Goal: Task Accomplishment & Management: Use online tool/utility

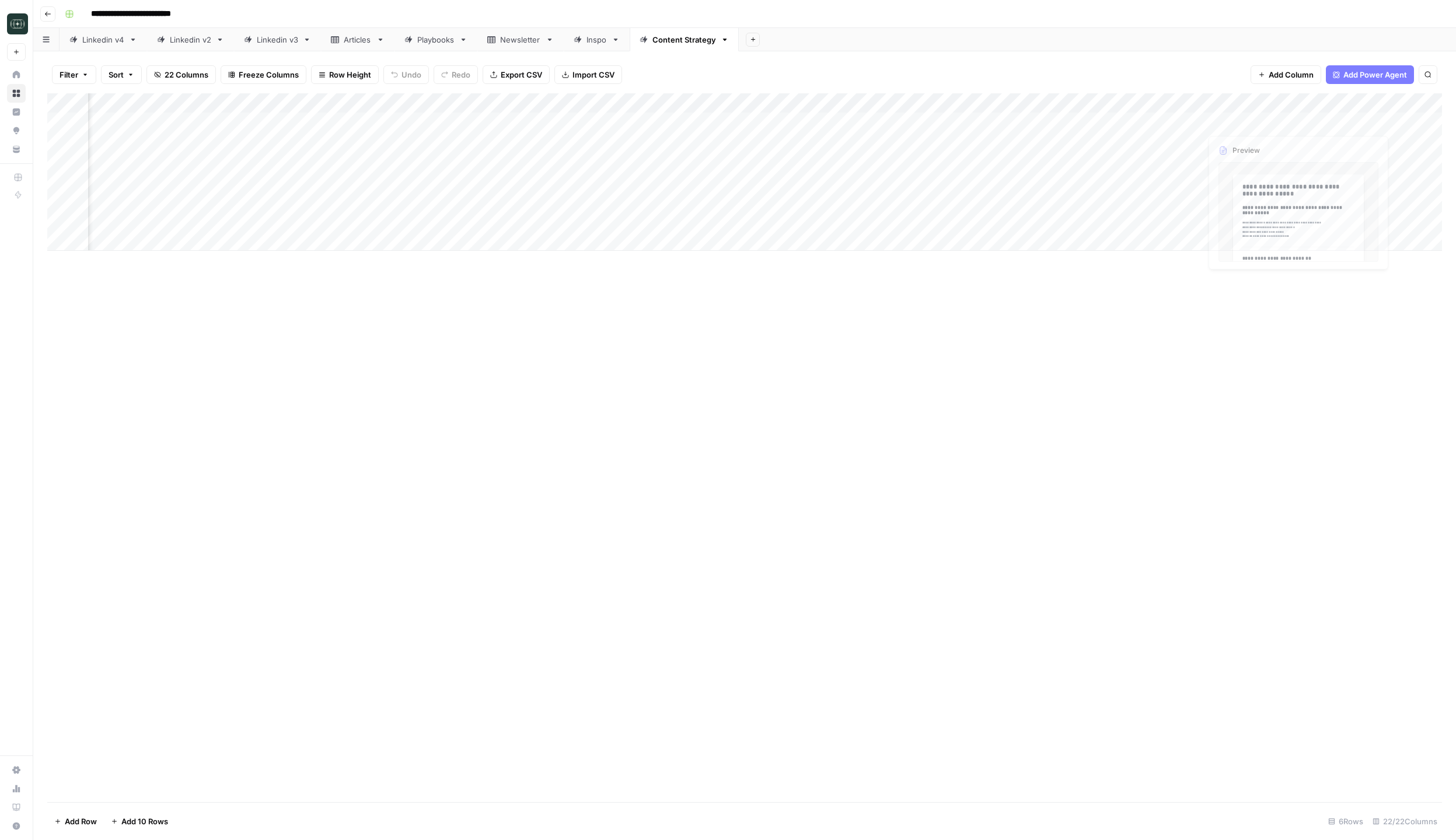
scroll to position [0, 493]
click at [1296, 123] on div "Add Column" at bounding box center [744, 172] width 1394 height 157
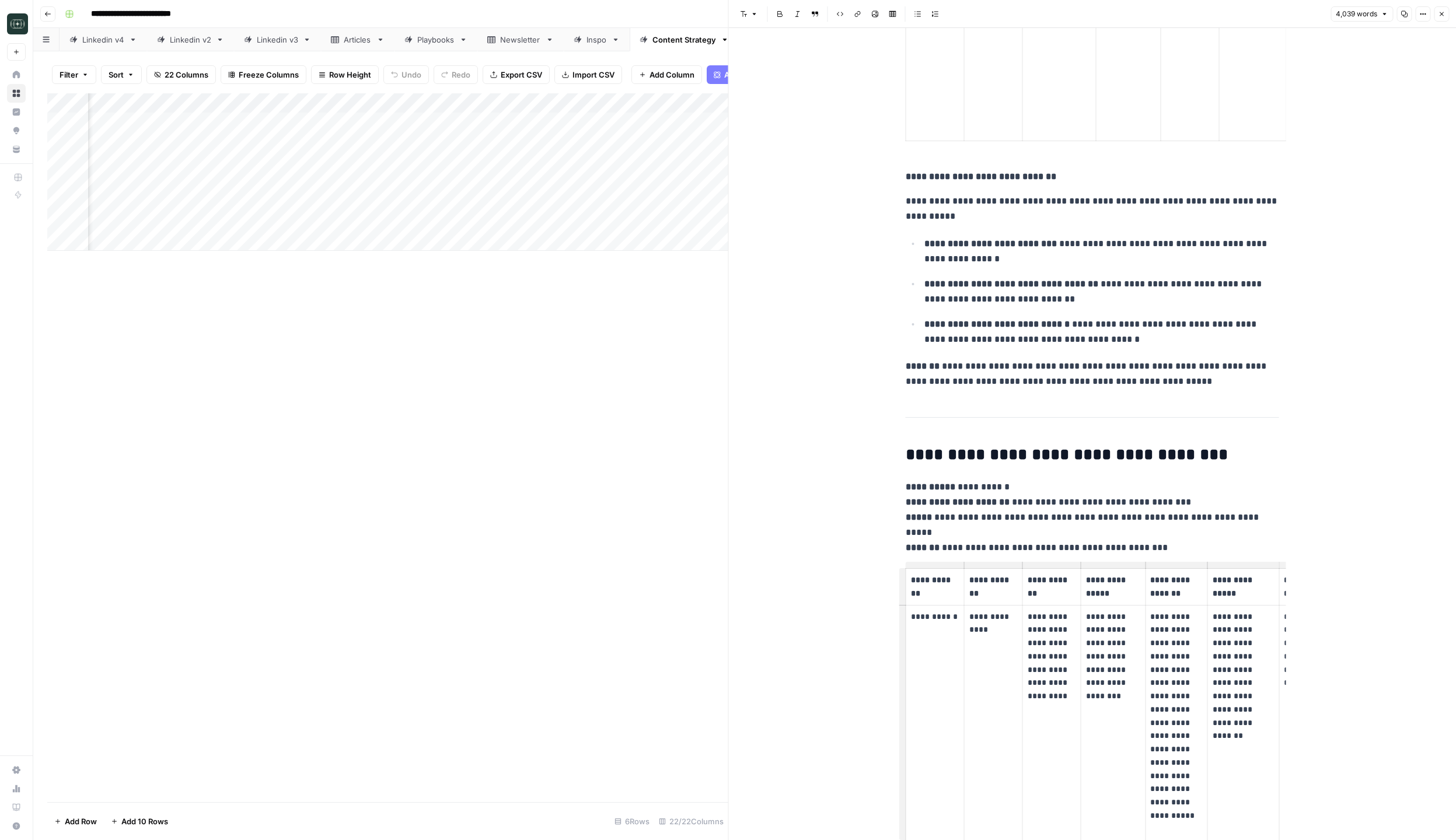
scroll to position [12801, 0]
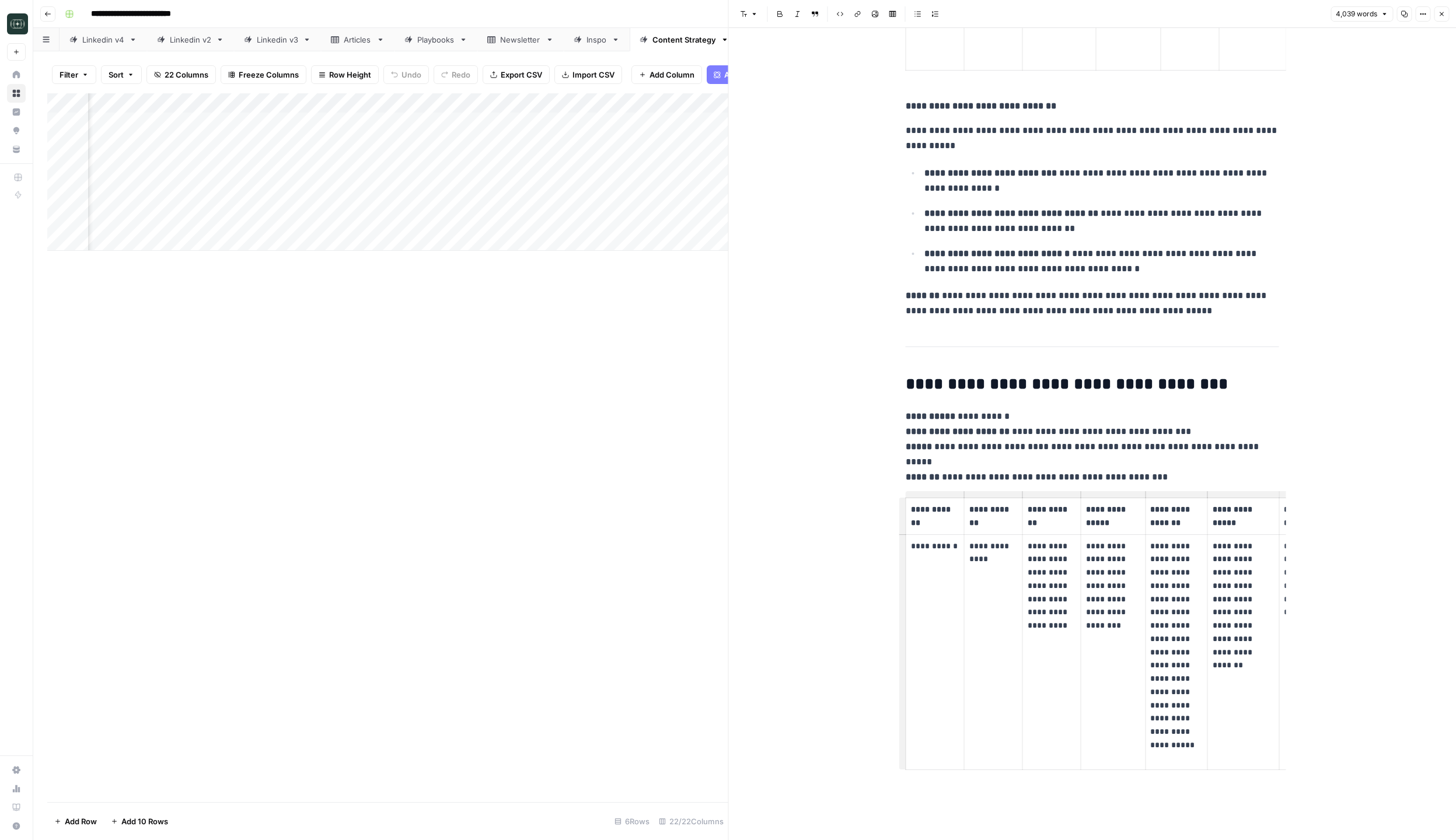
click at [1444, 14] on icon "button" at bounding box center [1441, 14] width 7 height 7
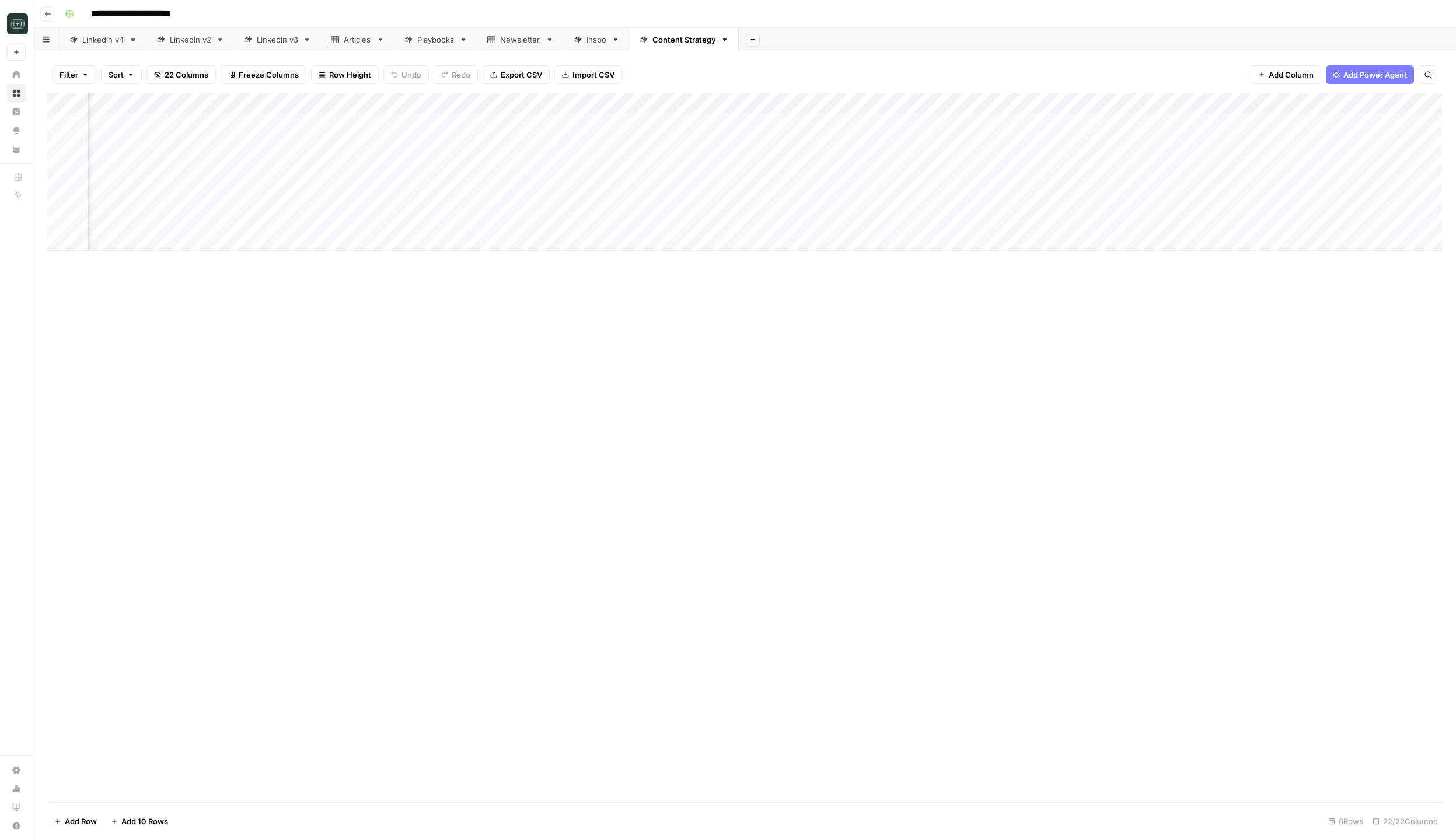
scroll to position [0, 945]
click at [1108, 102] on div "Add Column" at bounding box center [744, 172] width 1394 height 157
click at [1028, 220] on span "Edit Workflow" at bounding box center [1035, 217] width 102 height 12
click at [307, 122] on div "Add Column" at bounding box center [744, 172] width 1394 height 157
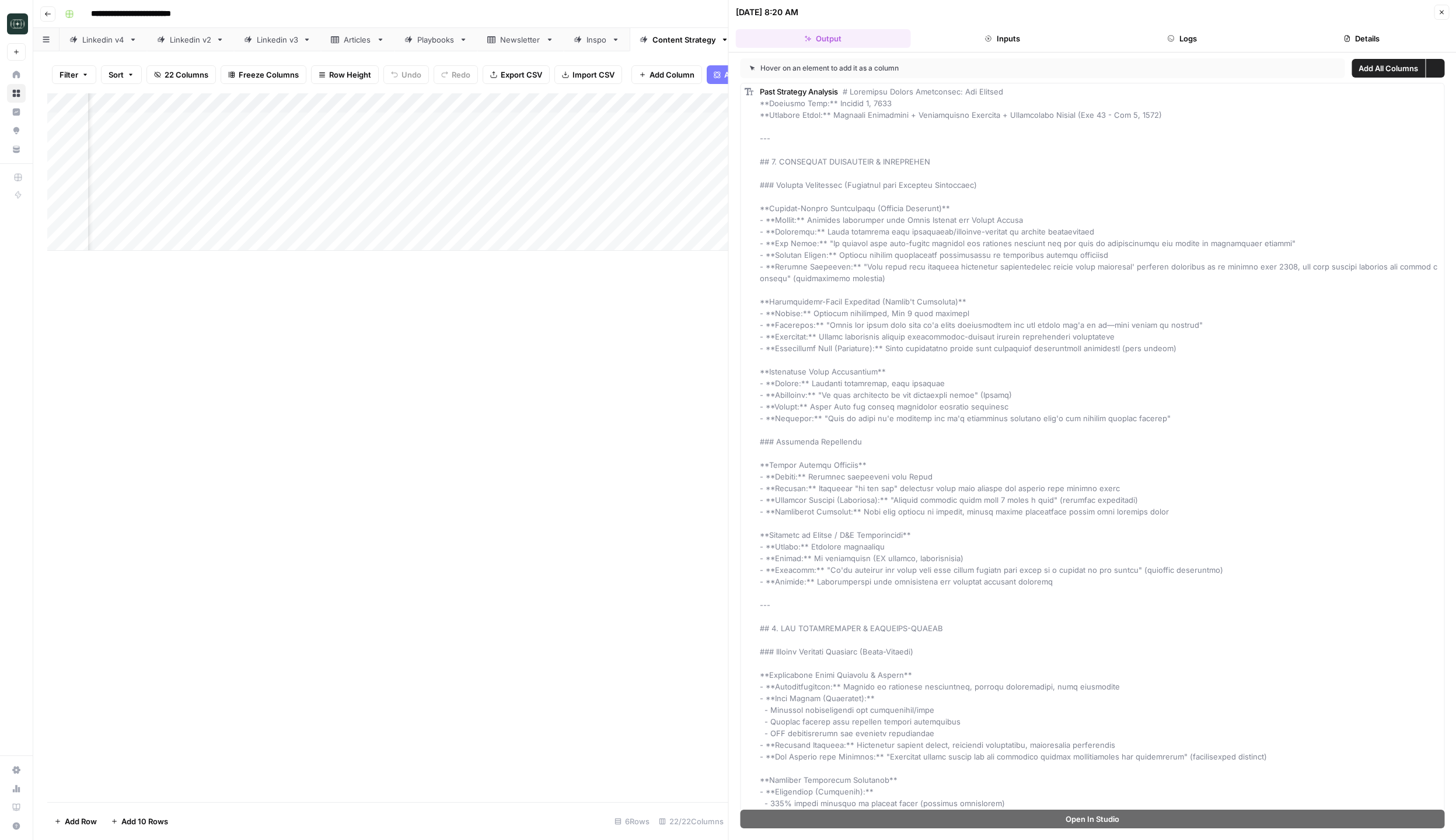
click at [308, 103] on div "Add Column" at bounding box center [388, 172] width 681 height 157
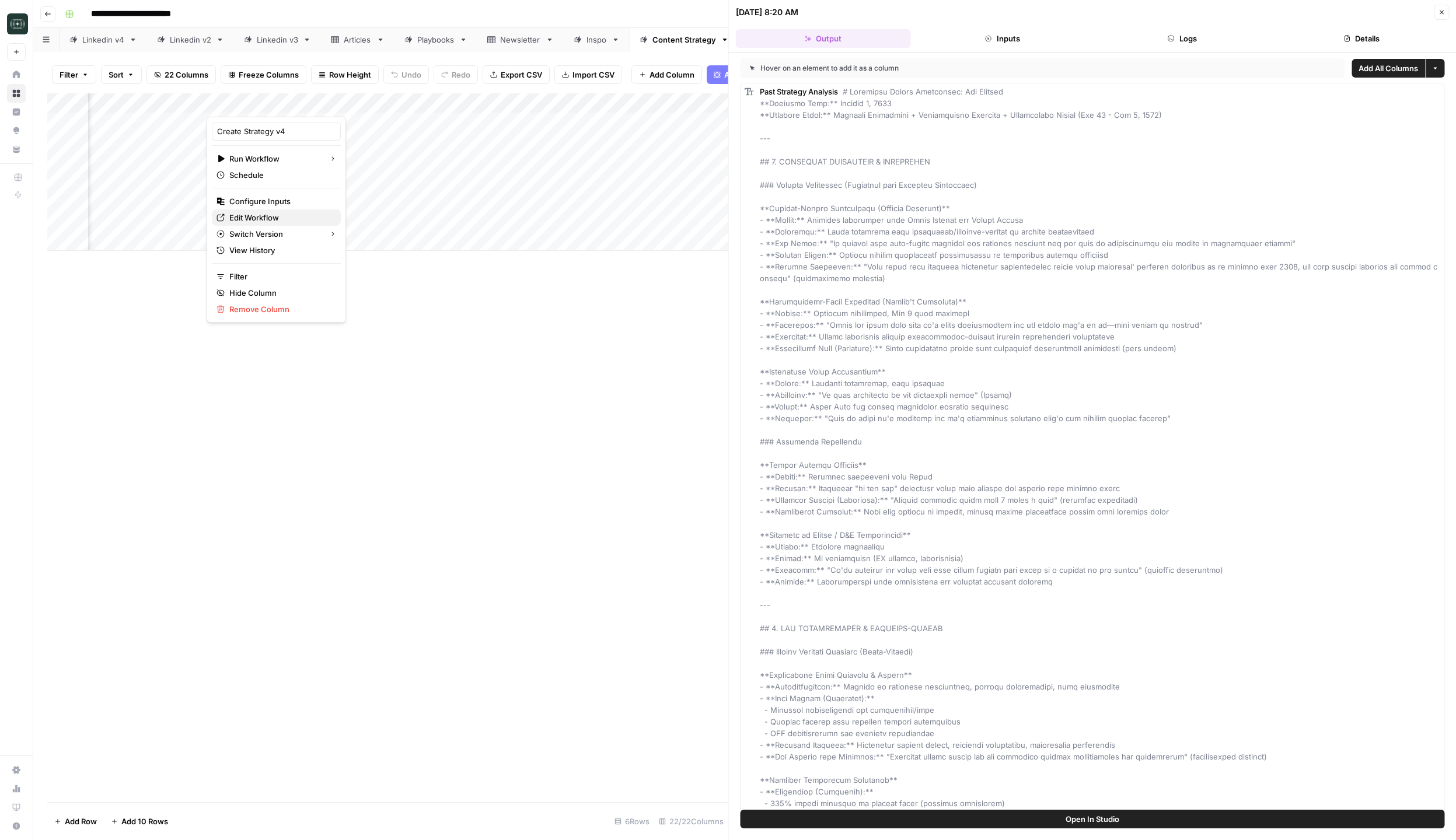
click at [278, 219] on span "Edit Workflow" at bounding box center [280, 217] width 102 height 12
click at [1444, 14] on icon "button" at bounding box center [1441, 12] width 7 height 7
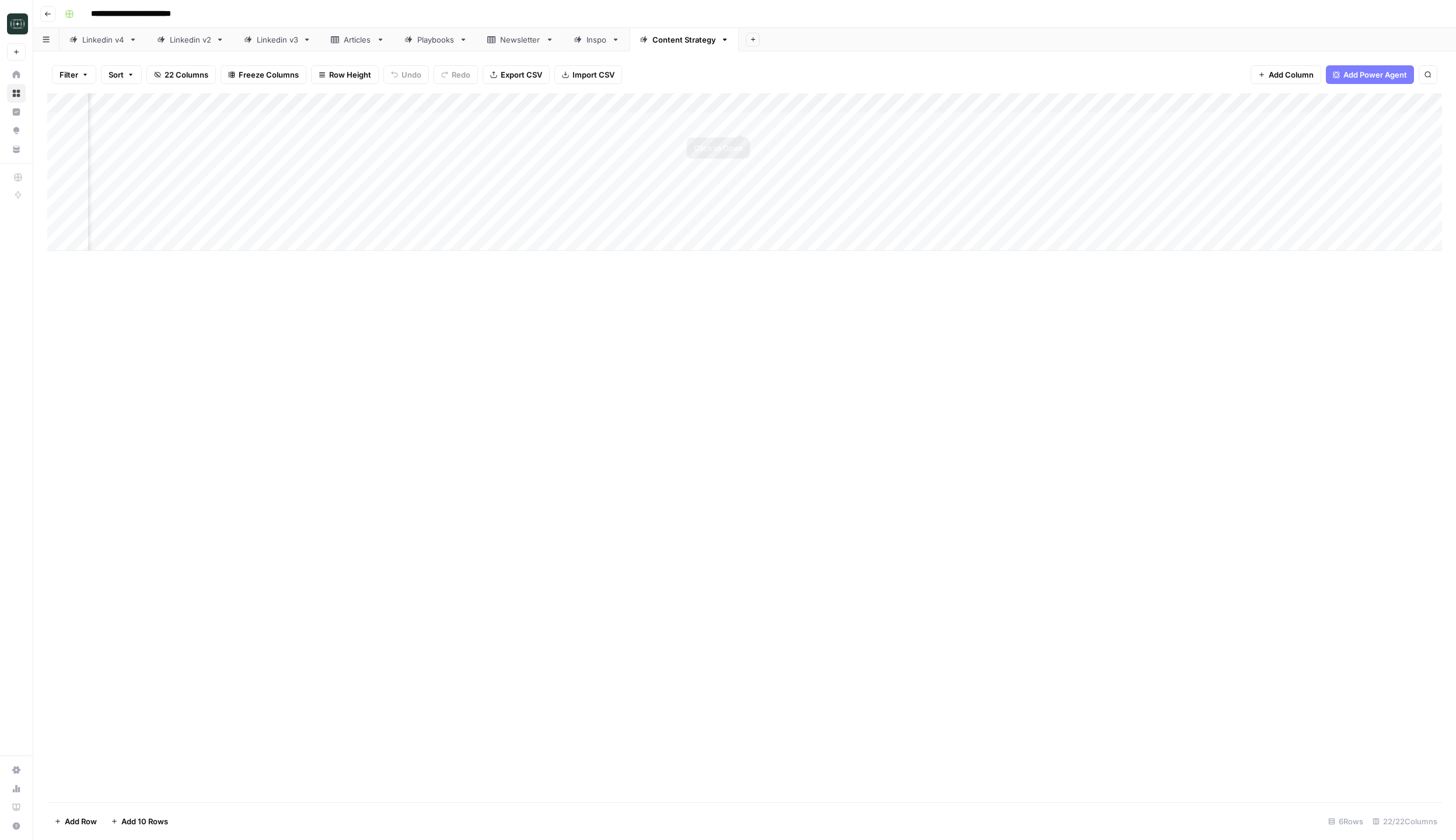
click at [739, 122] on div "Add Column" at bounding box center [744, 172] width 1394 height 157
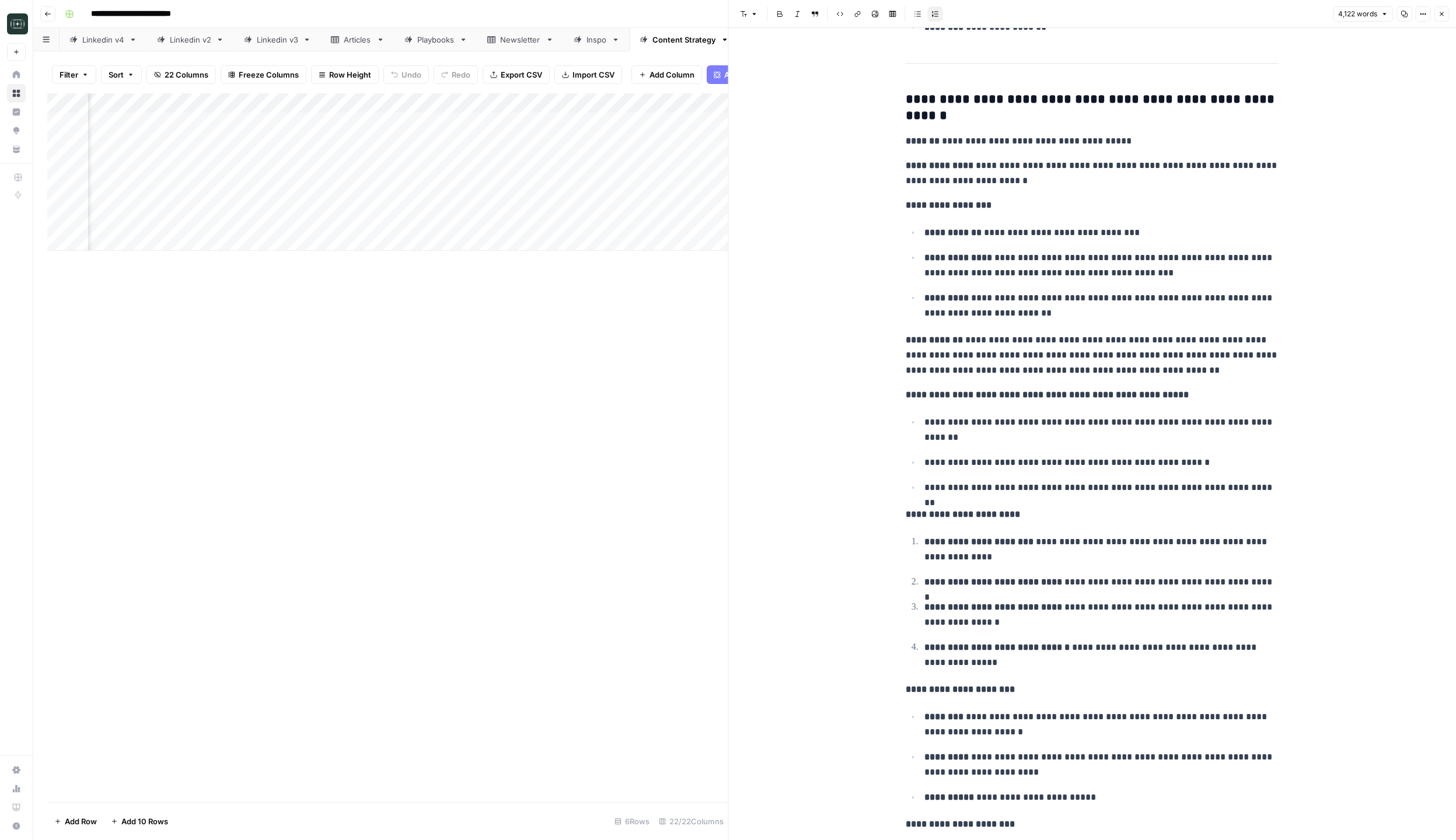
scroll to position [6657, 0]
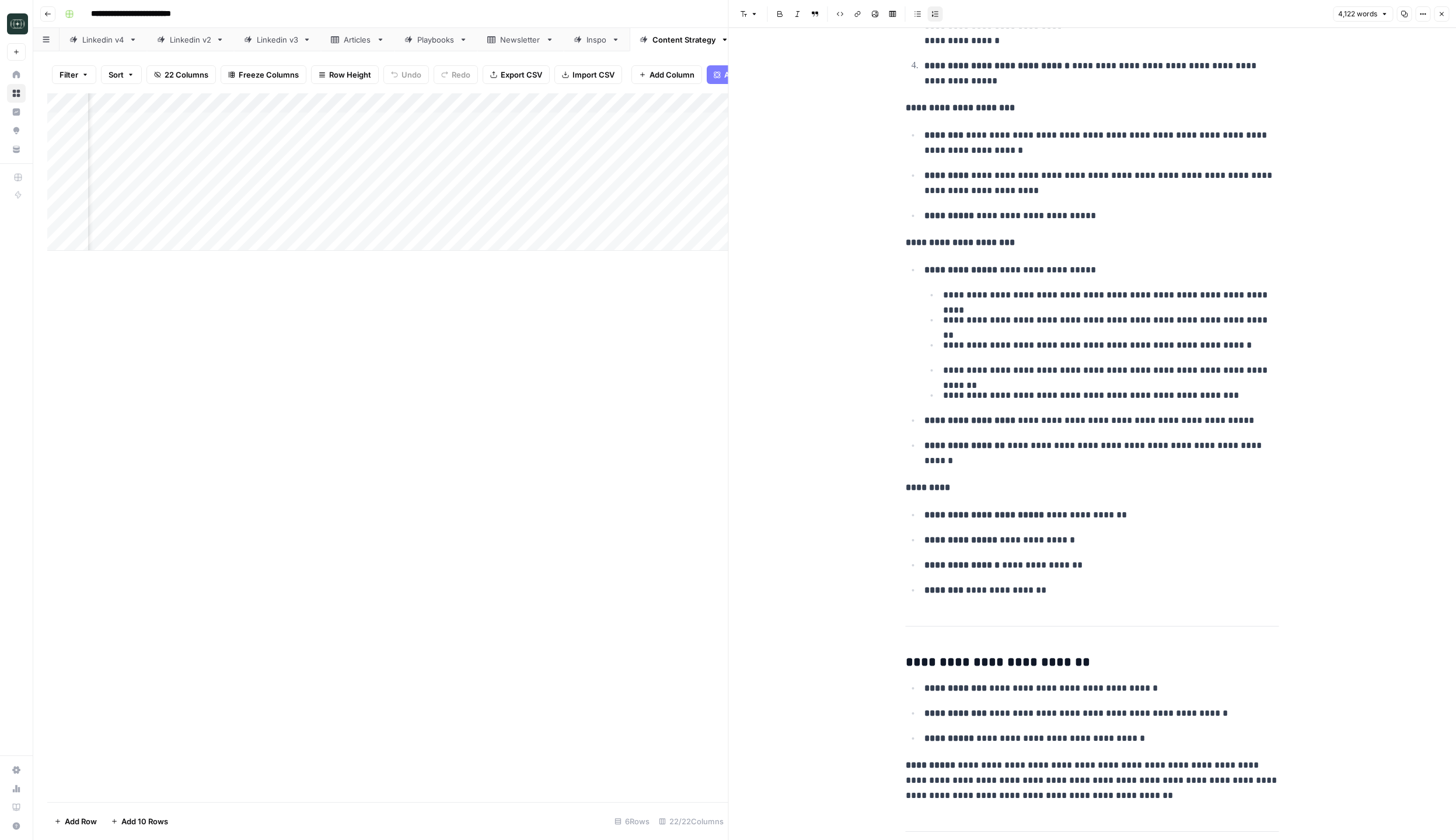
click at [1445, 16] on button "Close" at bounding box center [1441, 14] width 15 height 15
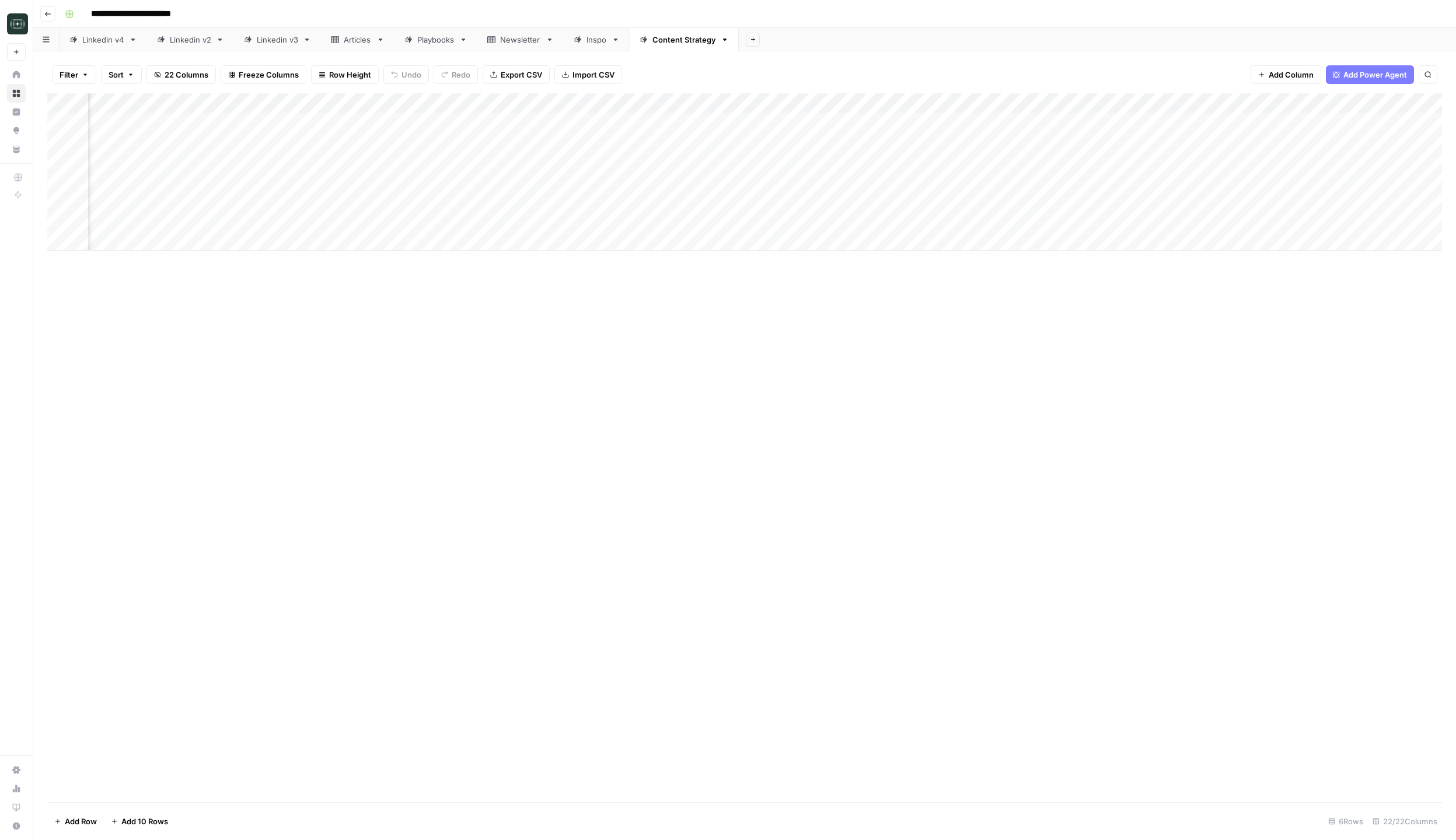
click at [317, 126] on div "Add Column" at bounding box center [744, 172] width 1394 height 157
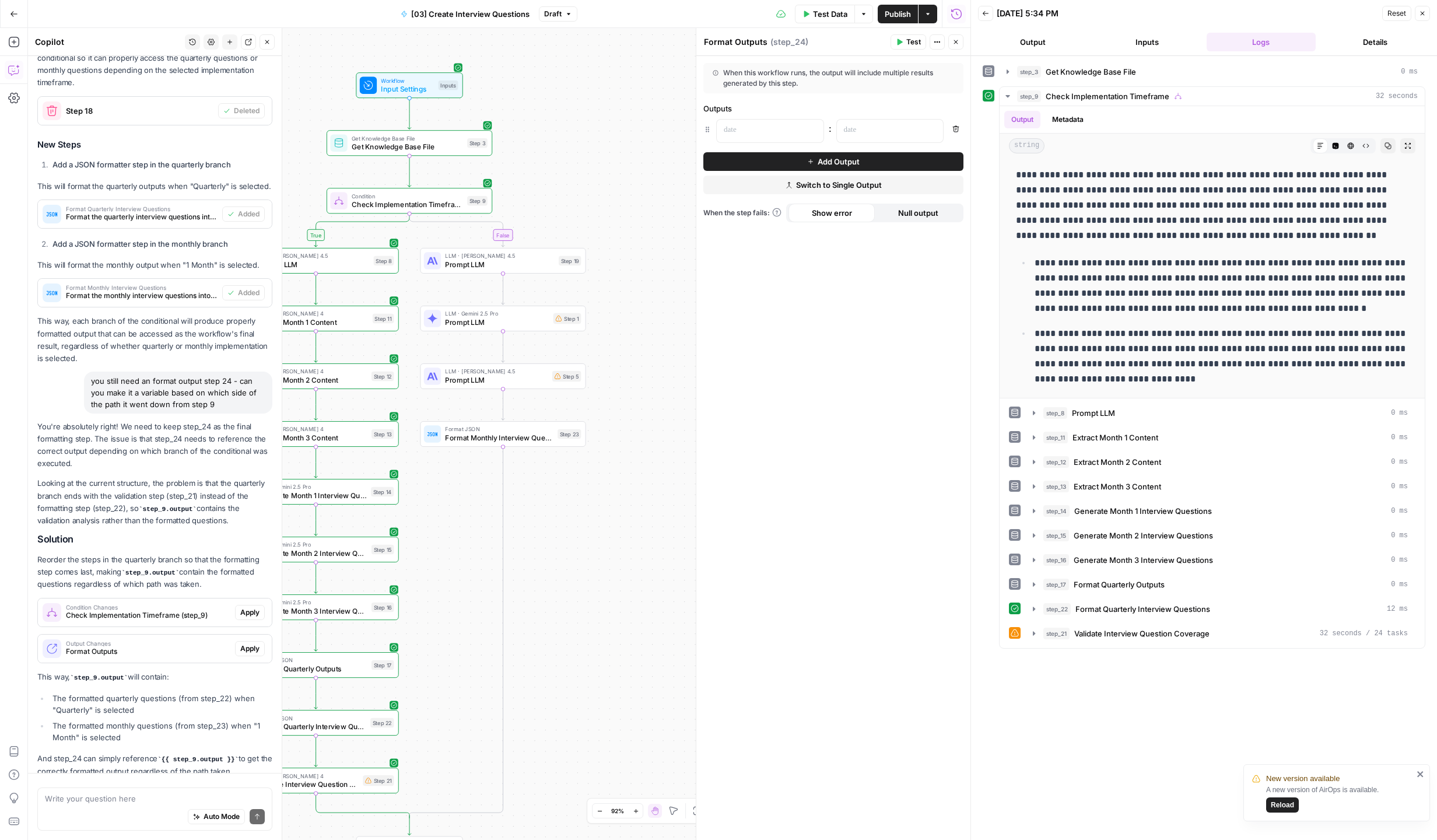
scroll to position [664, 0]
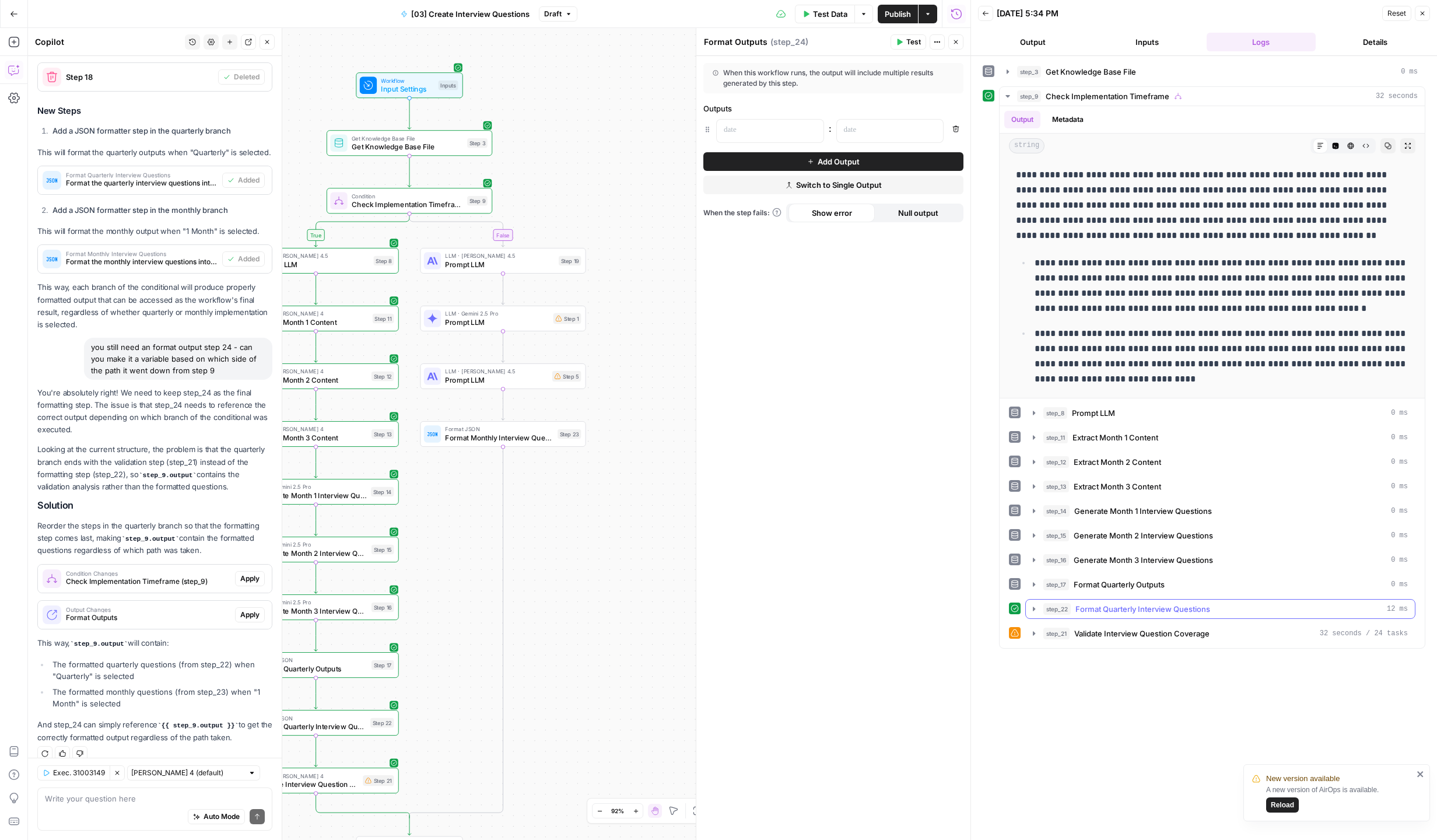
click at [1034, 611] on icon "button" at bounding box center [1034, 609] width 10 height 10
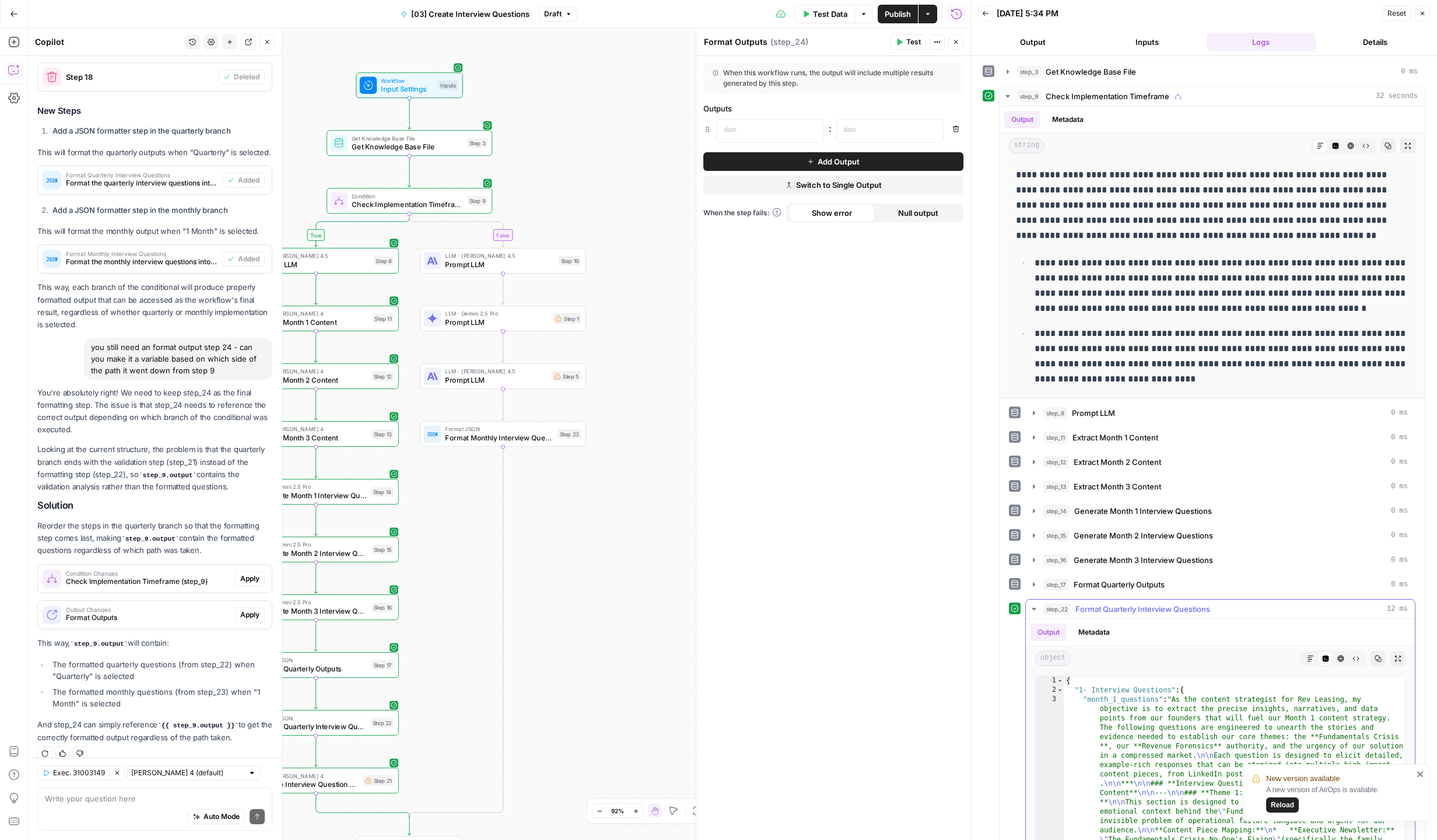
click at [1034, 611] on icon "button" at bounding box center [1034, 609] width 10 height 10
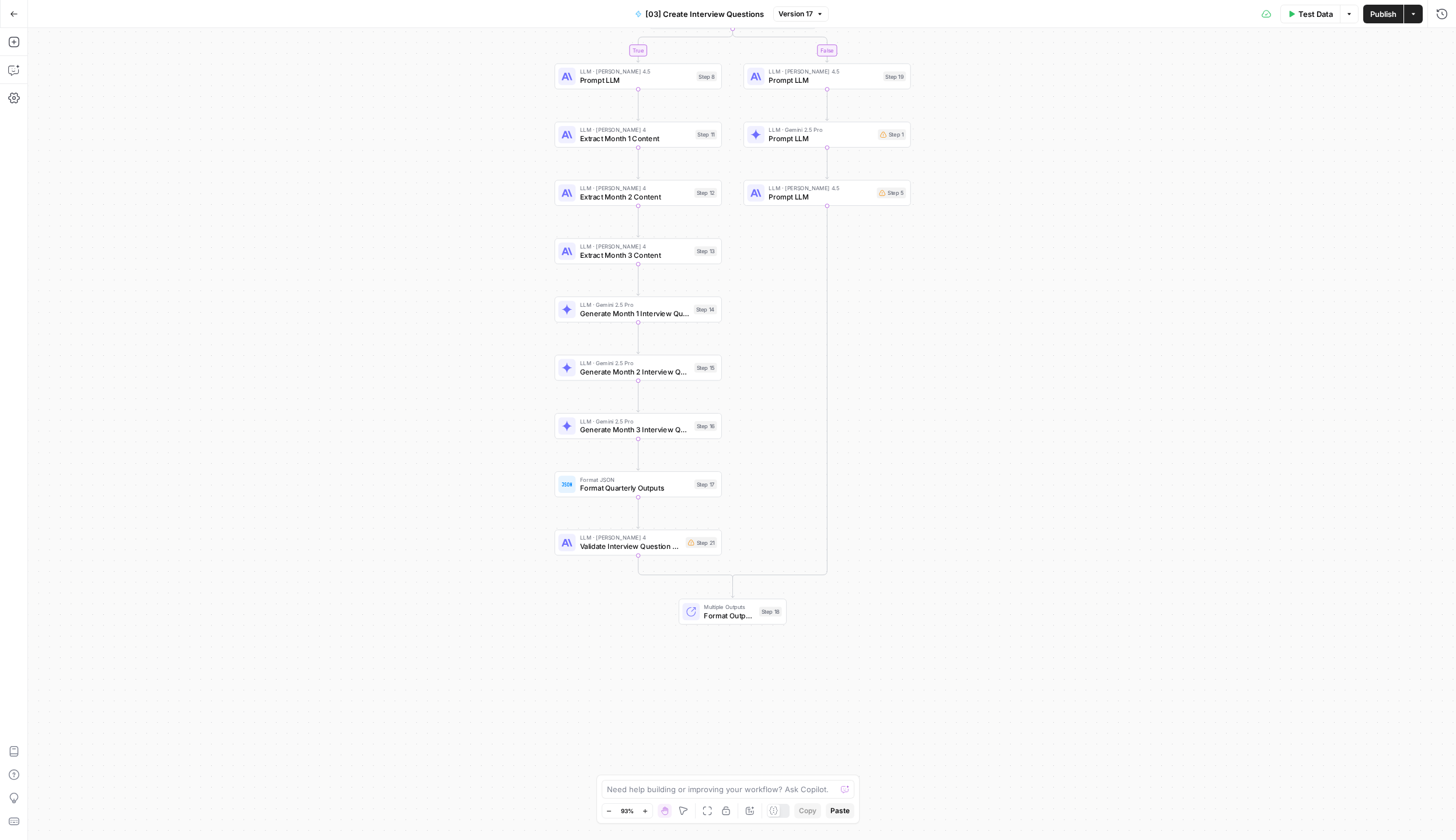
drag, startPoint x: 1247, startPoint y: 411, endPoint x: 1236, endPoint y: 216, distance: 195.3
click at [1236, 216] on div "true false Workflow Input Settings Inputs Get Knowledge Base File Get Knowledge…" at bounding box center [742, 434] width 1428 height 812
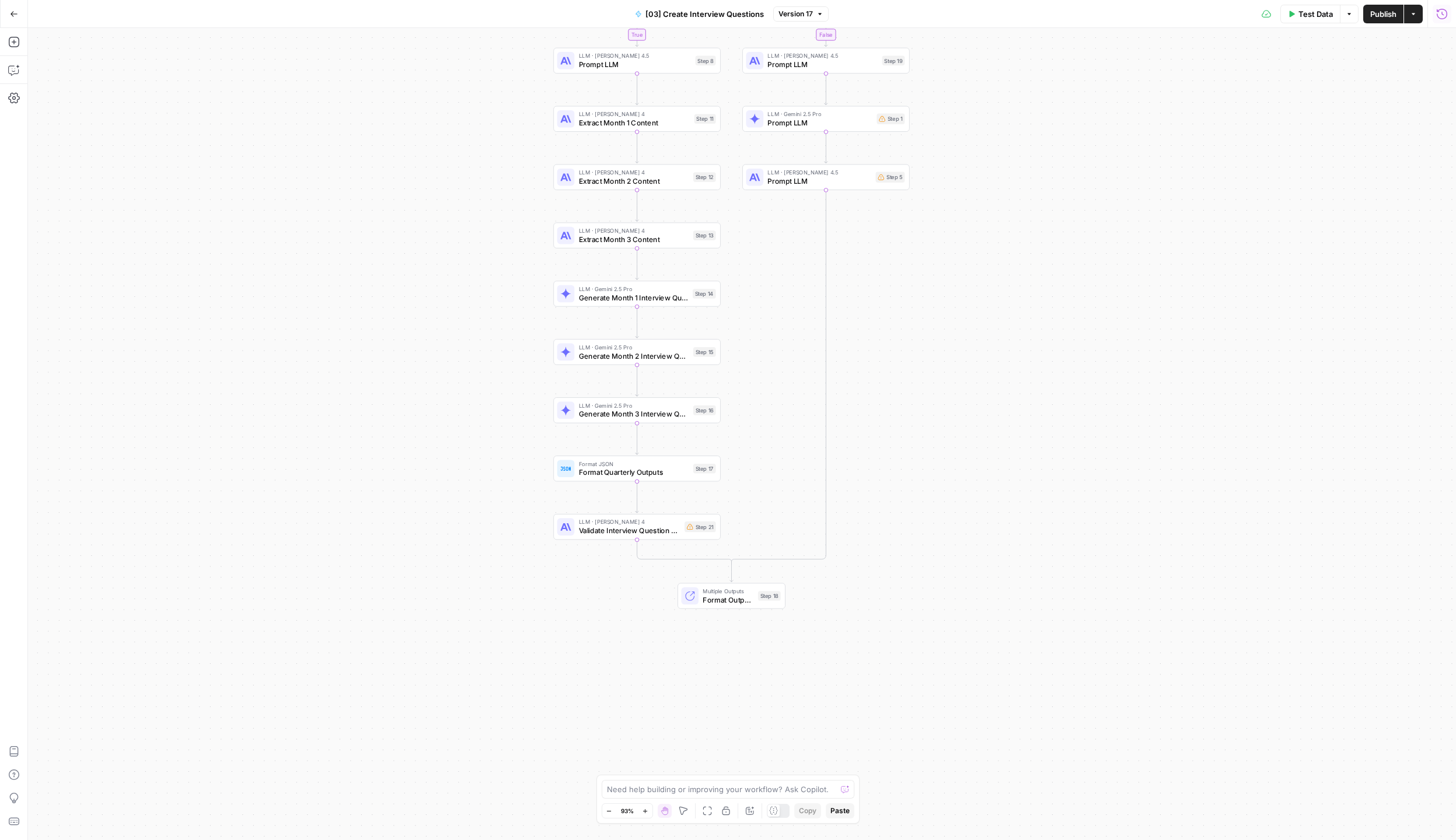
click at [1445, 20] on button "Run History" at bounding box center [1442, 14] width 19 height 19
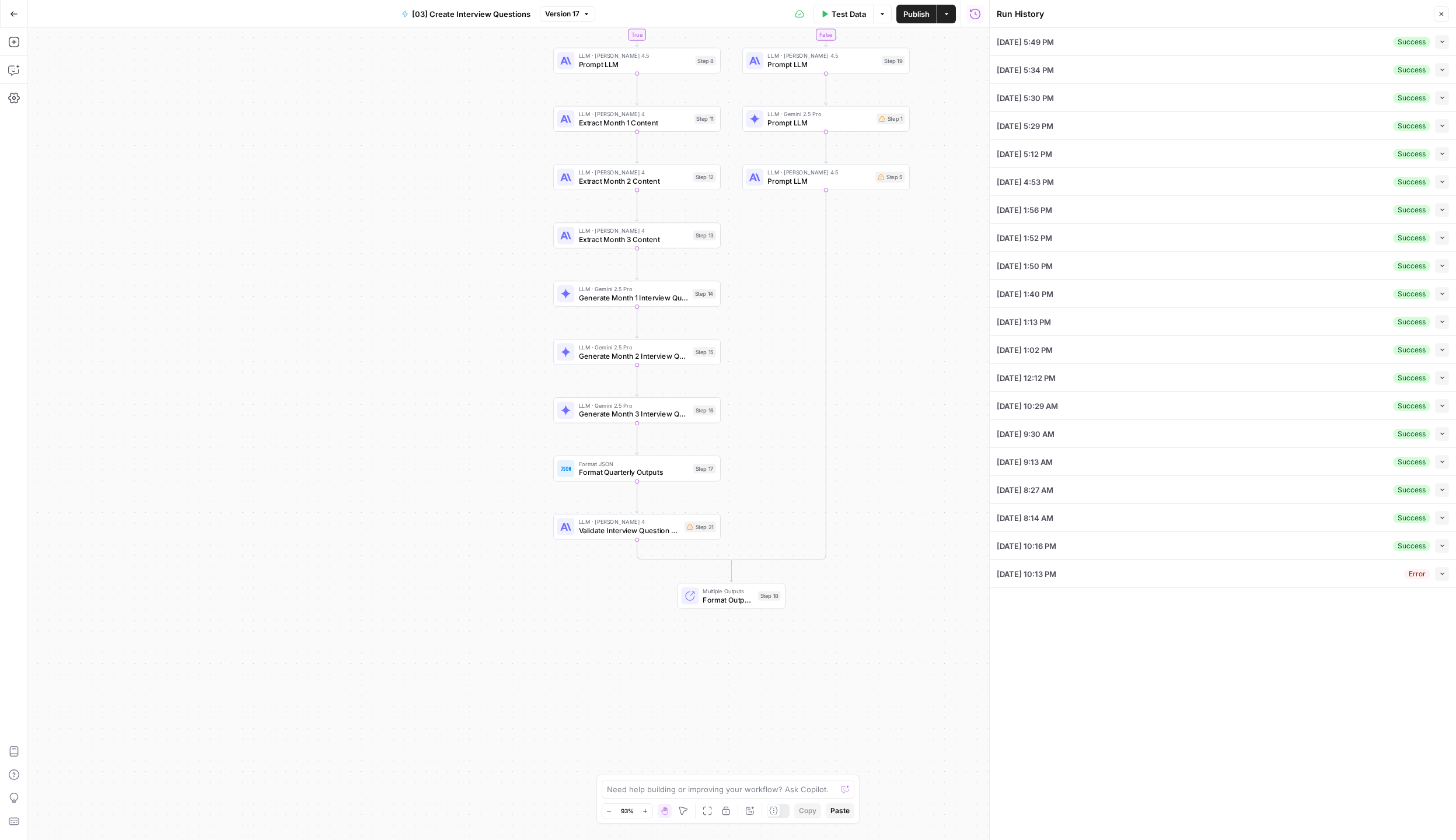
click at [1437, 40] on button "Collapse" at bounding box center [1442, 42] width 14 height 14
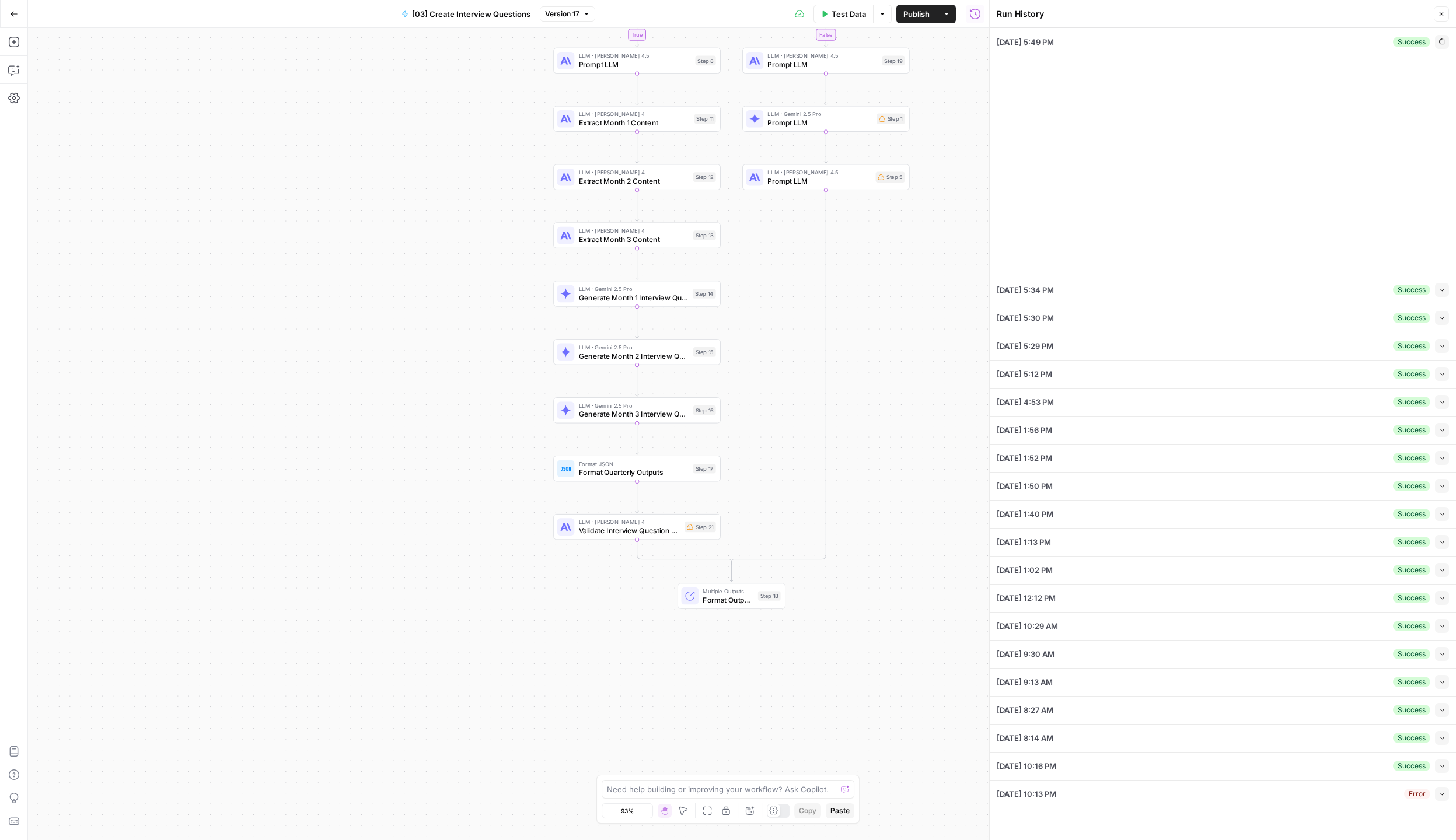
type input "Rev Leasing"
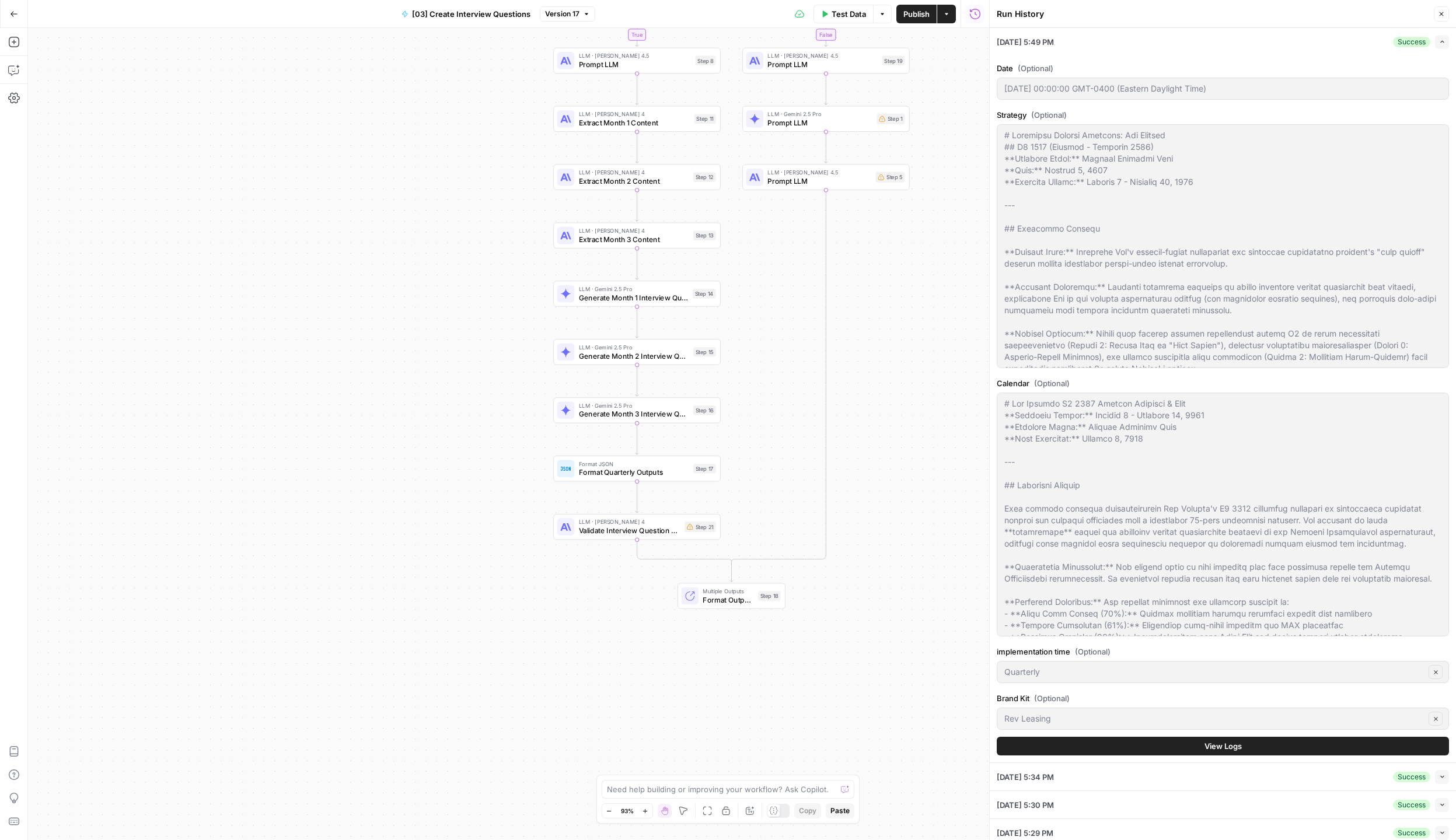
click at [1286, 753] on button "View Logs" at bounding box center [1222, 745] width 452 height 19
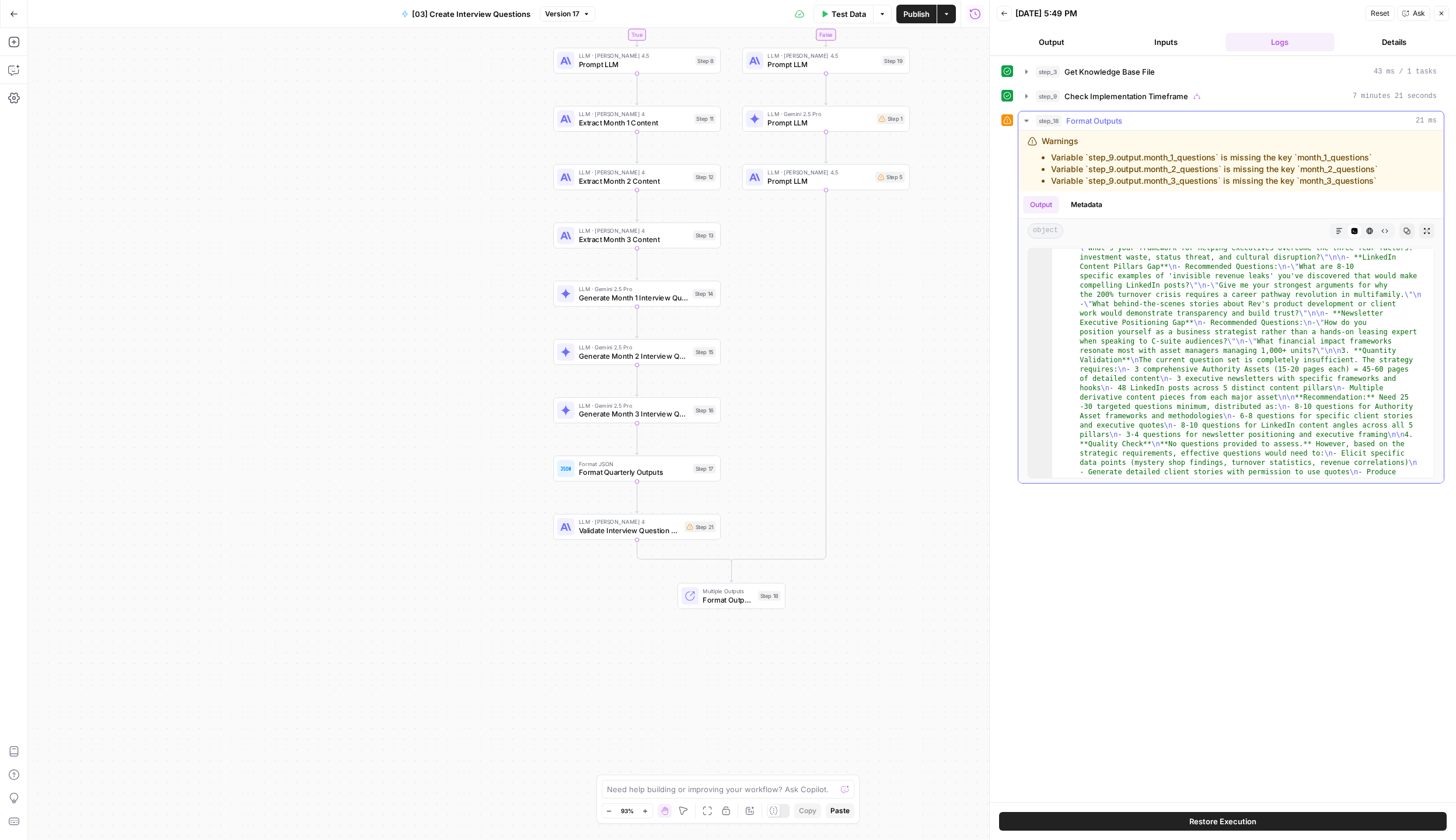
scroll to position [346, 0]
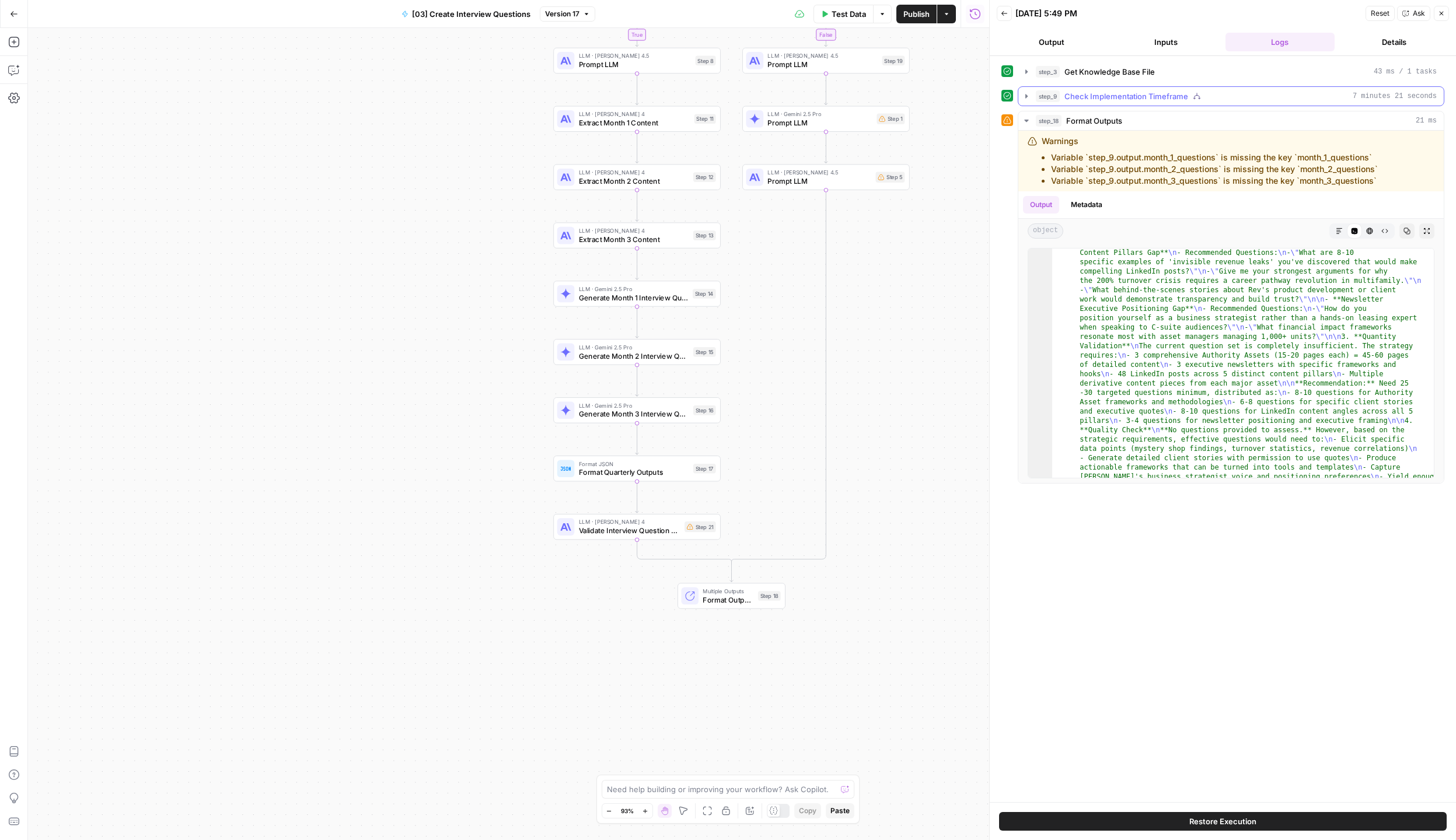
click at [1027, 97] on icon "button" at bounding box center [1027, 96] width 10 height 10
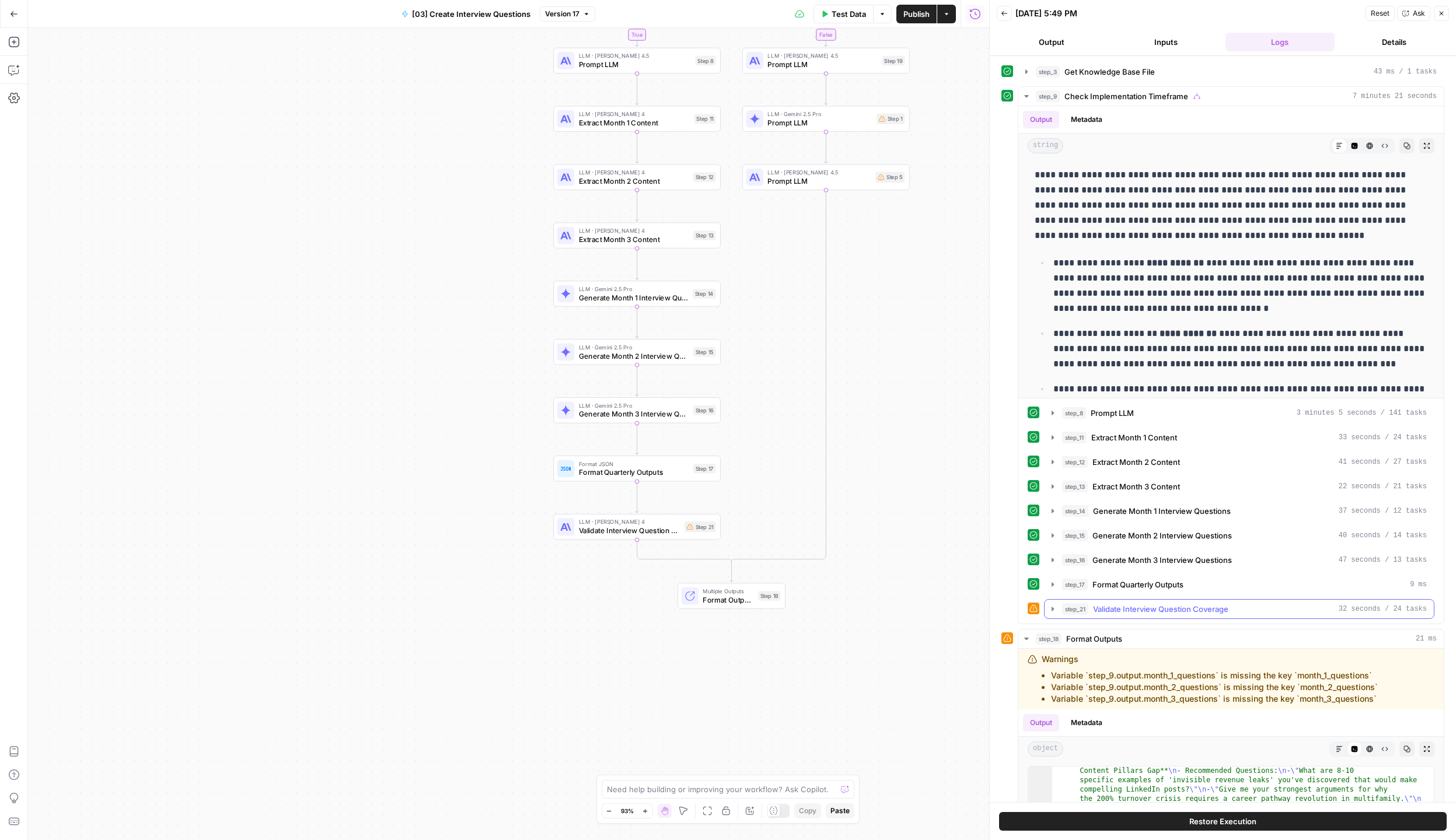
click at [1057, 611] on button "step_21 Validate Interview Question Coverage 32 seconds / 24 tasks" at bounding box center [1239, 609] width 389 height 19
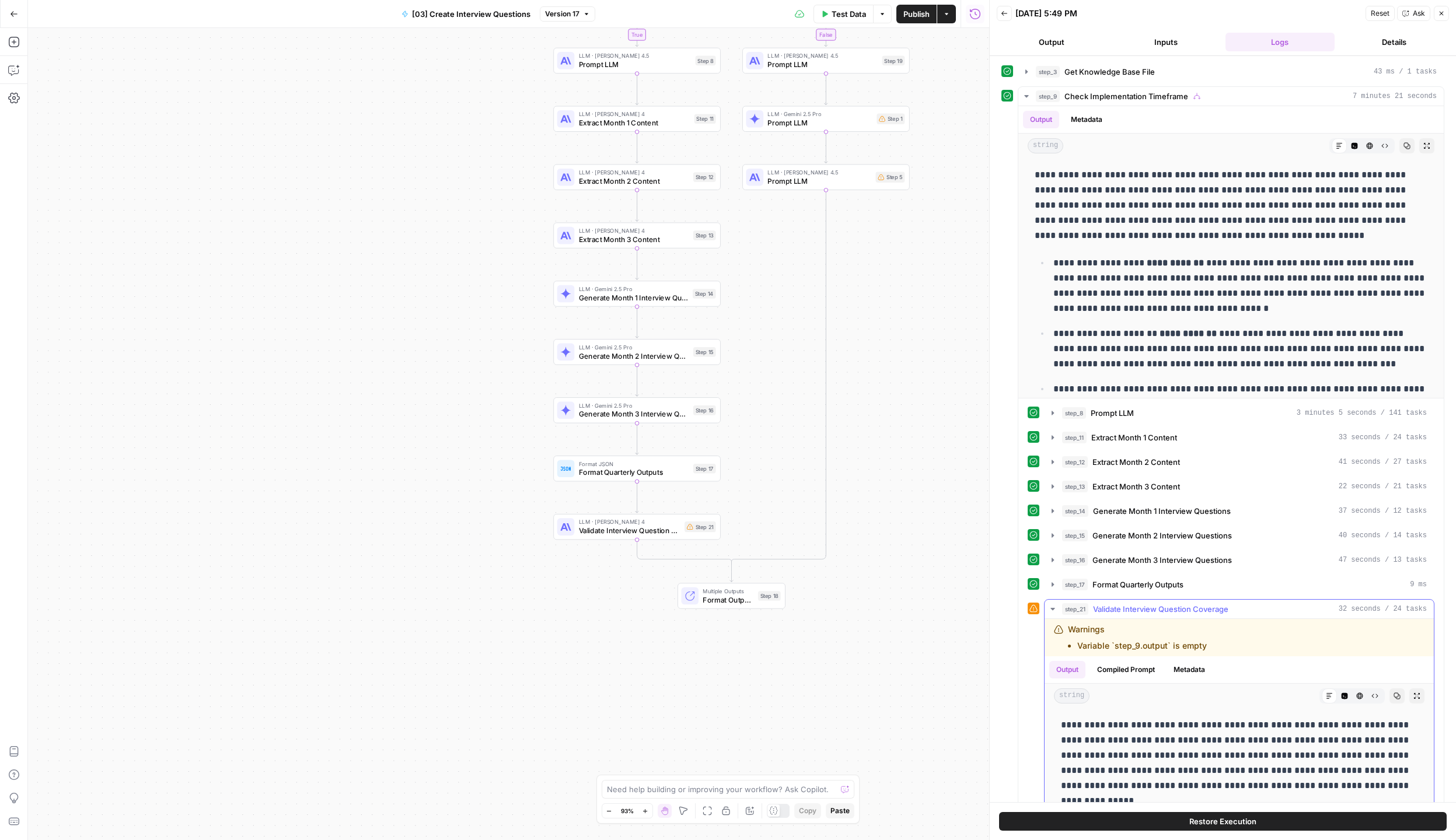
click at [1053, 611] on icon "button" at bounding box center [1053, 609] width 10 height 10
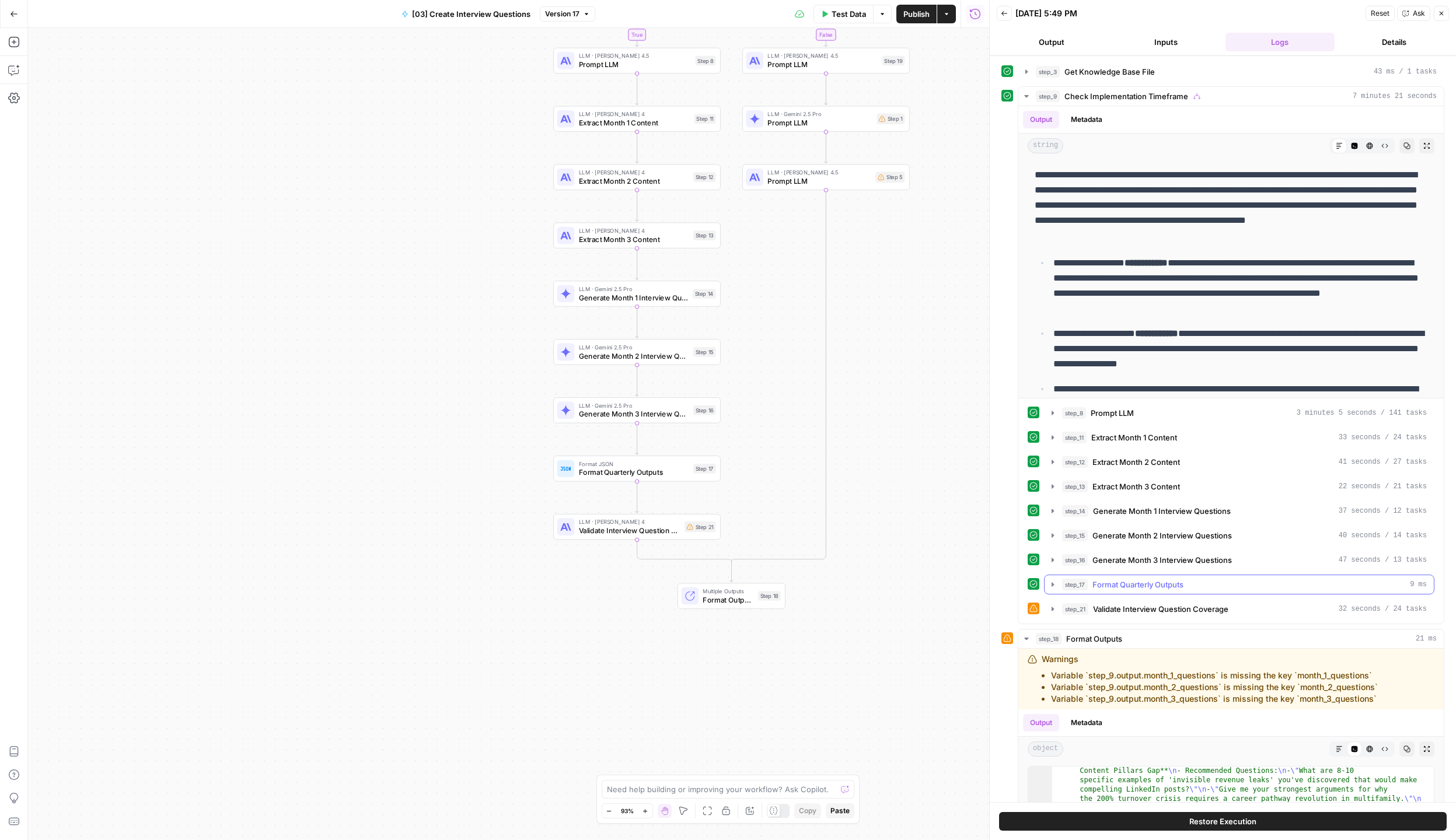
click at [1054, 586] on icon "button" at bounding box center [1053, 584] width 10 height 10
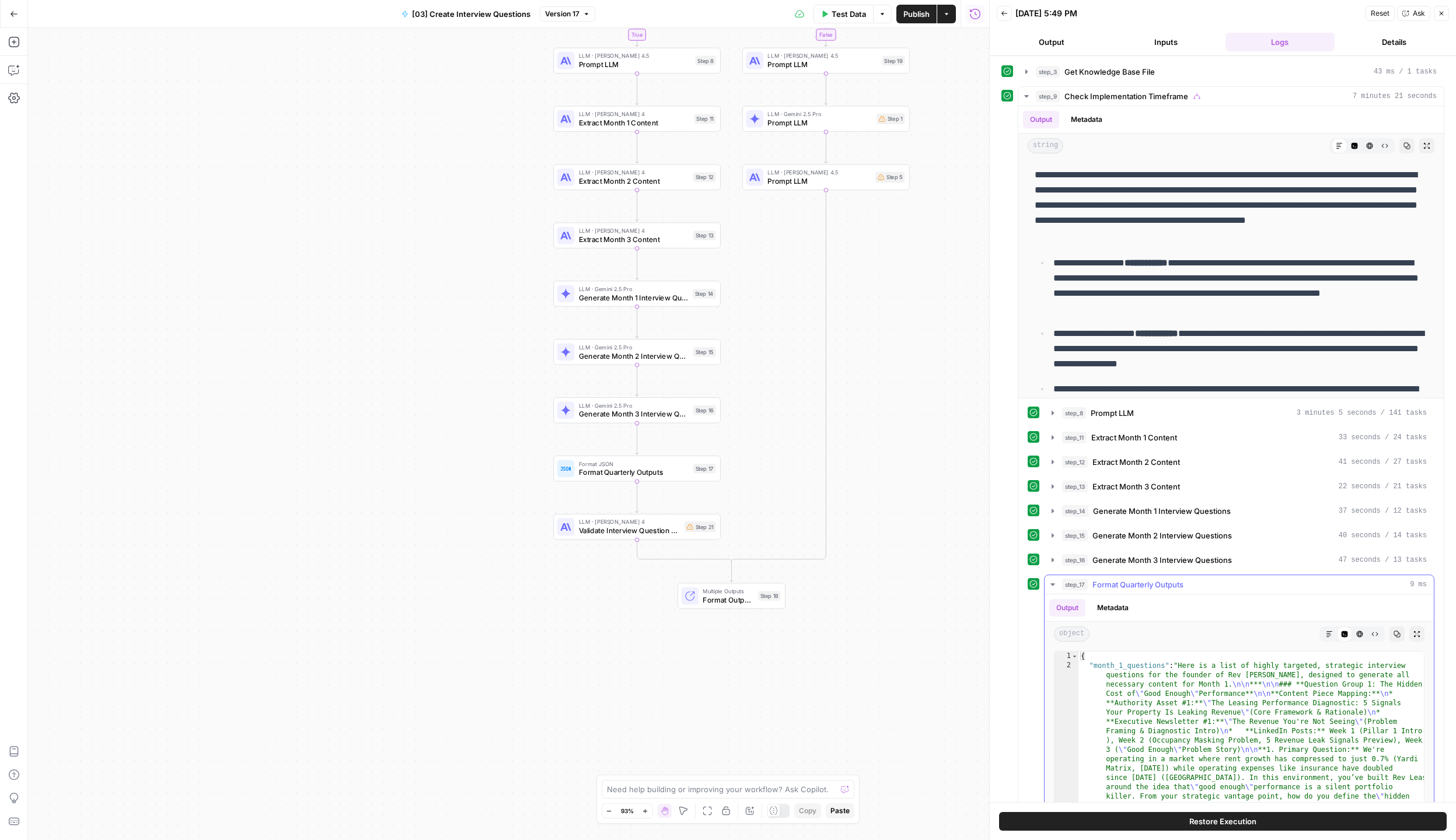
click at [1054, 586] on icon "button" at bounding box center [1053, 584] width 10 height 10
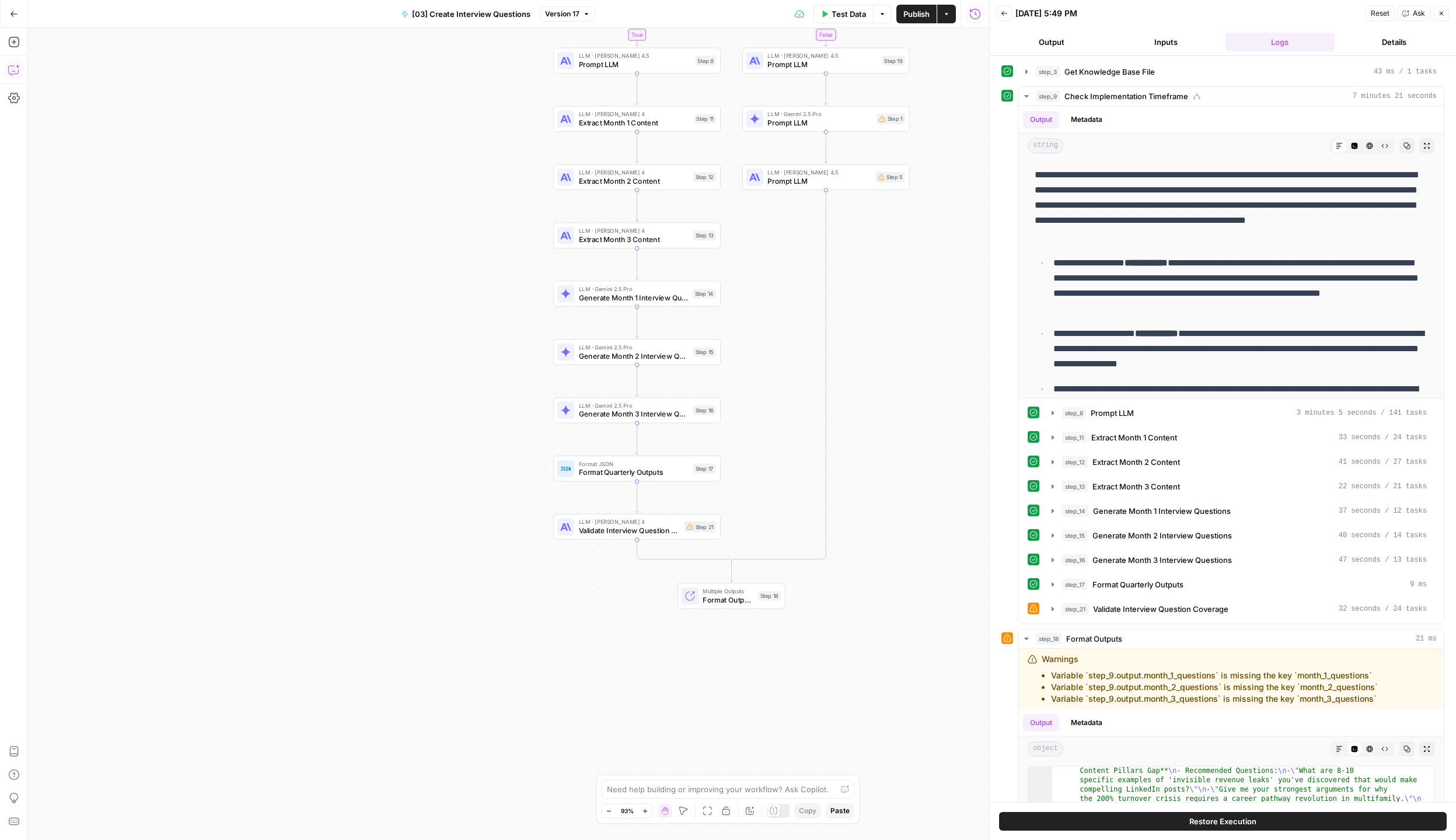
click at [14, 70] on icon "button" at bounding box center [14, 69] width 12 height 12
click at [111, 802] on textarea at bounding box center [155, 798] width 220 height 12
type textarea "why is the formatting still not moving from step 17 to step 18?"
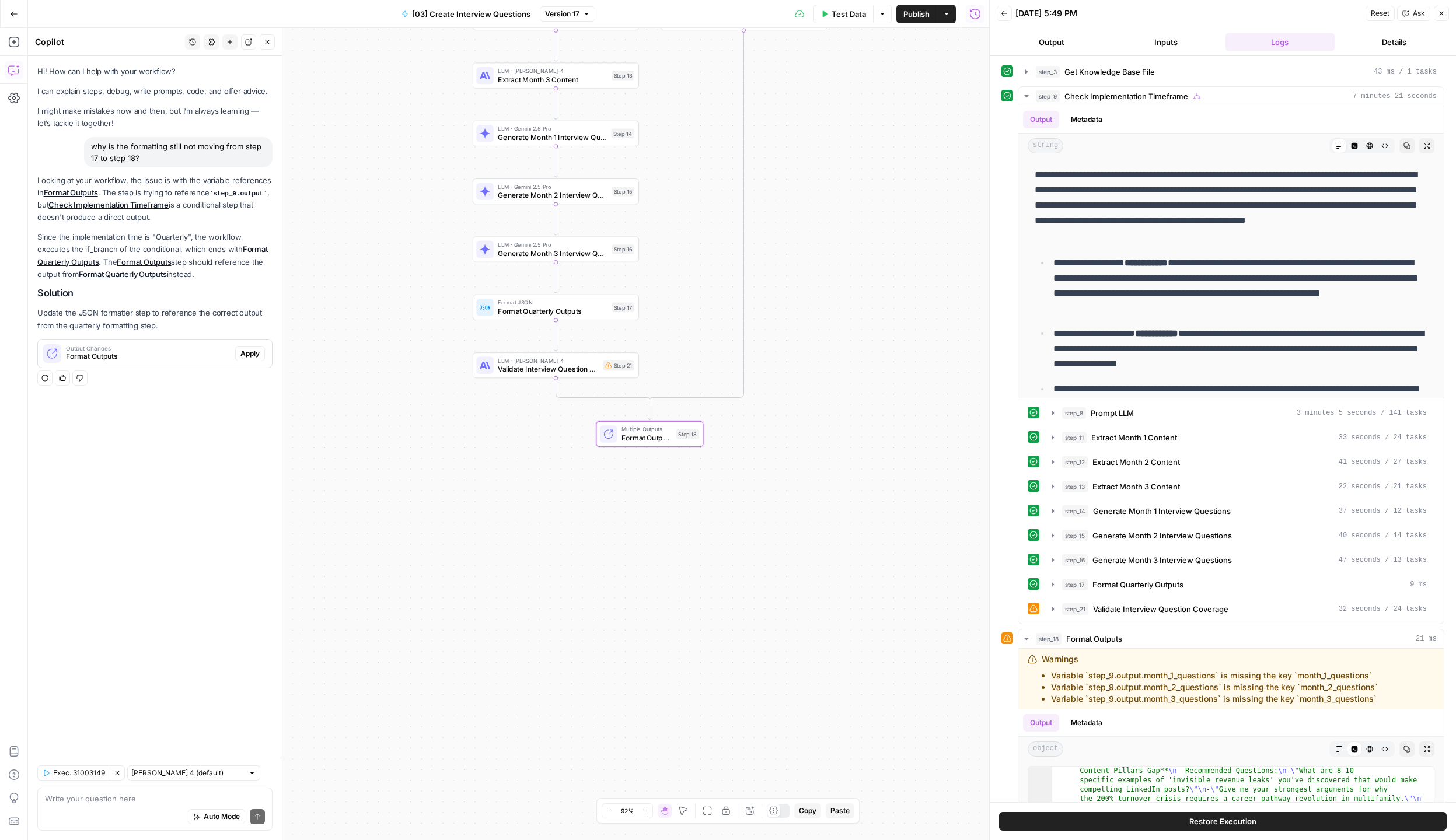
click at [253, 355] on span "Apply" at bounding box center [250, 353] width 19 height 10
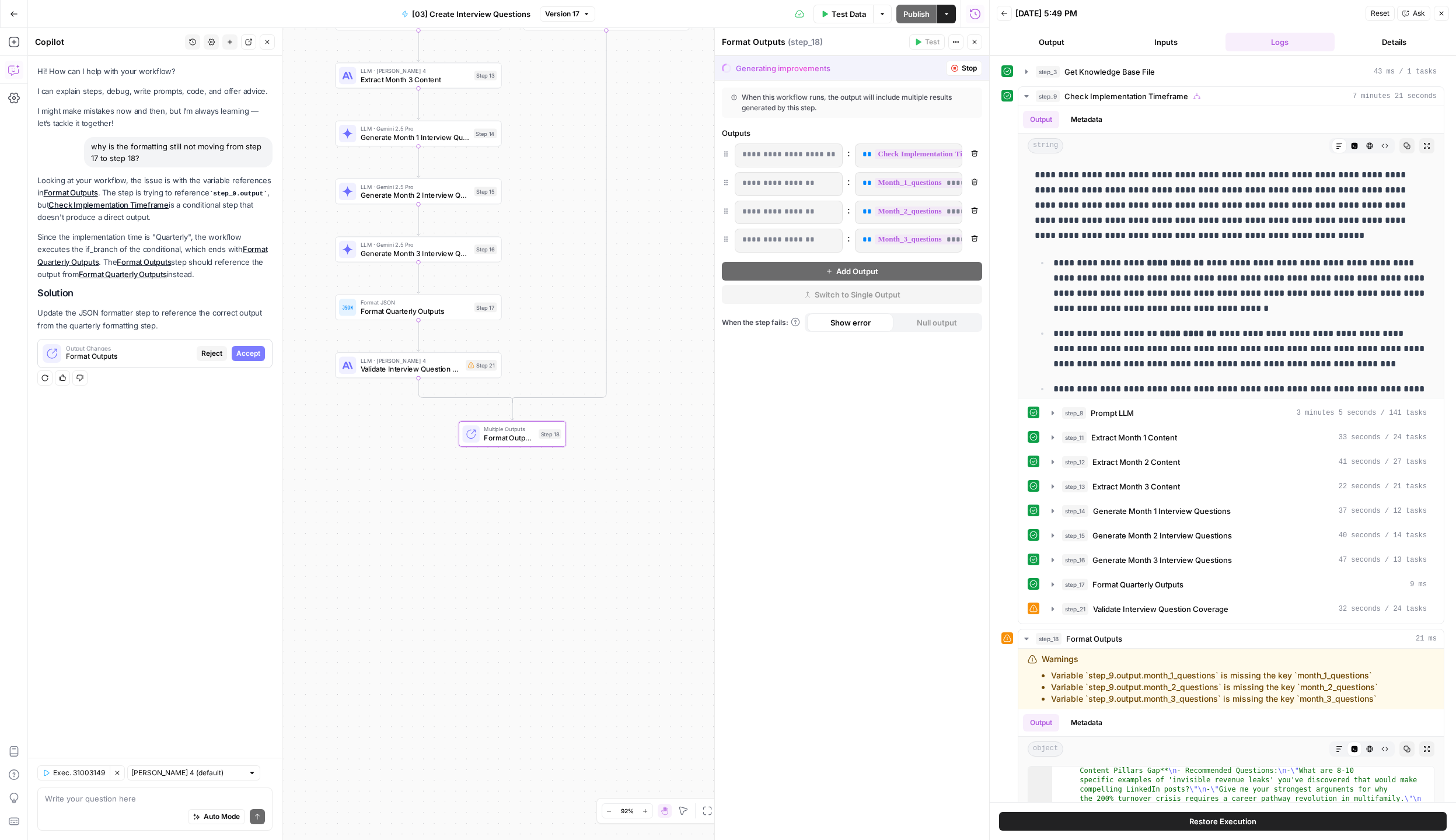
click at [249, 354] on span "Accept" at bounding box center [248, 353] width 24 height 10
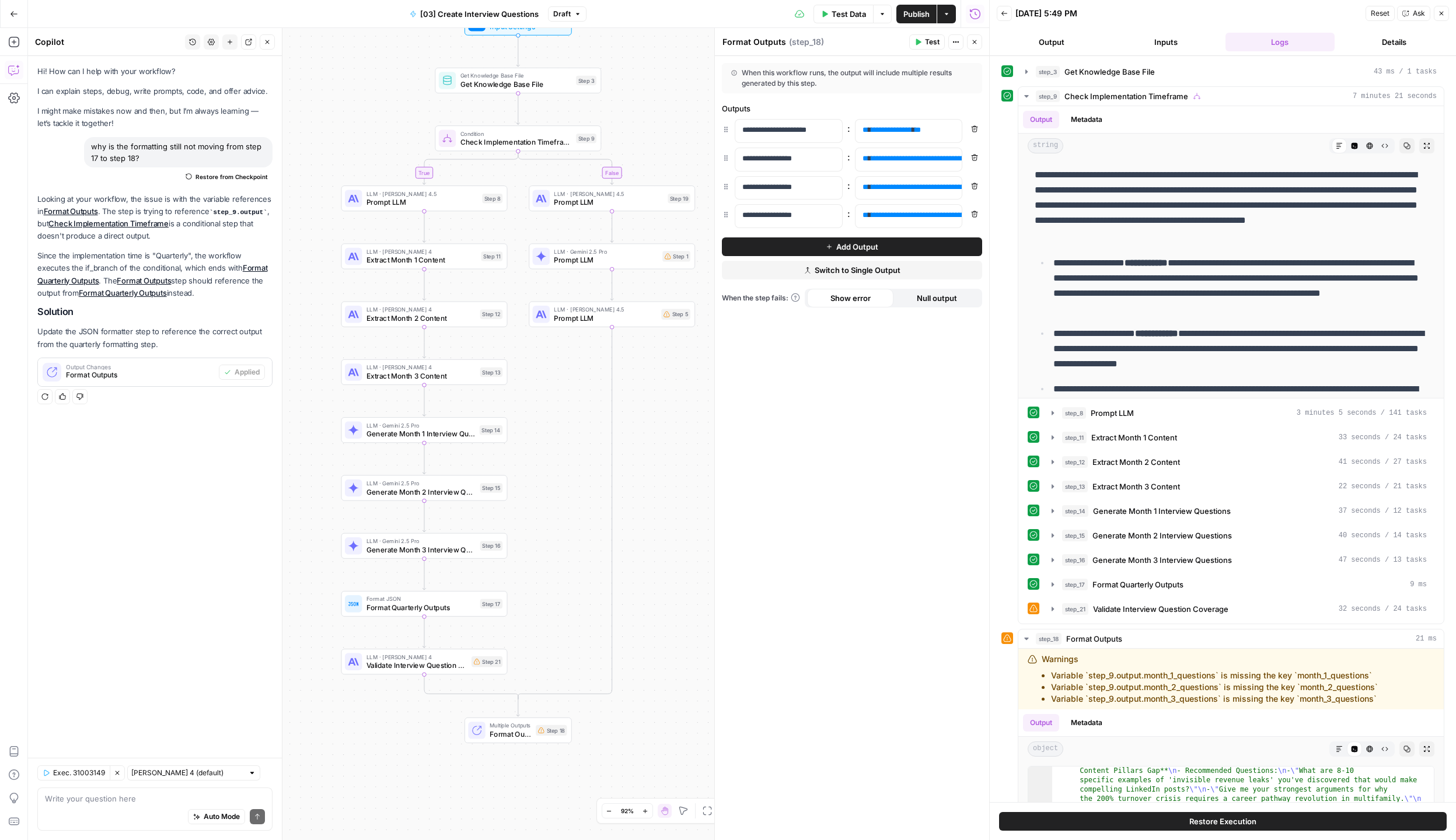
drag, startPoint x: 679, startPoint y: 250, endPoint x: 590, endPoint y: 420, distance: 191.9
click at [590, 420] on div "true false Workflow Input Settings Inputs Get Knowledge Base File Get Knowledge…" at bounding box center [508, 434] width 961 height 812
click at [115, 771] on icon "button" at bounding box center [117, 773] width 7 height 7
click at [103, 808] on div "Auto Mode Send" at bounding box center [155, 817] width 220 height 25
type textarea "it seems like youre having a hard time formatting from a conditional routing - …"
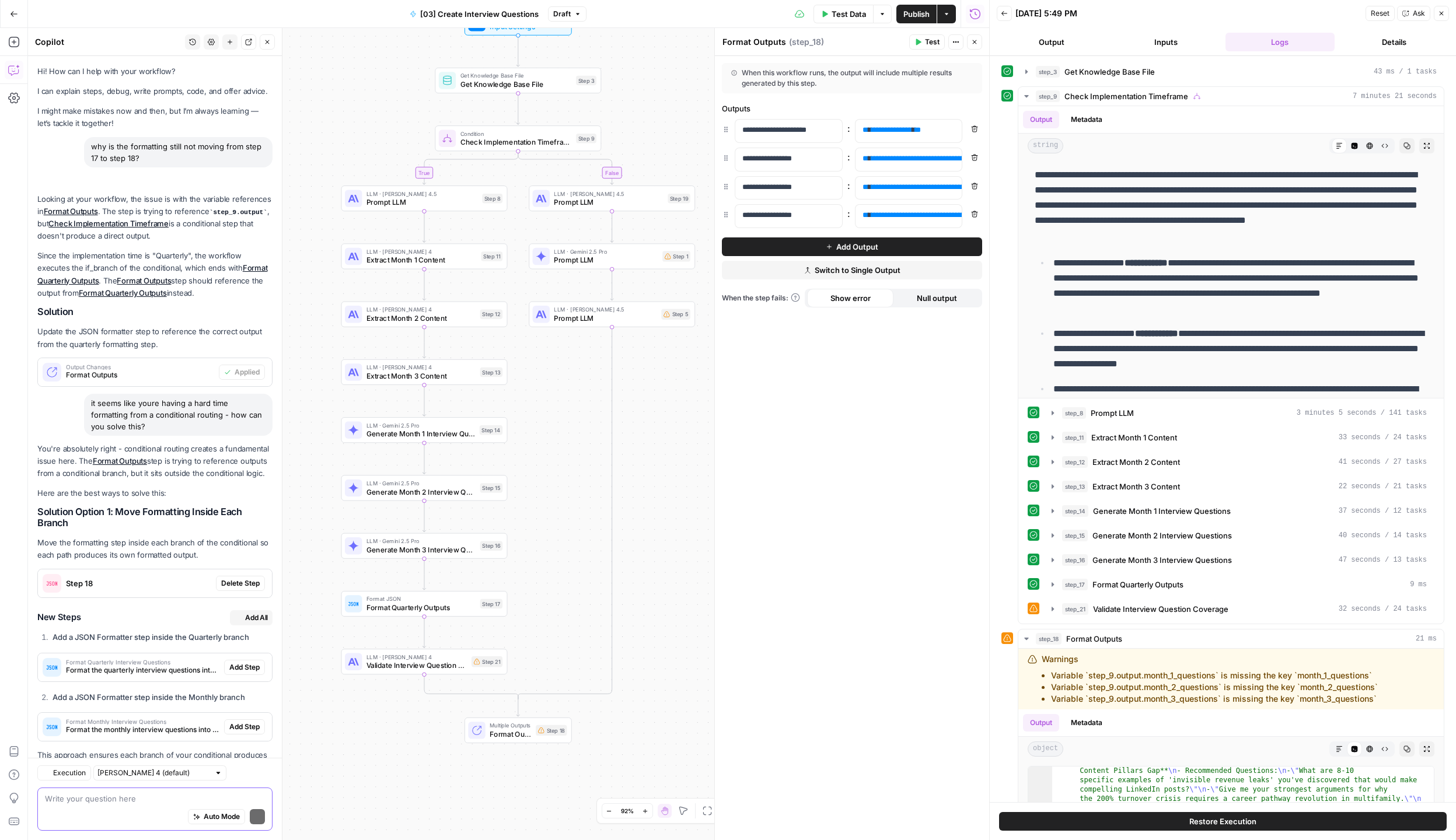
scroll to position [56, 0]
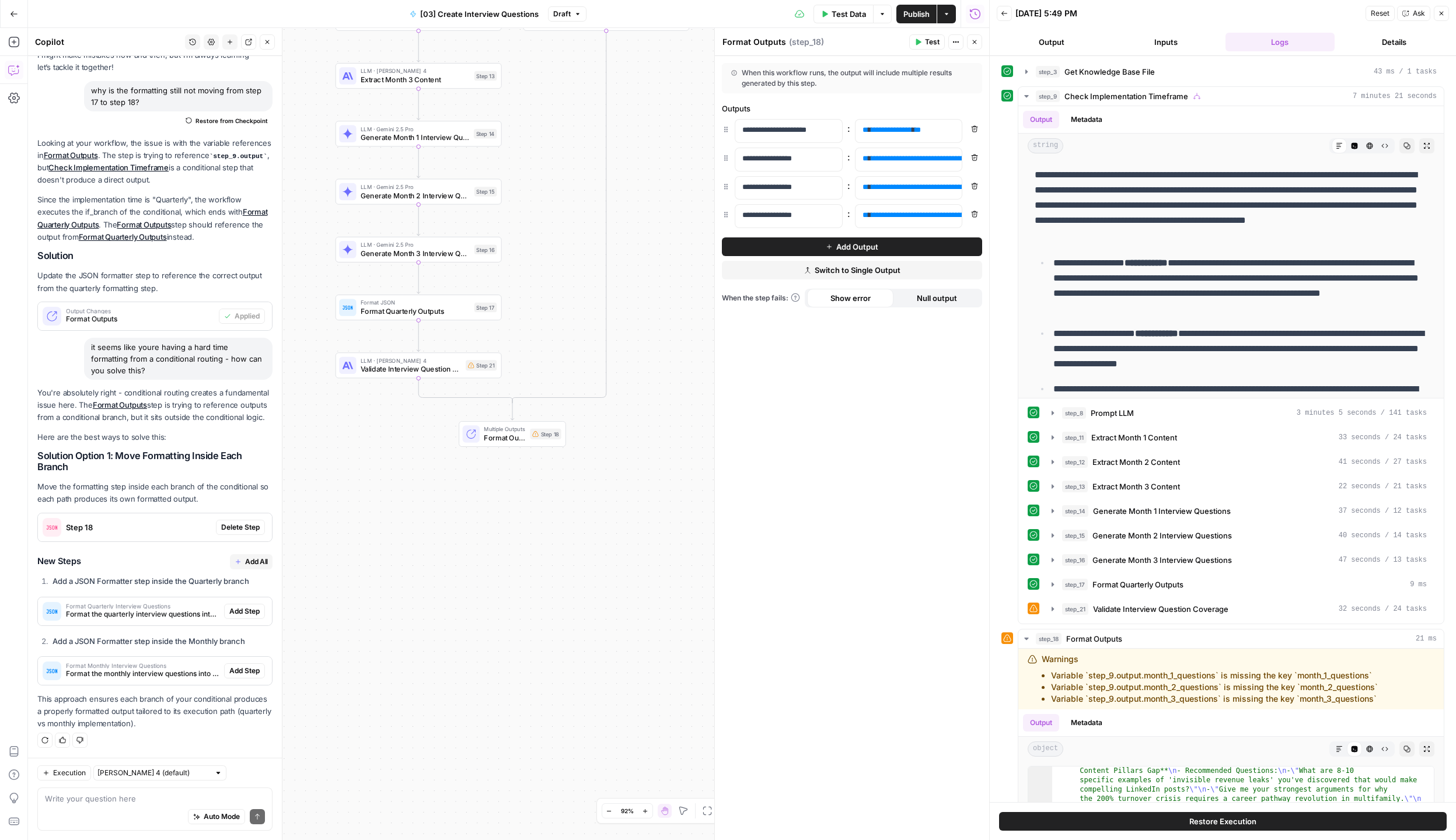
click at [135, 605] on span "Format Quarterly Interview Questions" at bounding box center [142, 606] width 153 height 5
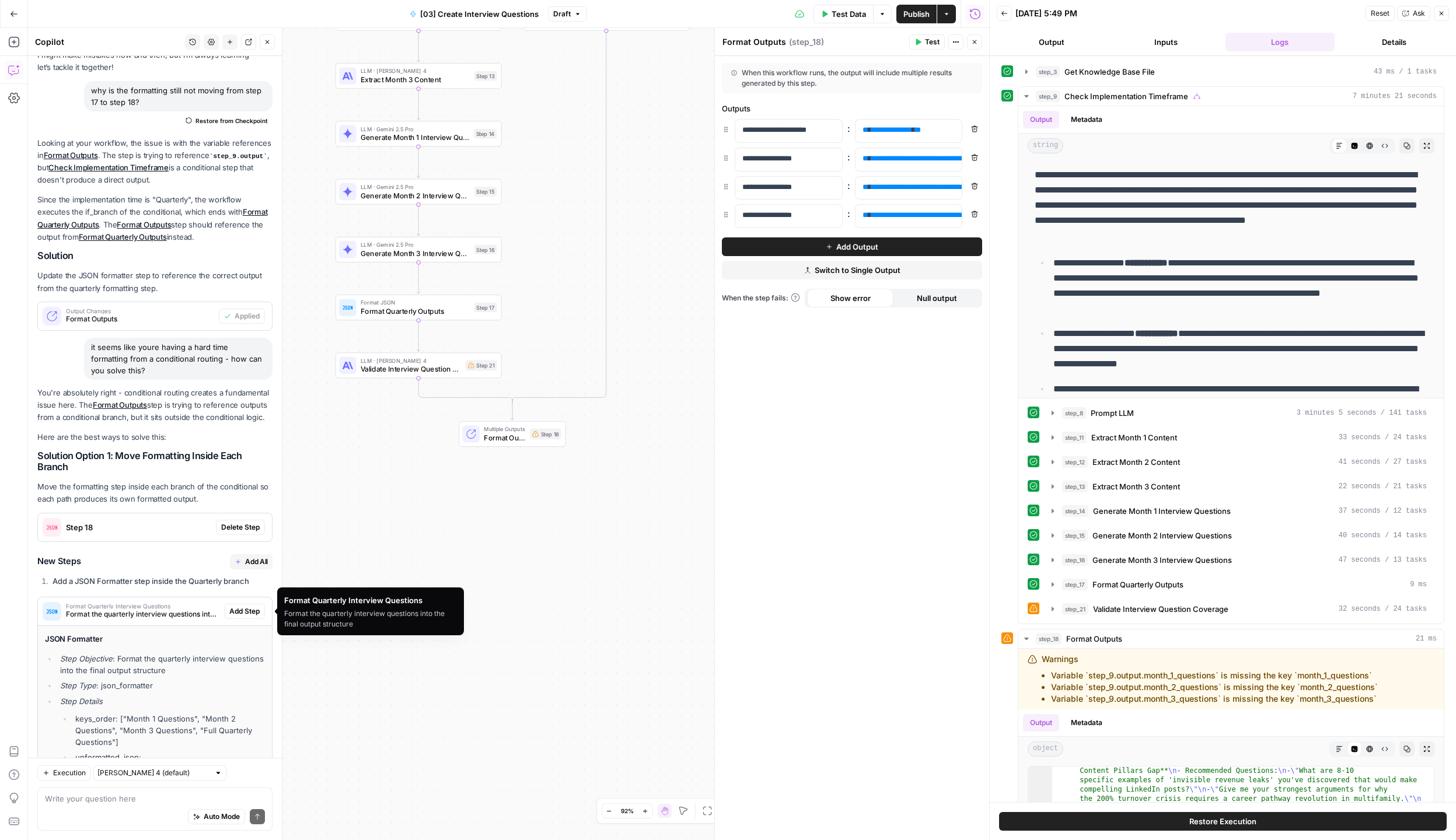
click at [133, 611] on span "Format the quarterly interview questions into the final output structure" at bounding box center [142, 614] width 153 height 10
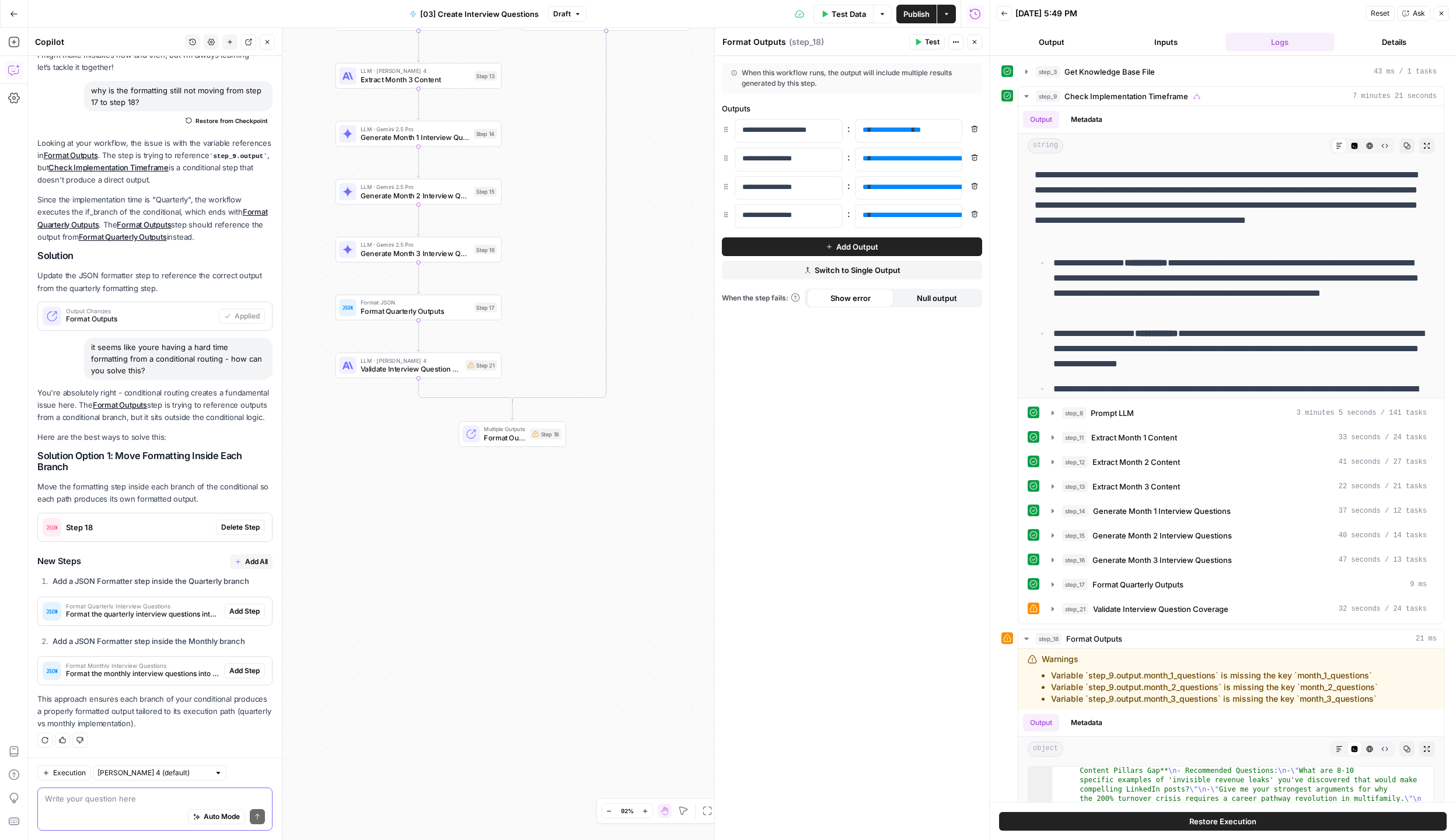
click at [109, 803] on textarea at bounding box center [155, 798] width 220 height 12
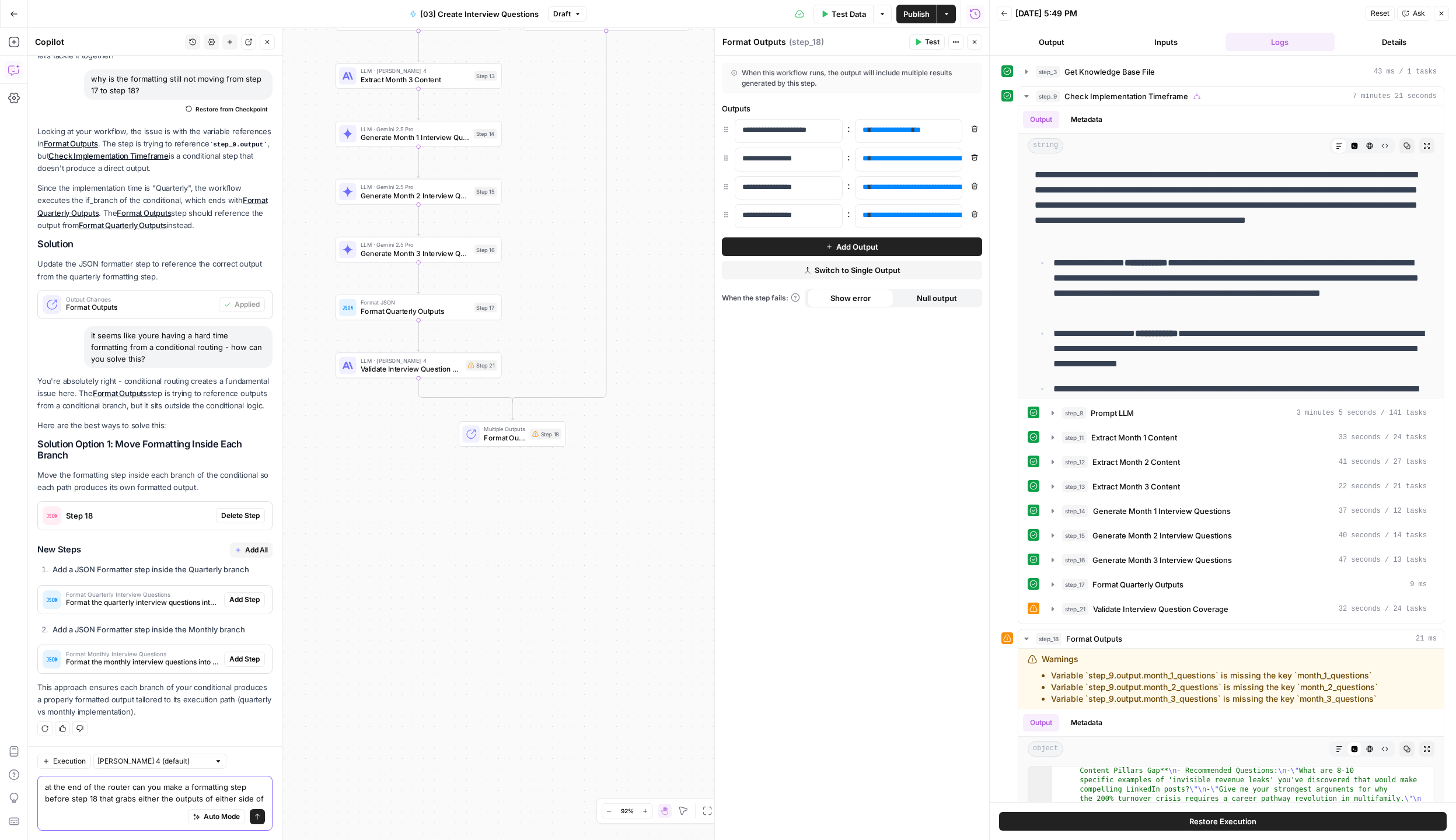
scroll to position [79, 0]
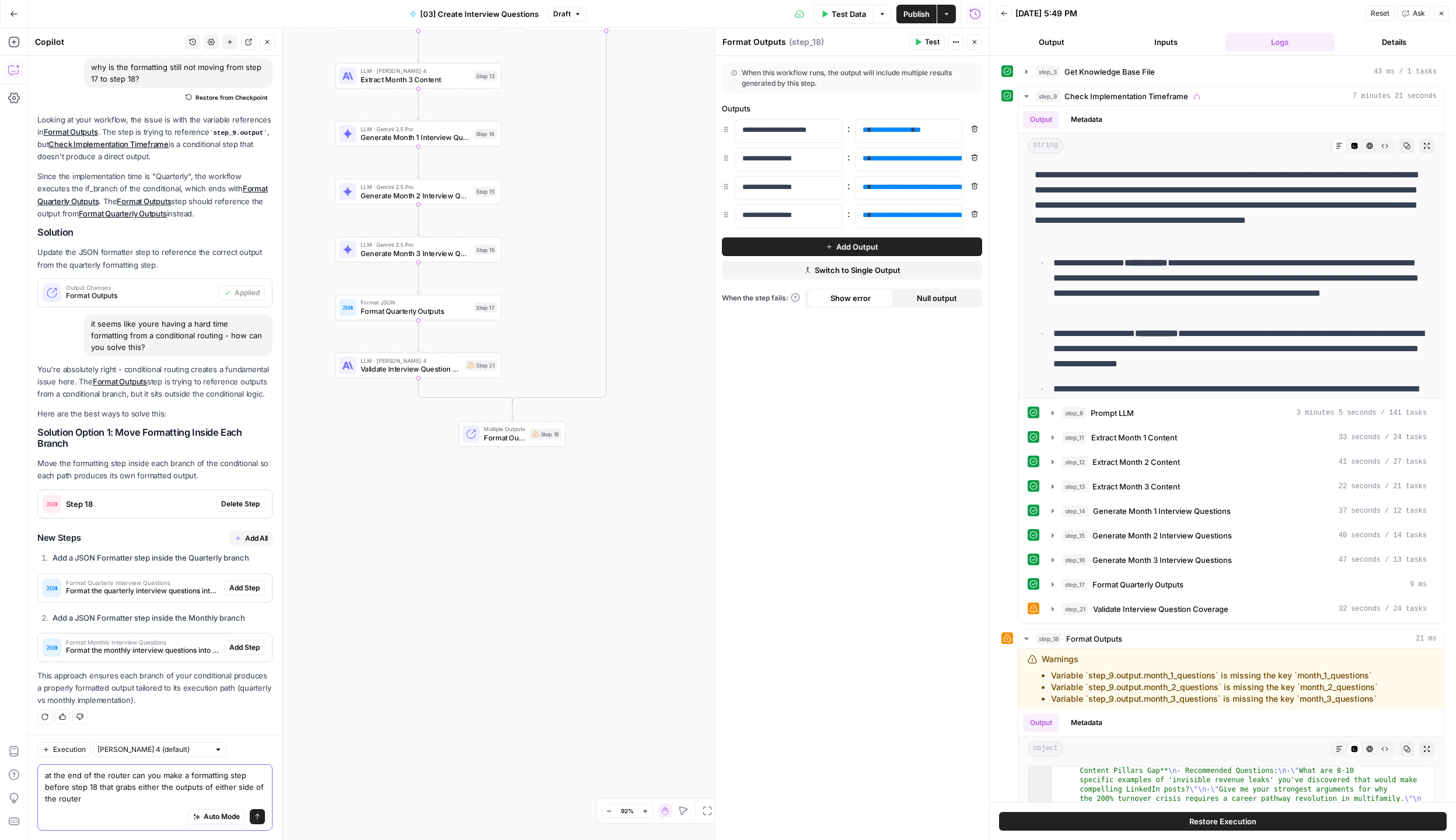
type textarea "at the end of the router can you make a formatting step before step 18 that gra…"
click at [201, 786] on textarea "at the end of the router can you make a formatting step before step 18 that gra…" at bounding box center [155, 786] width 220 height 35
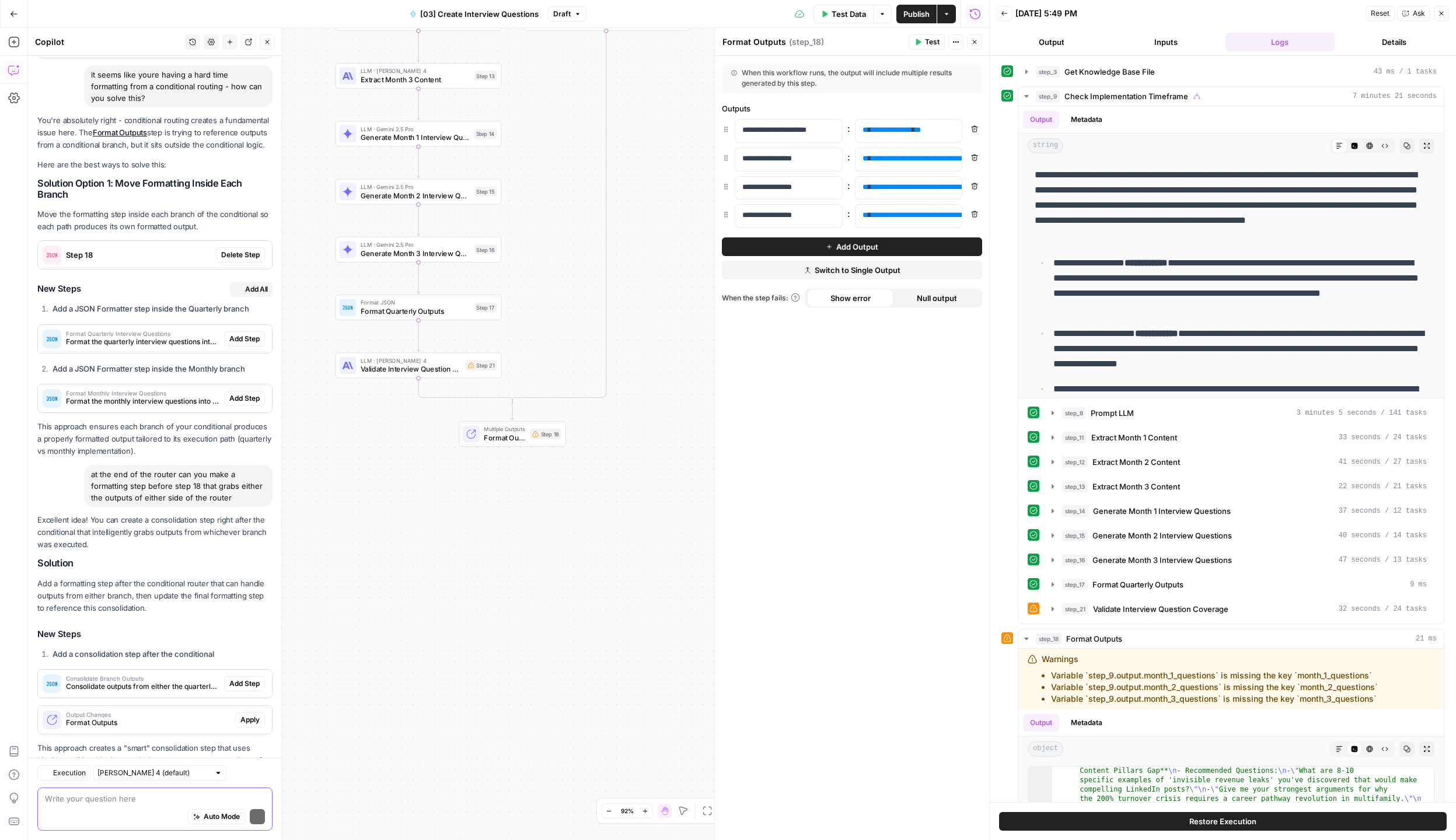
scroll to position [389, 0]
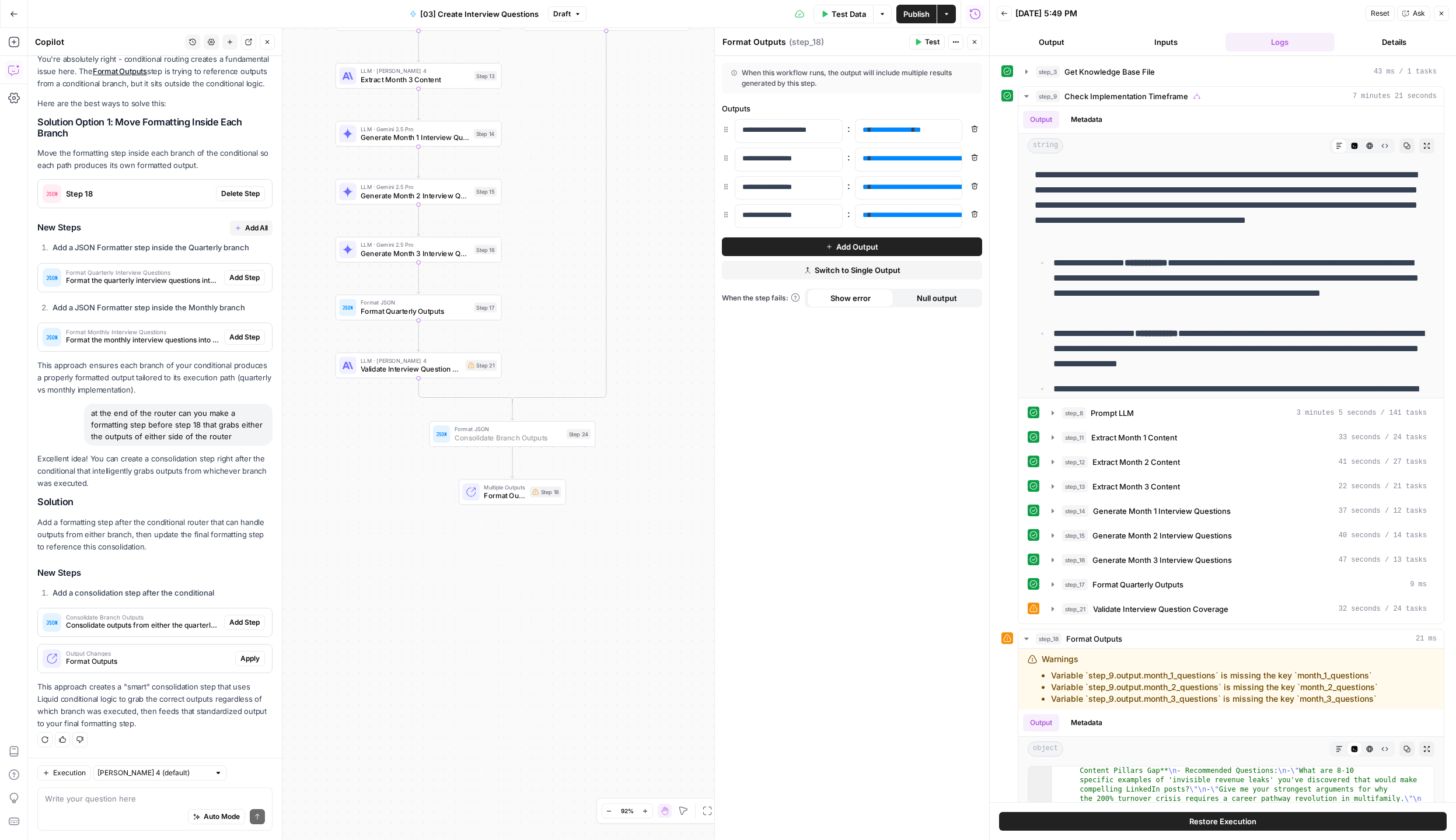
click at [245, 623] on span "Add Step" at bounding box center [245, 622] width 30 height 10
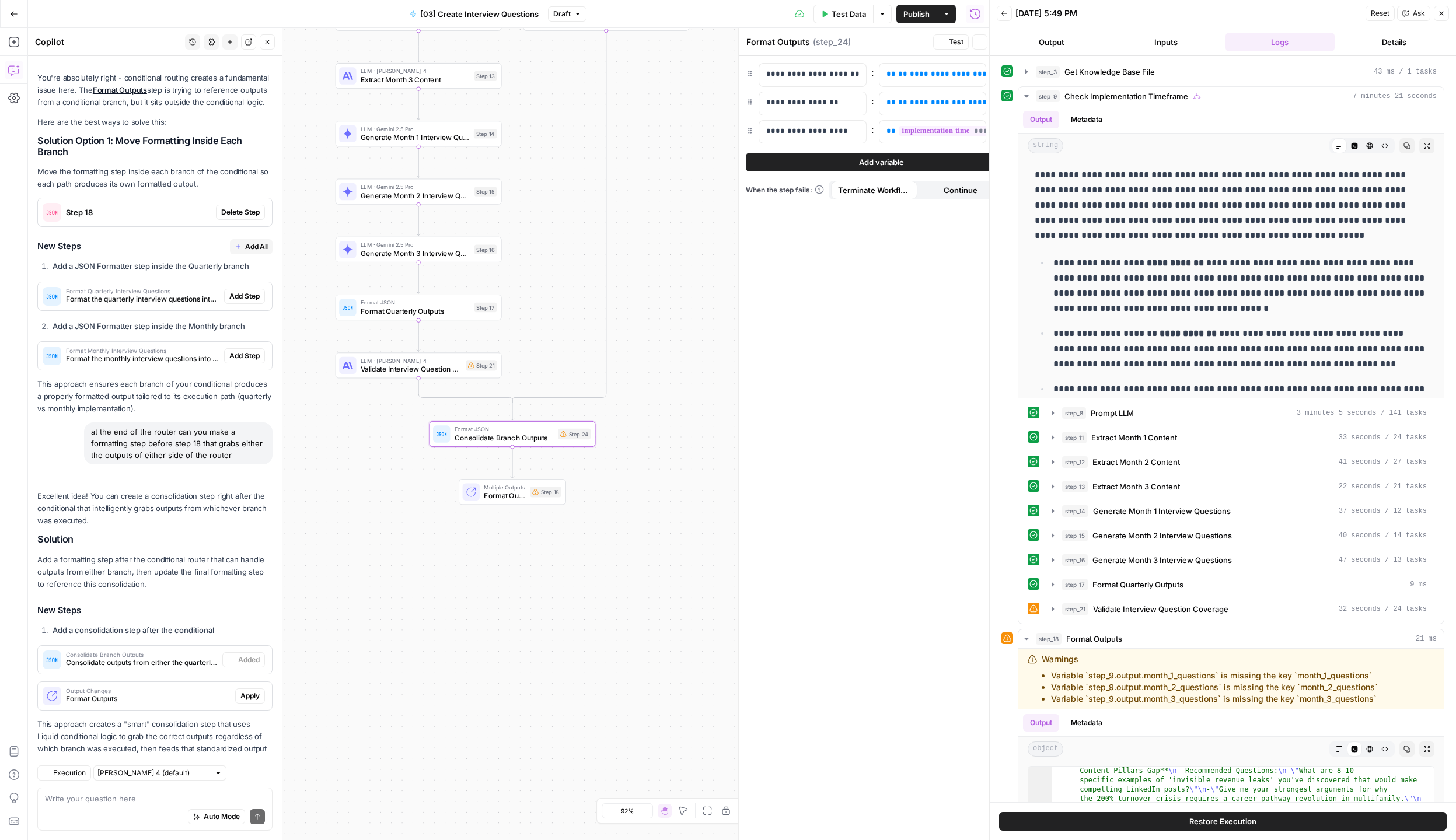
type textarea "Consolidate Branch Outputs"
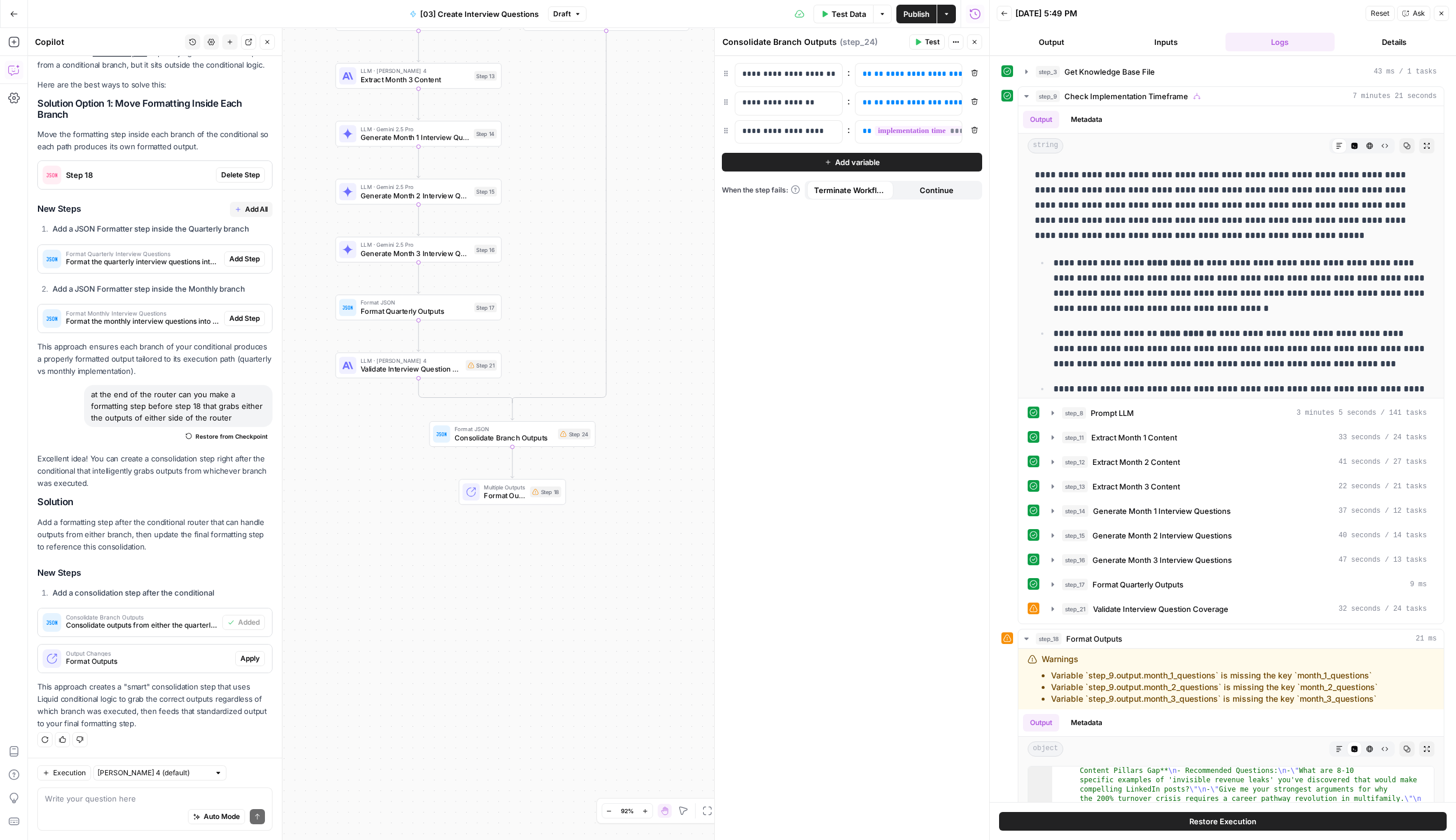
click at [1442, 14] on icon "button" at bounding box center [1442, 14] width 4 height 4
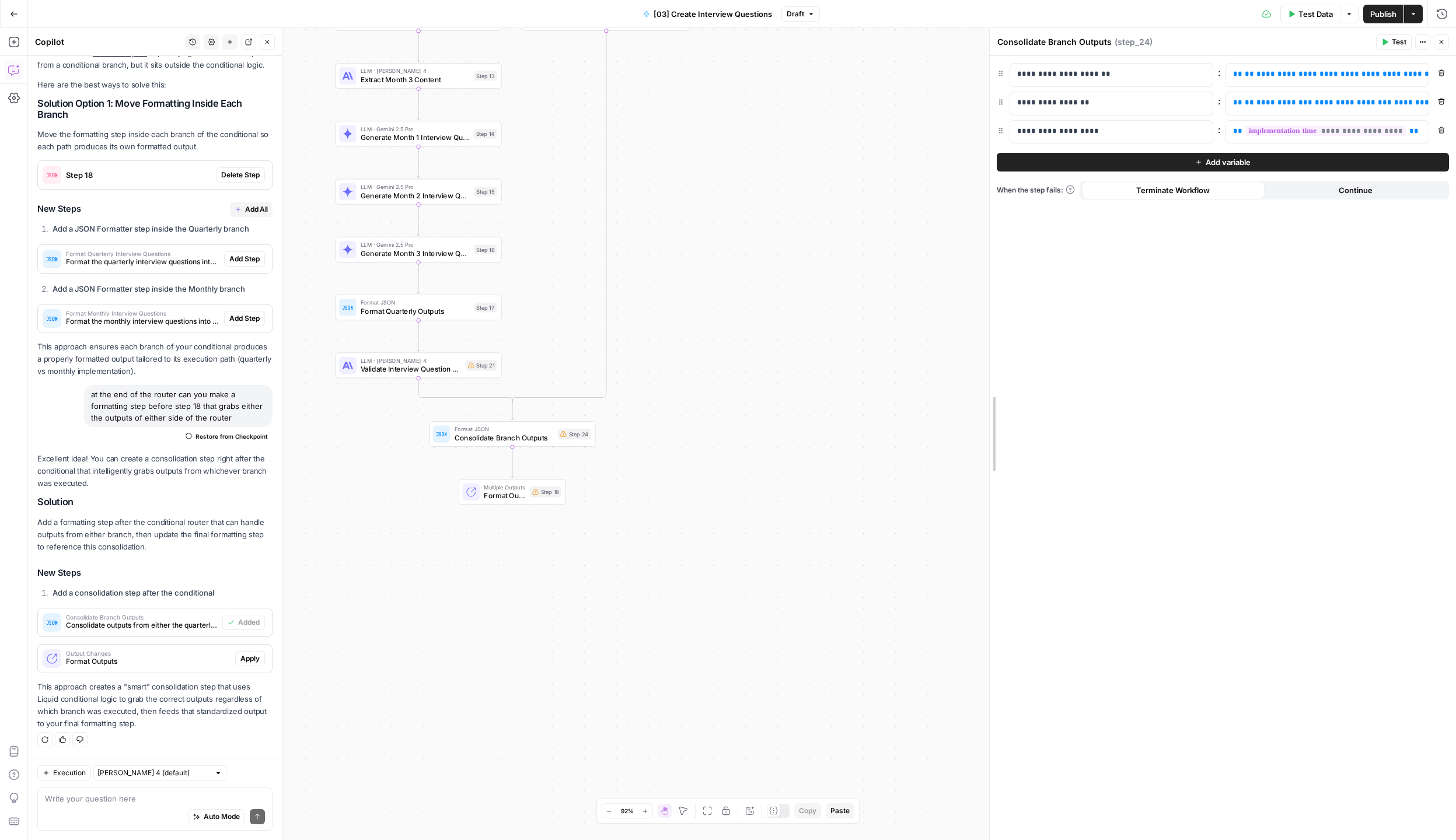
drag, startPoint x: 1182, startPoint y: 135, endPoint x: 888, endPoint y: 181, distance: 297.6
click at [888, 181] on body "Catalyst New Home Browse Insights Opportunities Your Data Recent Grids Will Per…" at bounding box center [728, 420] width 1456 height 840
click at [1399, 41] on span "Test" at bounding box center [1398, 41] width 14 height 10
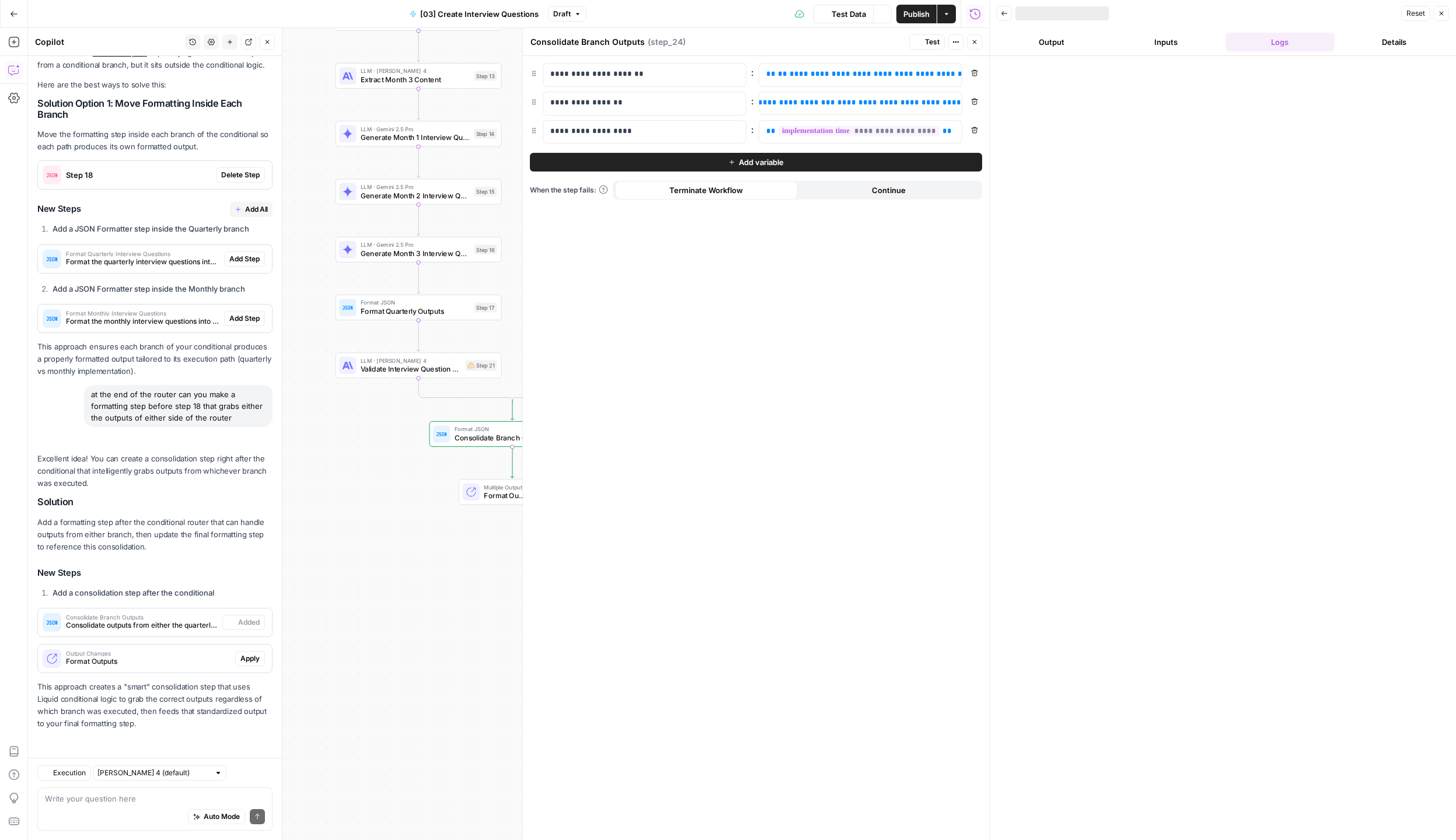
scroll to position [427, 0]
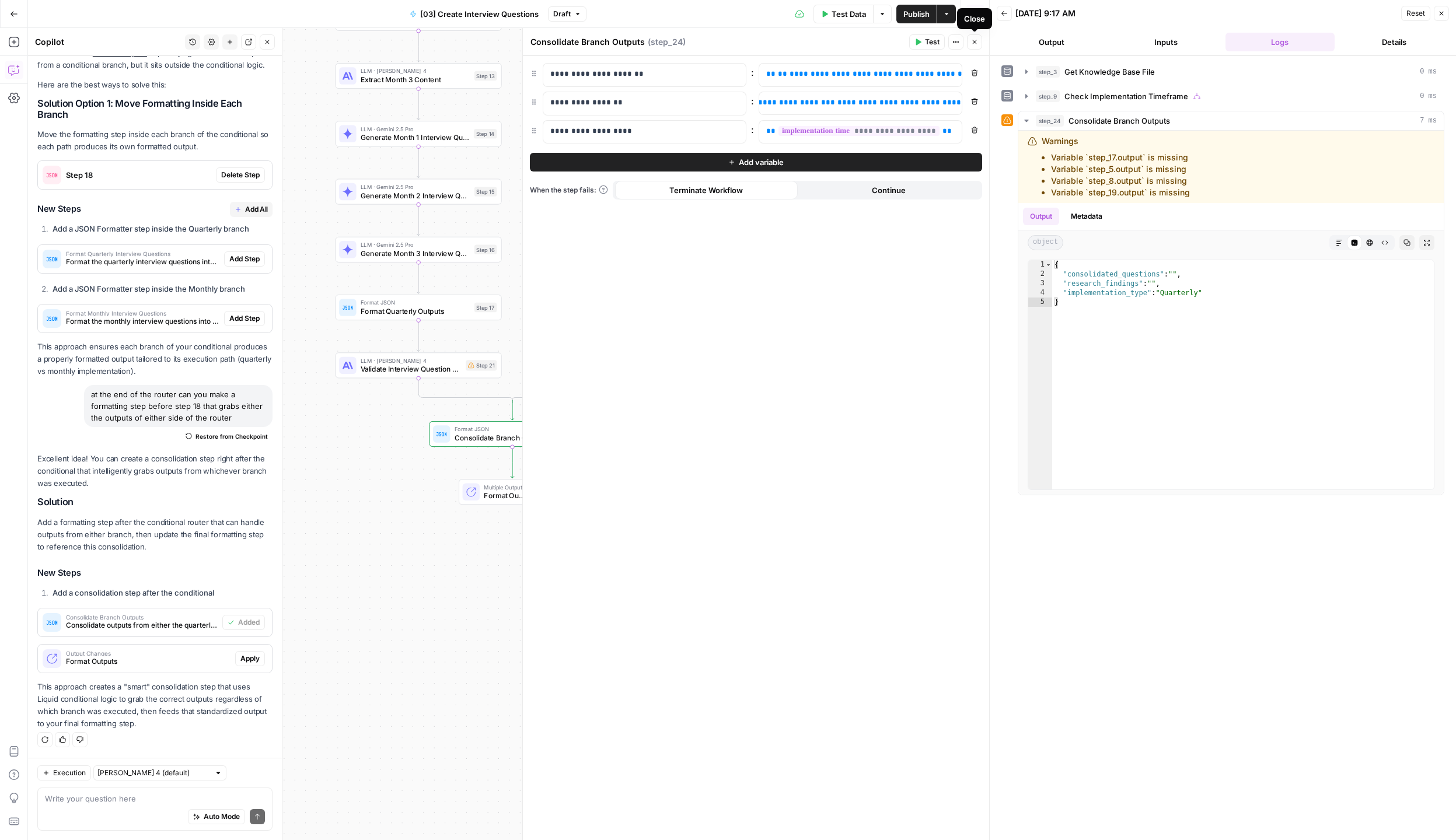
click at [976, 45] on icon "button" at bounding box center [974, 42] width 7 height 7
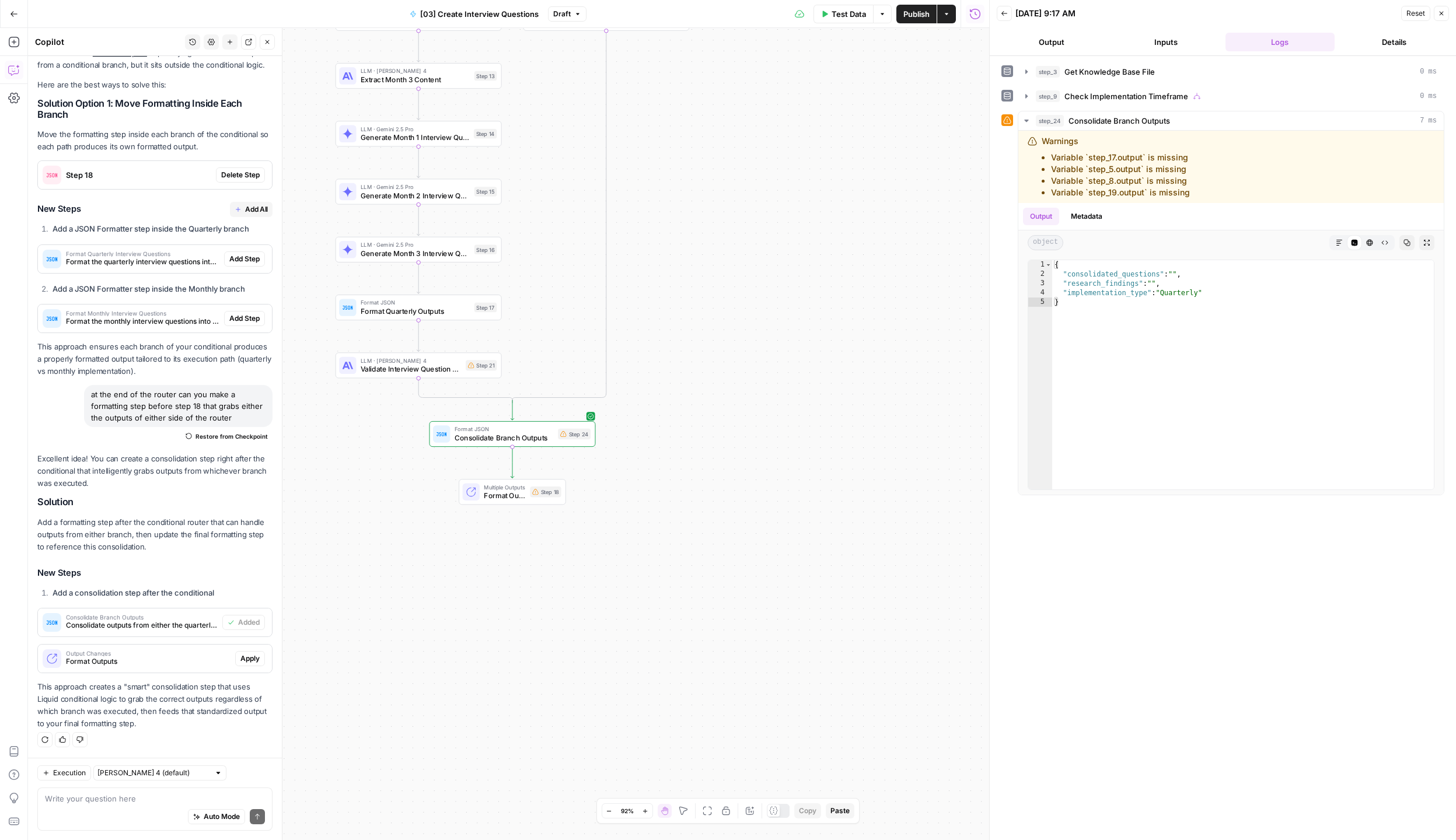
click at [475, 433] on span "Consolidate Branch Outputs" at bounding box center [504, 437] width 99 height 10
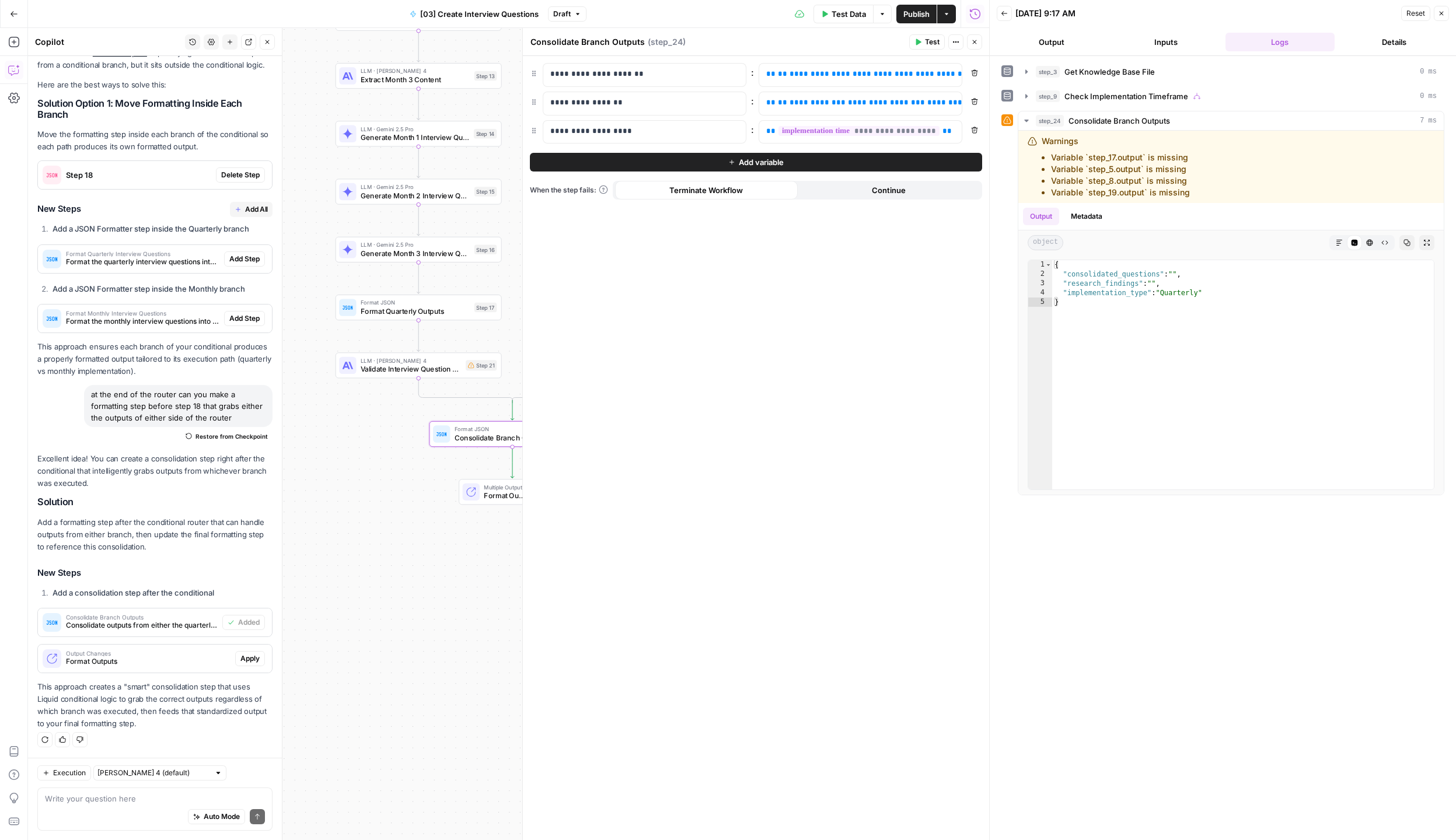
click at [976, 41] on icon "button" at bounding box center [974, 42] width 7 height 7
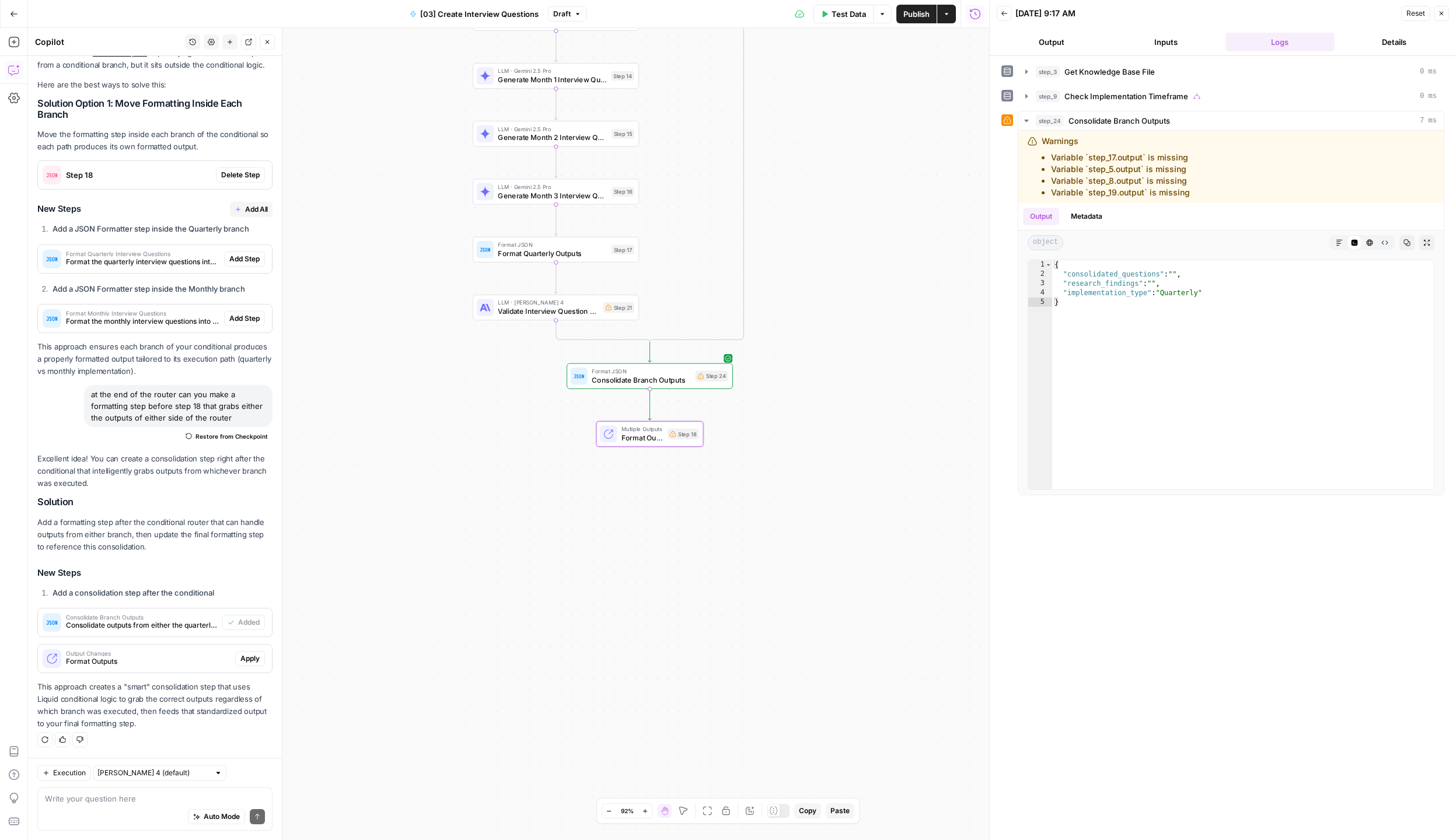
click at [215, 659] on span "Format Outputs" at bounding box center [148, 661] width 164 height 10
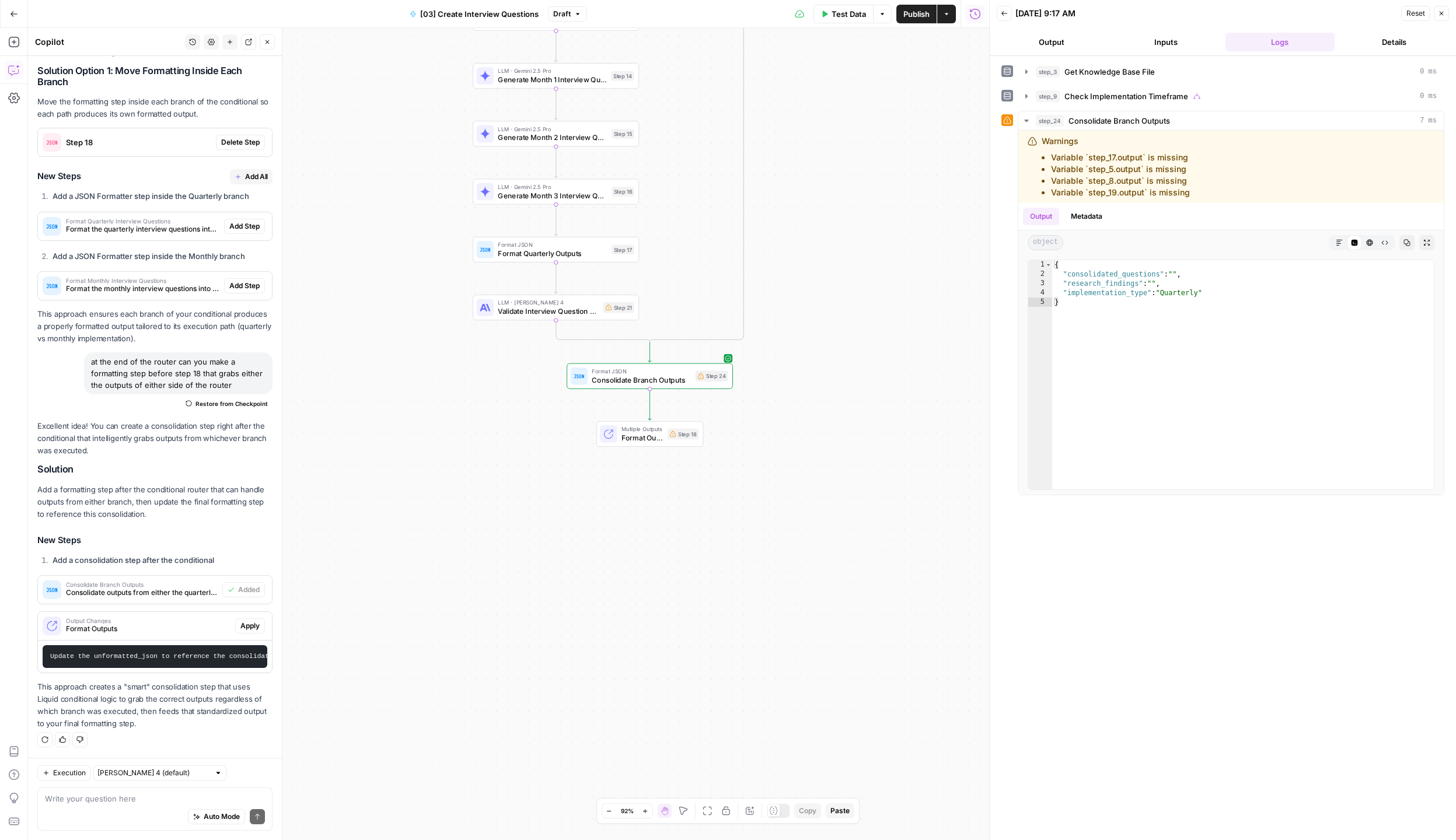
click at [151, 827] on div "Auto Mode Send" at bounding box center [155, 817] width 220 height 25
click at [152, 817] on div "Auto Mode Send" at bounding box center [155, 817] width 220 height 25
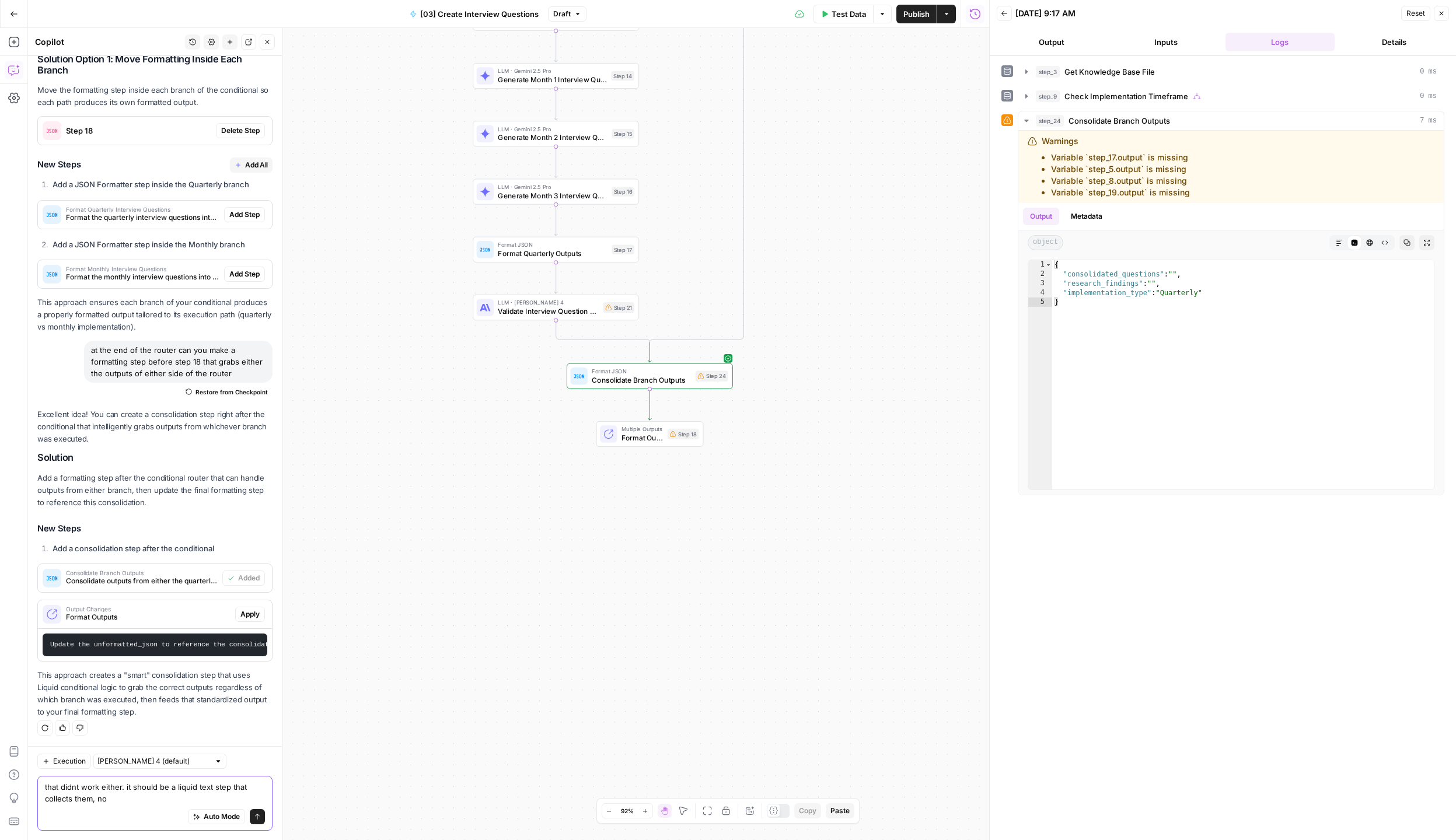
type textarea "that didnt work either. it should be a liquid text step that collects them, no?"
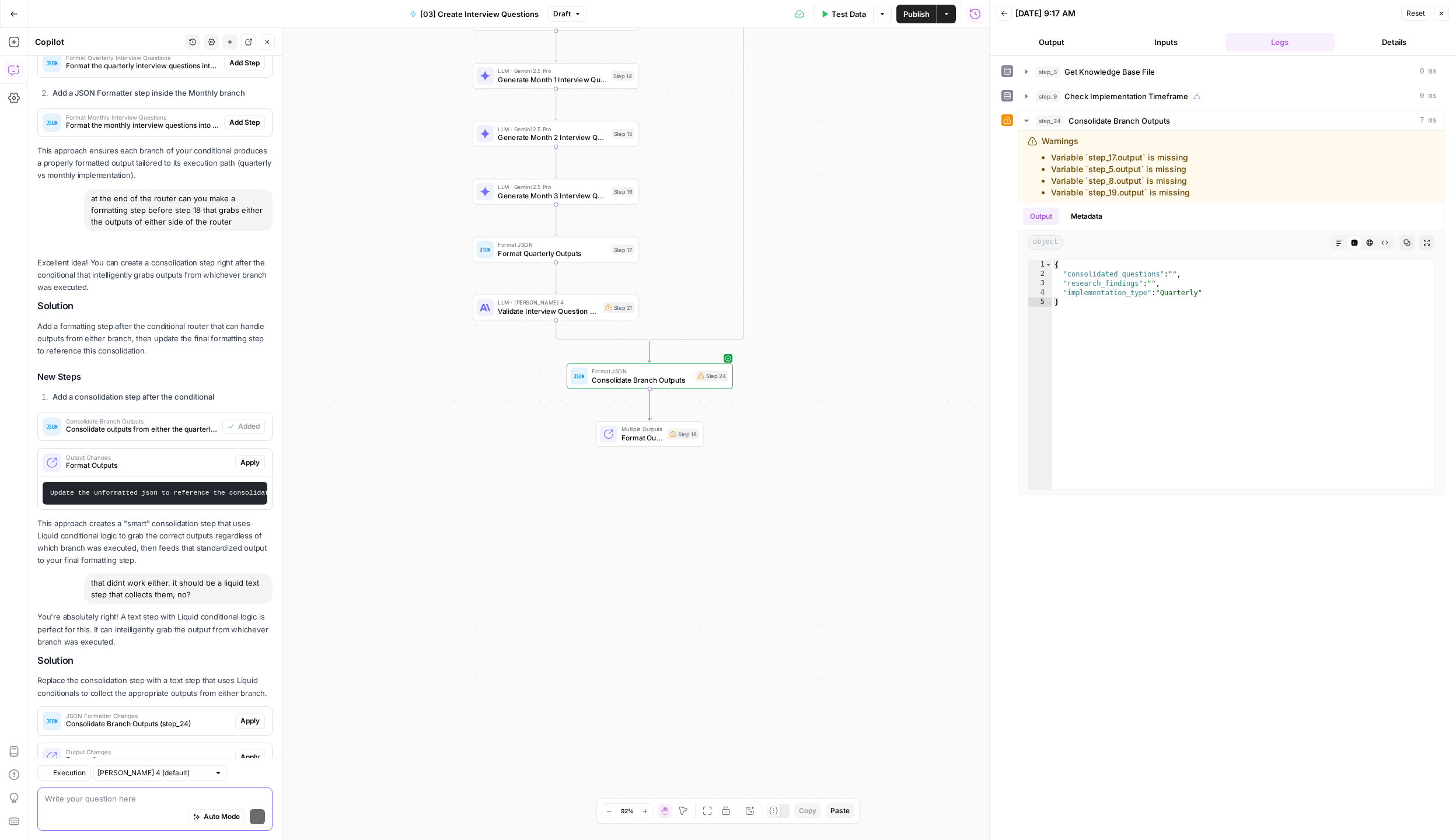
scroll to position [721, 0]
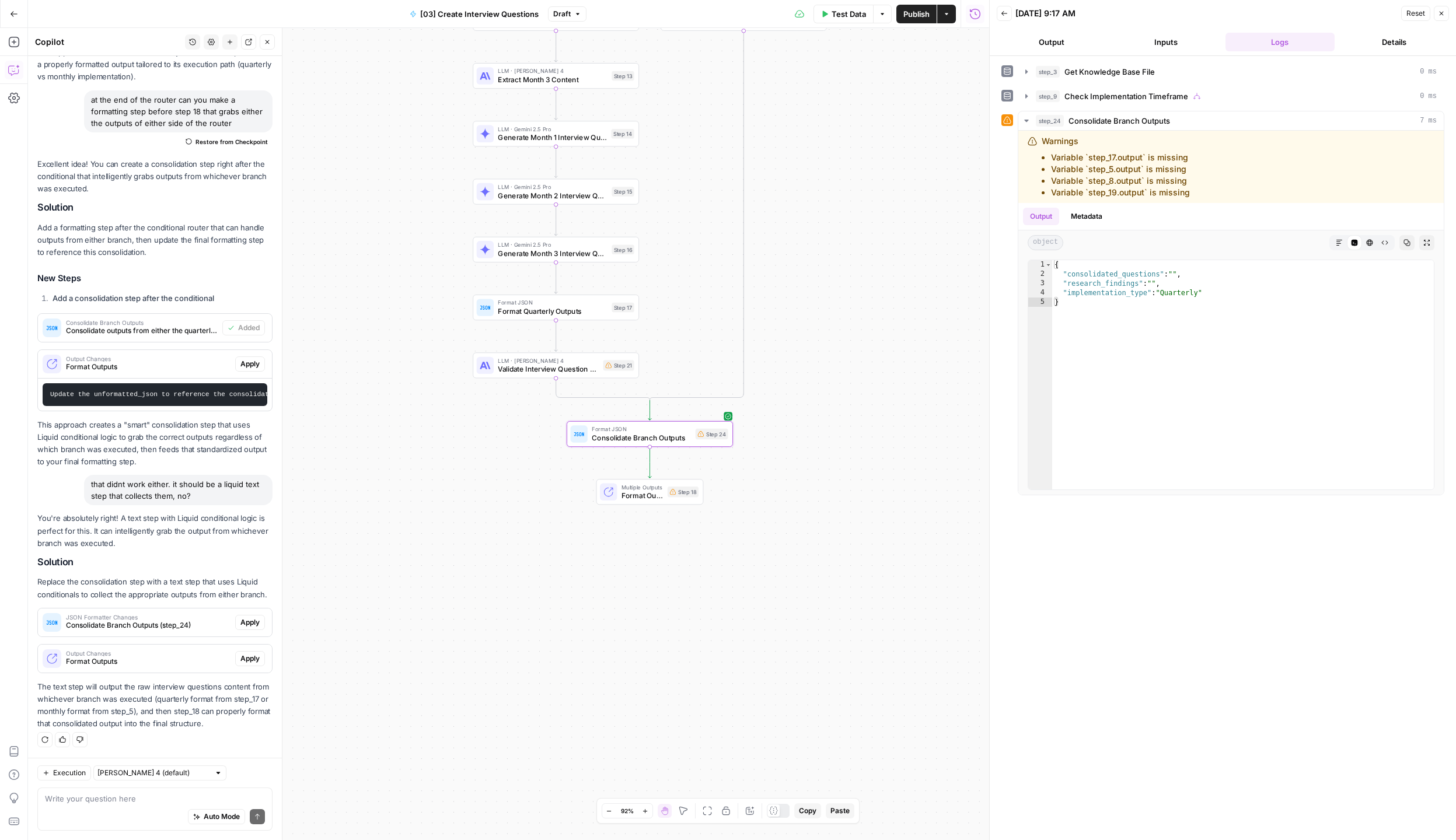
click at [157, 624] on span "Consolidate Branch Outputs (step_24)" at bounding box center [148, 625] width 164 height 10
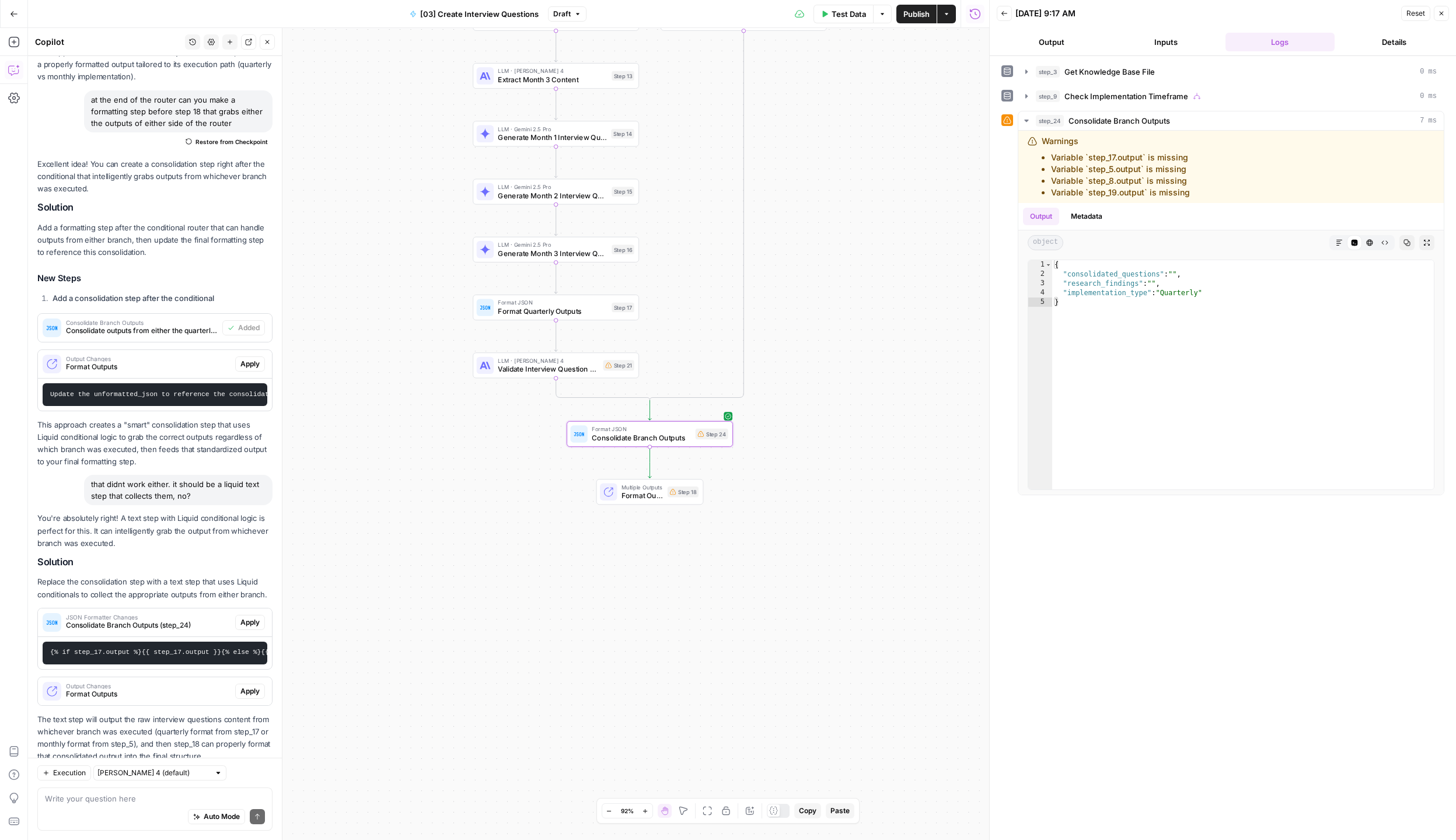
click at [253, 622] on span "Apply" at bounding box center [250, 622] width 19 height 10
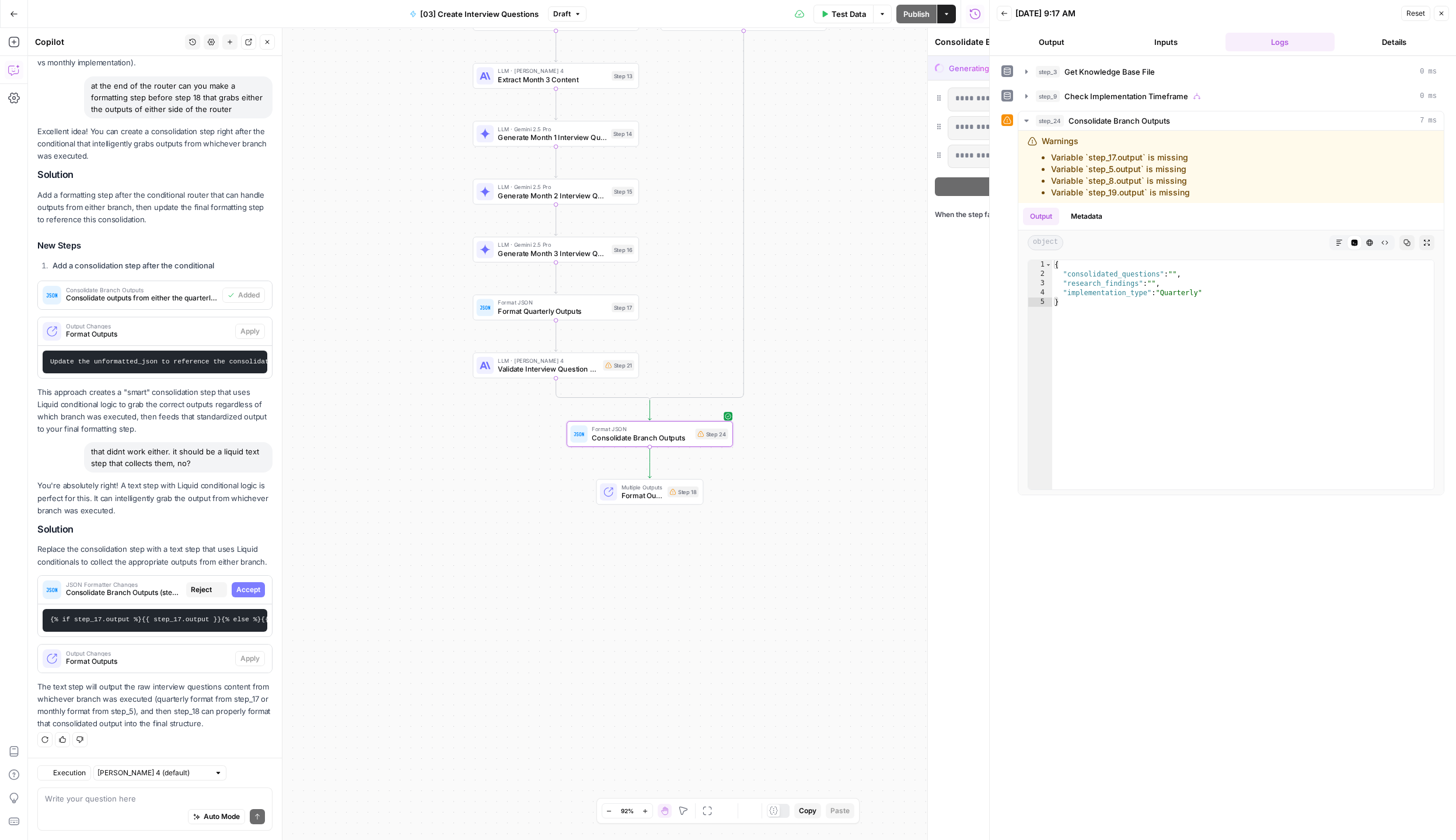
scroll to position [698, 0]
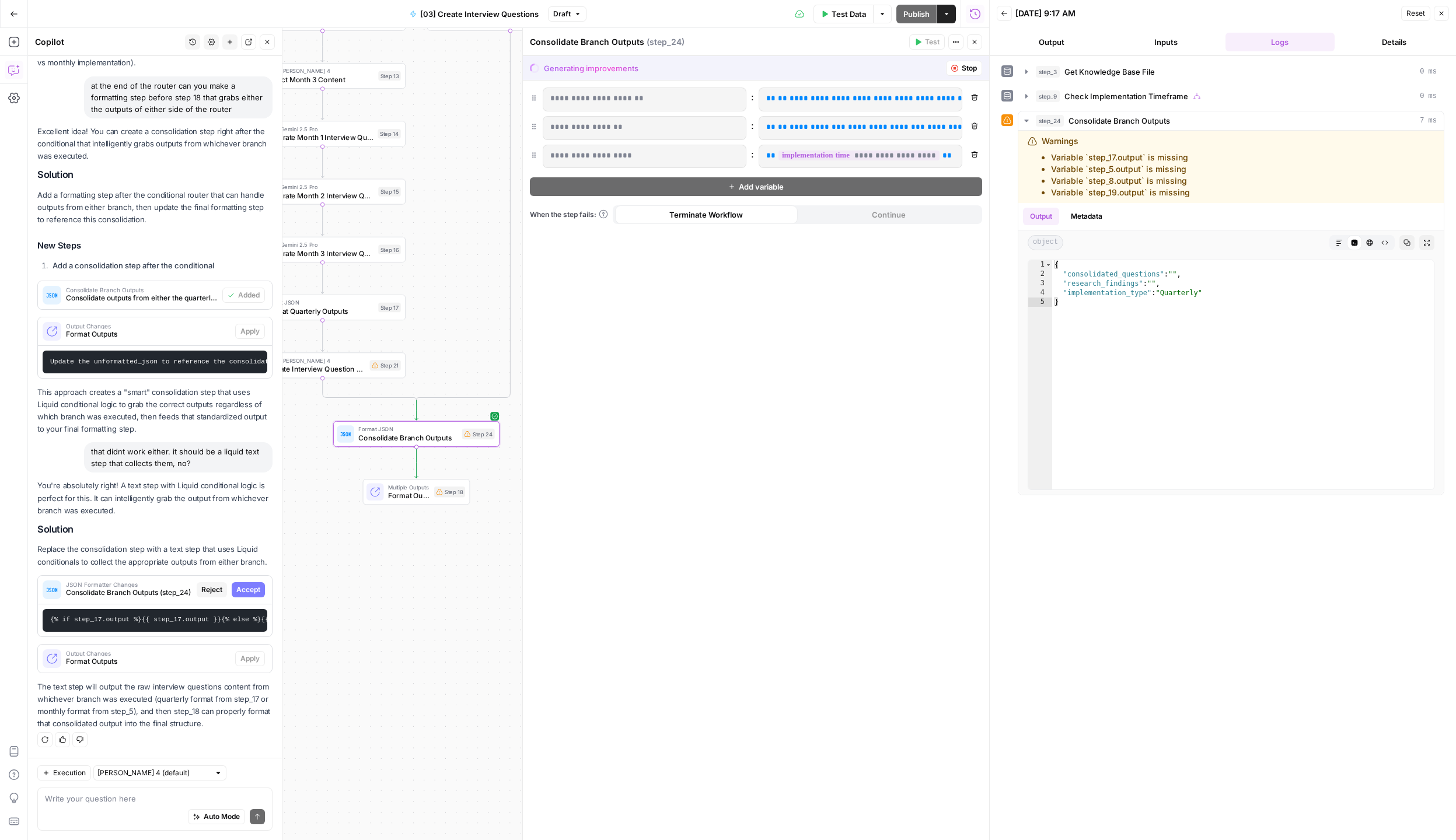
click at [252, 586] on span "Accept" at bounding box center [248, 589] width 24 height 10
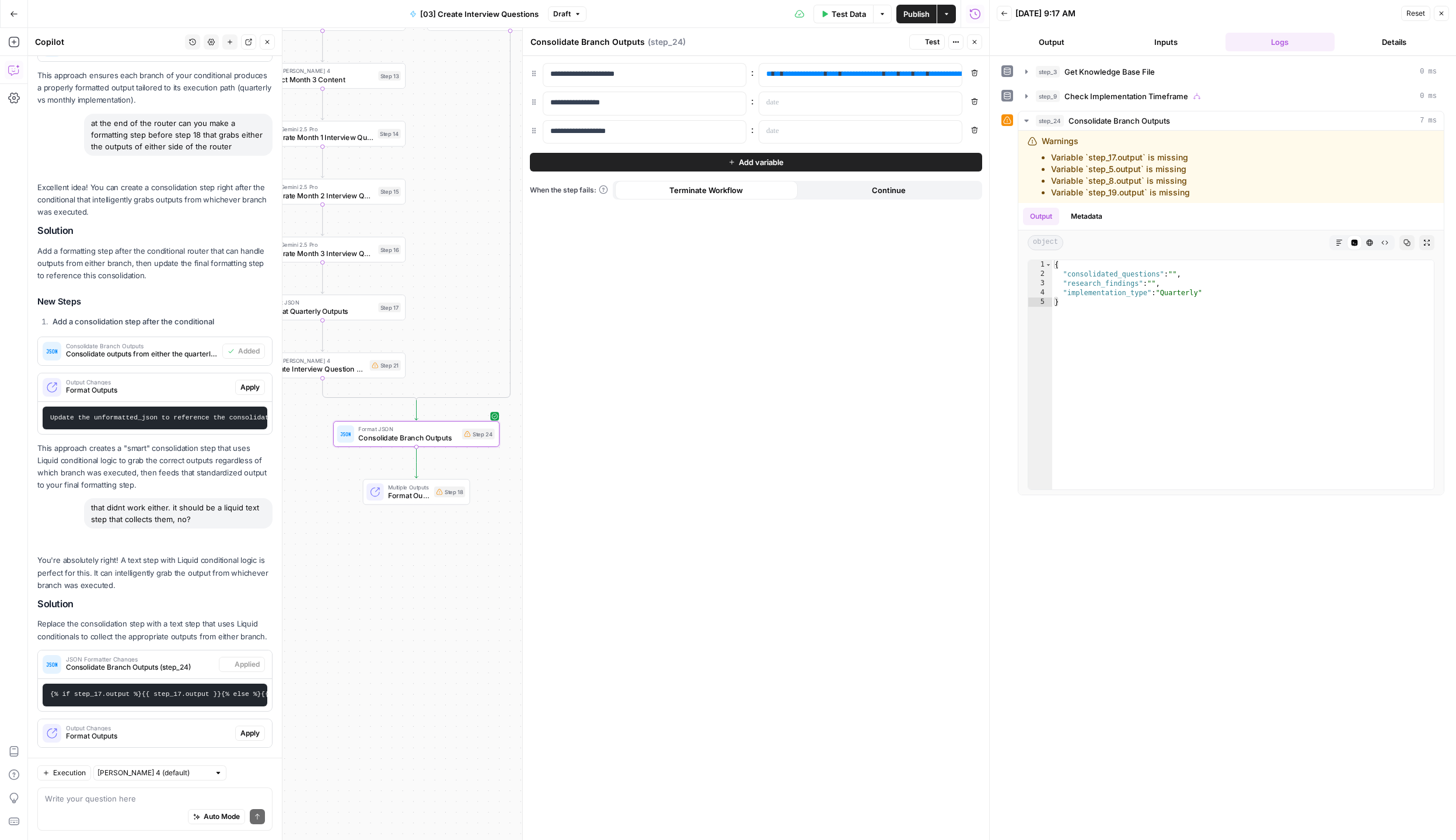
scroll to position [773, 0]
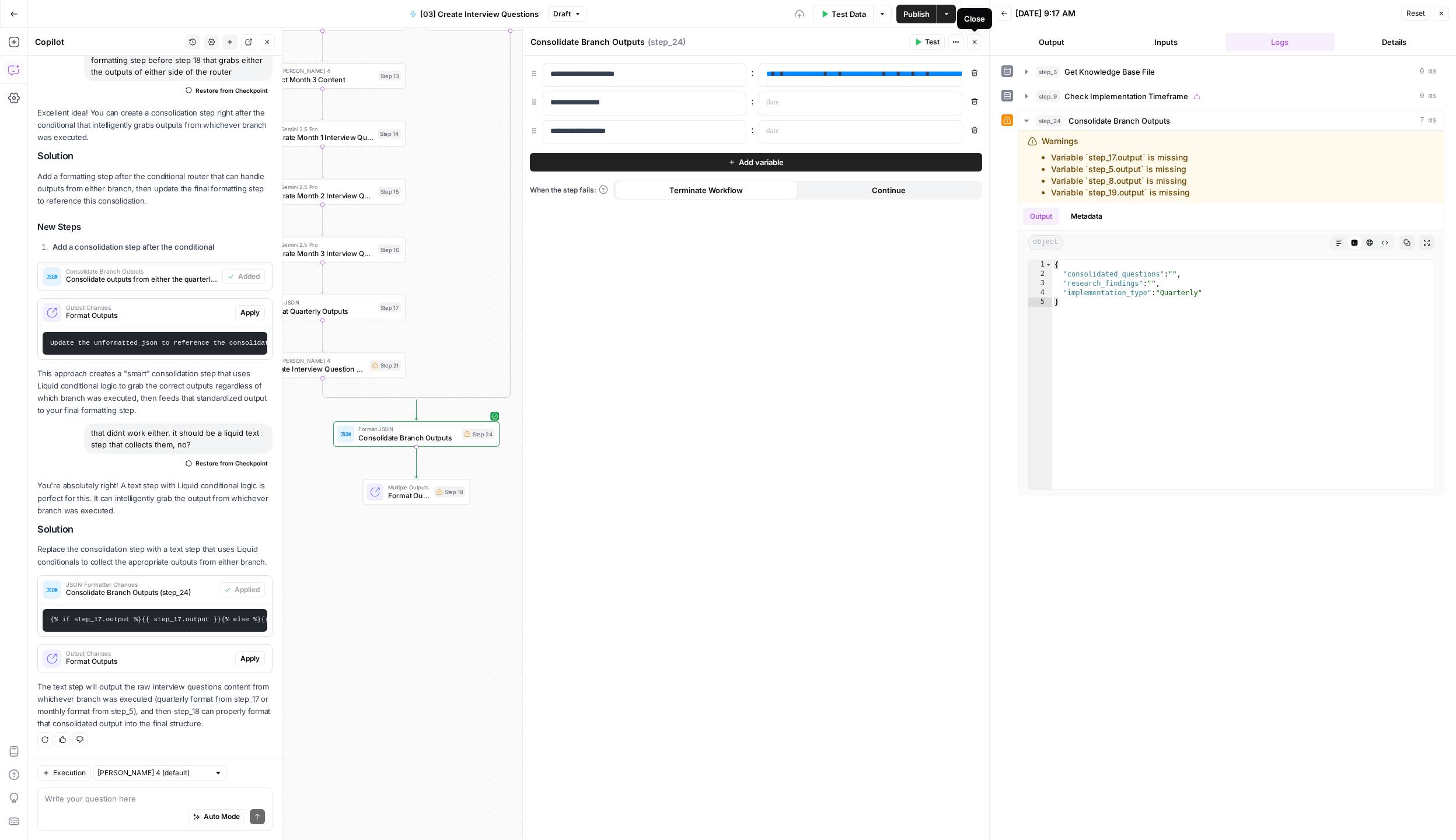
click at [972, 41] on icon "button" at bounding box center [974, 42] width 7 height 7
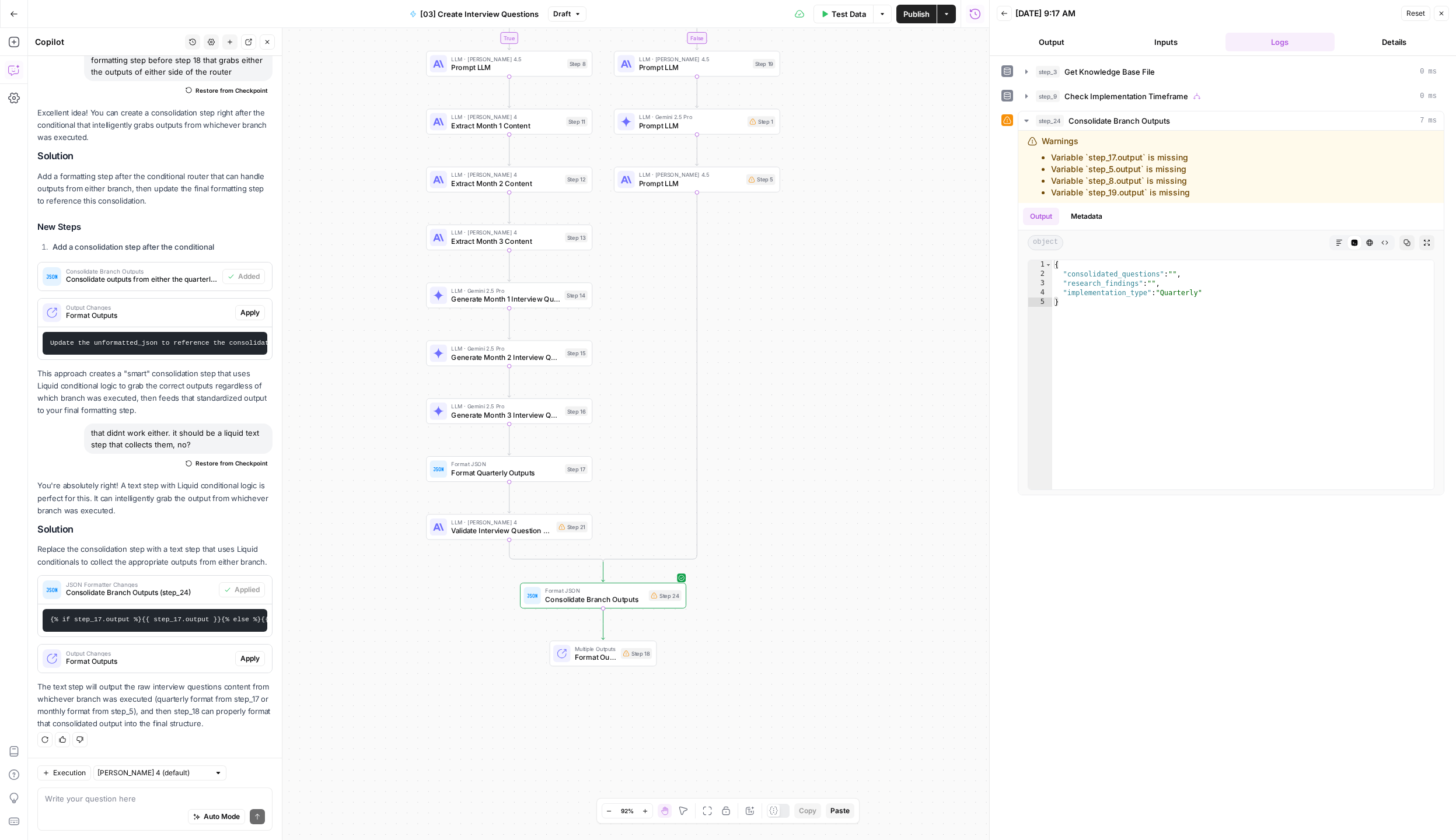
drag, startPoint x: 734, startPoint y: 280, endPoint x: 917, endPoint y: 432, distance: 237.9
click at [915, 434] on div "true false Workflow Input Settings Inputs Get Knowledge Base File Get Knowledge…" at bounding box center [508, 434] width 961 height 812
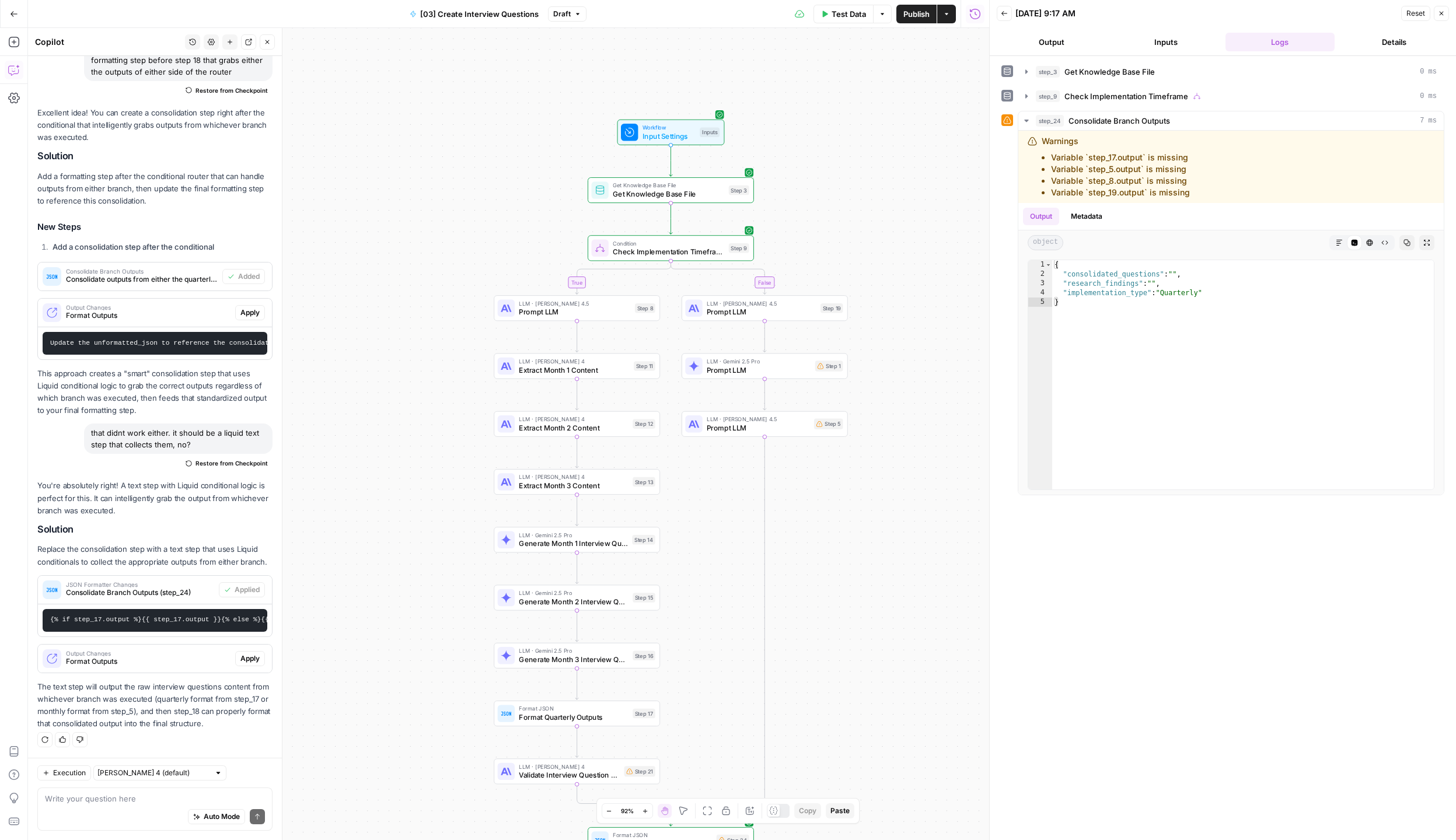
drag, startPoint x: 906, startPoint y: 319, endPoint x: 972, endPoint y: 563, distance: 252.8
click at [972, 563] on div "true false Workflow Input Settings Inputs Get Knowledge Base File Get Knowledge…" at bounding box center [508, 434] width 961 height 812
click at [1437, 14] on icon "button" at bounding box center [1441, 13] width 7 height 7
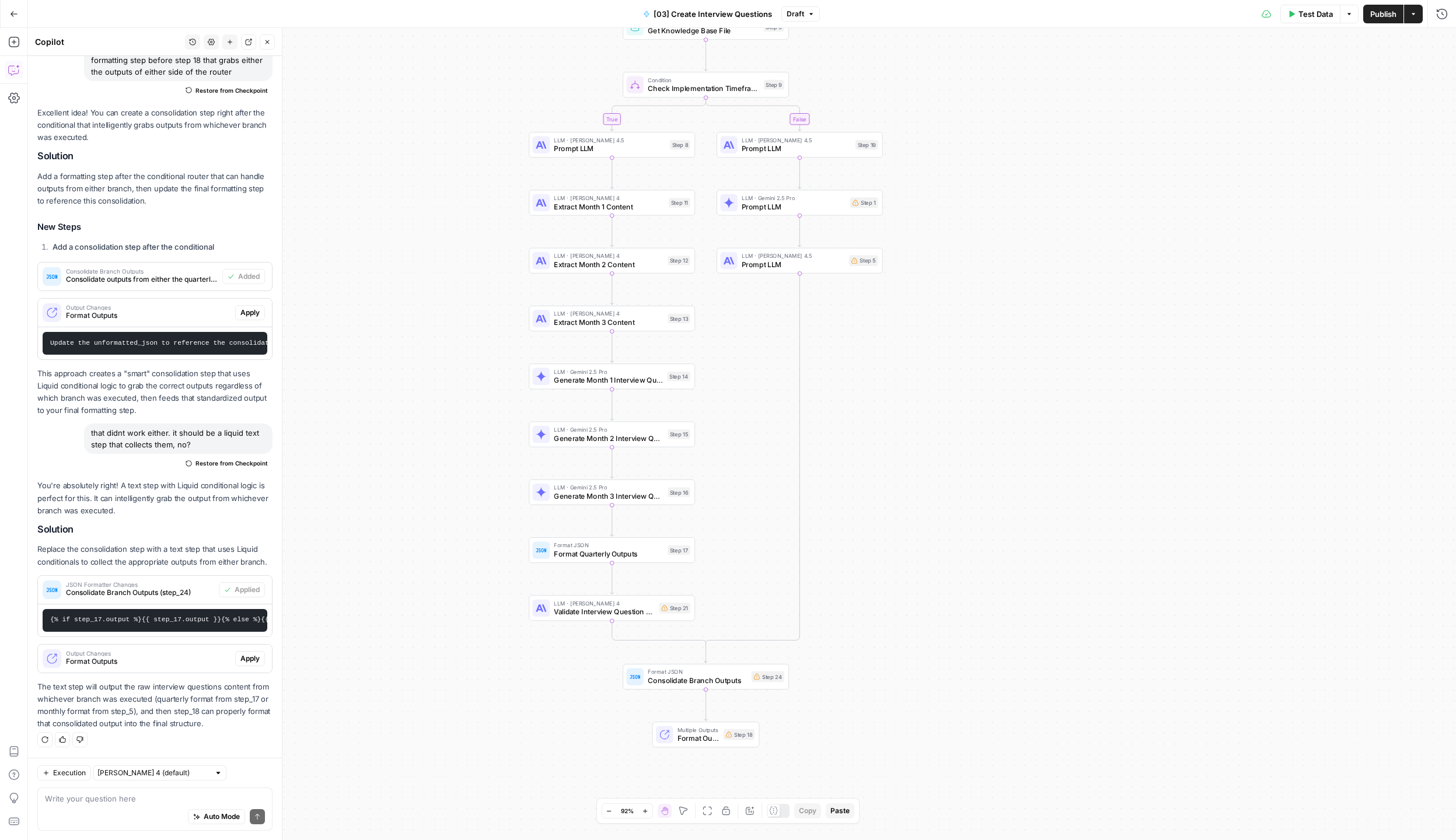
drag, startPoint x: 942, startPoint y: 302, endPoint x: 975, endPoint y: 141, distance: 164.3
click at [975, 141] on div "true false Workflow Input Settings Inputs Get Knowledge Base File Get Knowledge…" at bounding box center [742, 434] width 1428 height 812
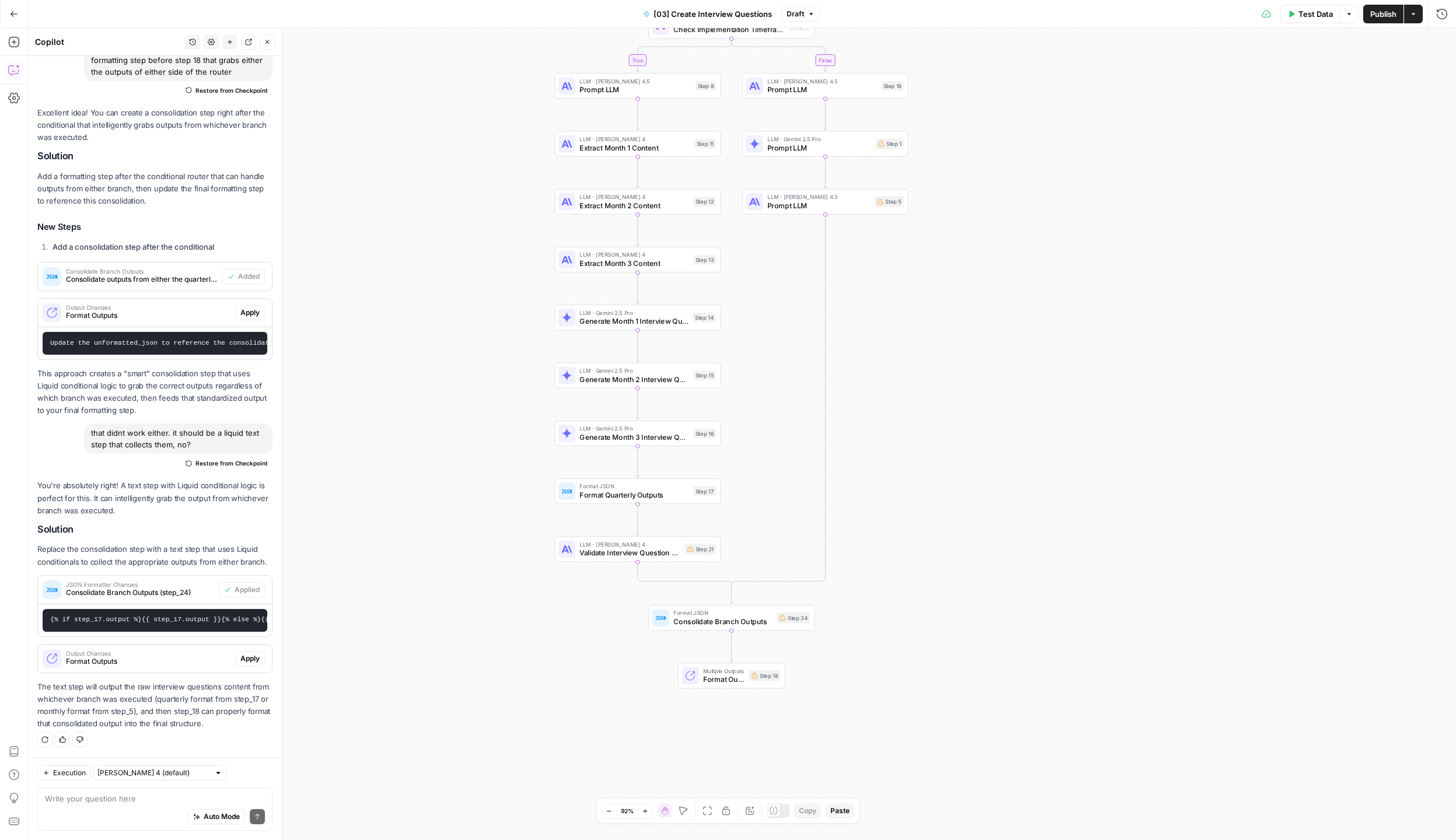
click at [611, 814] on button "Zoom Out" at bounding box center [609, 810] width 14 height 14
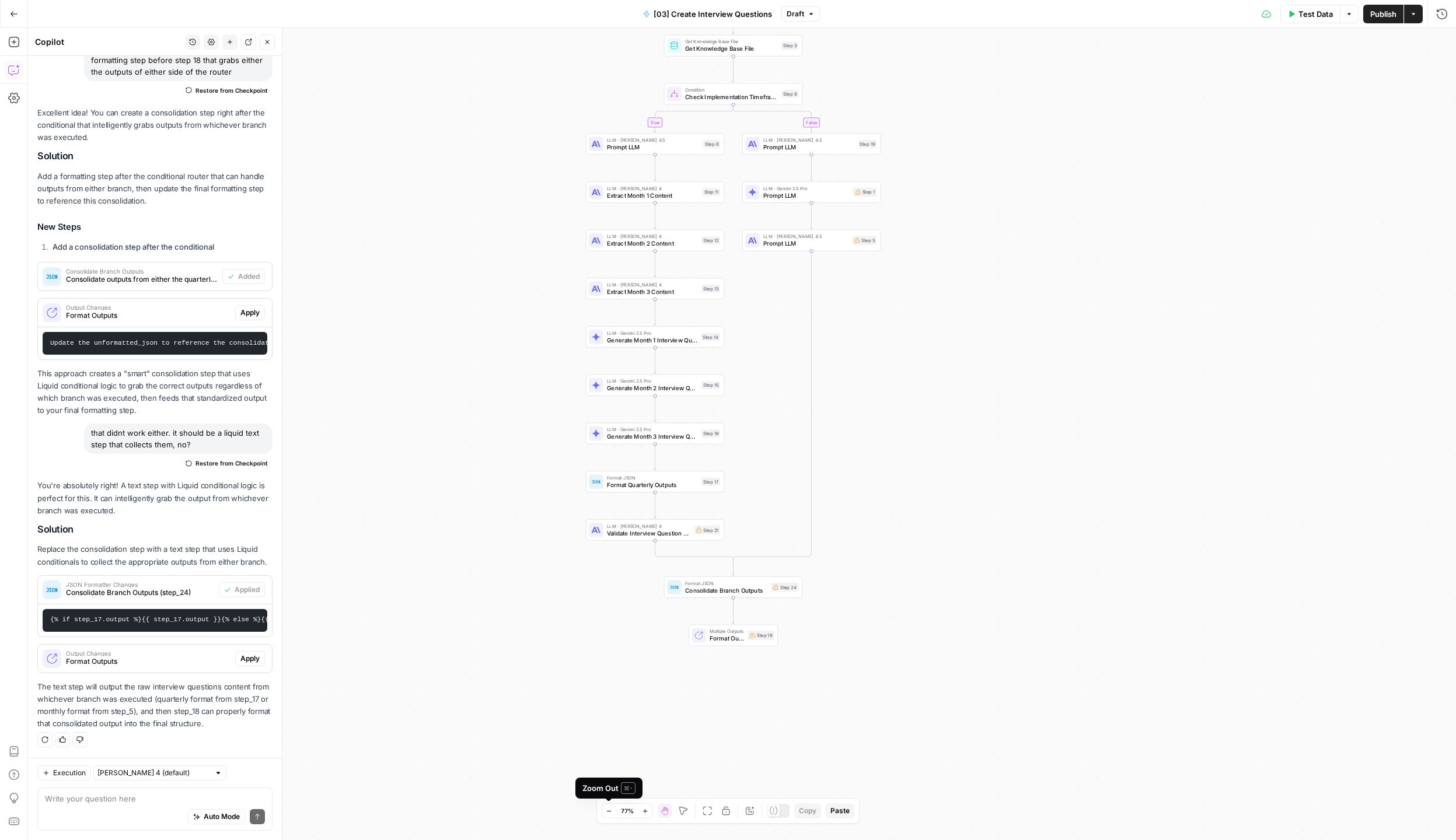
click at [613, 813] on button "Zoom Out" at bounding box center [609, 810] width 14 height 14
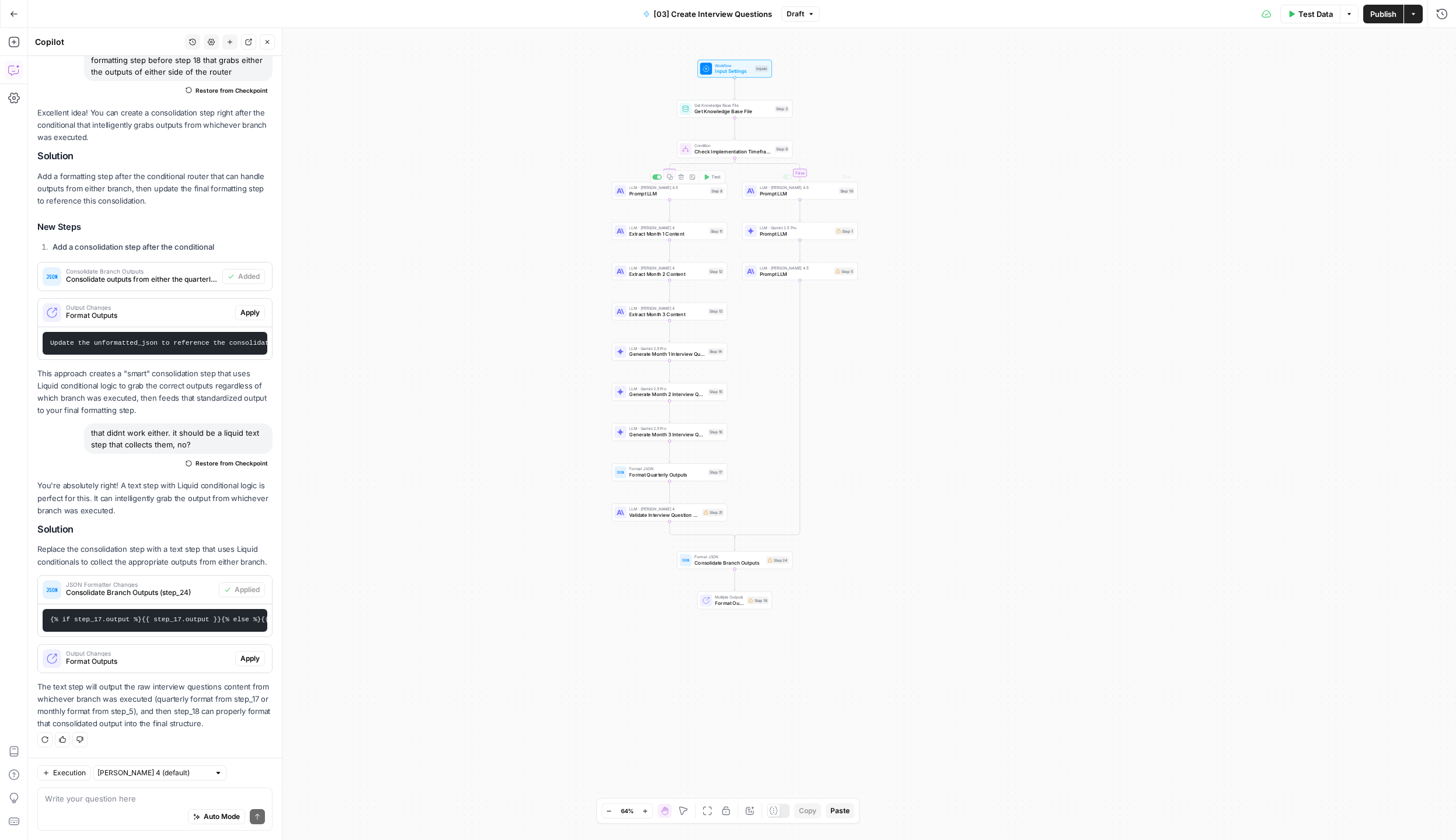
click at [1053, 354] on div "false true Workflow Input Settings Inputs Get Knowledge Base File Get Knowledge…" at bounding box center [742, 434] width 1428 height 812
click at [773, 192] on span "Prompt LLM" at bounding box center [798, 193] width 76 height 8
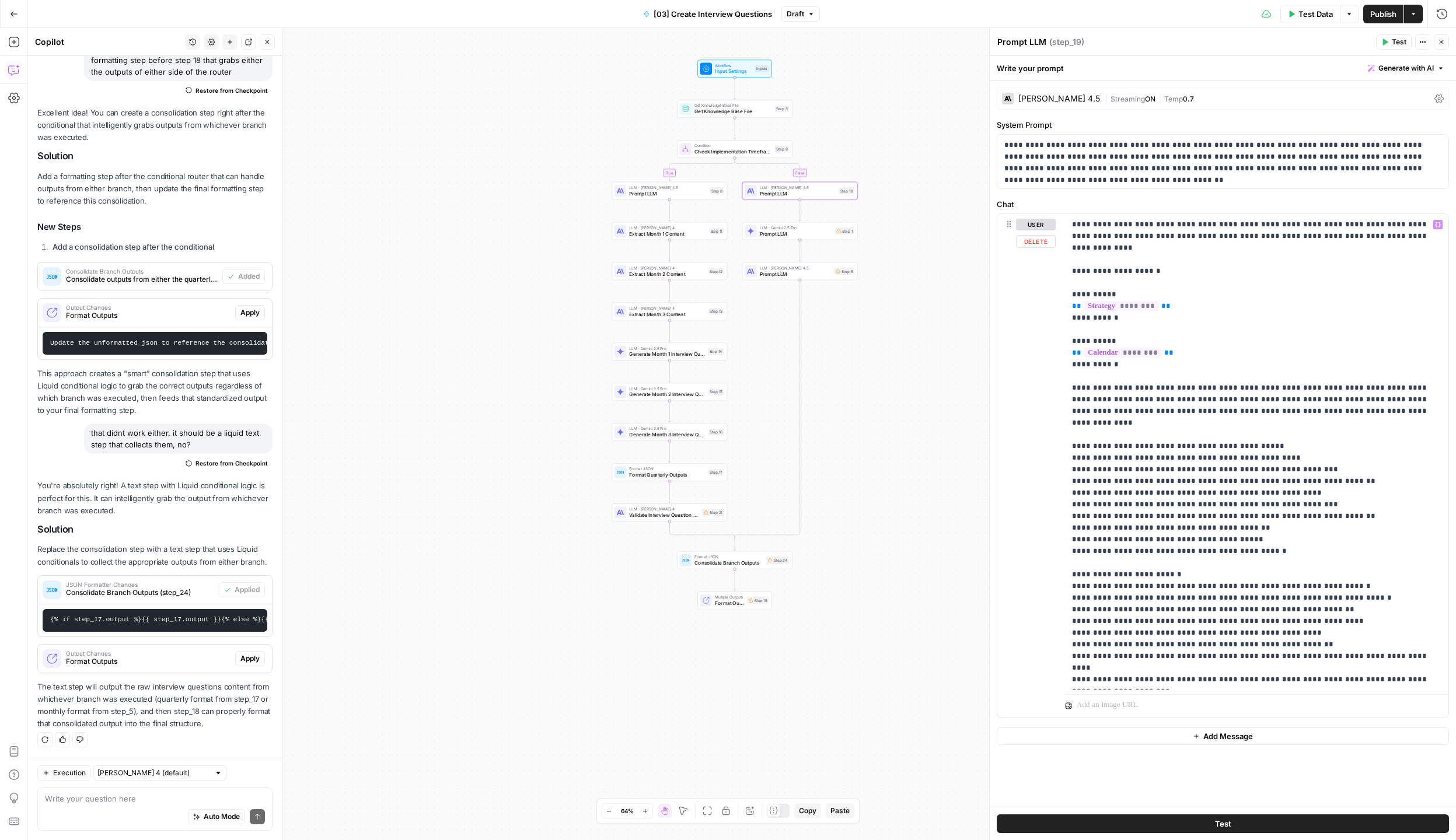
scroll to position [176, 0]
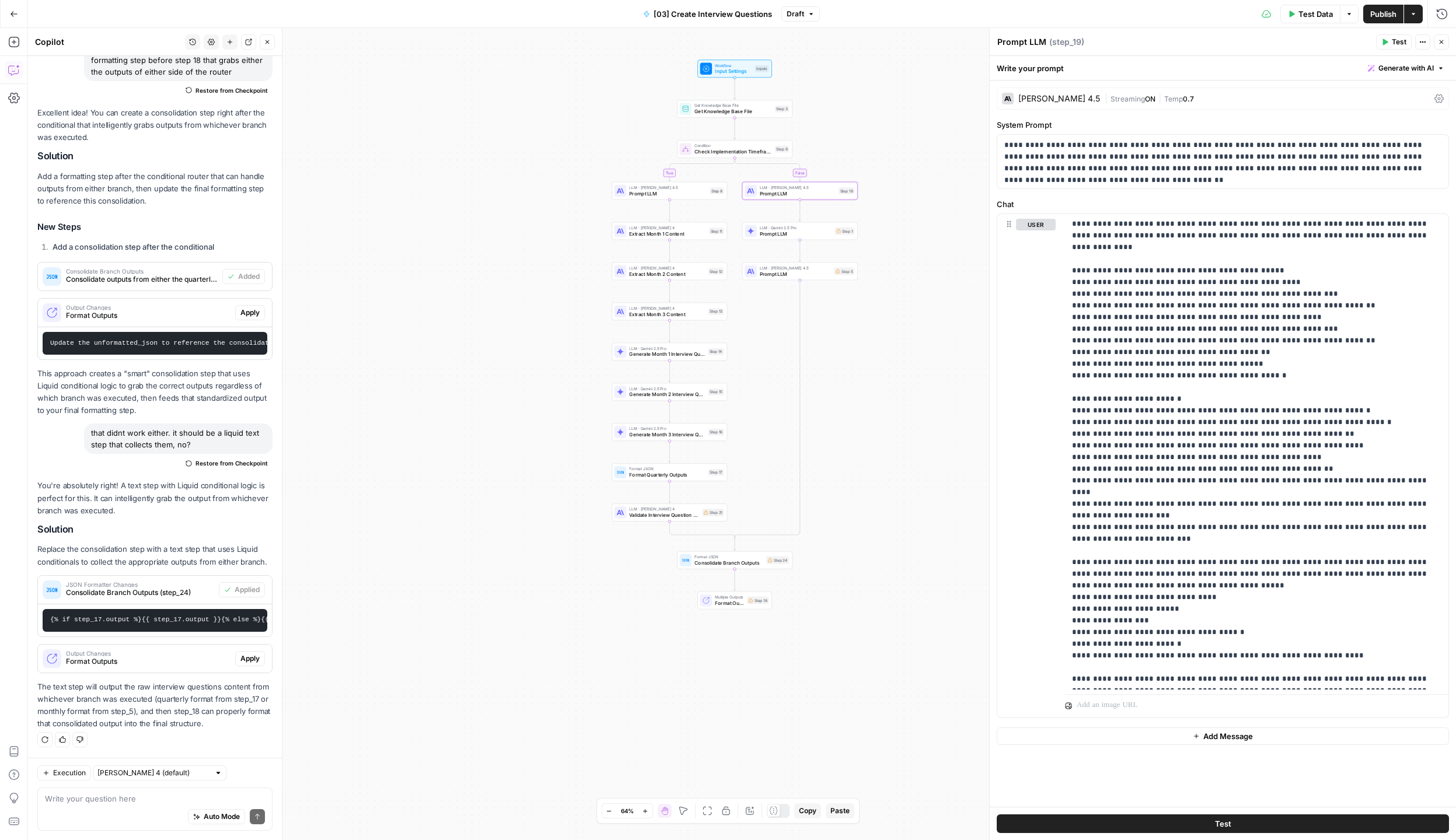
click at [871, 466] on div "false true Workflow Input Settings Inputs Get Knowledge Base File Get Knowledge…" at bounding box center [742, 434] width 1428 height 812
click at [638, 514] on span "Validate Interview Question Coverage" at bounding box center [664, 515] width 70 height 8
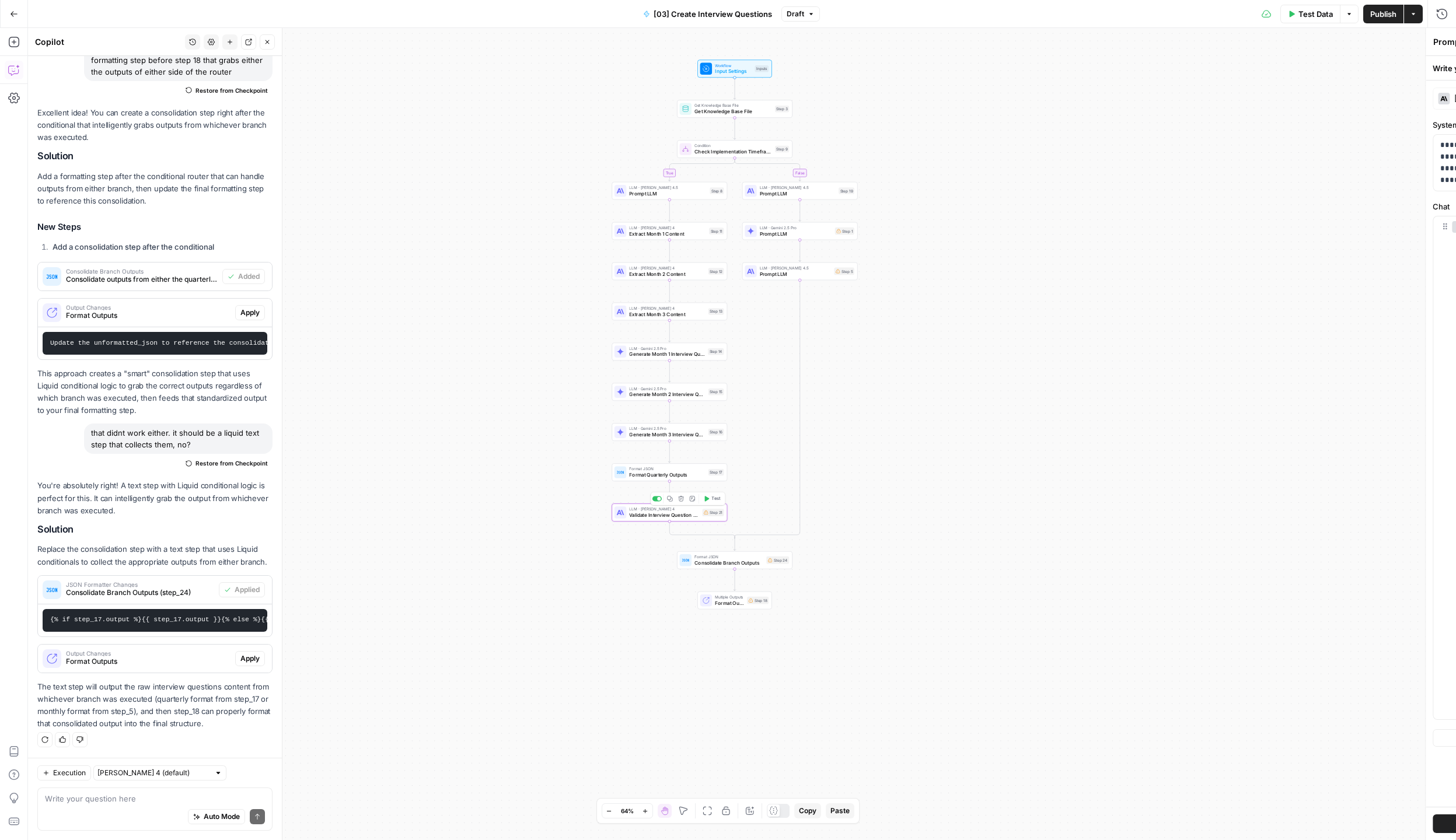
type textarea "Validate Interview Question Coverage"
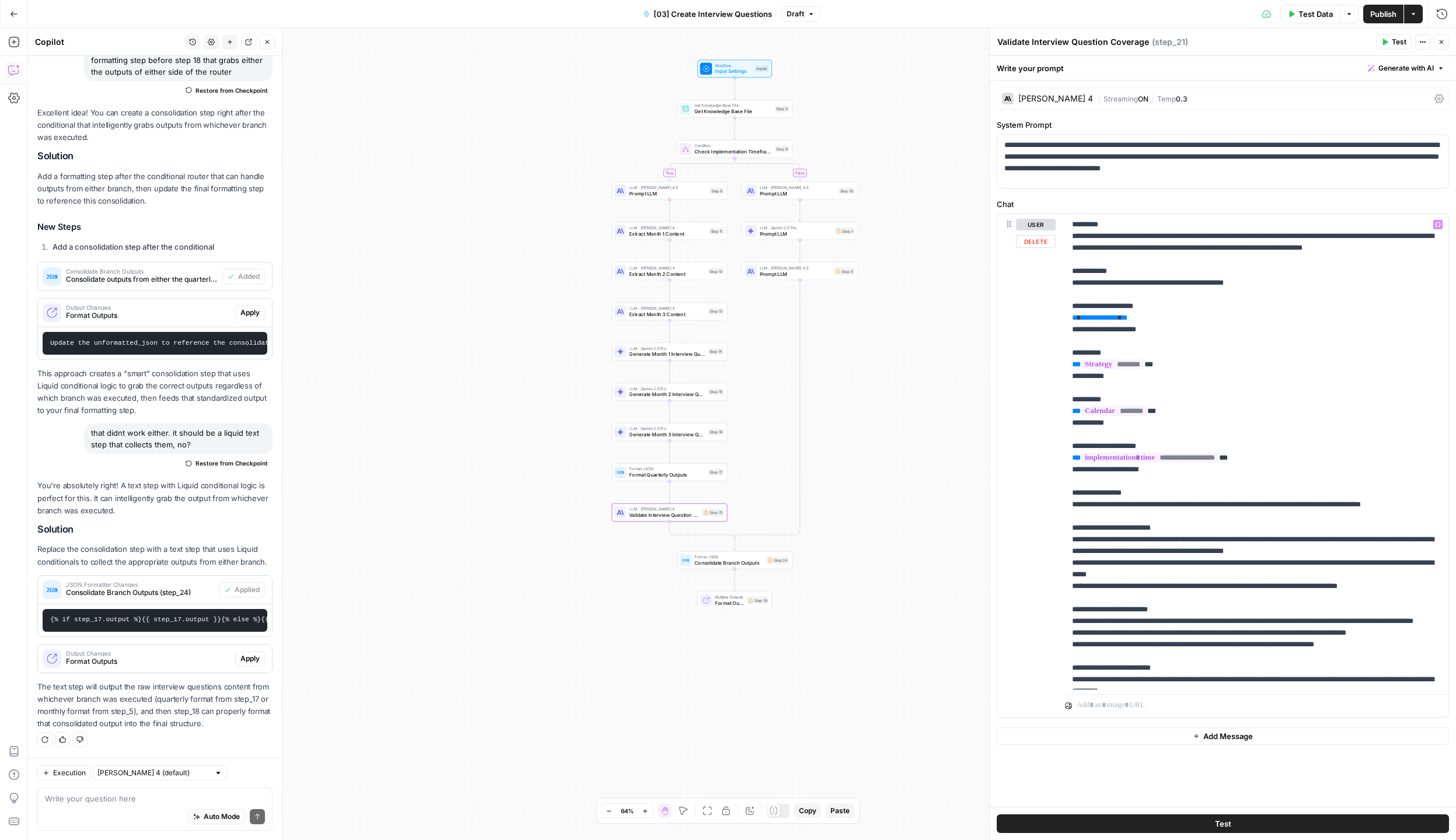
scroll to position [102, 0]
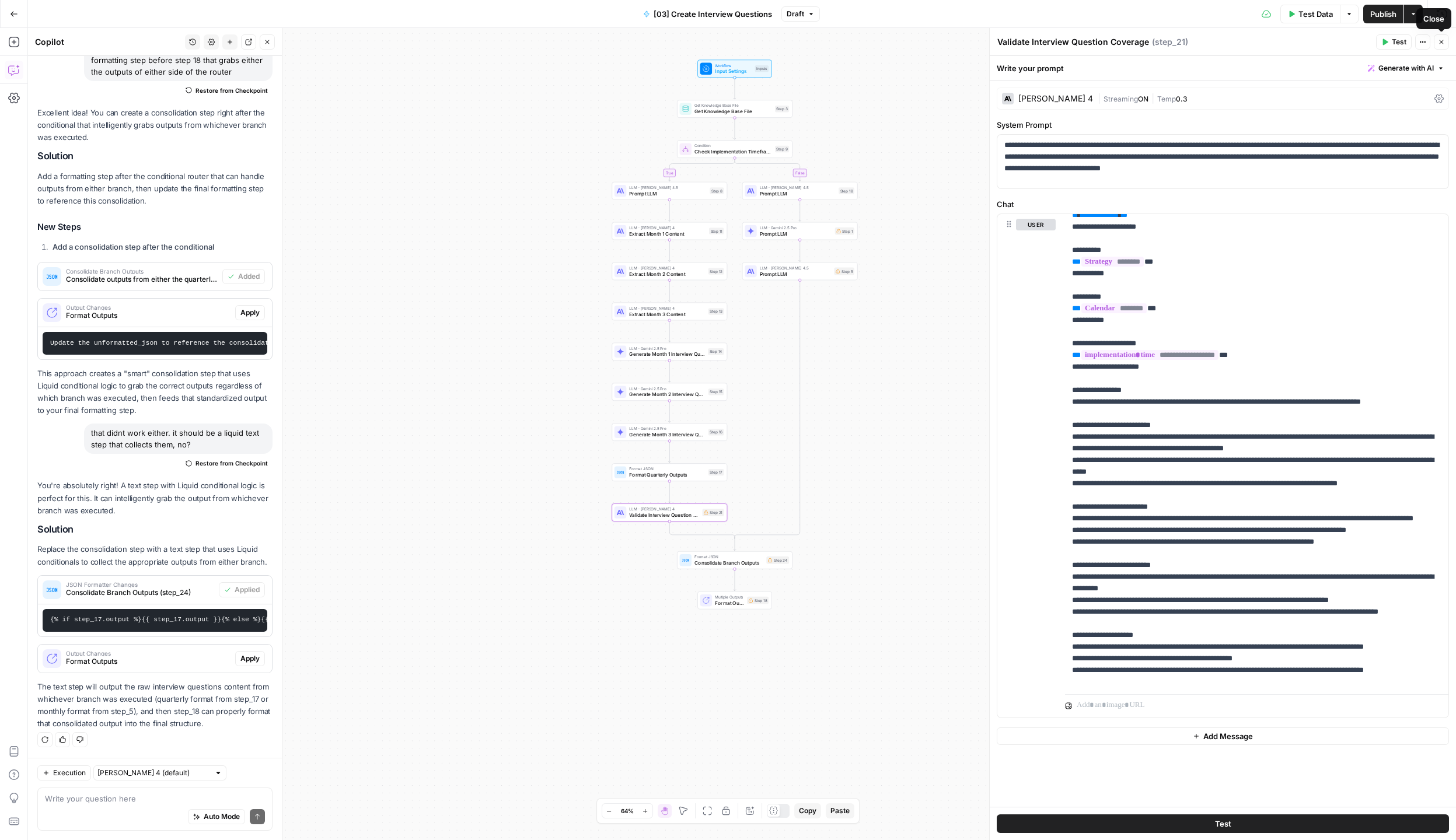
click at [1437, 41] on button "Close" at bounding box center [1441, 42] width 15 height 15
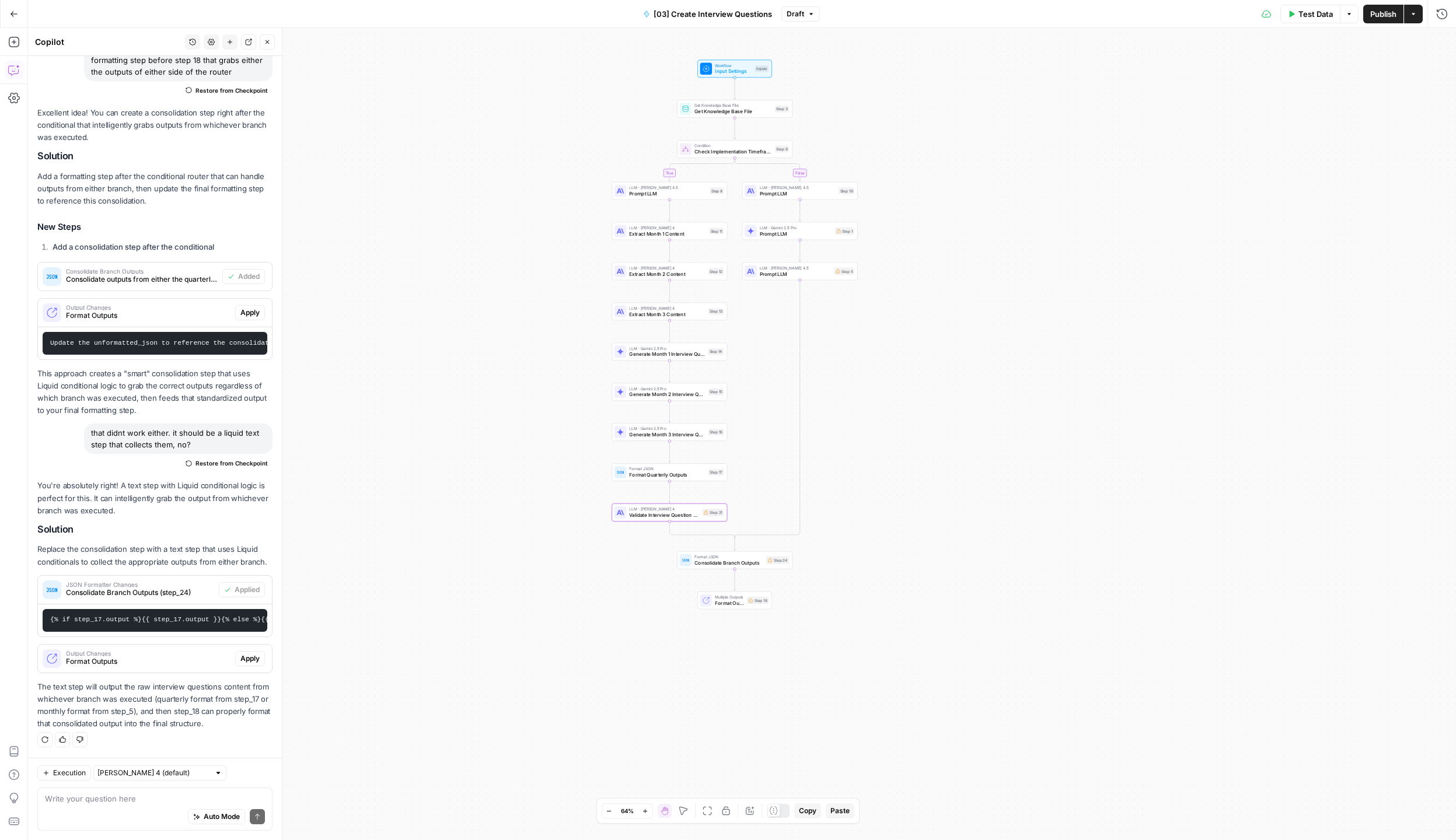
click at [698, 560] on span "Consolidate Branch Outputs" at bounding box center [728, 562] width 69 height 8
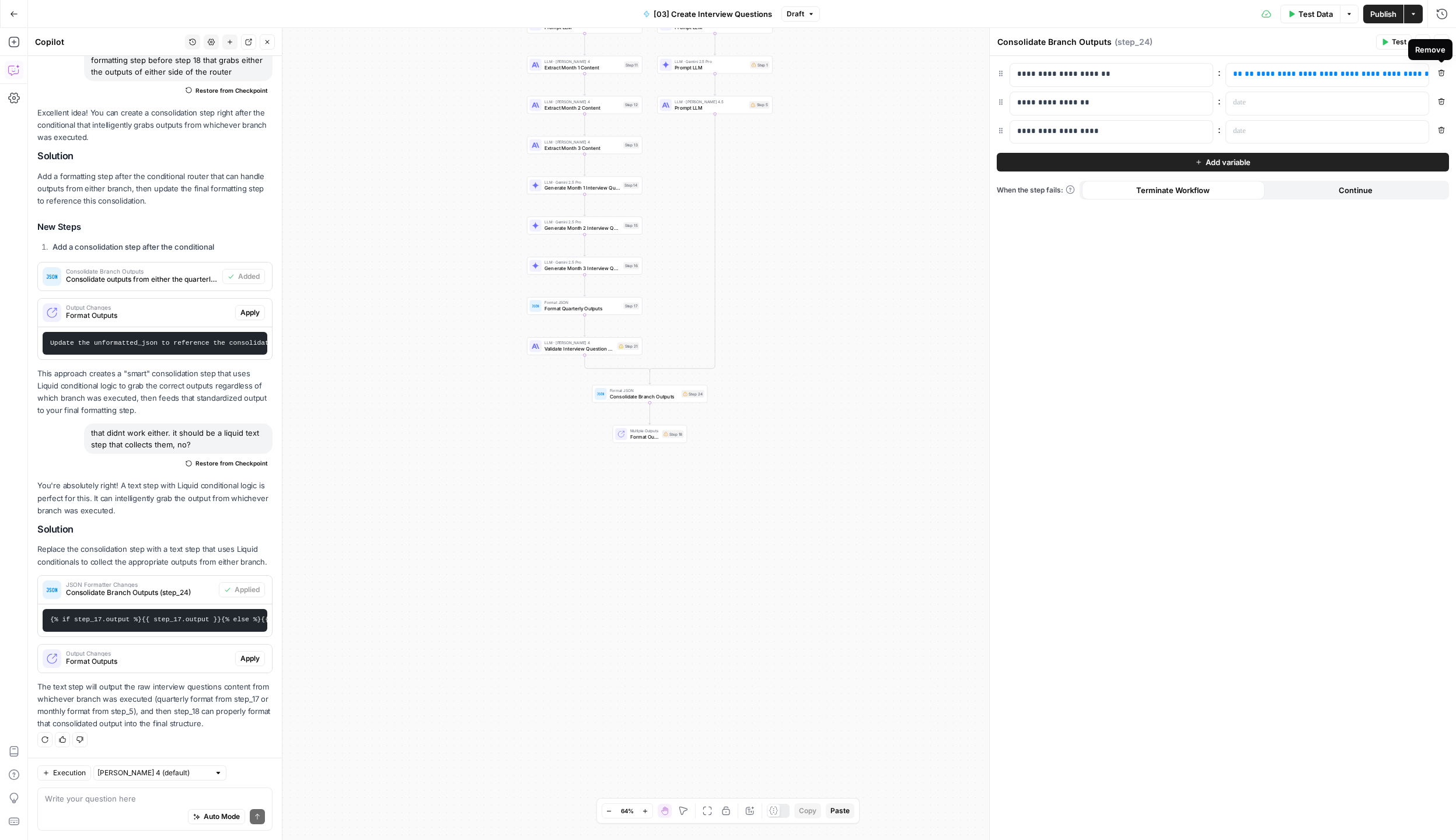
click at [1446, 76] on button "Remove" at bounding box center [1441, 73] width 15 height 15
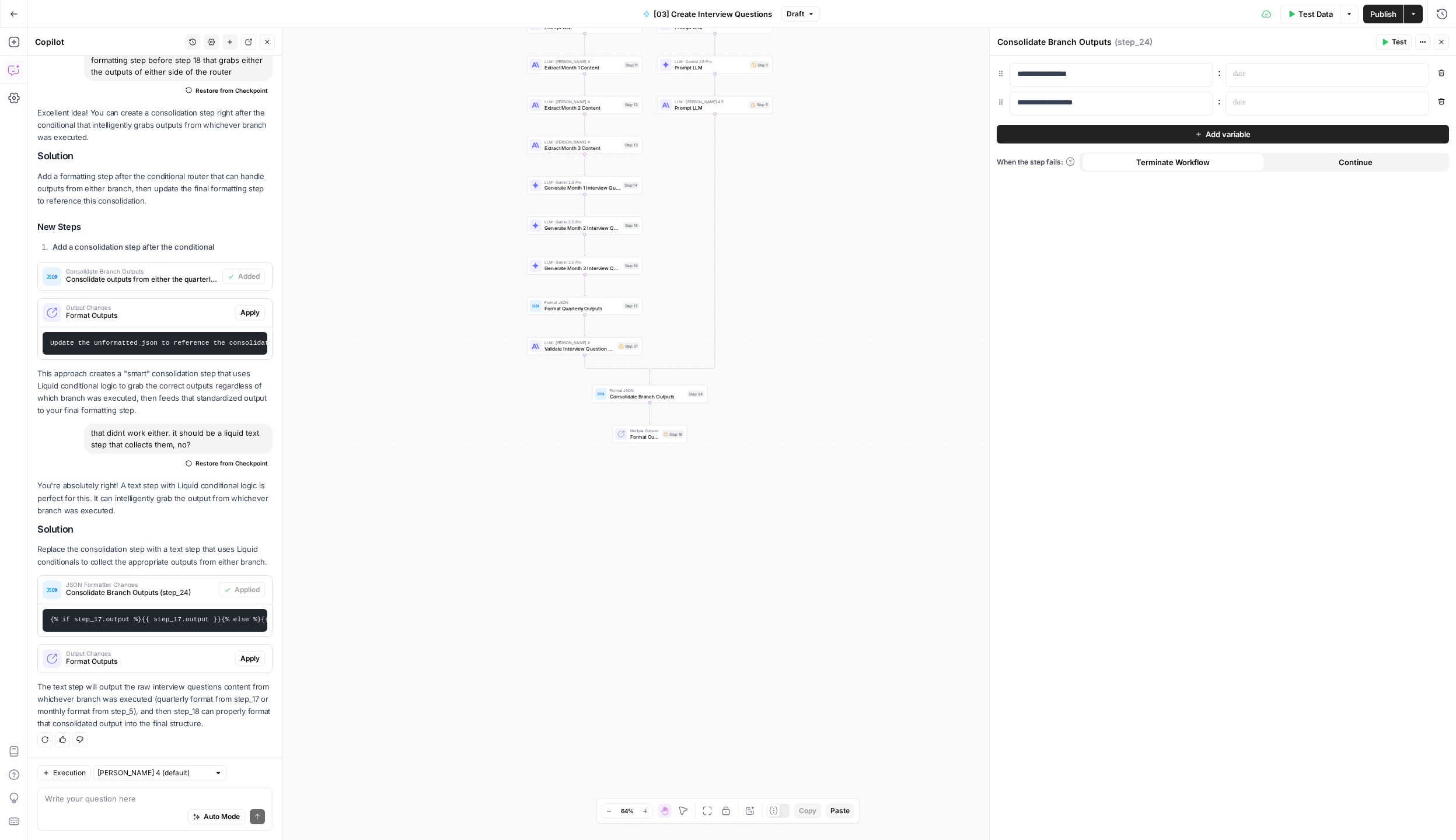
click at [1446, 76] on button "Remove" at bounding box center [1441, 73] width 15 height 15
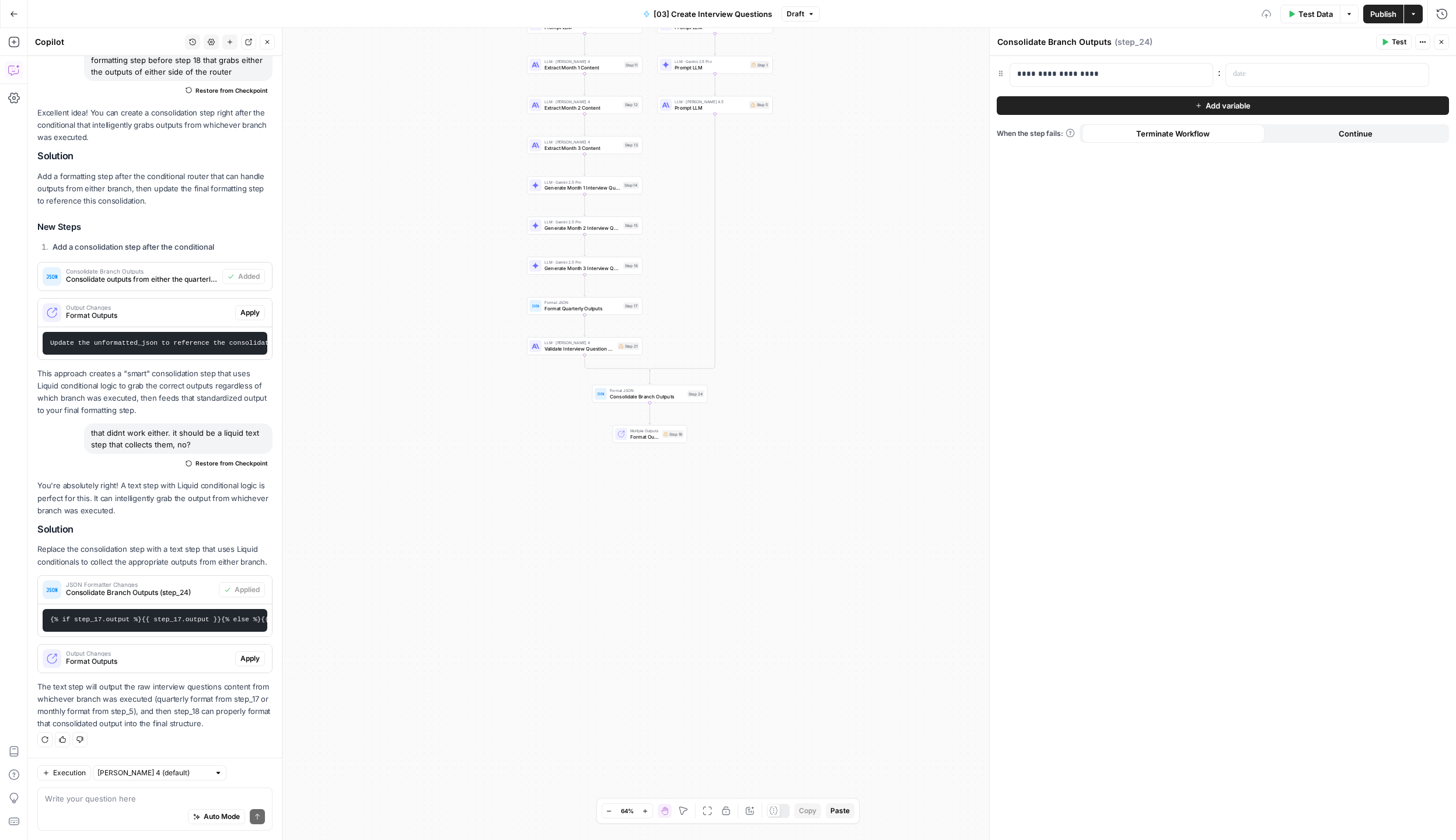
click at [1446, 76] on button "Remove" at bounding box center [1441, 73] width 15 height 15
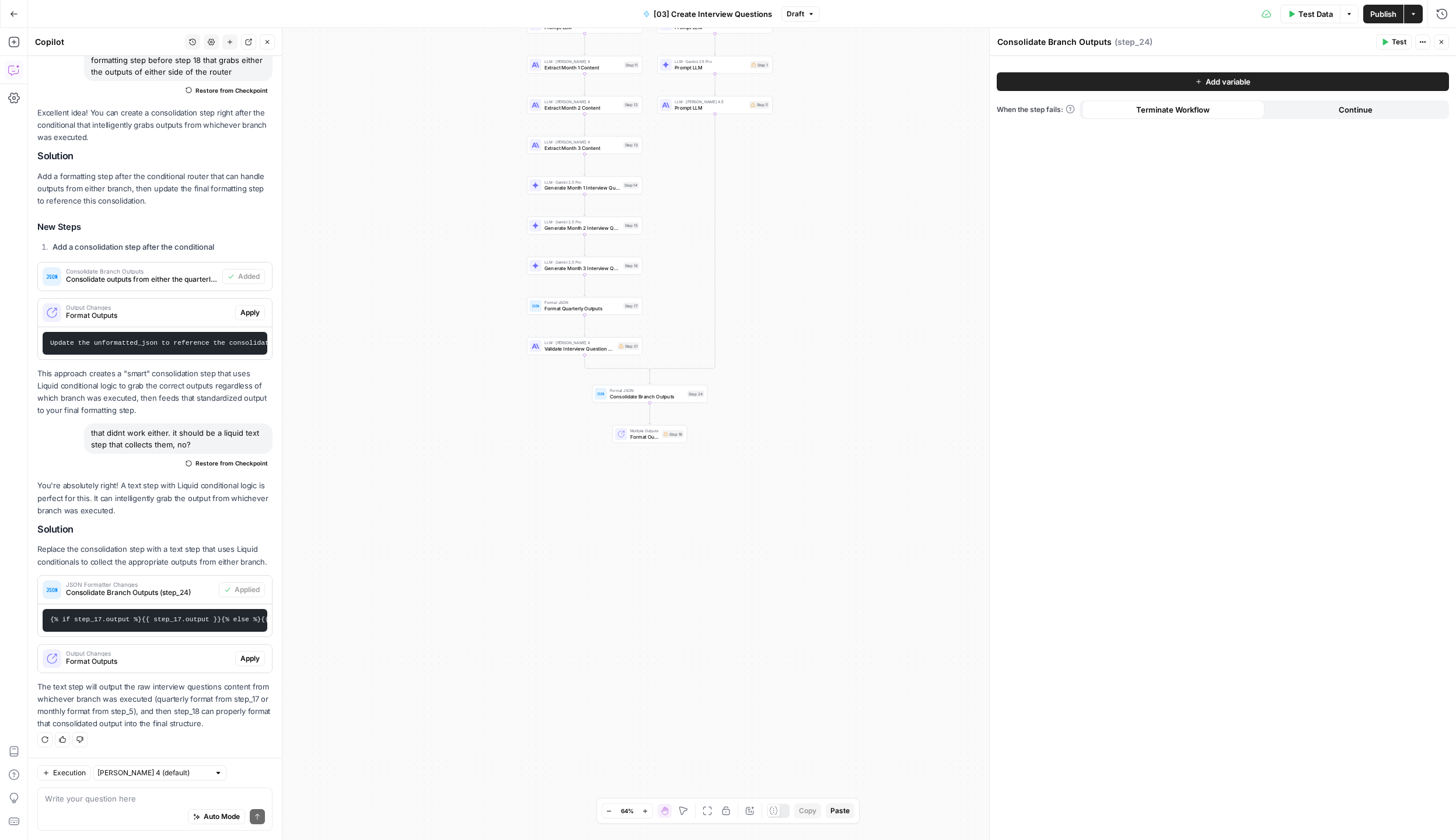
click at [1444, 42] on span "Close" at bounding box center [1444, 42] width 1 height 1
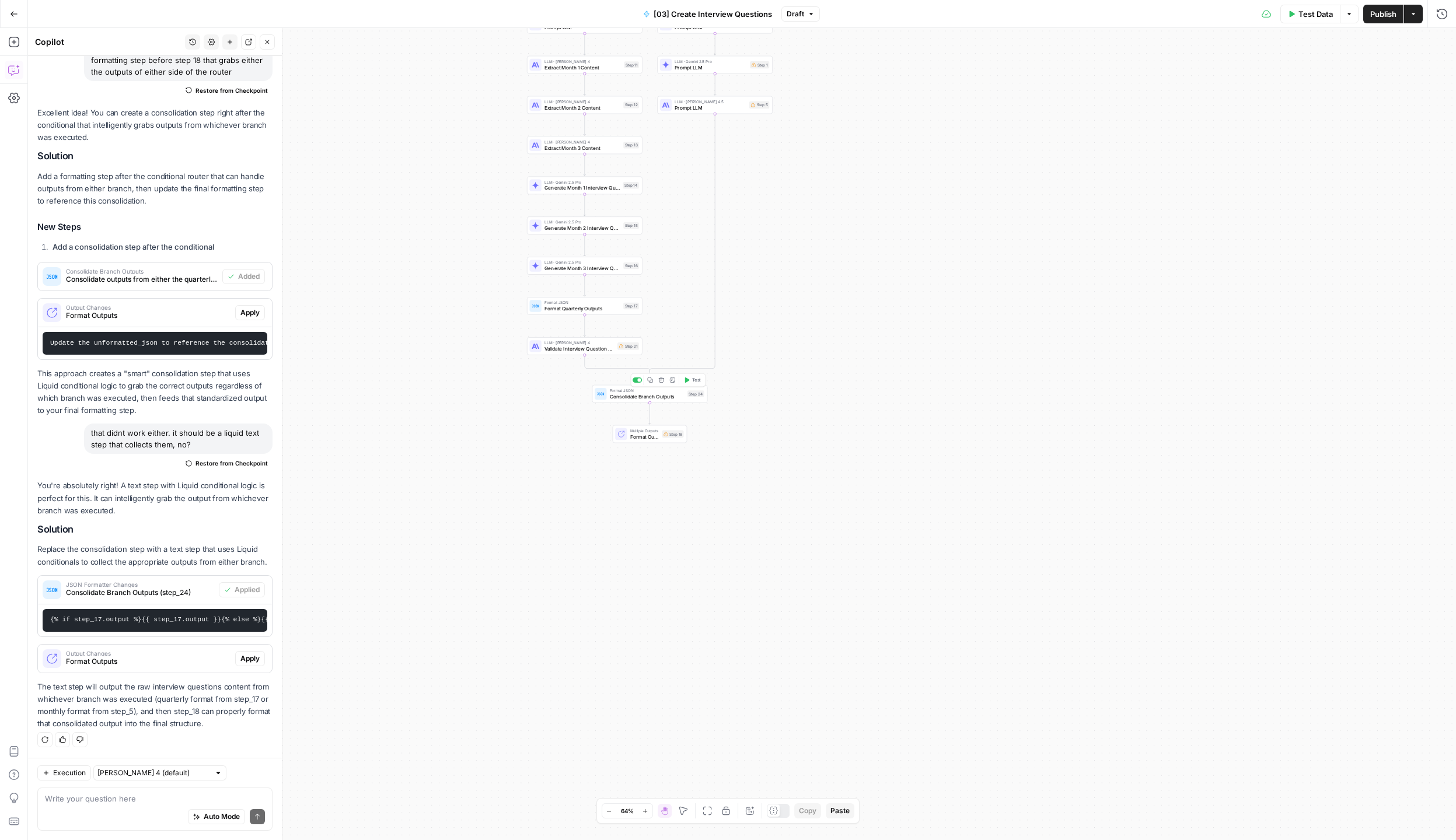
click at [623, 391] on span "Format JSON" at bounding box center [647, 390] width 75 height 5
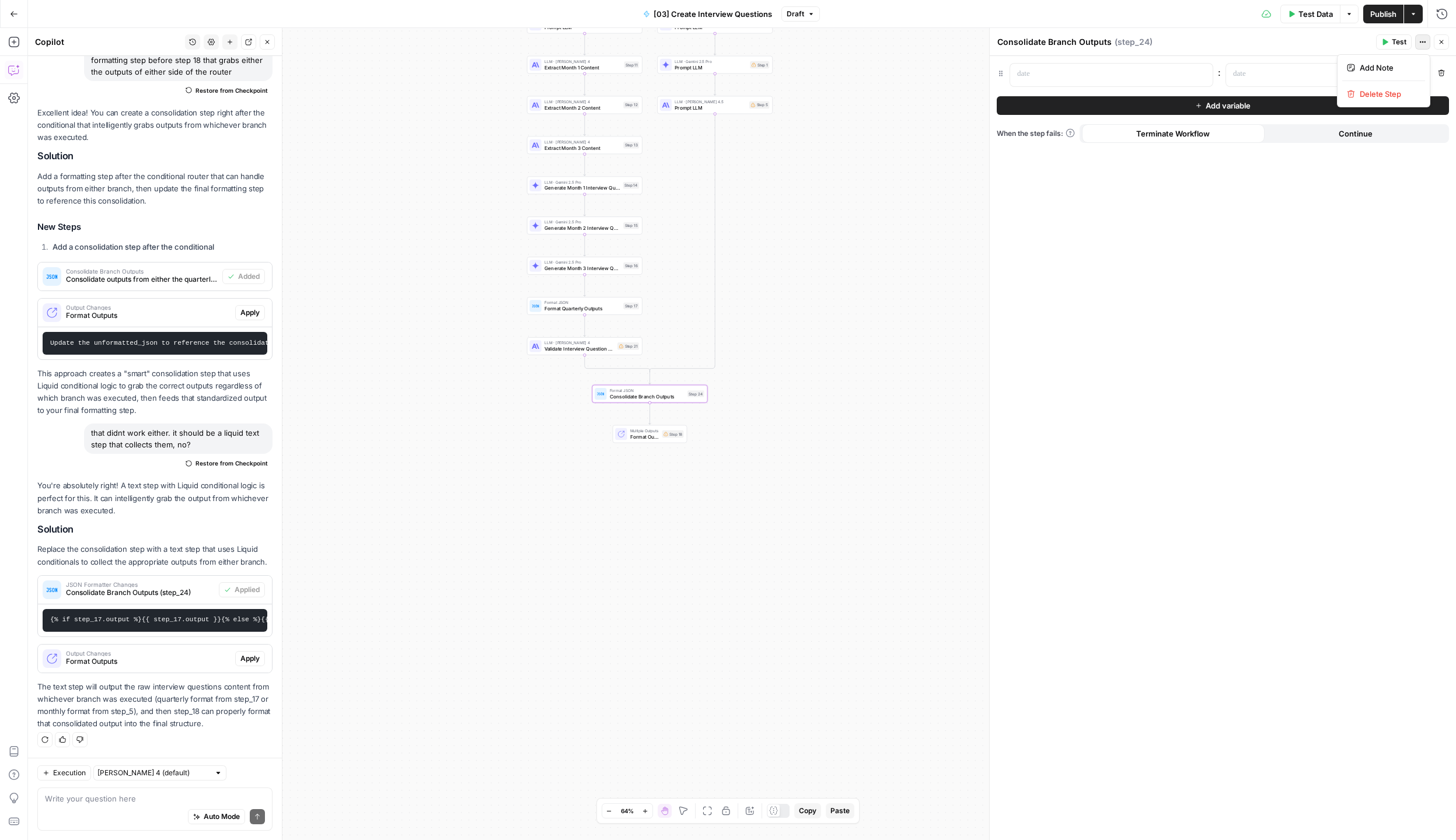
click at [1422, 45] on button "Actions" at bounding box center [1422, 42] width 15 height 15
click at [1439, 72] on icon "button" at bounding box center [1441, 73] width 6 height 6
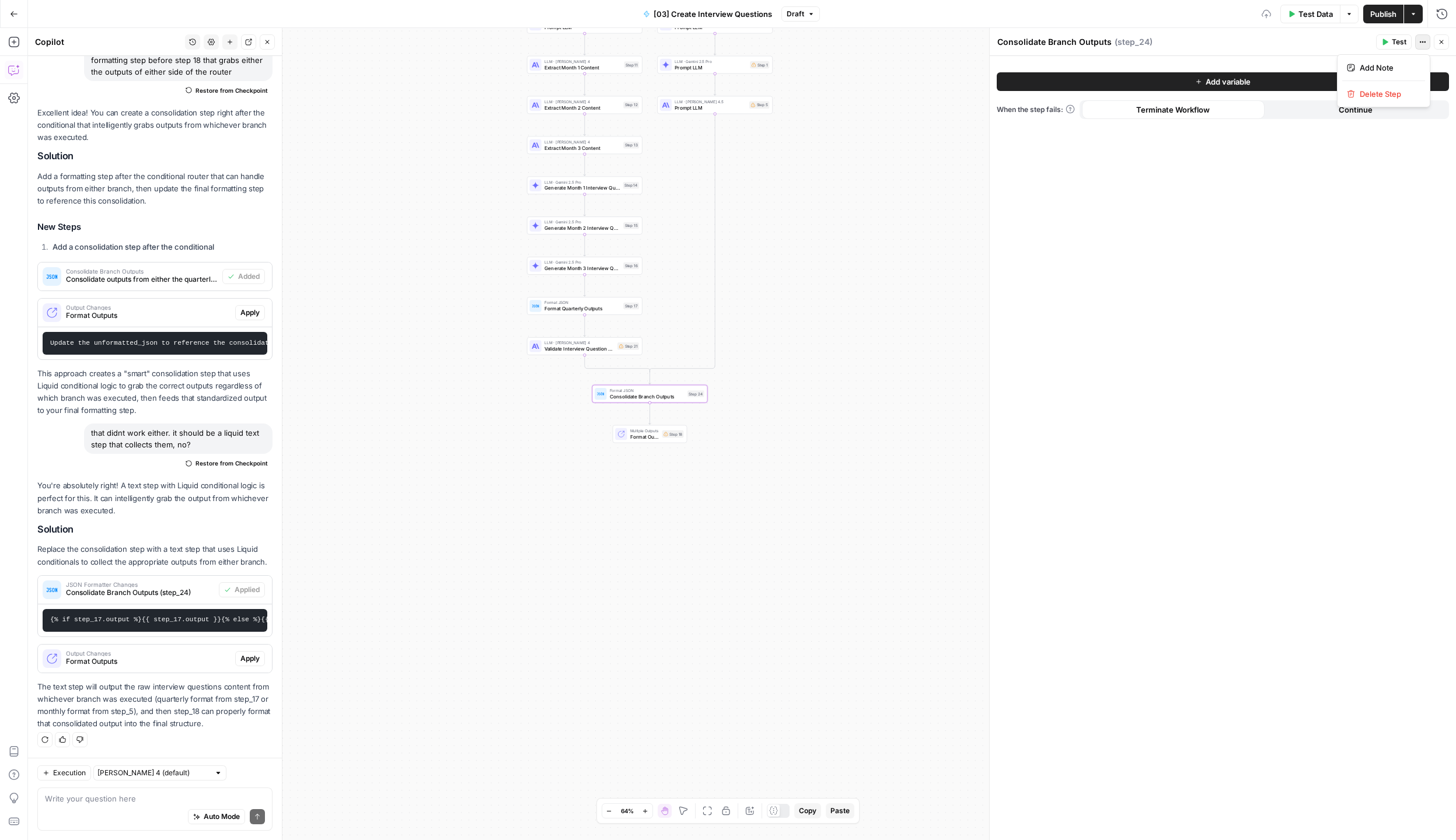
click at [1425, 41] on icon "button" at bounding box center [1422, 42] width 7 height 7
click at [1379, 94] on span "Delete Step" at bounding box center [1388, 93] width 56 height 12
click at [712, 148] on span "Delete Step" at bounding box center [697, 148] width 45 height 12
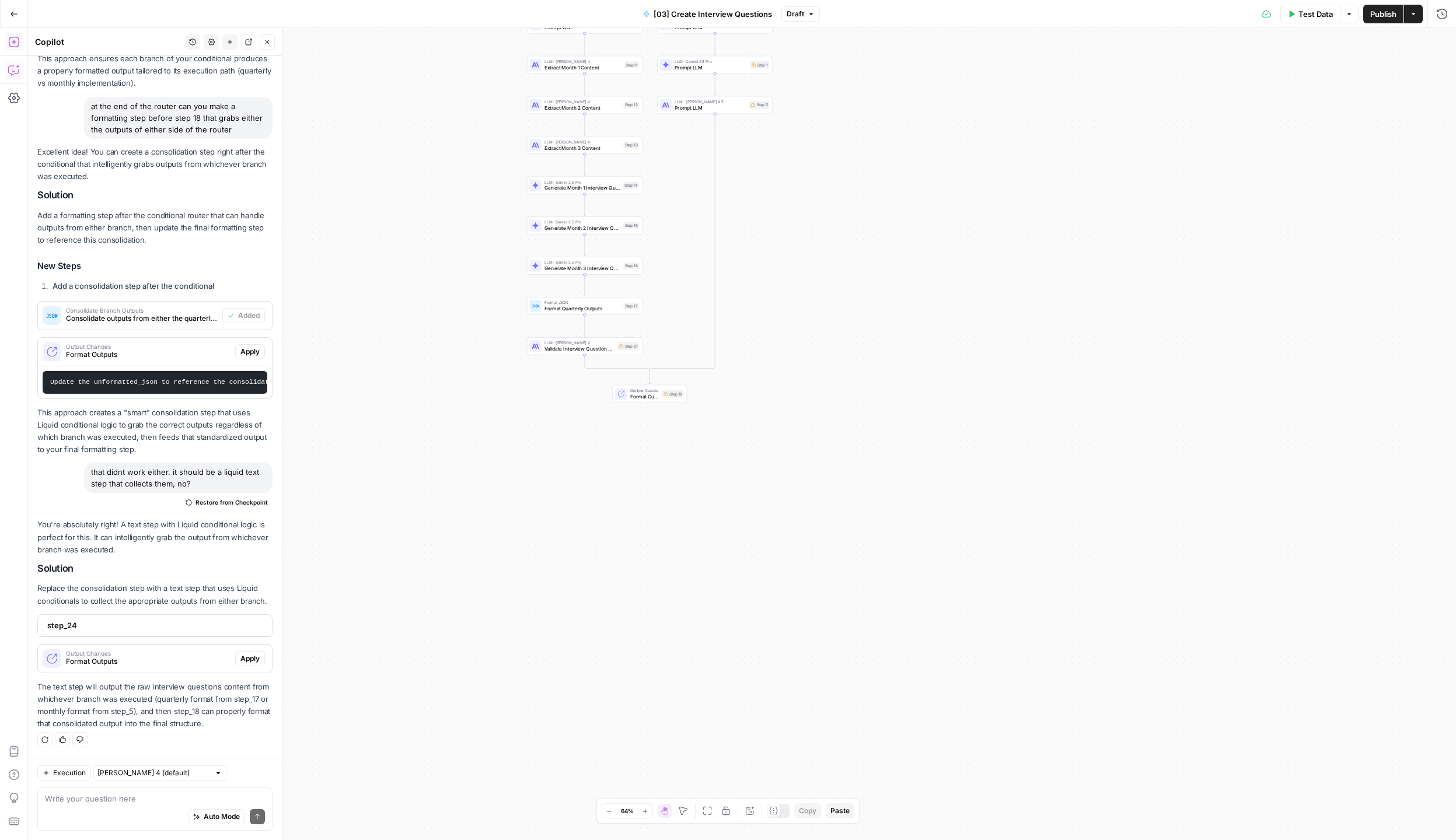
click at [14, 38] on icon "button" at bounding box center [14, 42] width 12 height 12
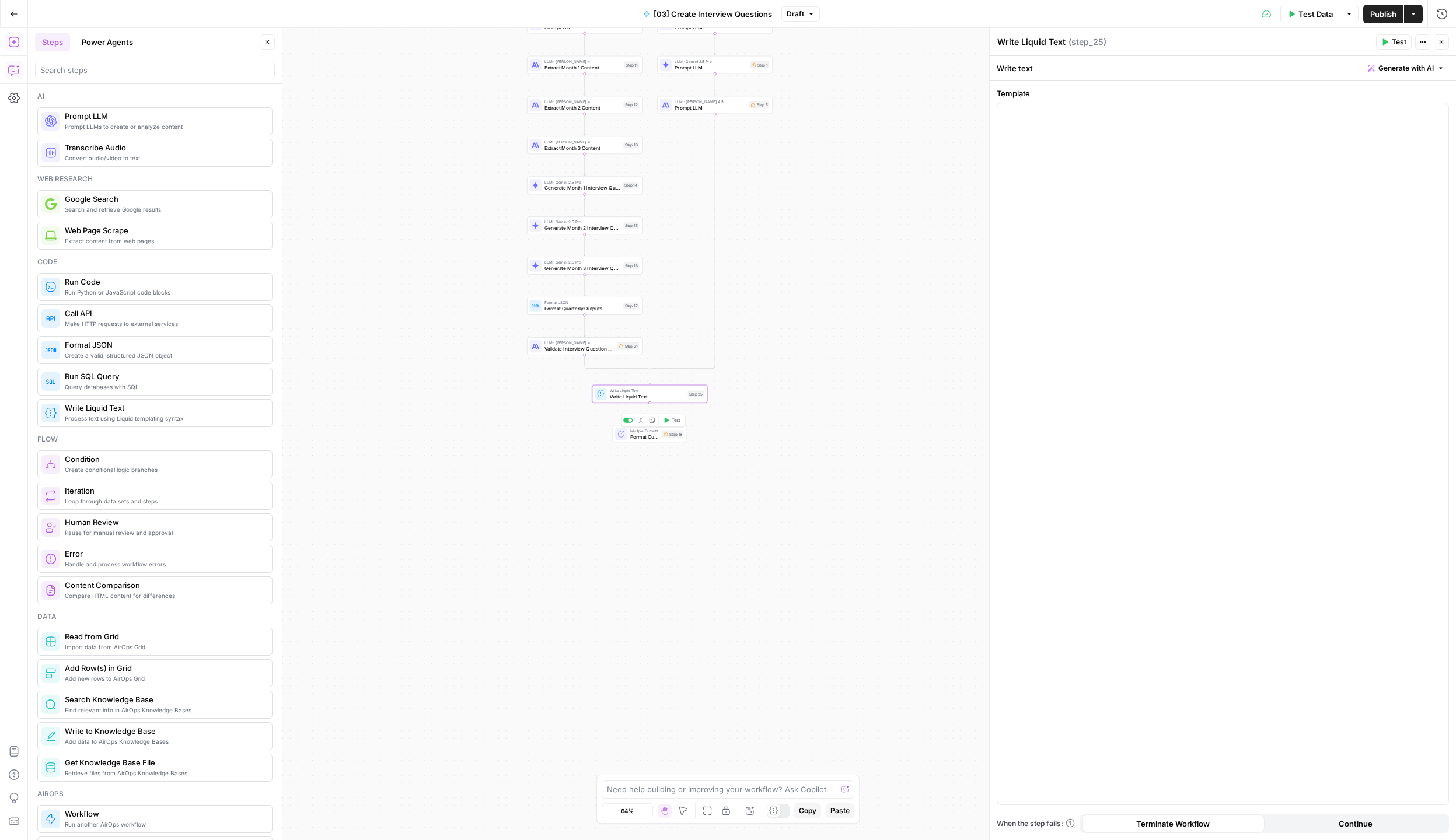
click at [611, 398] on span "Write Liquid Text" at bounding box center [647, 396] width 76 height 8
click at [1093, 298] on div at bounding box center [1222, 446] width 451 height 686
click at [1389, 67] on span "Generate with AI" at bounding box center [1406, 68] width 56 height 10
click at [1402, 67] on span "Generate with AI" at bounding box center [1406, 68] width 56 height 10
click at [1398, 67] on span "Generate with AI" at bounding box center [1406, 68] width 56 height 10
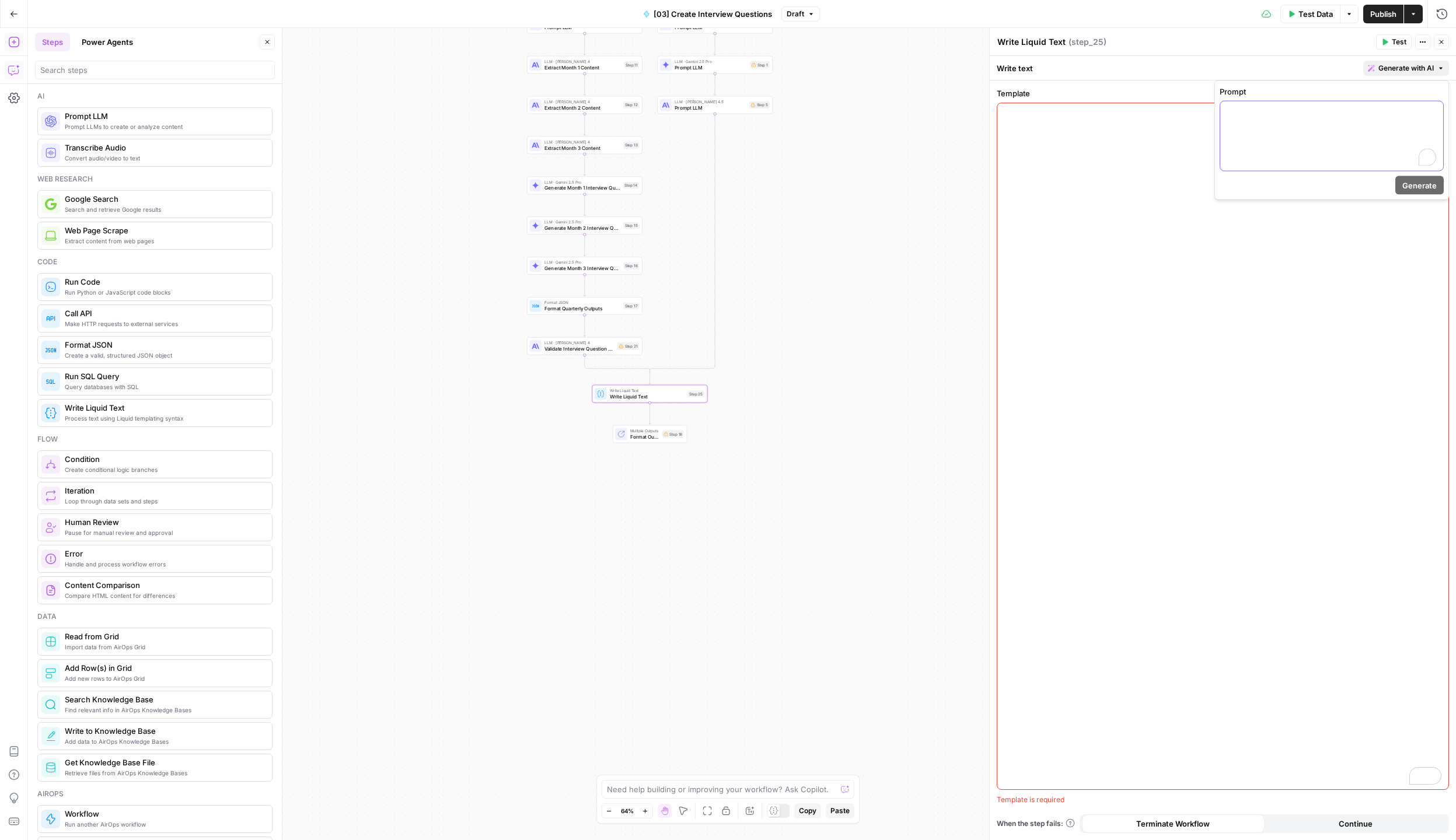
click at [1343, 125] on div "To enrich screen reader interactions, please activate Accessibility in Grammarl…" at bounding box center [1332, 136] width 223 height 69
click at [664, 380] on span "Delete step" at bounding box center [664, 380] width 1 height 1
click at [695, 147] on span "Delete Step" at bounding box center [697, 148] width 45 height 12
click at [648, 389] on span "Multiple Outputs" at bounding box center [645, 390] width 29 height 5
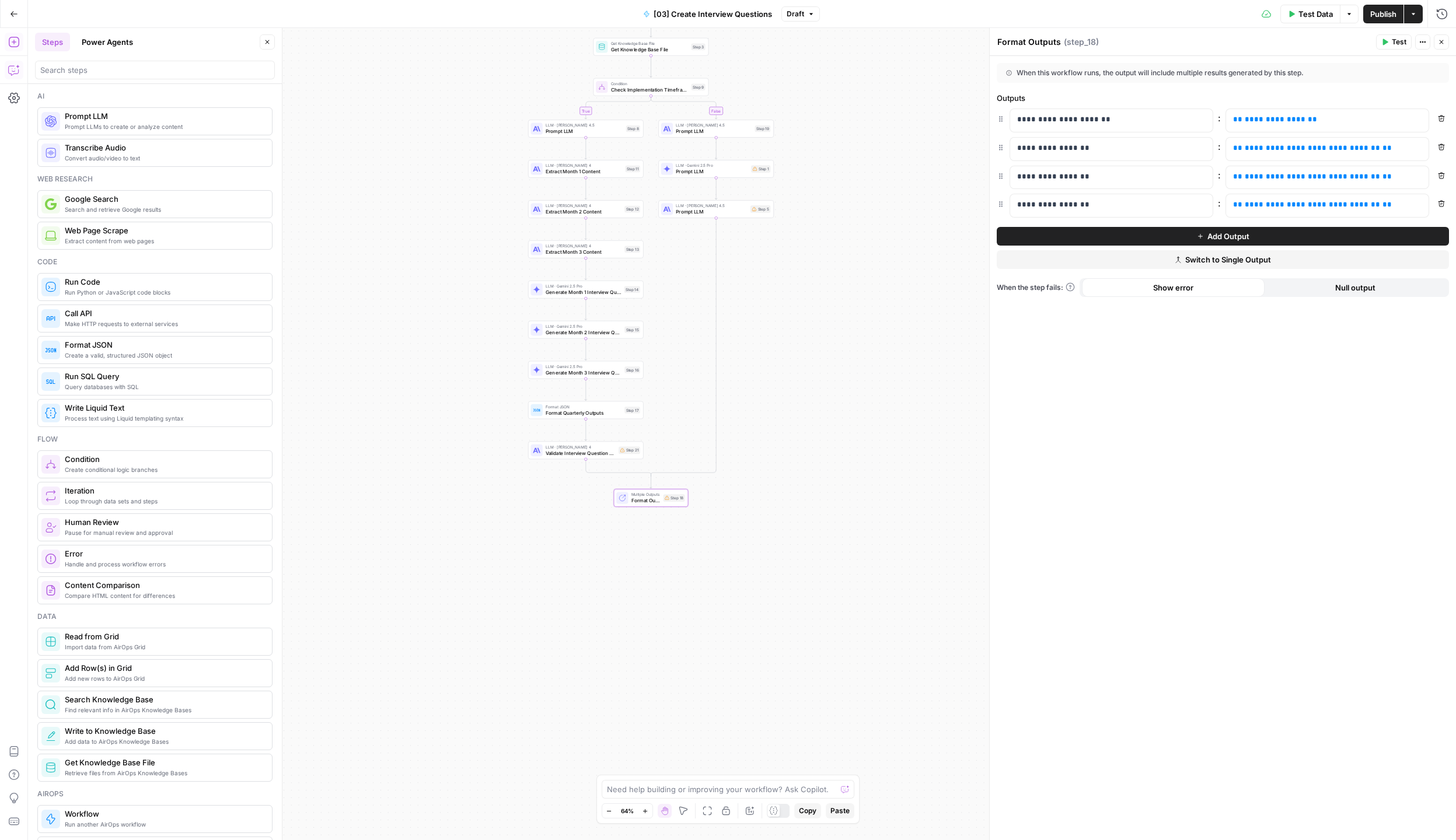
drag, startPoint x: 812, startPoint y: 213, endPoint x: 814, endPoint y: 313, distance: 100.0
click at [814, 313] on div "false true Workflow Input Settings Inputs Get Knowledge Base File Get Knowledge…" at bounding box center [742, 434] width 1428 height 812
click at [688, 209] on span "Prompt LLM" at bounding box center [711, 212] width 71 height 8
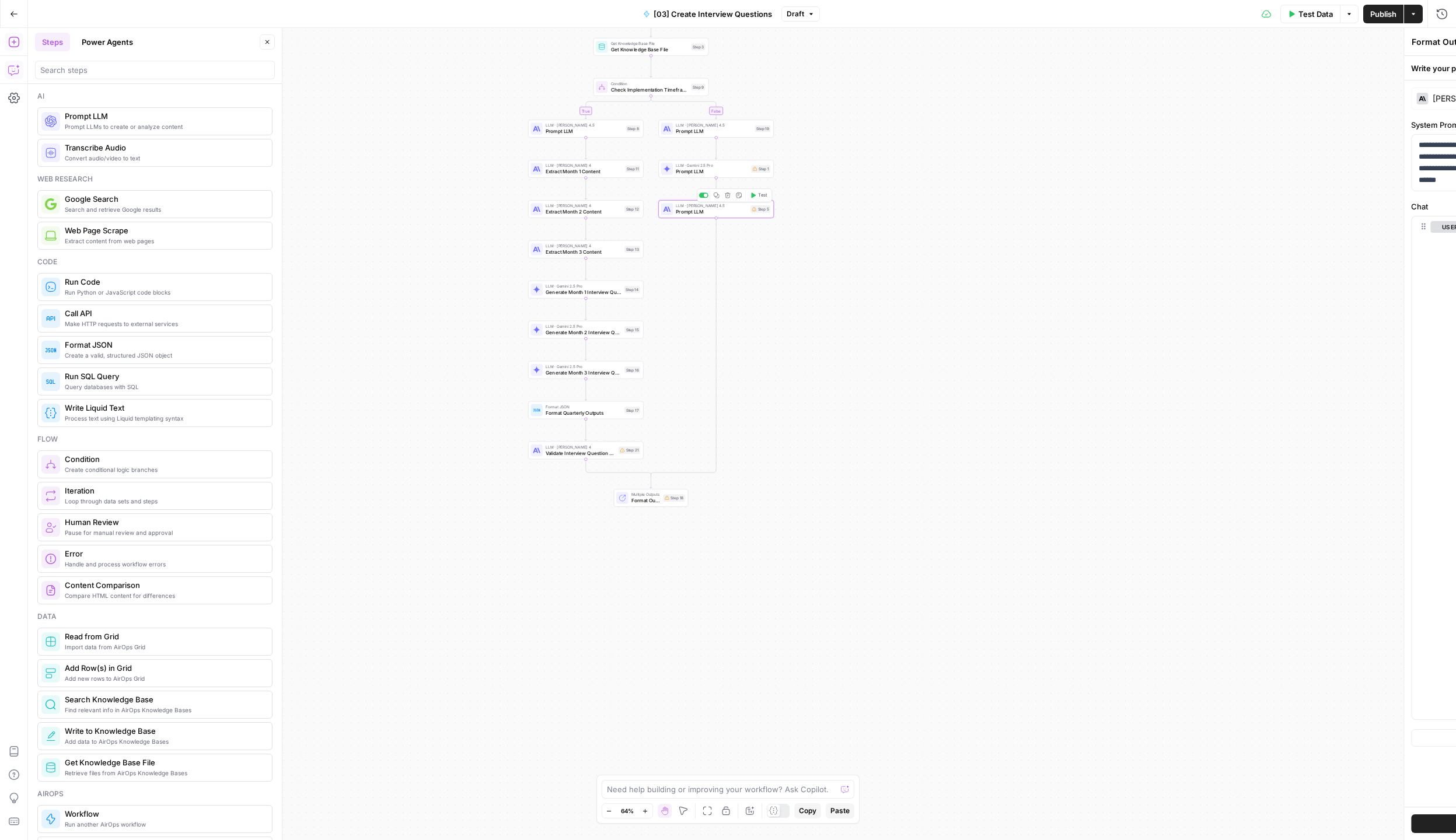
type textarea "Prompt LLM"
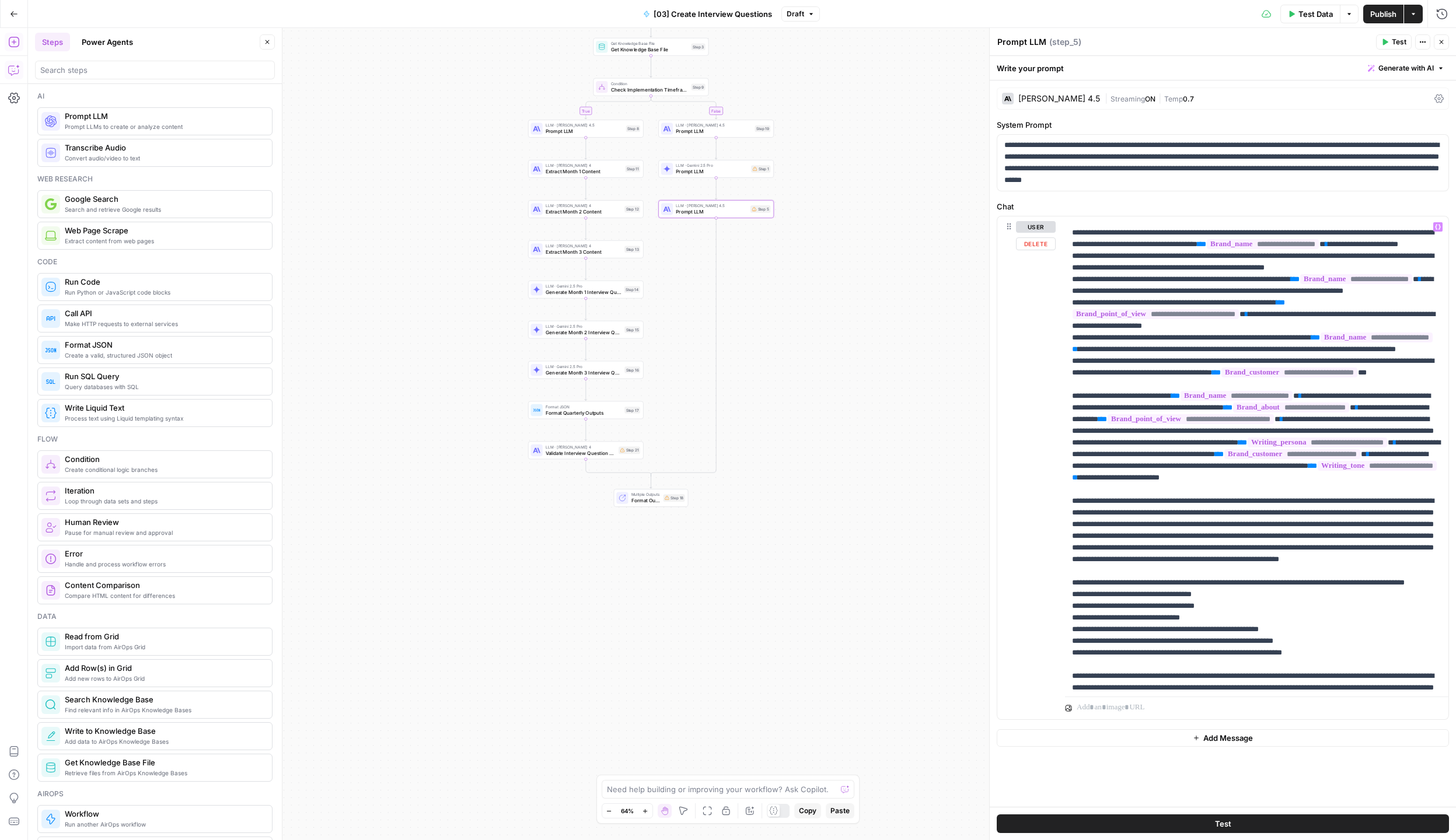
scroll to position [1354, 0]
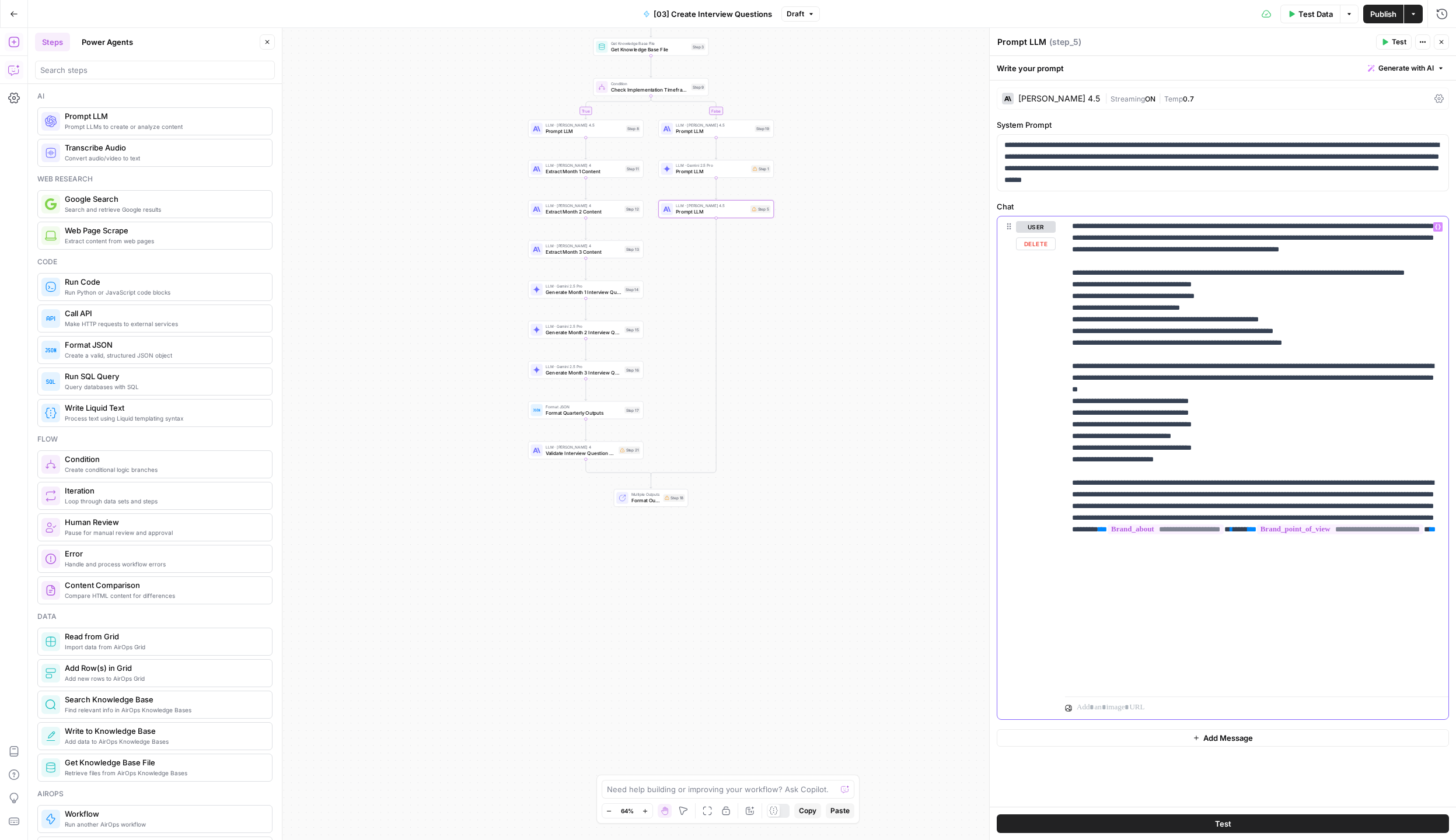
type input "squad"
drag, startPoint x: 1071, startPoint y: 387, endPoint x: 1385, endPoint y: 466, distance: 323.8
click at [1384, 466] on div "**********" at bounding box center [1257, 454] width 383 height 475
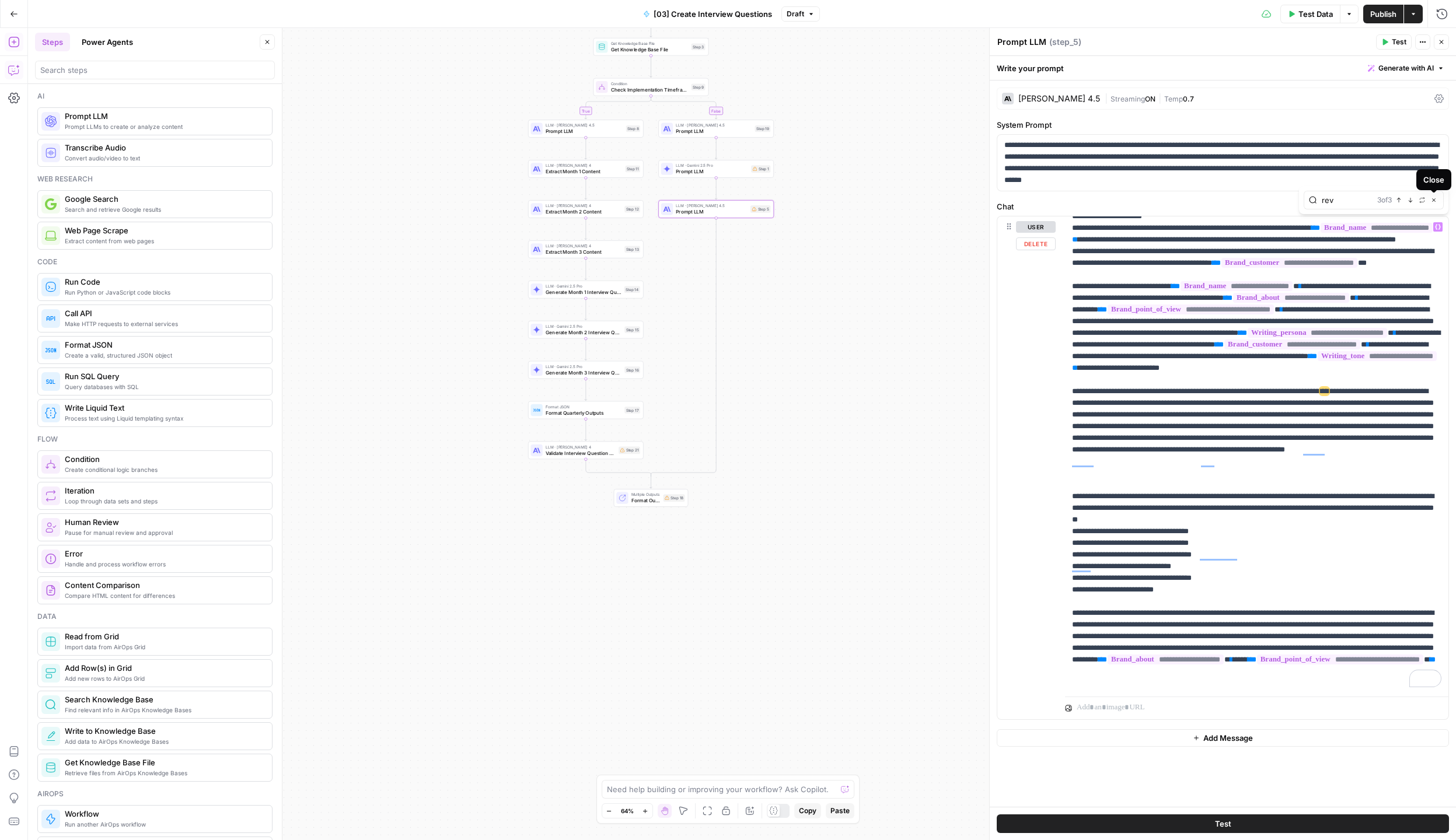
scroll to position [1233, 0]
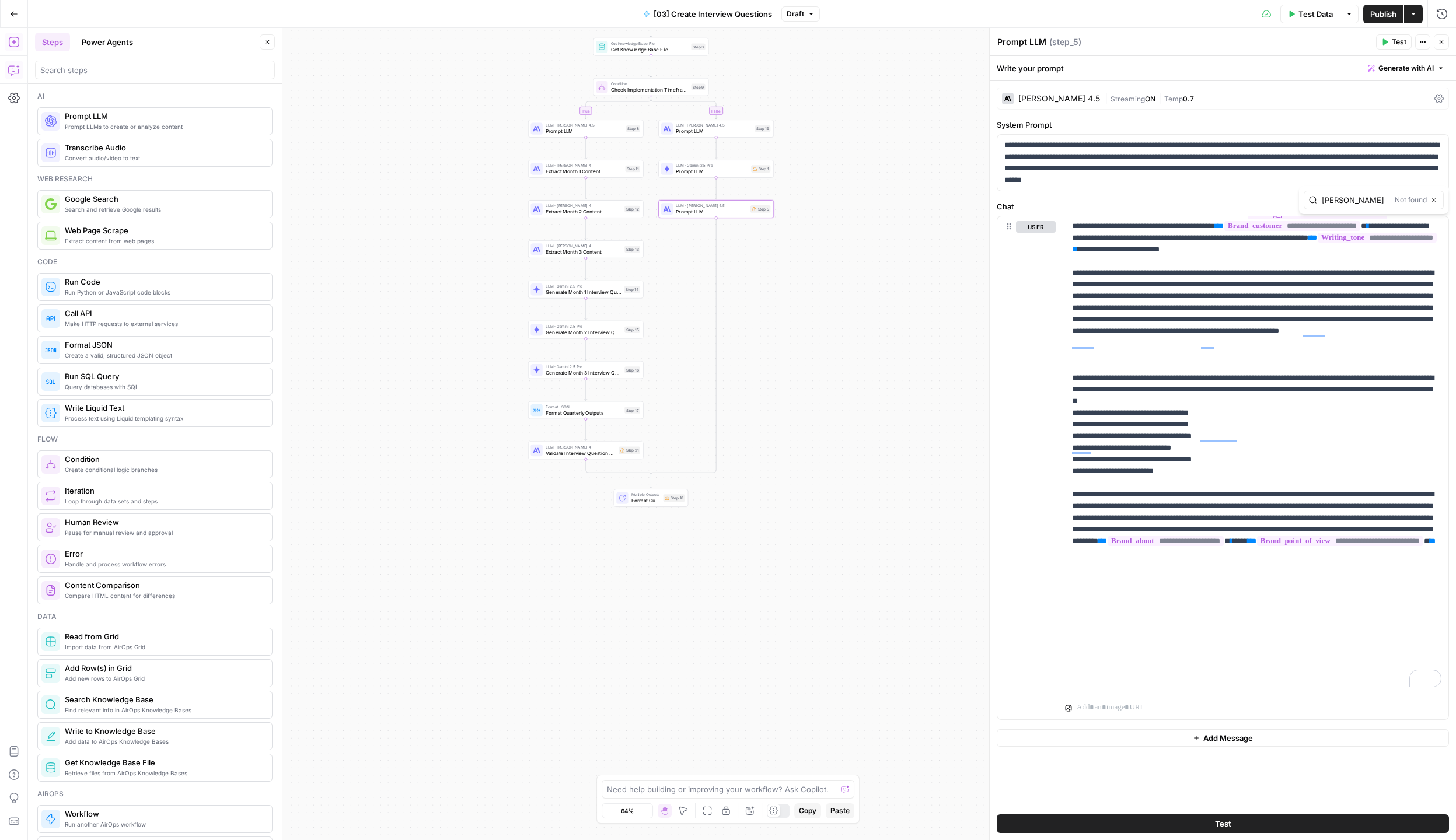
type input "peter"
click at [486, 333] on div "false true Workflow Input Settings Inputs Get Knowledge Base File Get Knowledge…" at bounding box center [742, 434] width 1428 height 812
click at [559, 174] on span "Extract Month 1 Content" at bounding box center [583, 172] width 76 height 8
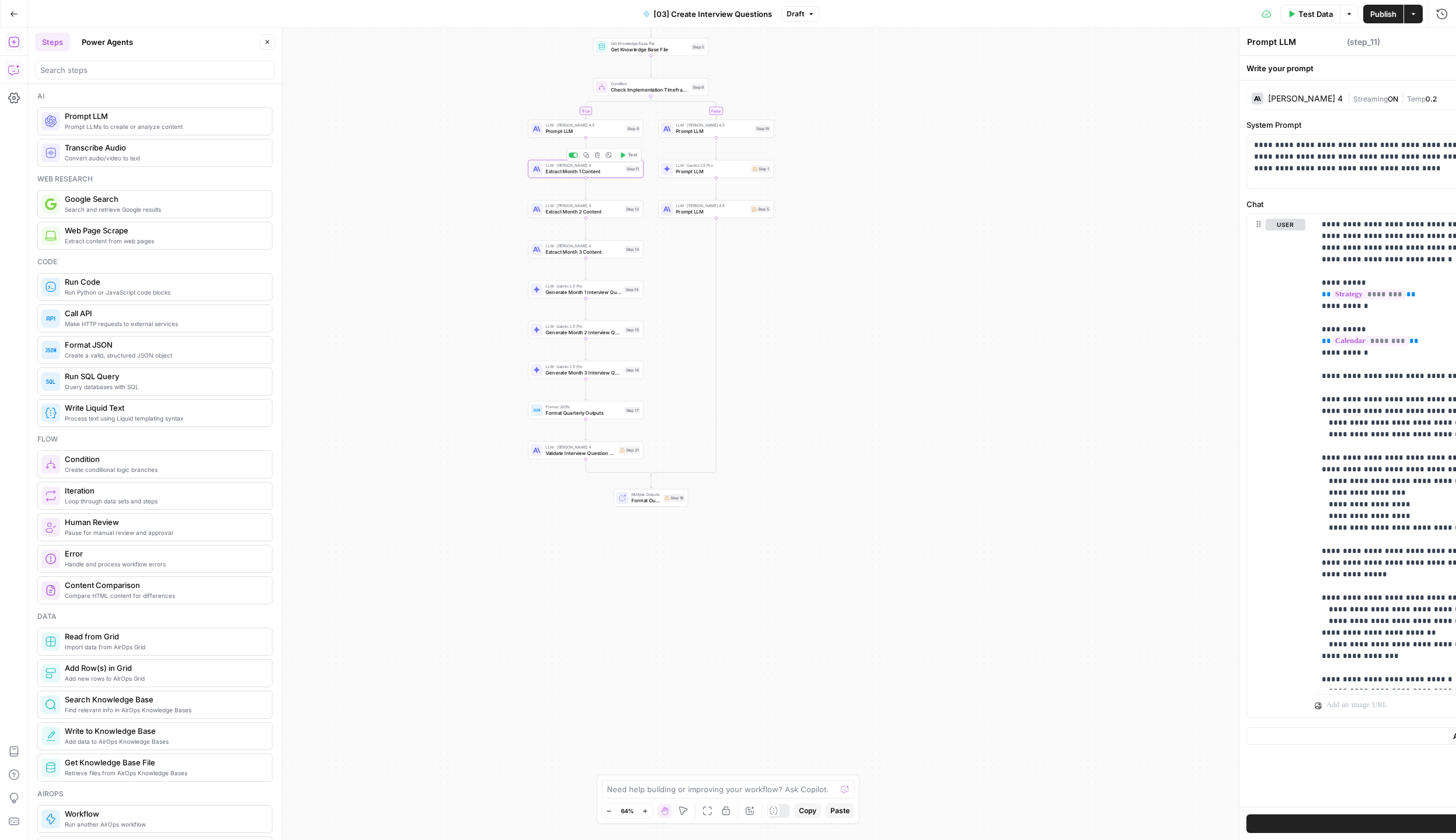
type textarea "Extract Month 1 Content"
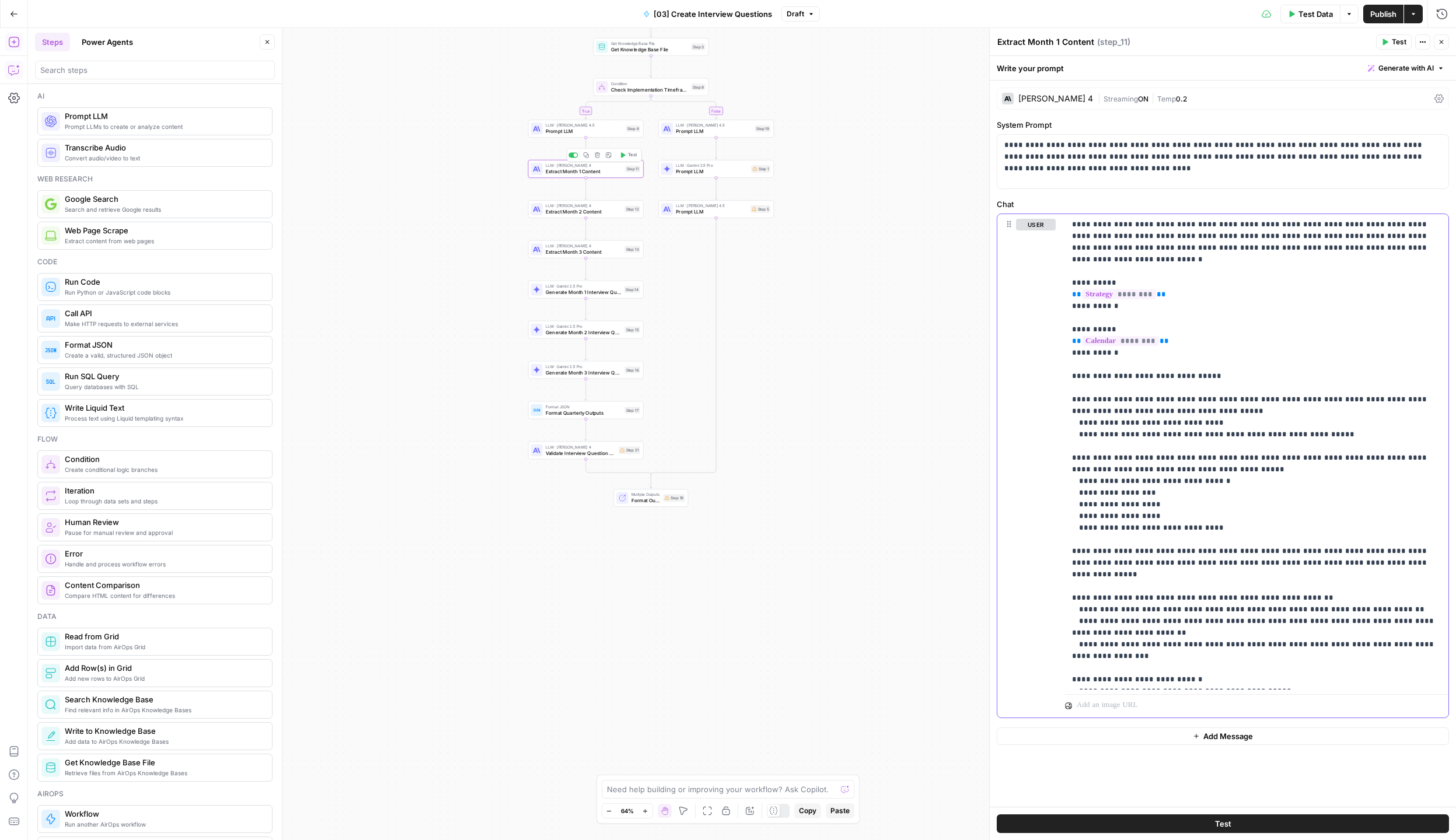
click at [1277, 398] on p "**********" at bounding box center [1257, 633] width 370 height 828
type input "r"
type input "squad"
click at [568, 296] on div "LLM · Gemini 2.5 Pro Generate Month 1 Interview Questions Step 14 Copy step Del…" at bounding box center [585, 289] width 115 height 18
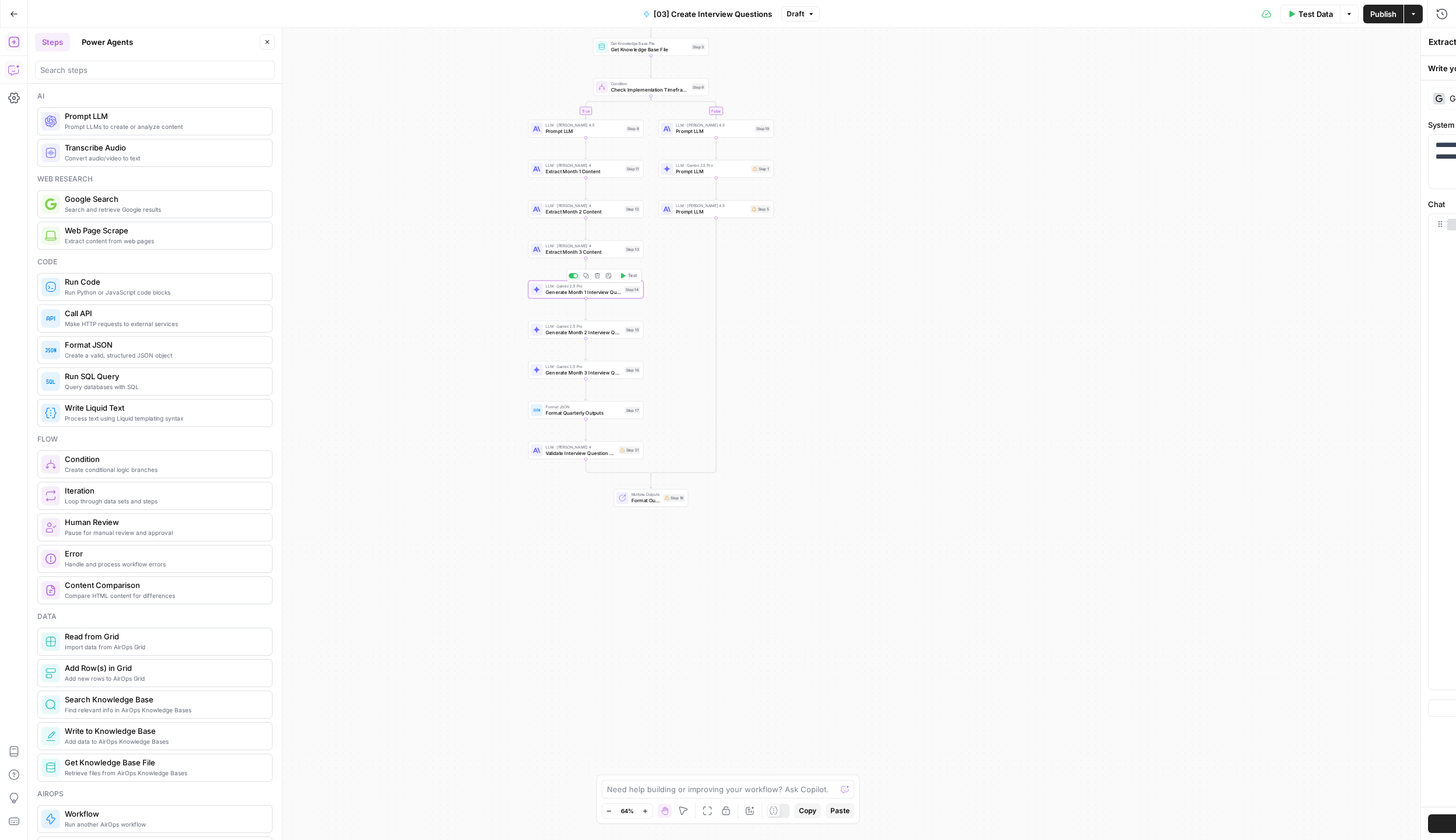
type textarea "Generate Month 1 Interview Questions"
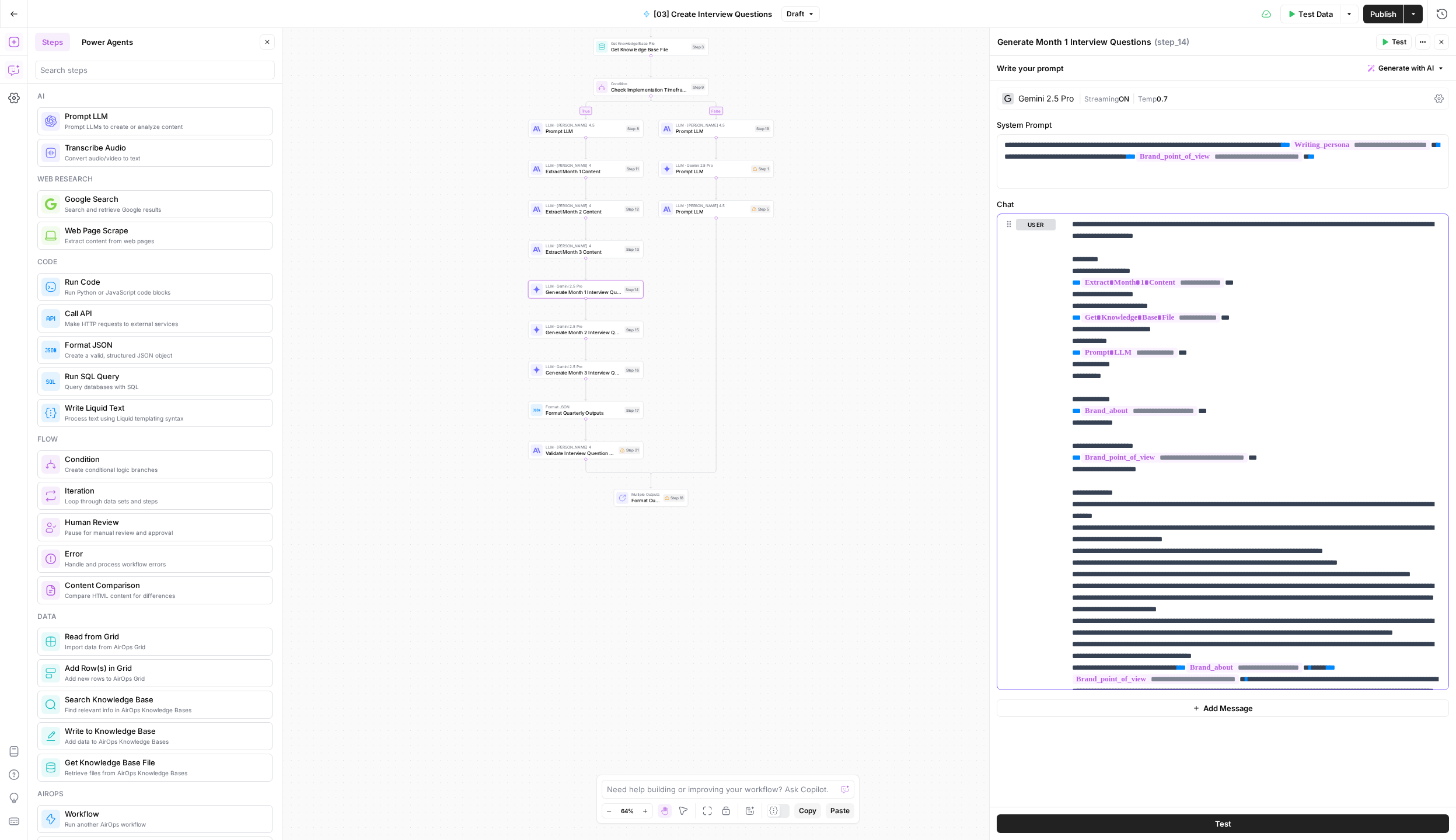
click at [1309, 287] on p "**********" at bounding box center [1257, 714] width 370 height 992
type input "squad"
click at [576, 332] on span "Generate Month 2 Interview Questions" at bounding box center [583, 332] width 76 height 8
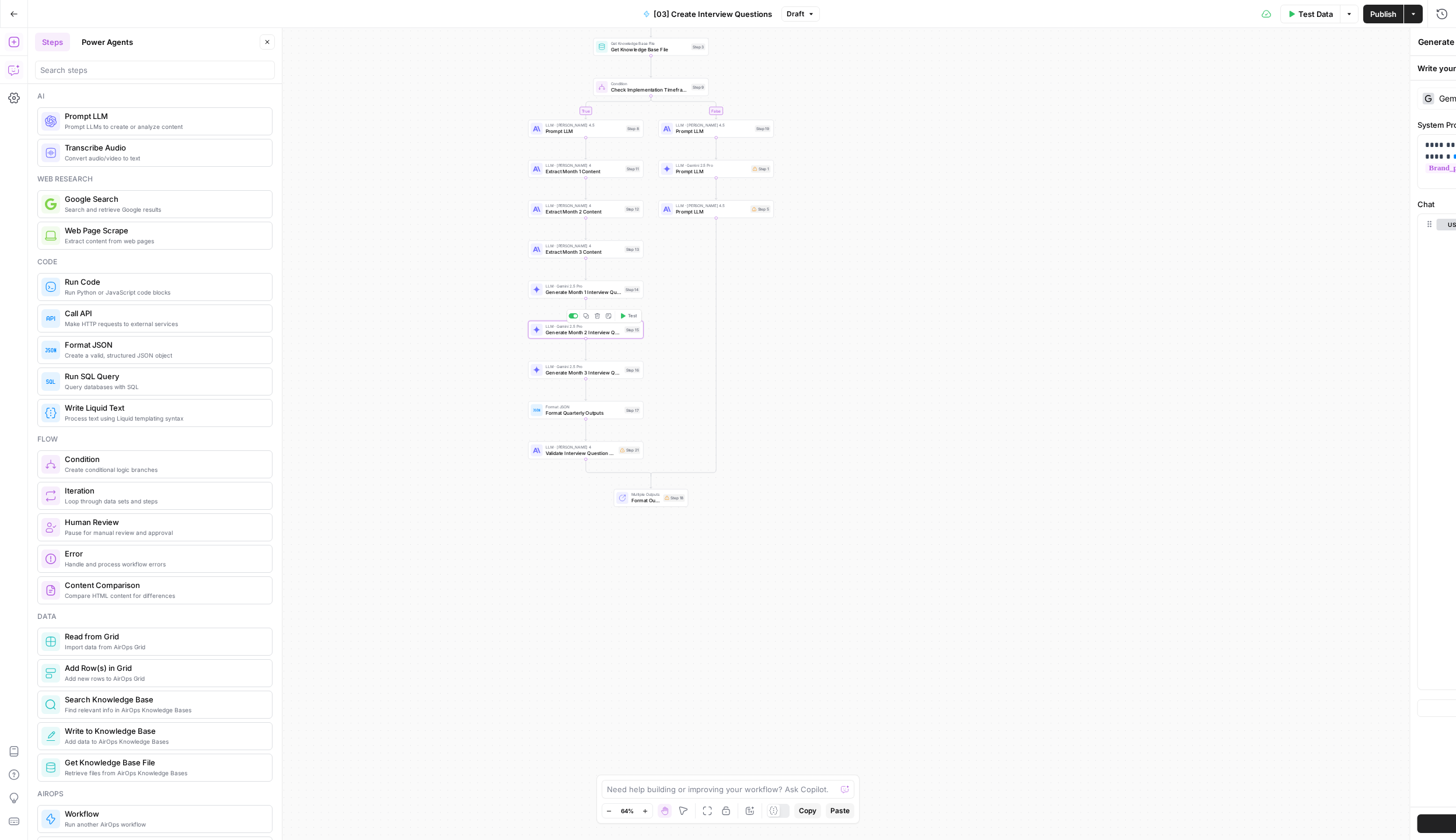
type textarea "Generate Month 2 Interview Questions"
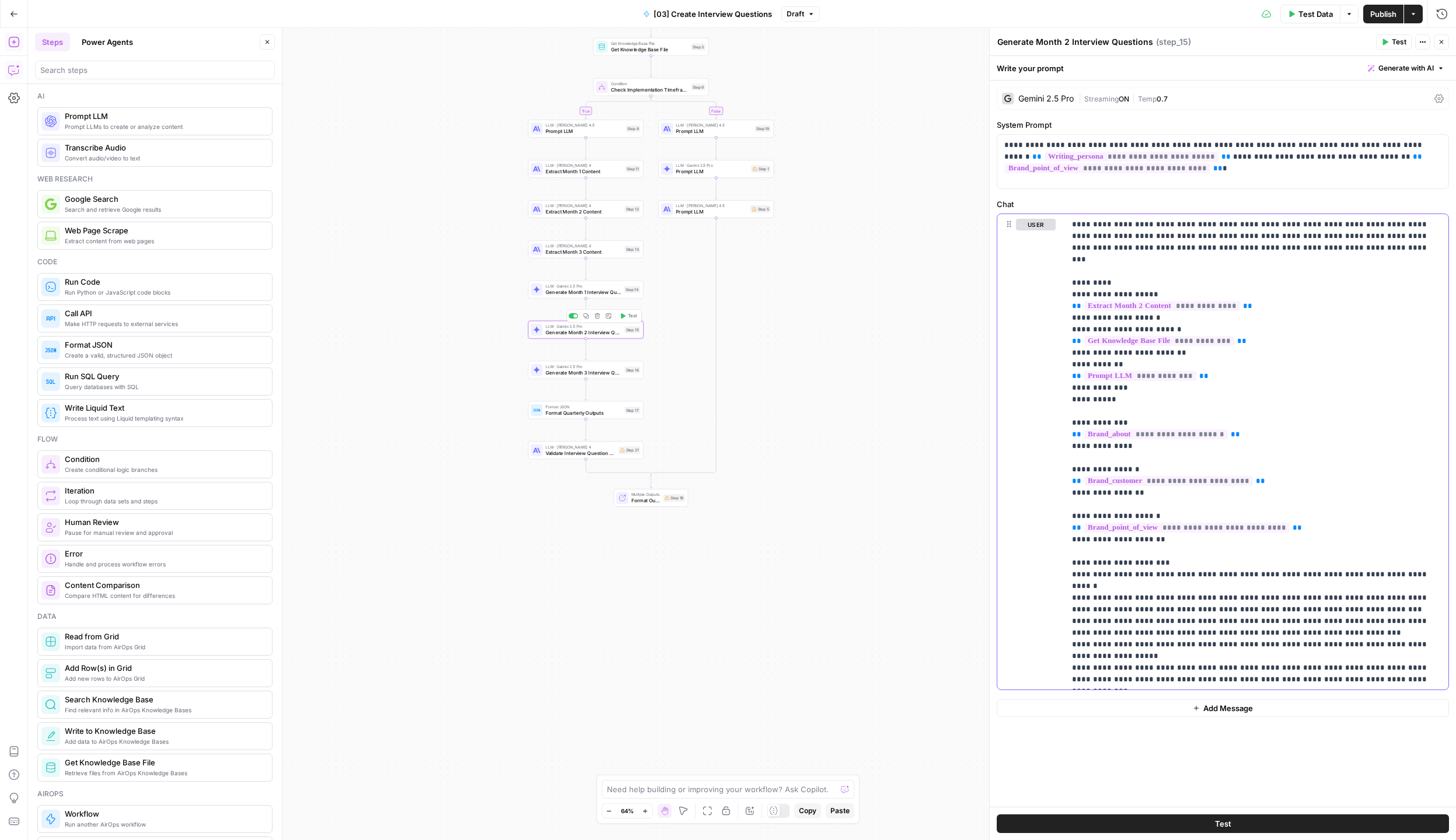
click at [1343, 317] on p "**********" at bounding box center [1257, 790] width 370 height 1143
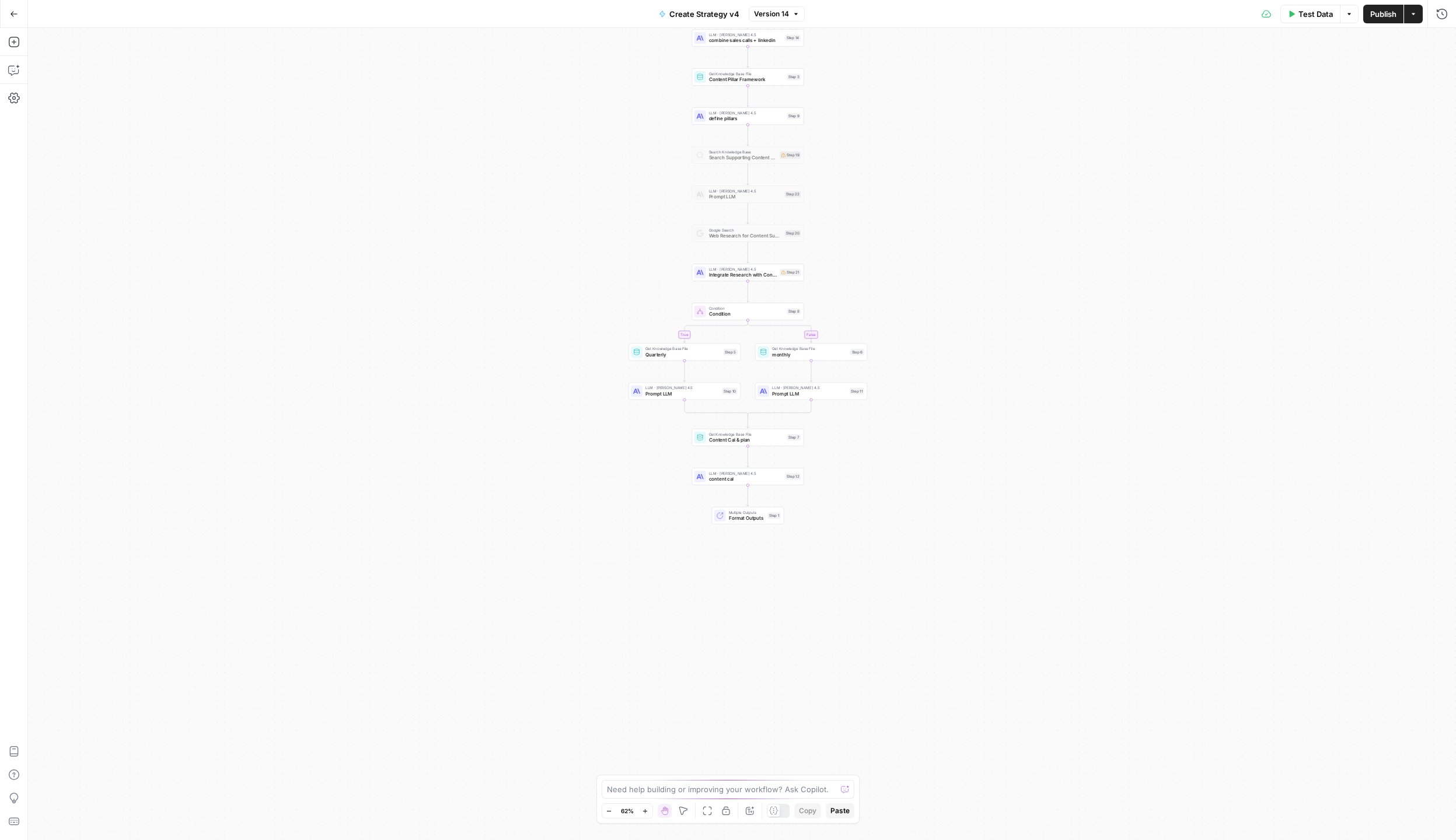
drag, startPoint x: 404, startPoint y: 536, endPoint x: 410, endPoint y: 256, distance: 280.1
click at [410, 256] on div "true false true false Workflow Input Settings Inputs Call API Pull latest linke…" at bounding box center [742, 434] width 1428 height 812
click at [1442, 9] on icon "button" at bounding box center [1442, 13] width 10 height 10
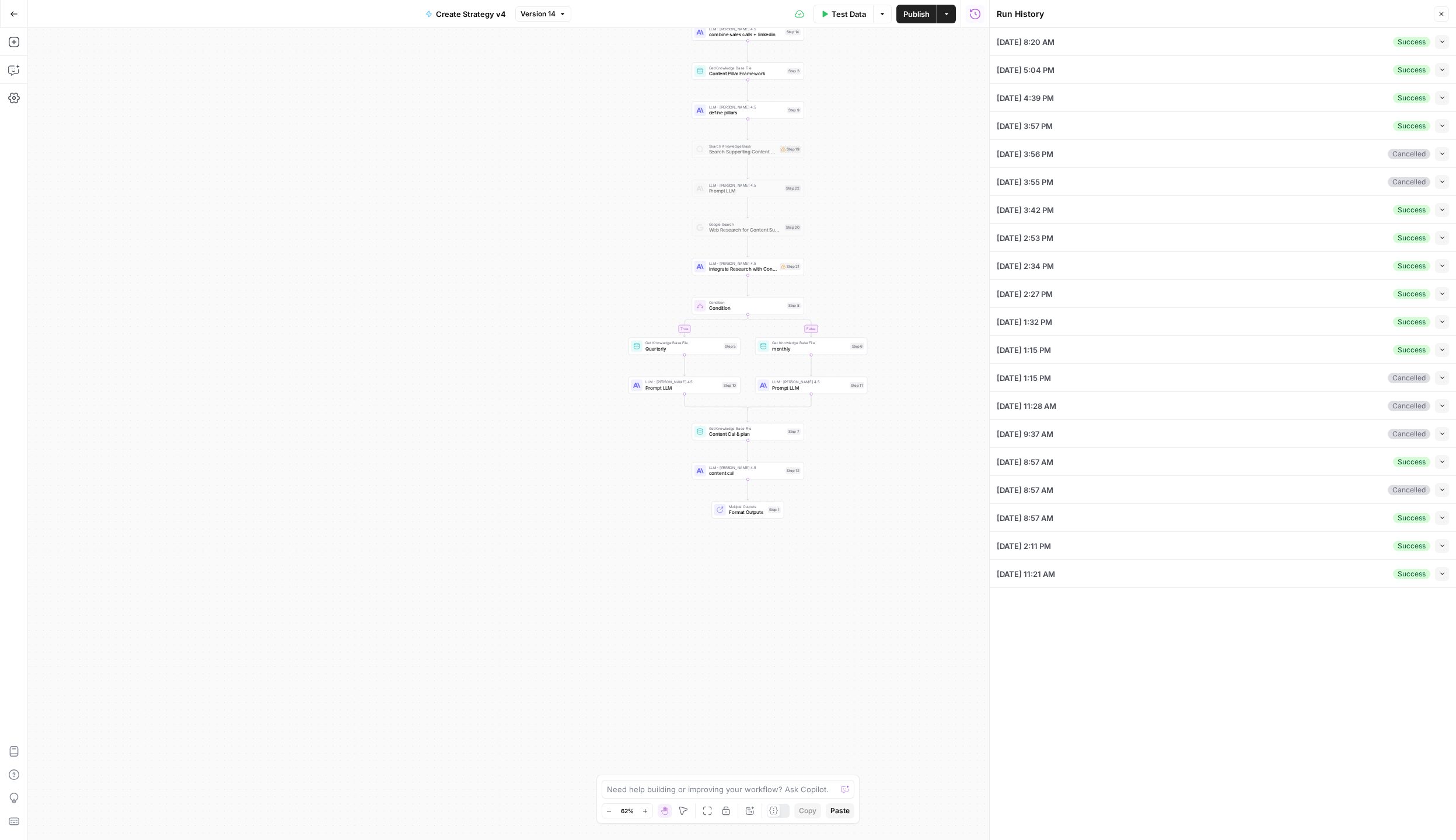
click at [1444, 43] on icon "button" at bounding box center [1442, 41] width 6 height 6
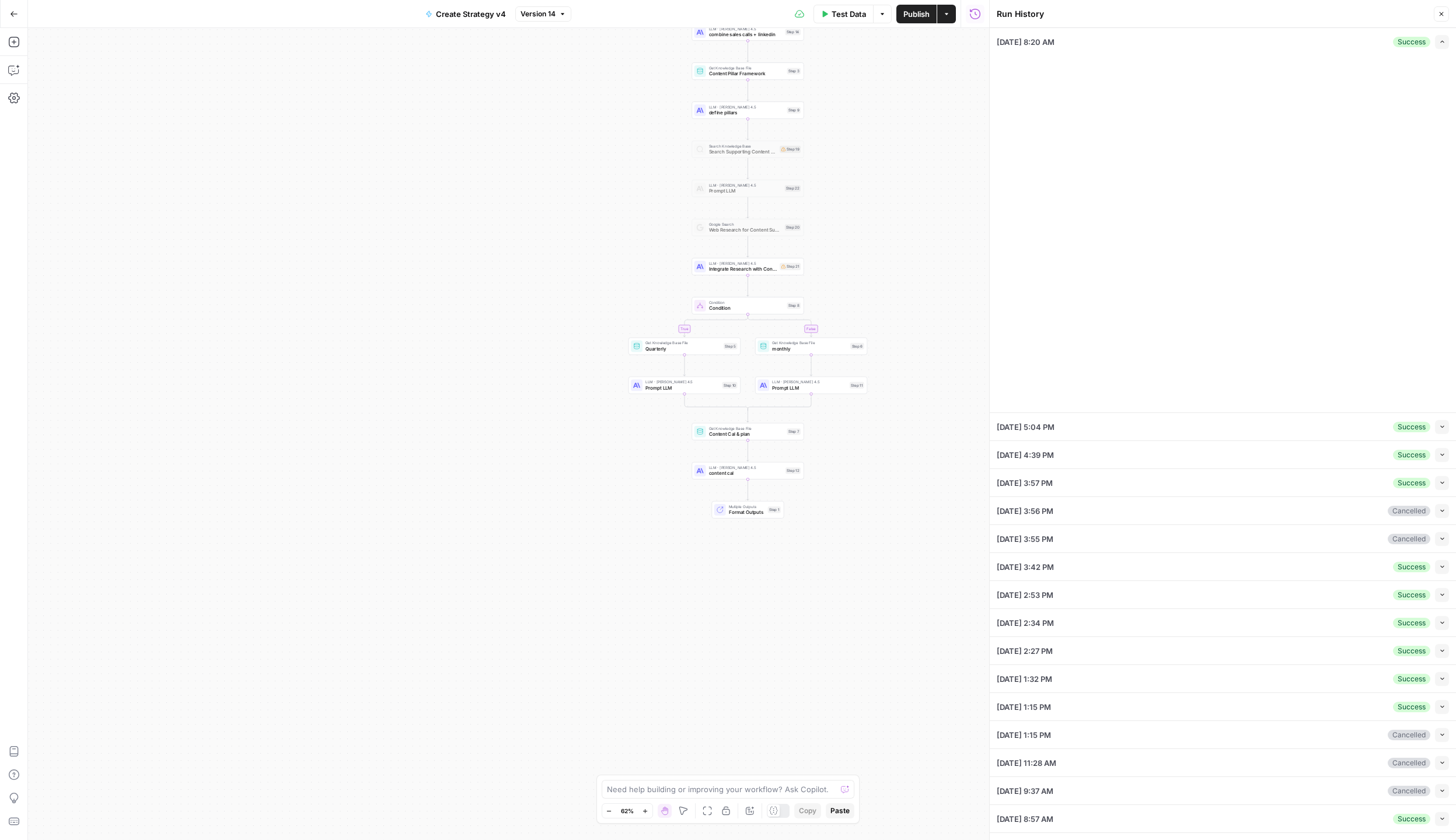
type input "Rev Leasing"
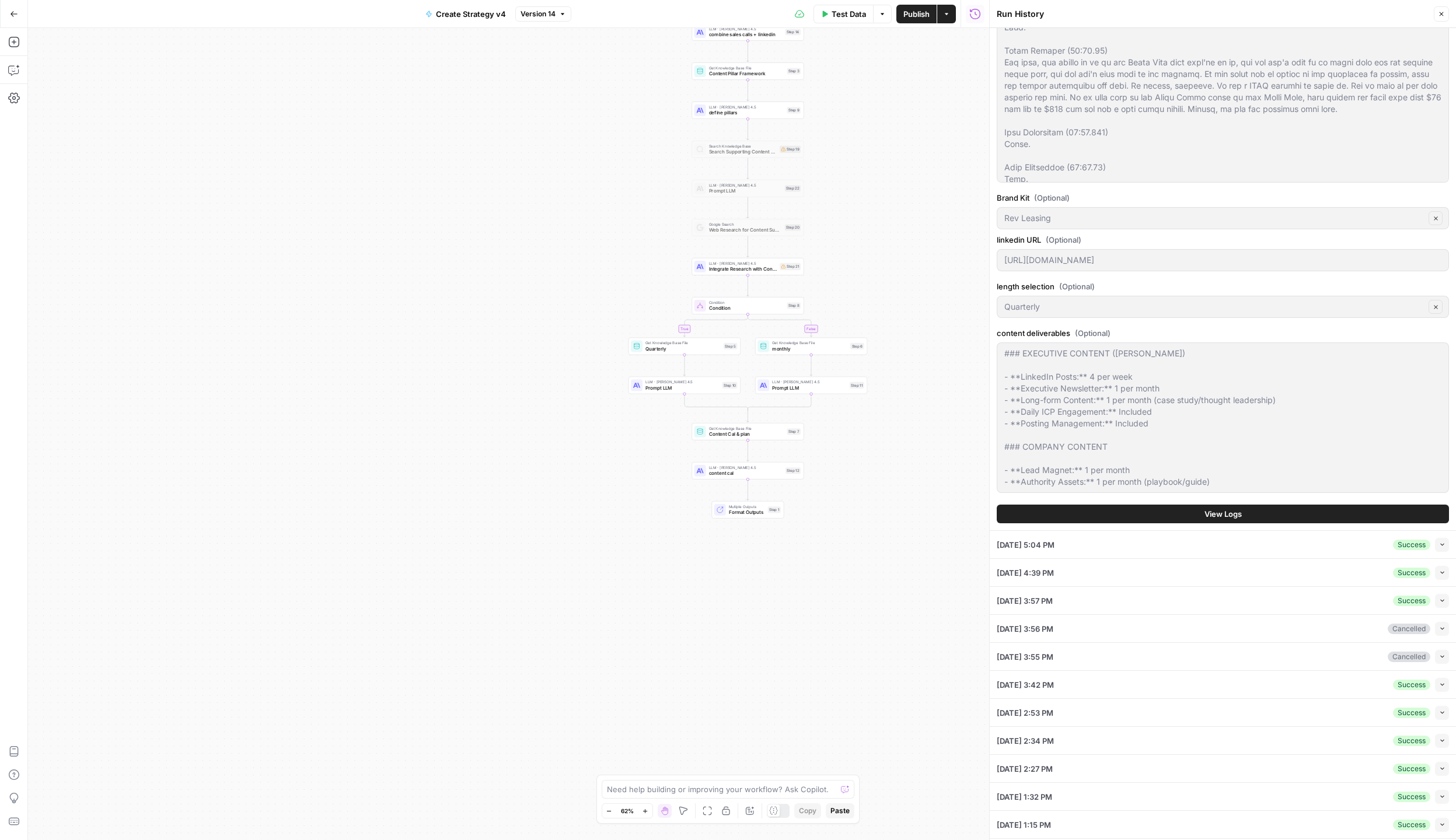
scroll to position [794, 0]
click at [1237, 512] on span "View Logs" at bounding box center [1223, 512] width 37 height 12
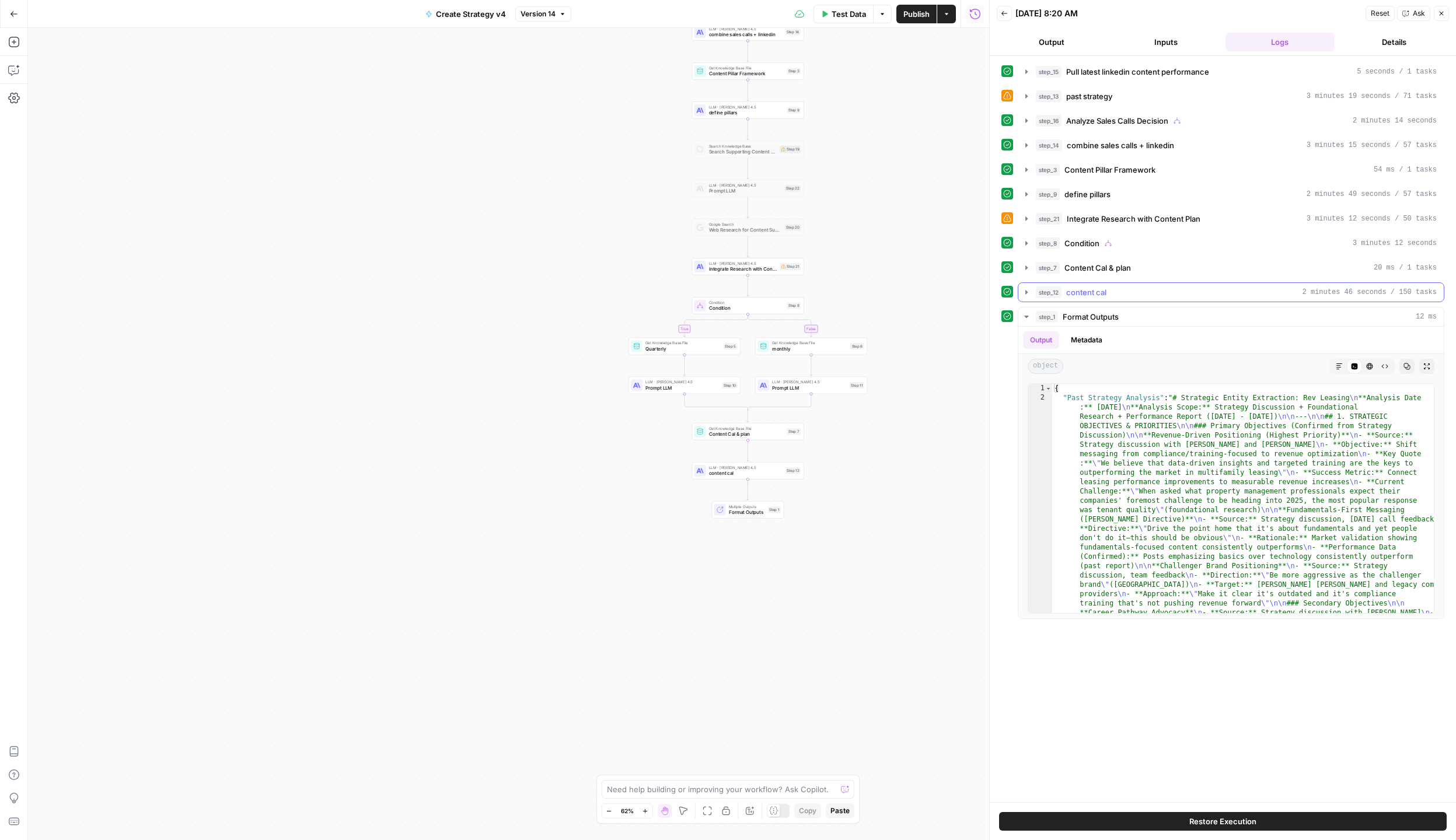
click at [1029, 292] on icon "button" at bounding box center [1027, 293] width 10 height 10
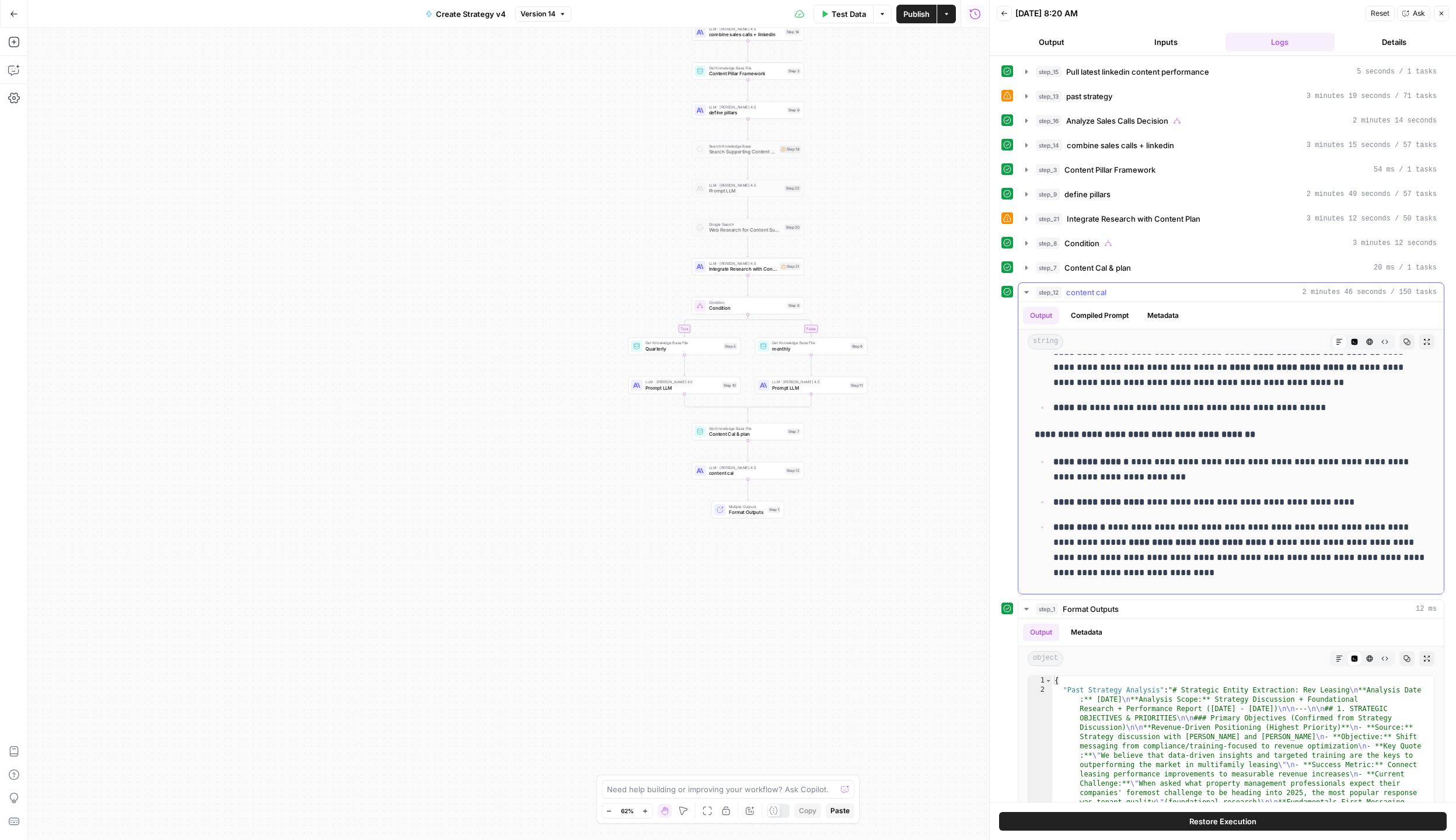
scroll to position [999, 0]
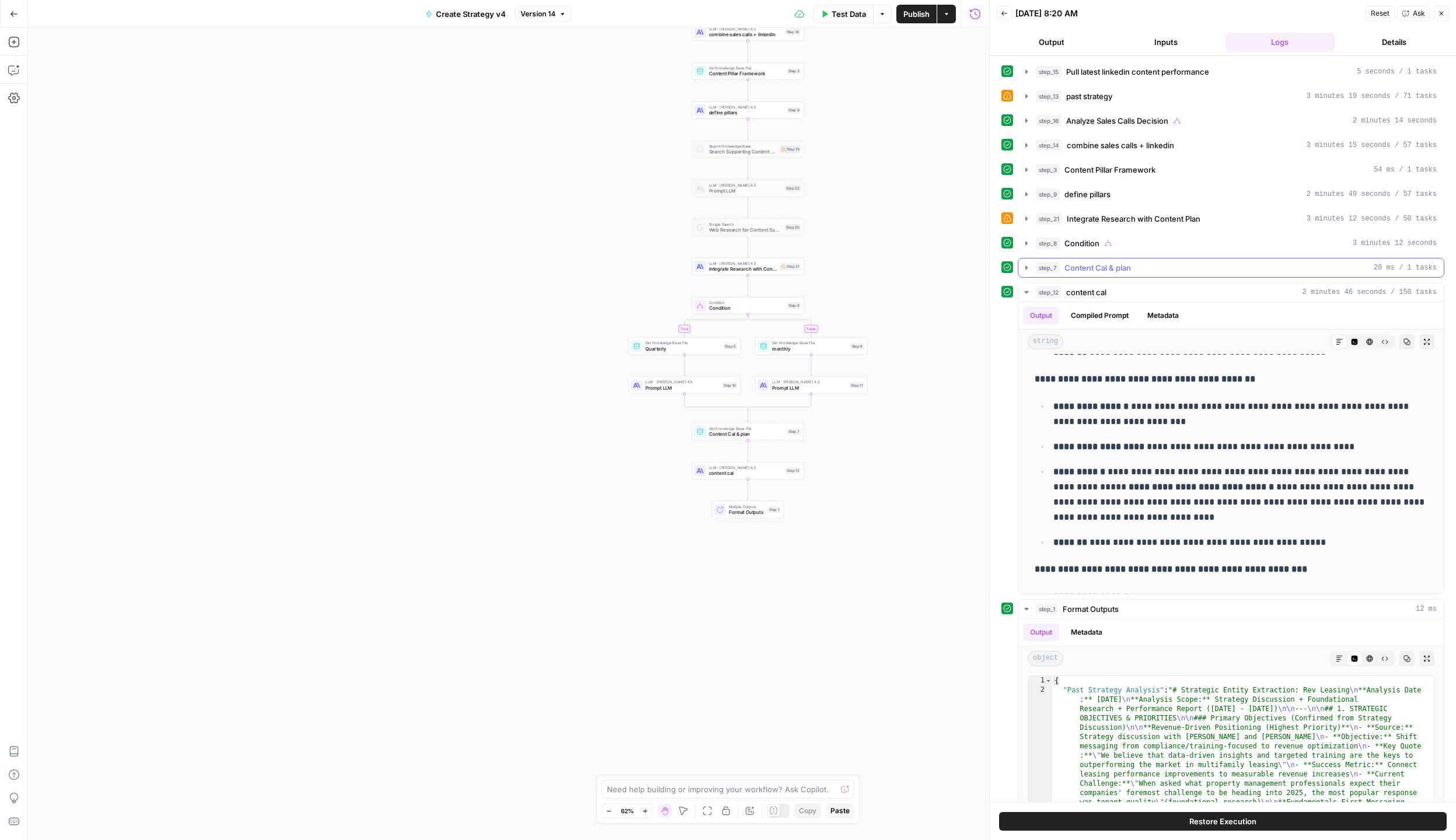
click at [1026, 267] on icon "button" at bounding box center [1026, 267] width 2 height 4
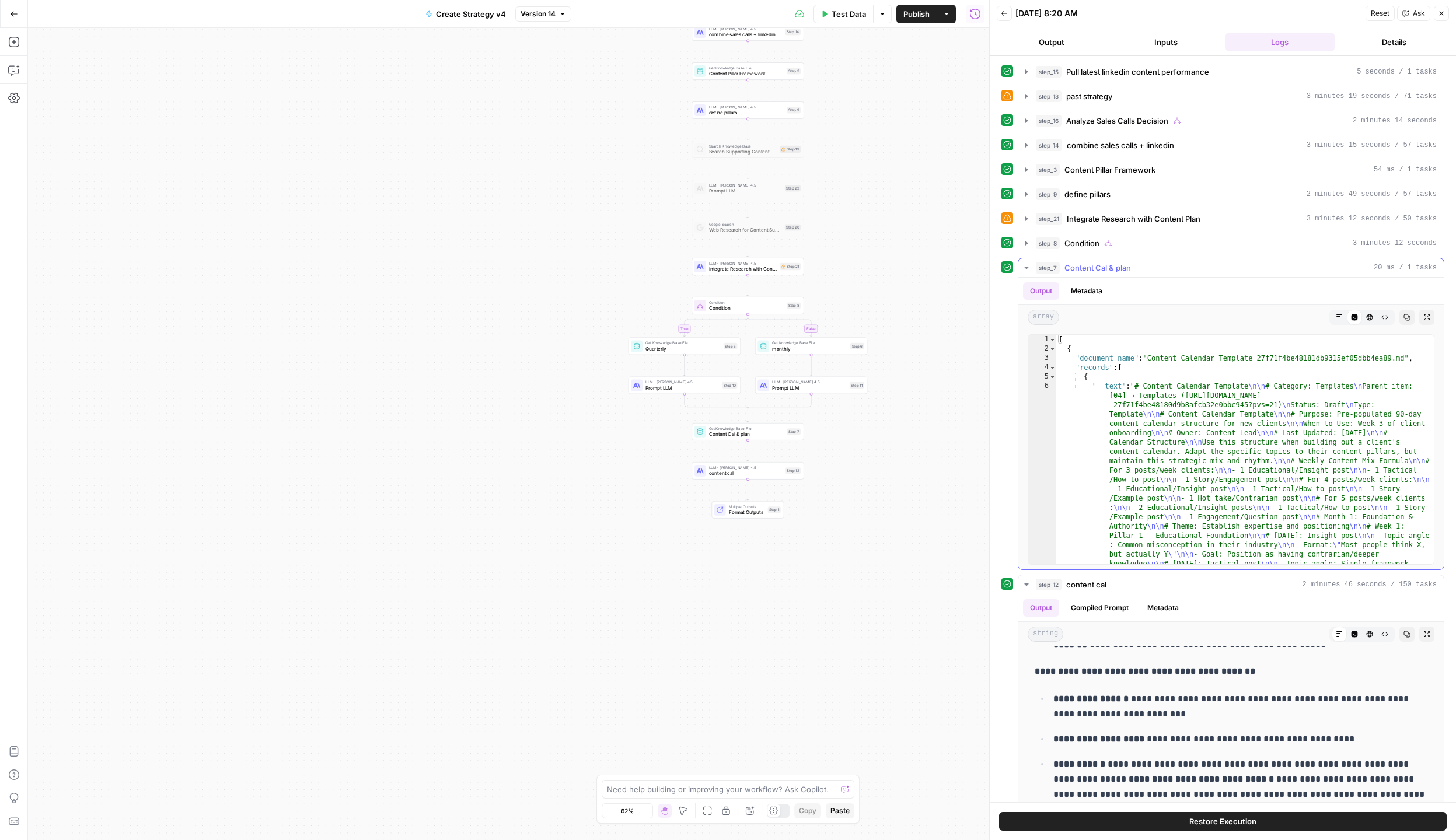
click at [1025, 265] on icon "button" at bounding box center [1027, 268] width 10 height 10
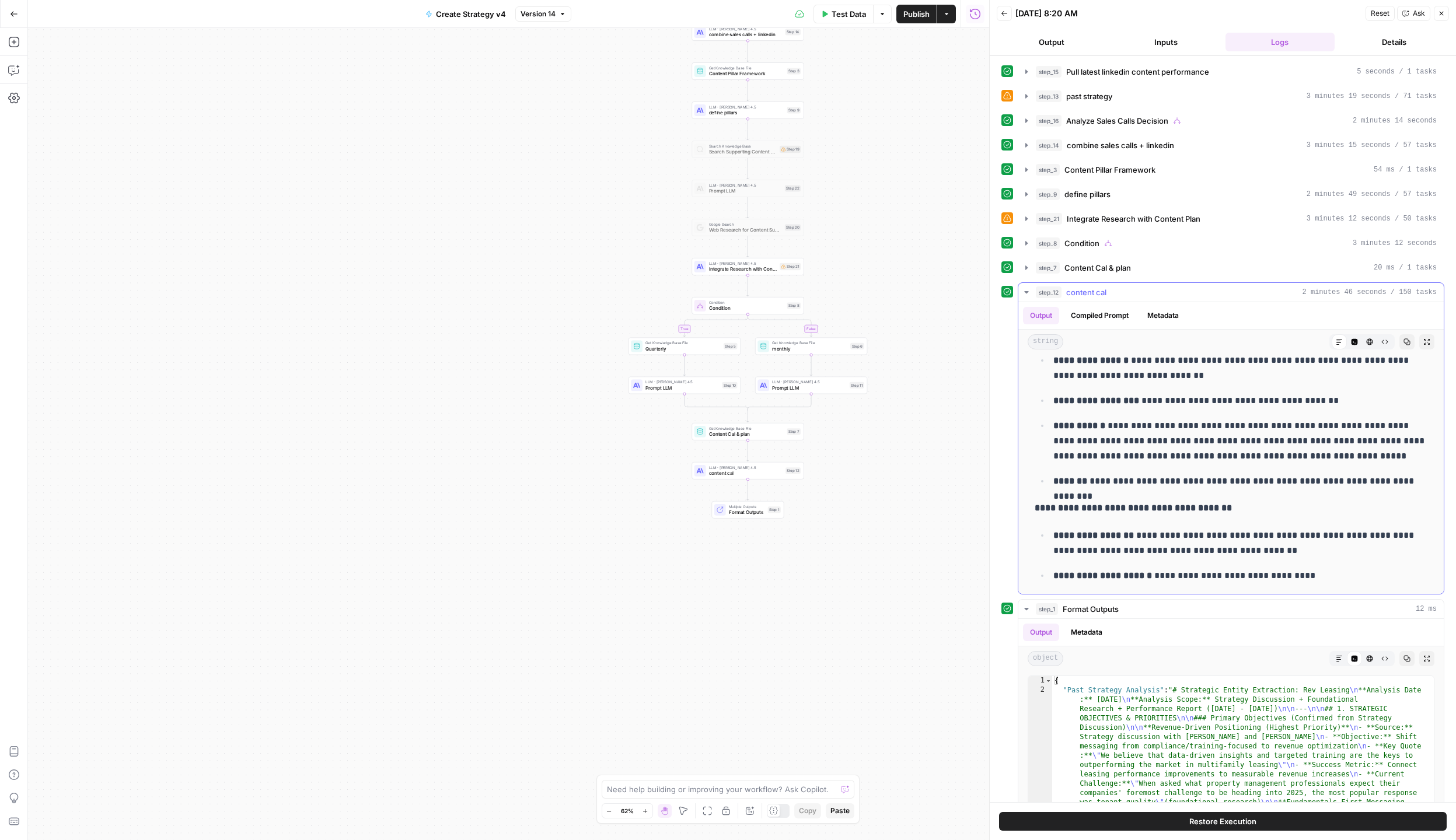
scroll to position [1605, 0]
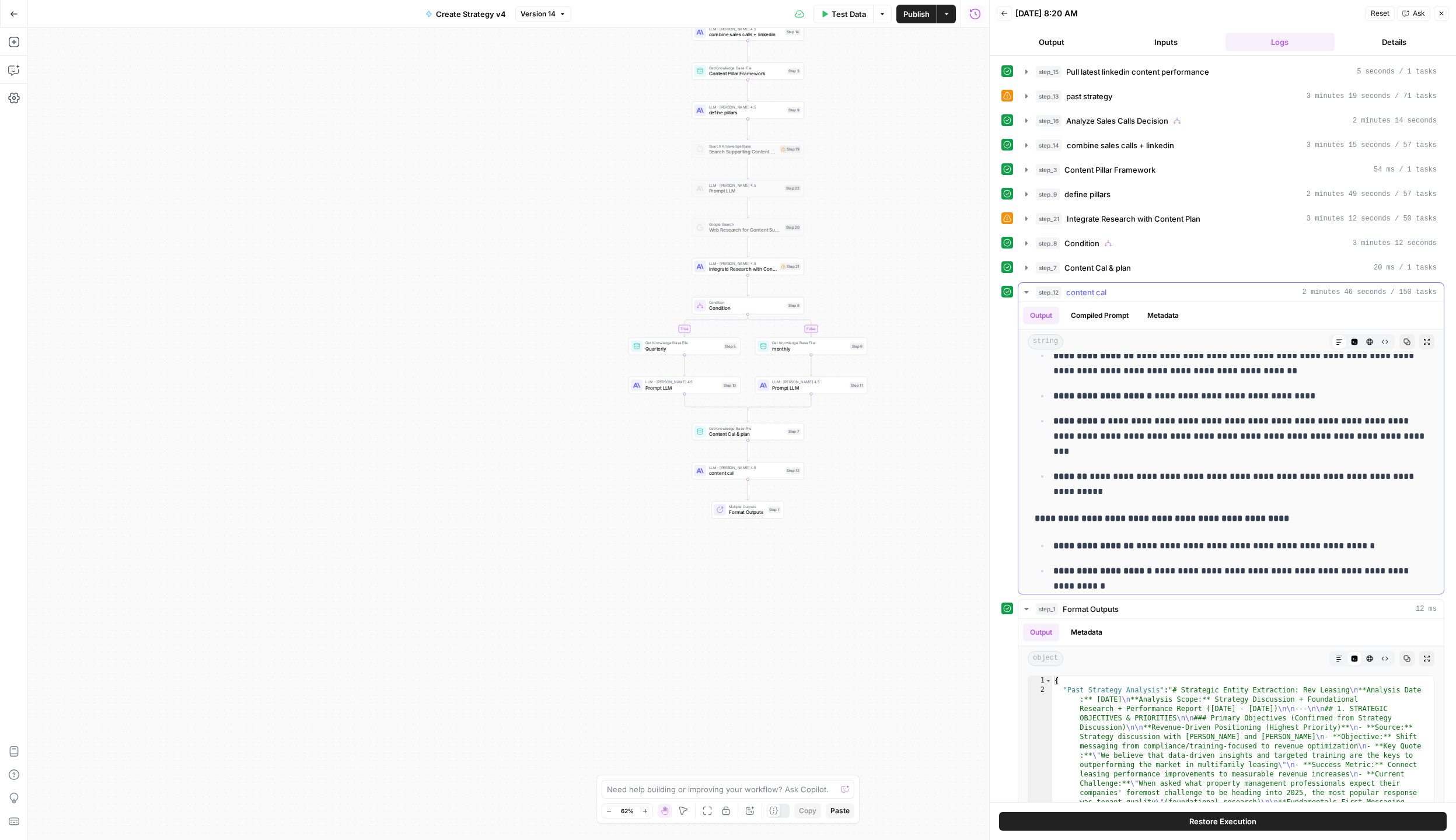
click at [1025, 295] on icon "button" at bounding box center [1027, 293] width 10 height 10
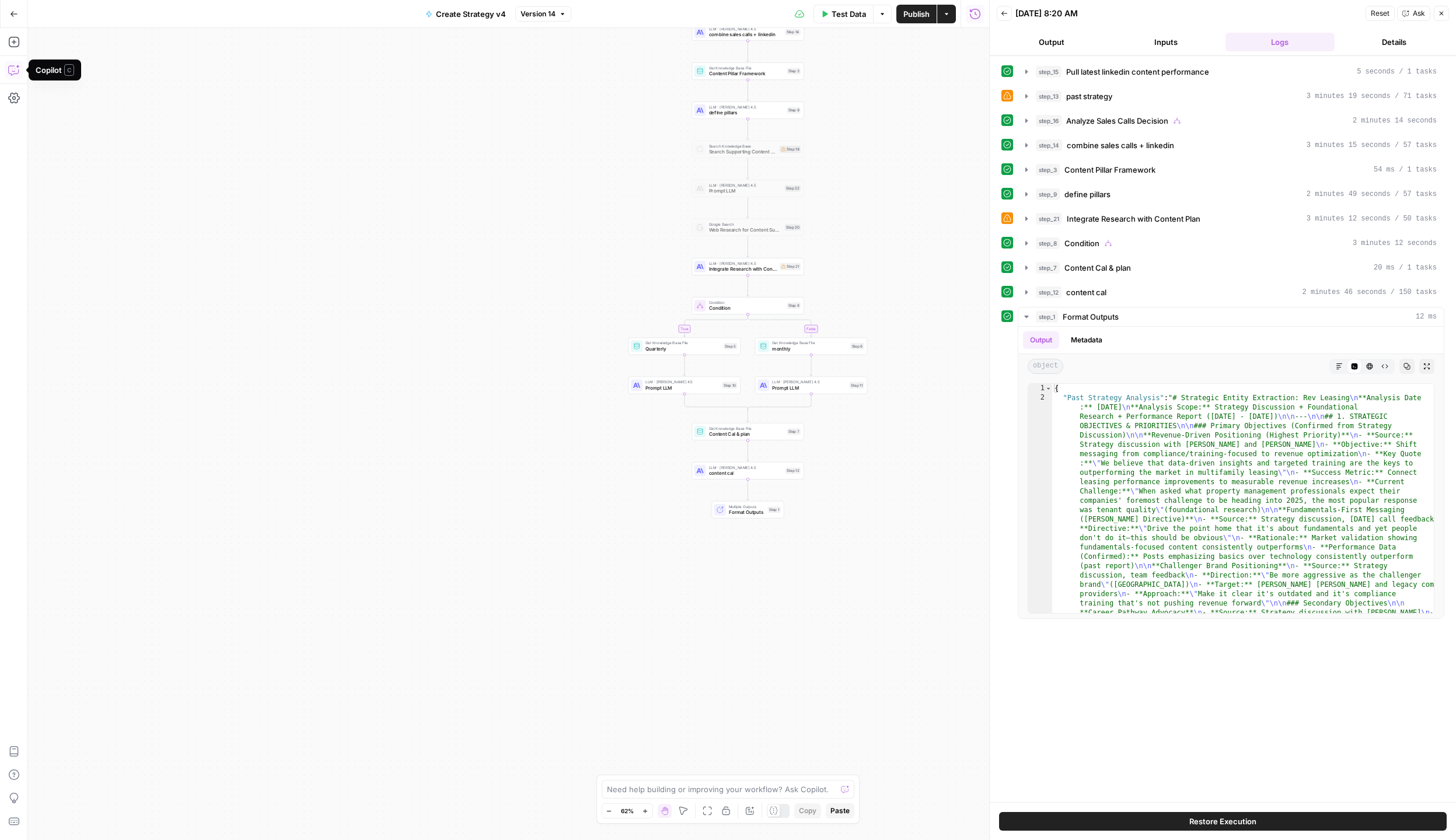
click at [14, 66] on icon "button" at bounding box center [14, 69] width 12 height 12
click at [103, 800] on textarea at bounding box center [155, 798] width 220 height 12
click at [54, 767] on button "Execution" at bounding box center [64, 773] width 54 height 15
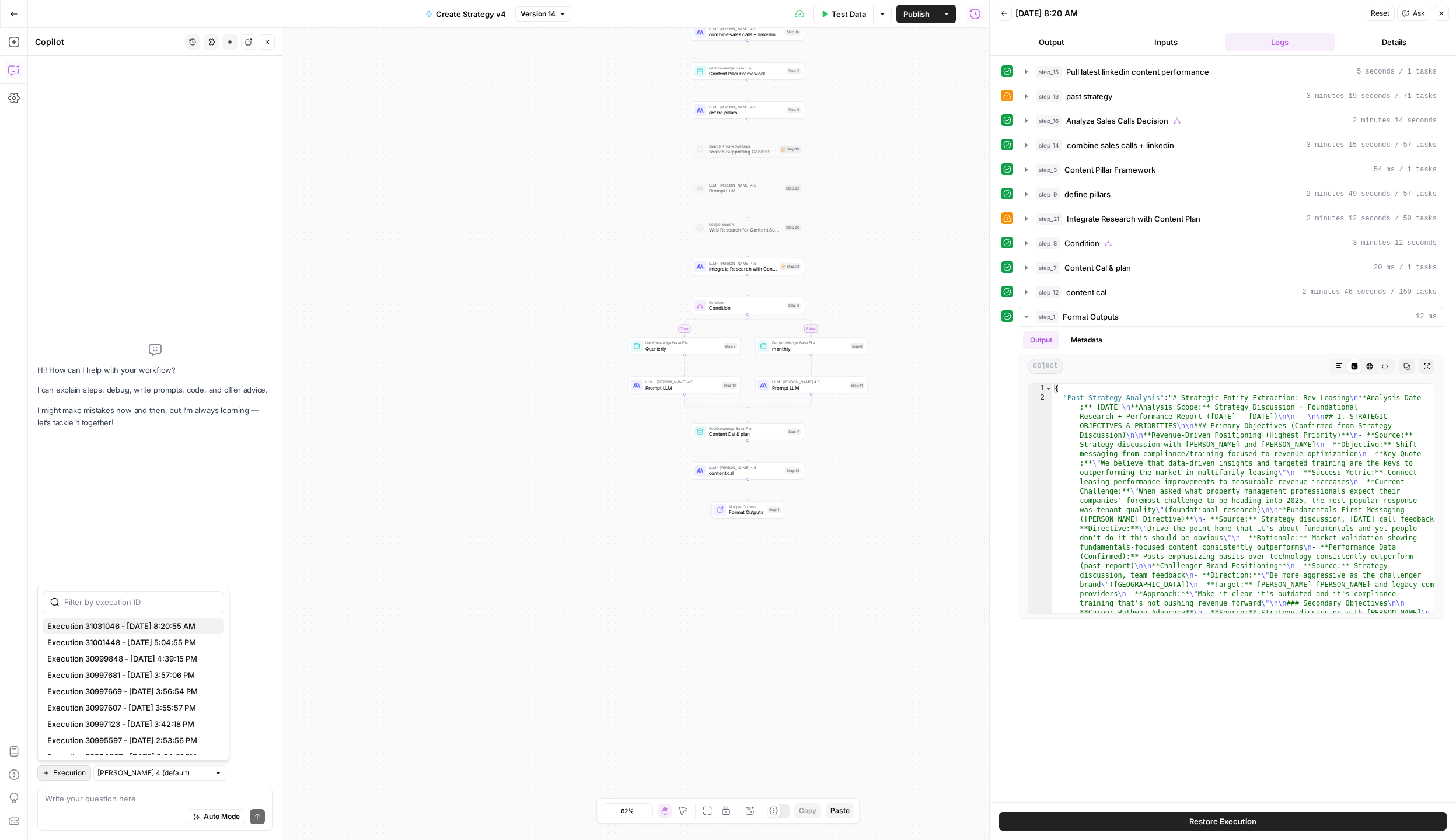
click at [156, 624] on span "Execution 31031046 - 10/10/2025, 8:20:55 AM" at bounding box center [131, 626] width 168 height 12
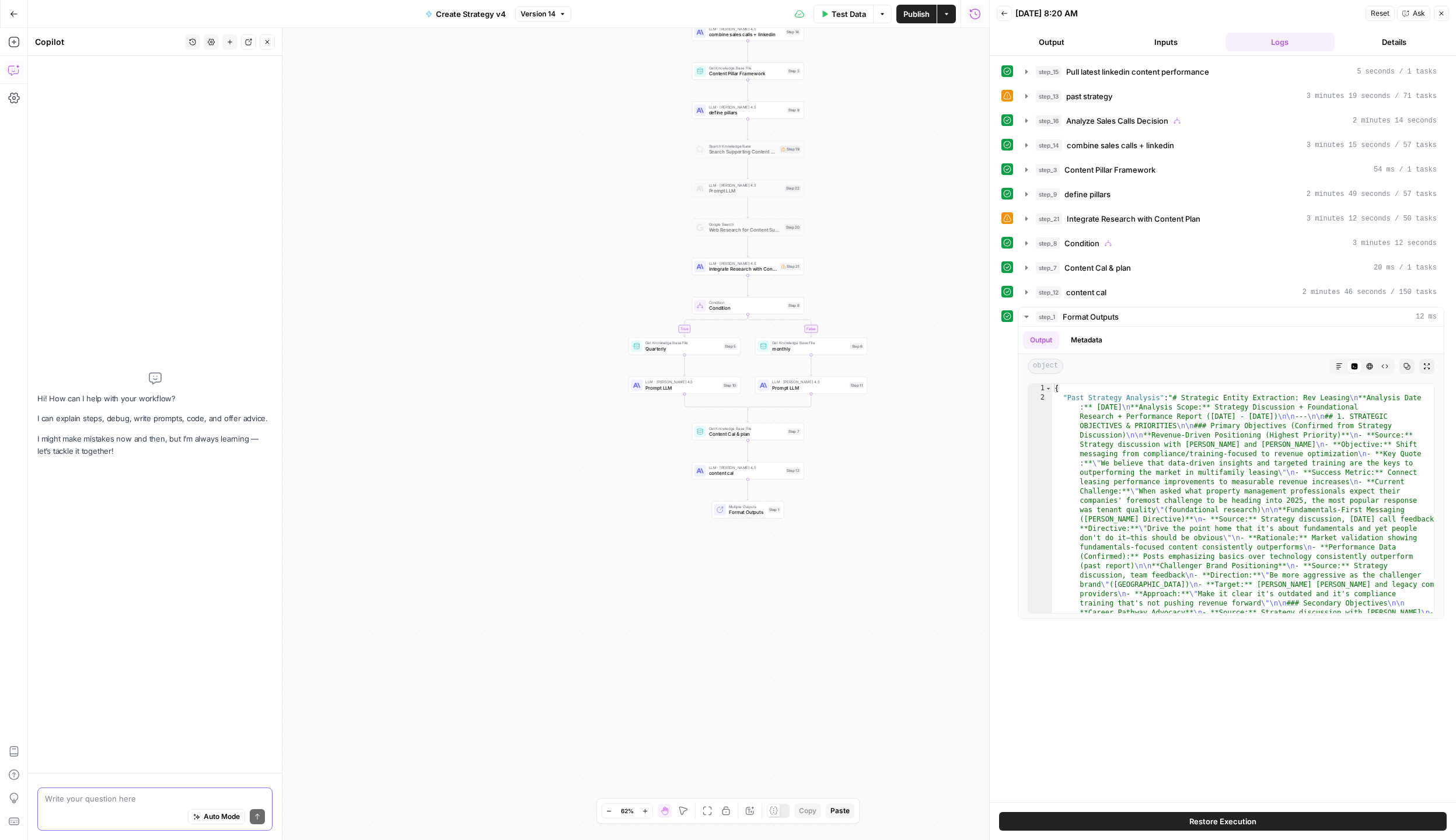
click at [117, 793] on textarea at bounding box center [155, 798] width 220 height 12
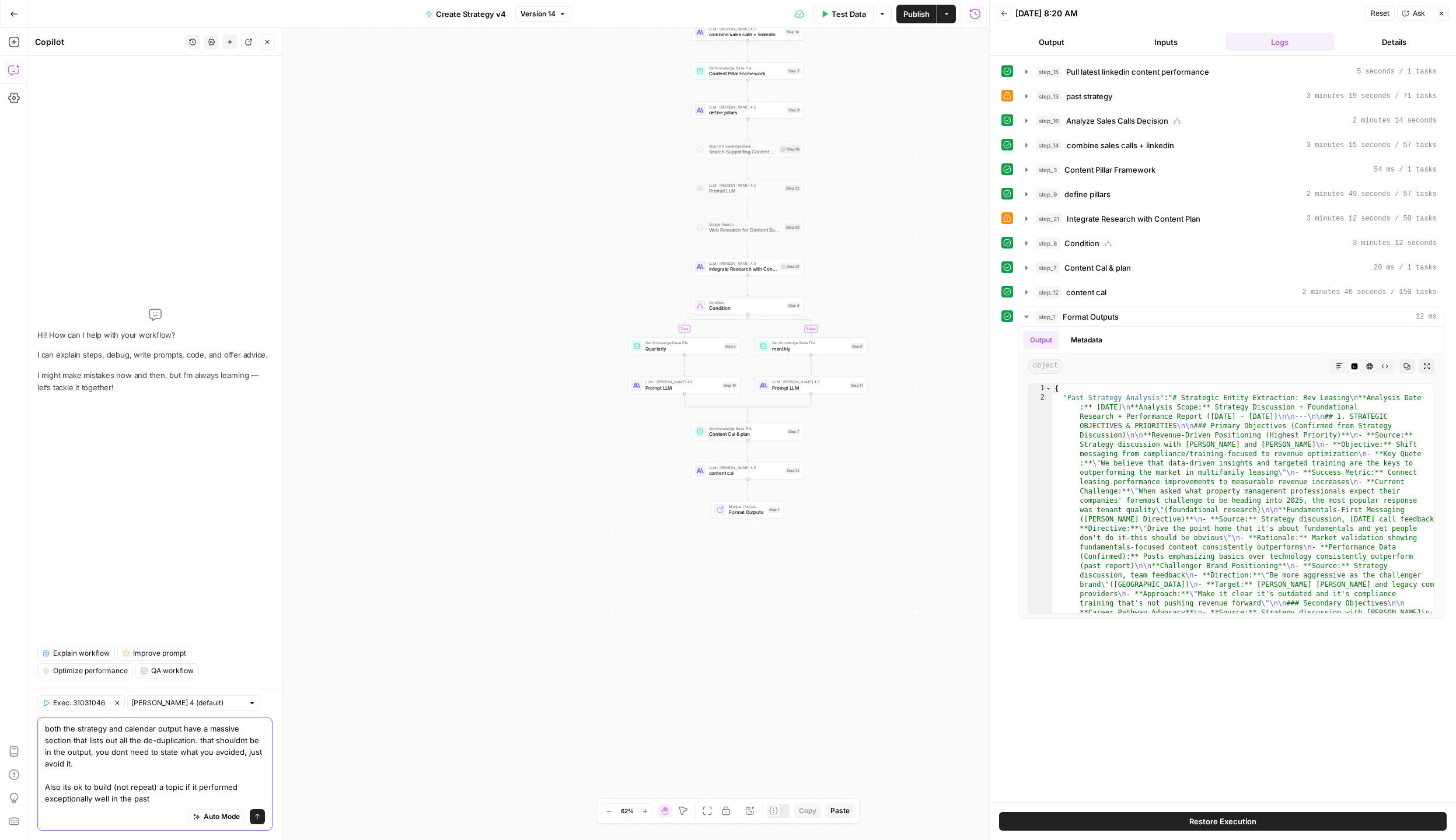
type textarea "both the strategy and calendar output have a massive section that lists out all…"
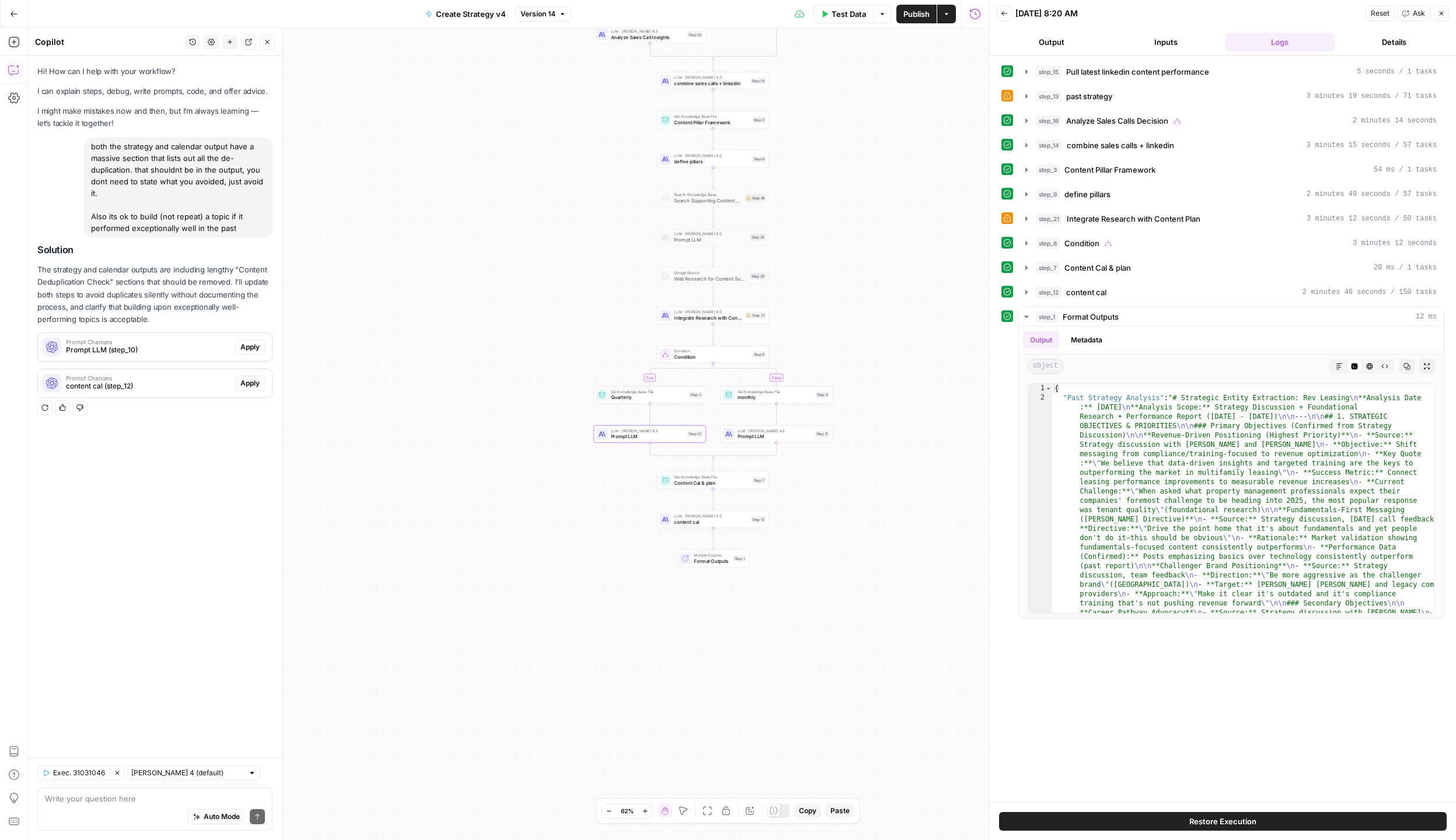
click at [257, 351] on span "Apply" at bounding box center [250, 347] width 19 height 10
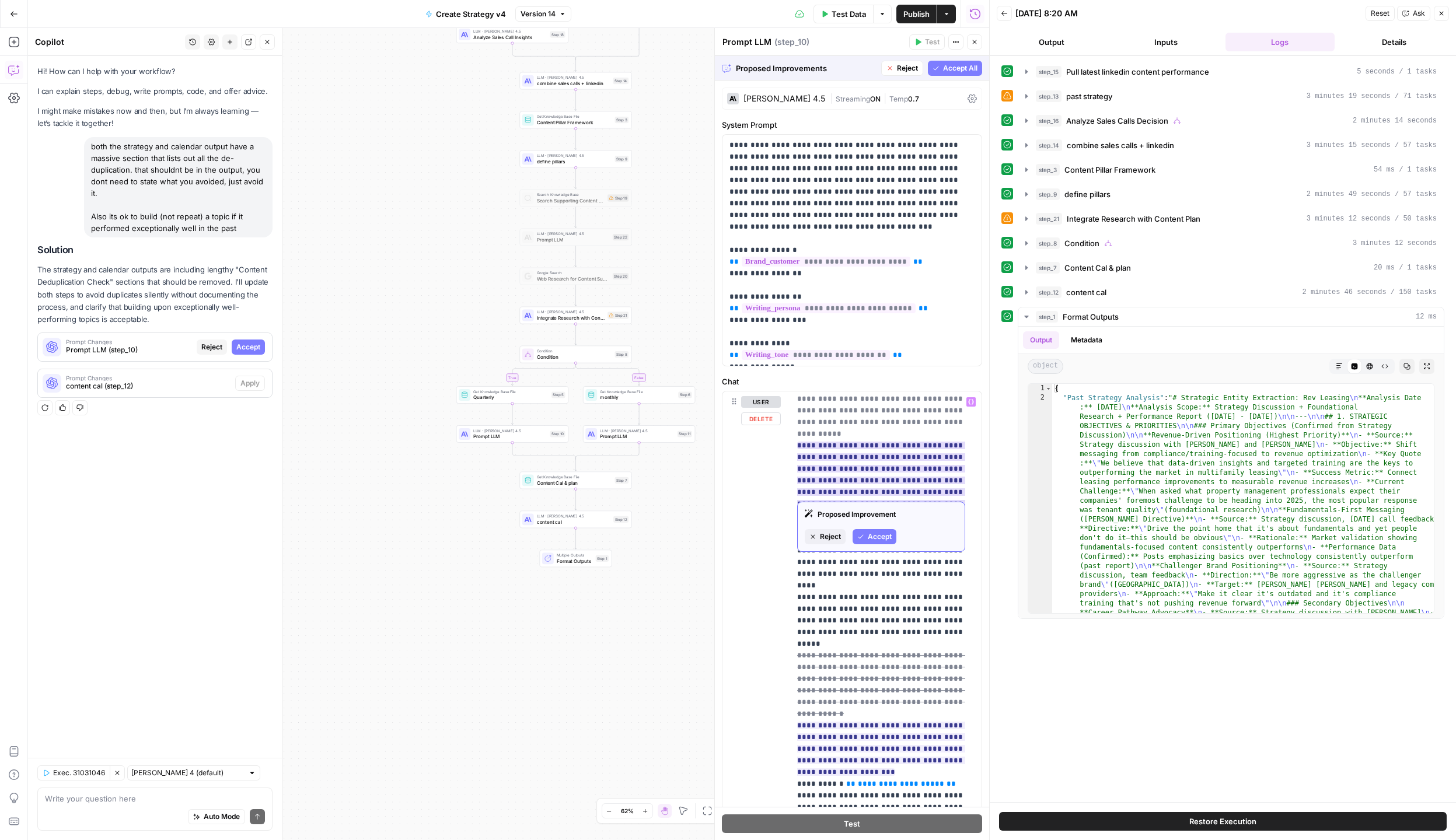
scroll to position [657, 0]
click at [254, 346] on span "Accept" at bounding box center [248, 347] width 24 height 10
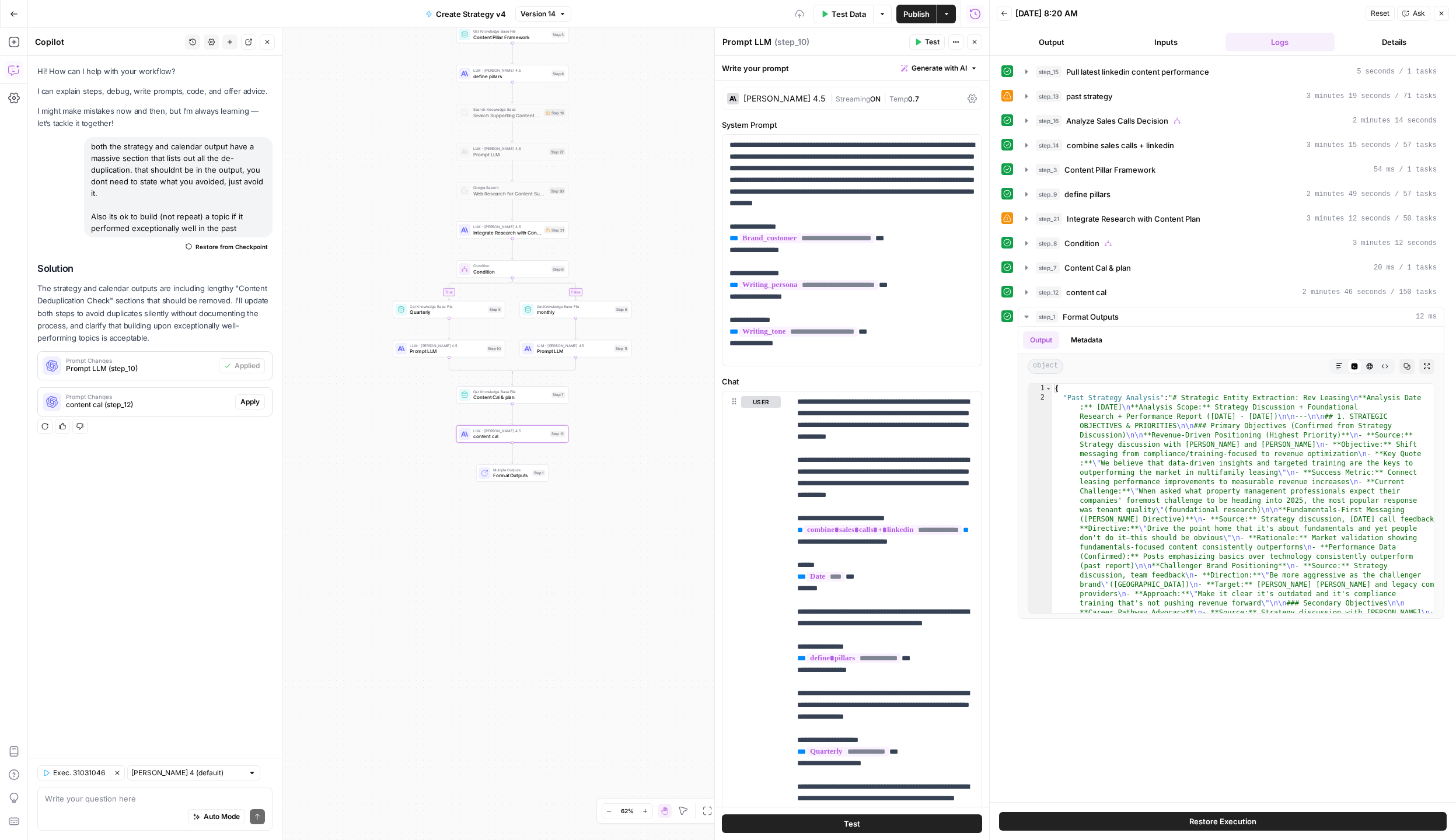
click at [257, 403] on span "Apply" at bounding box center [250, 401] width 19 height 10
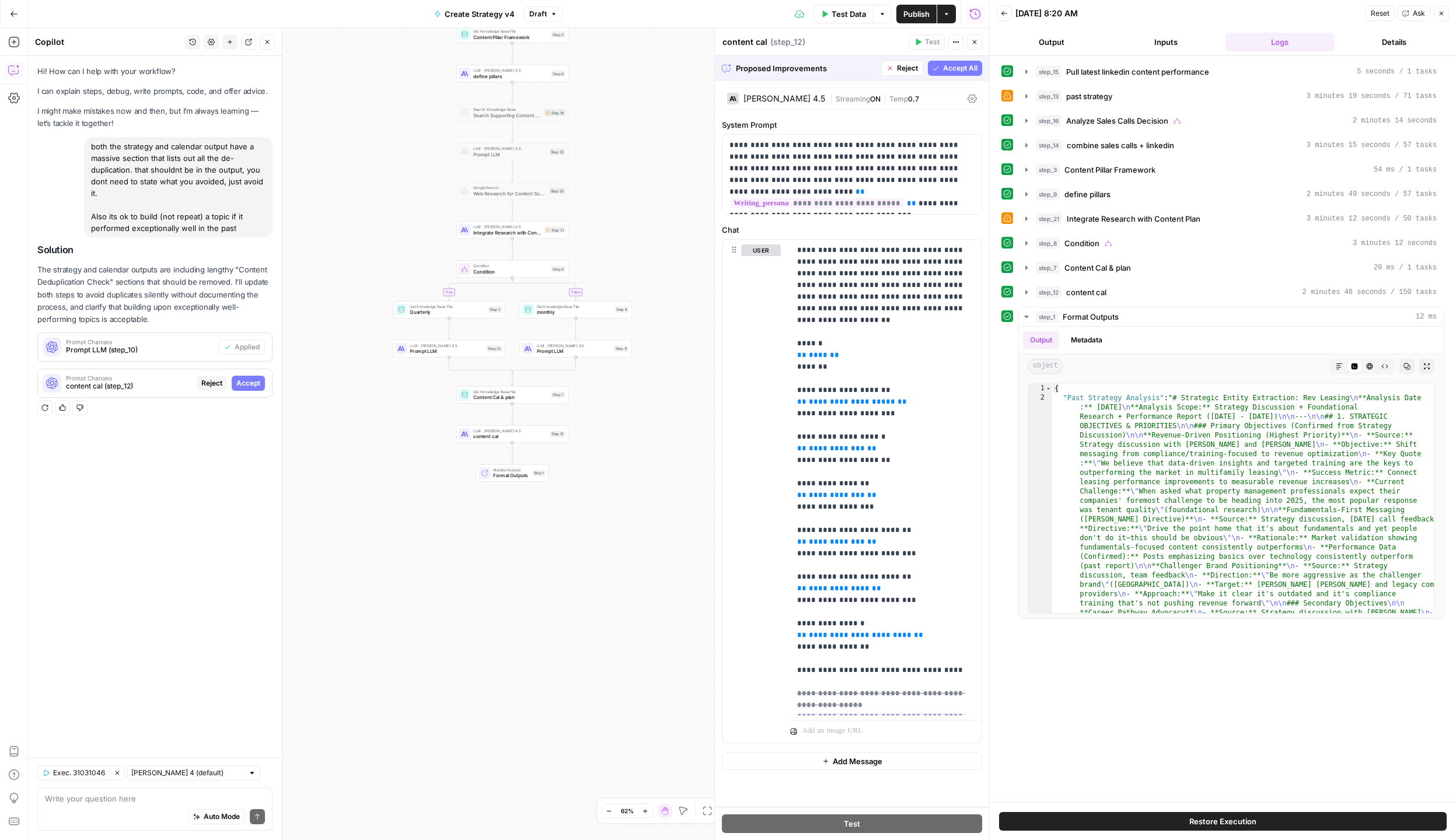
click at [954, 71] on span "Accept All" at bounding box center [960, 68] width 34 height 10
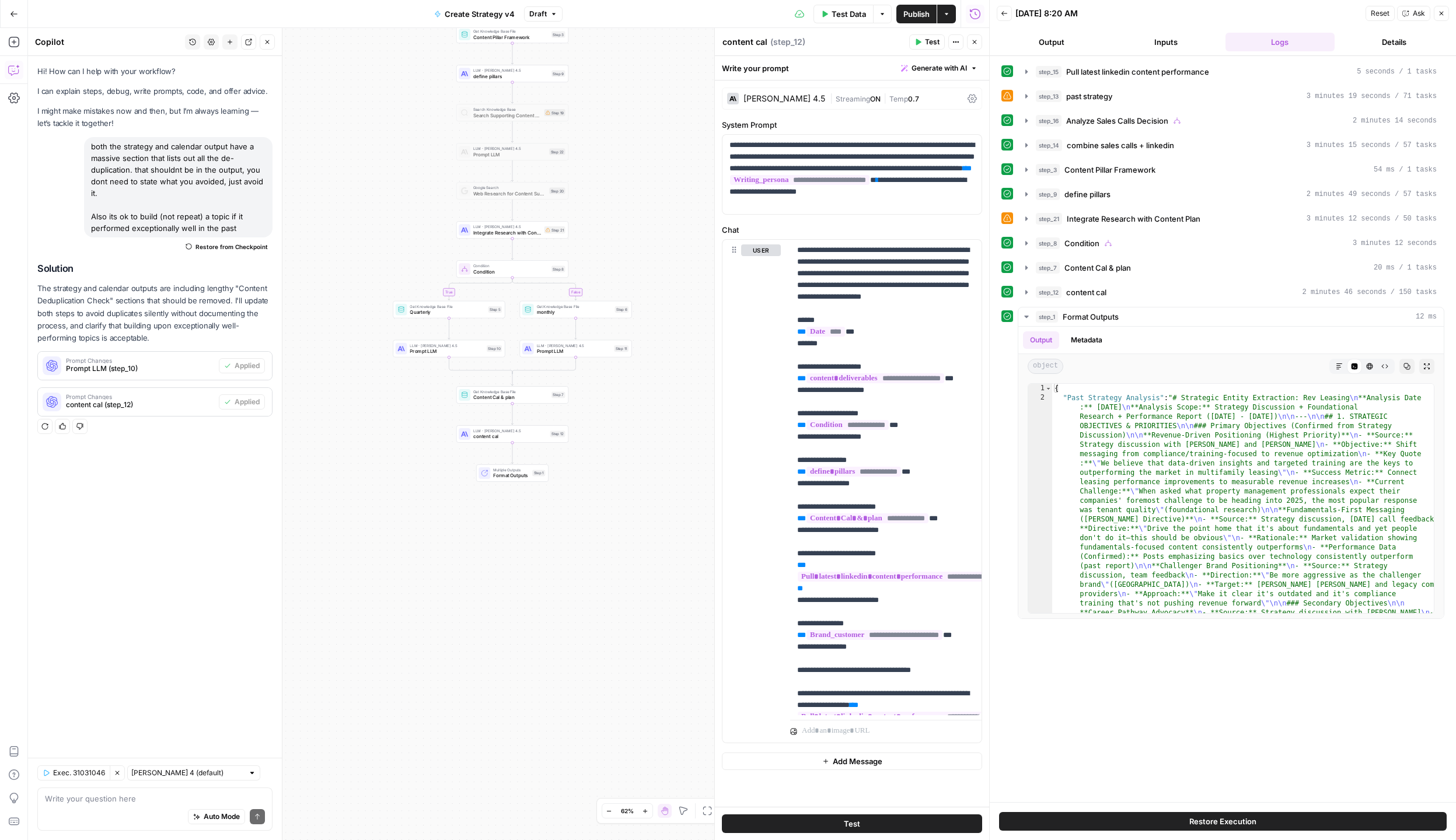
click at [94, 815] on div "Auto Mode Send" at bounding box center [155, 817] width 220 height 25
type textarea "what about step 11 too"
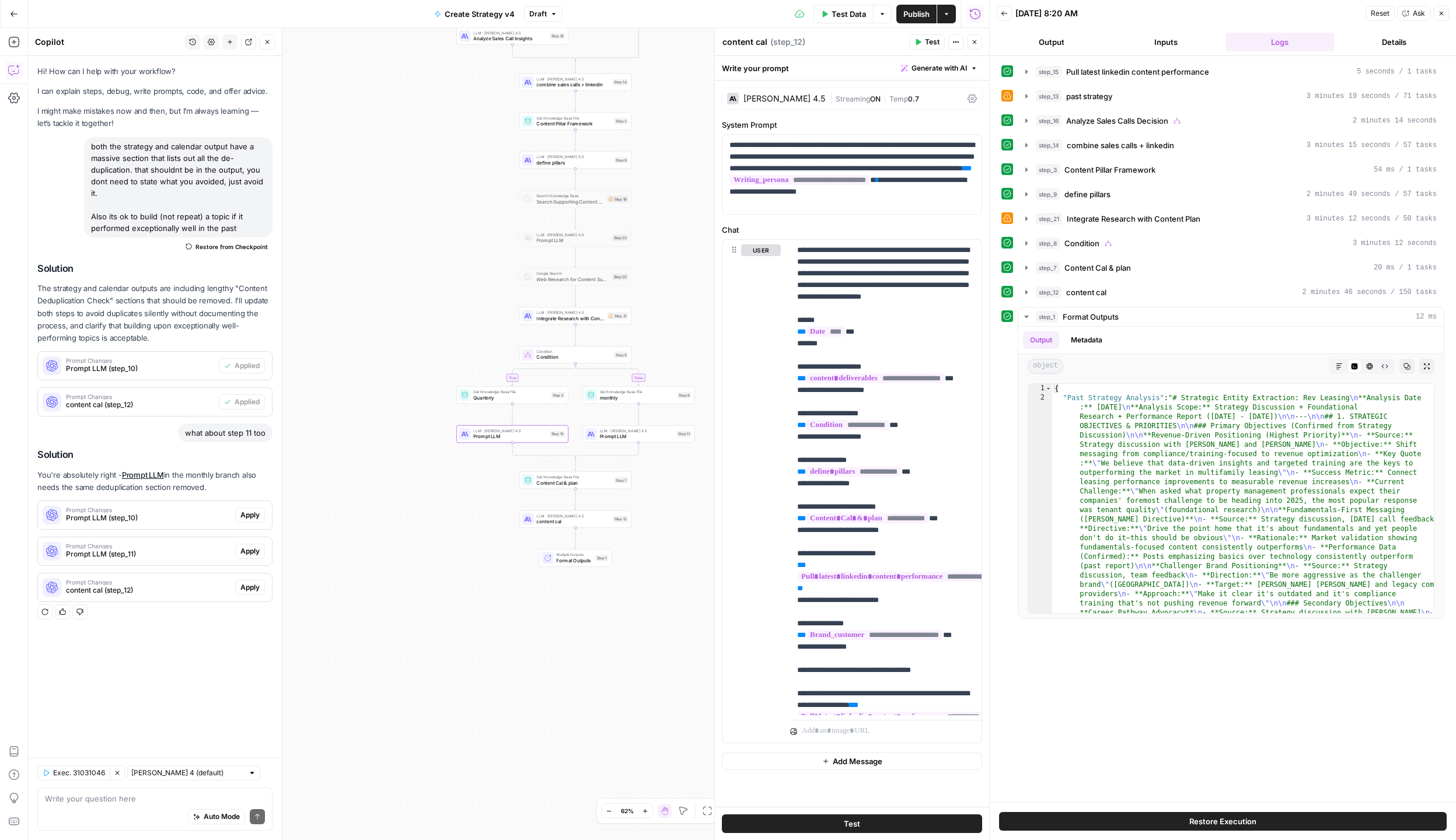
click at [161, 523] on div "Prompt Changes Prompt LLM (step_10)" at bounding box center [136, 514] width 197 height 28
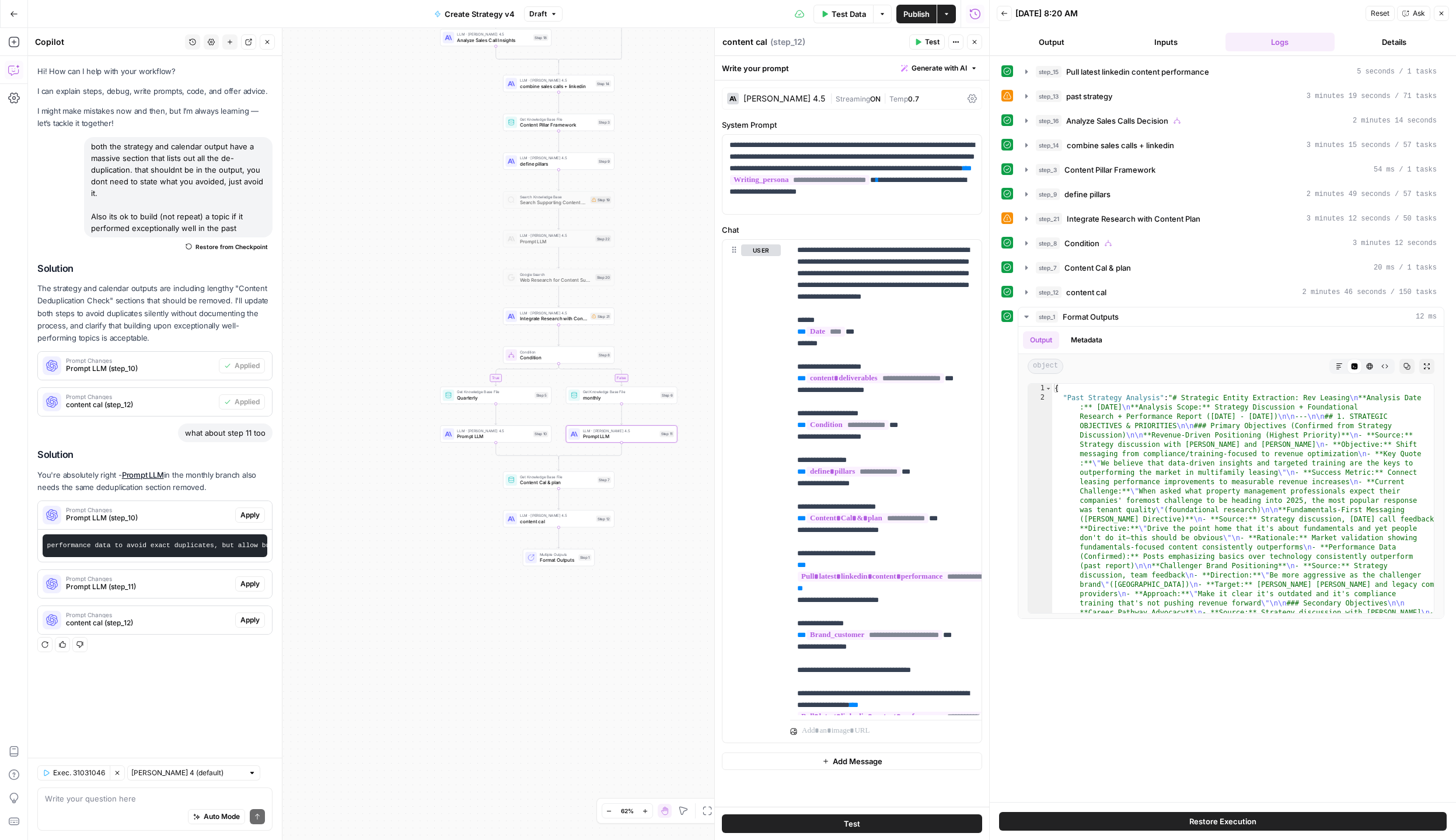
click at [176, 597] on div "Prompt Changes Prompt LLM (step_11)" at bounding box center [136, 584] width 197 height 28
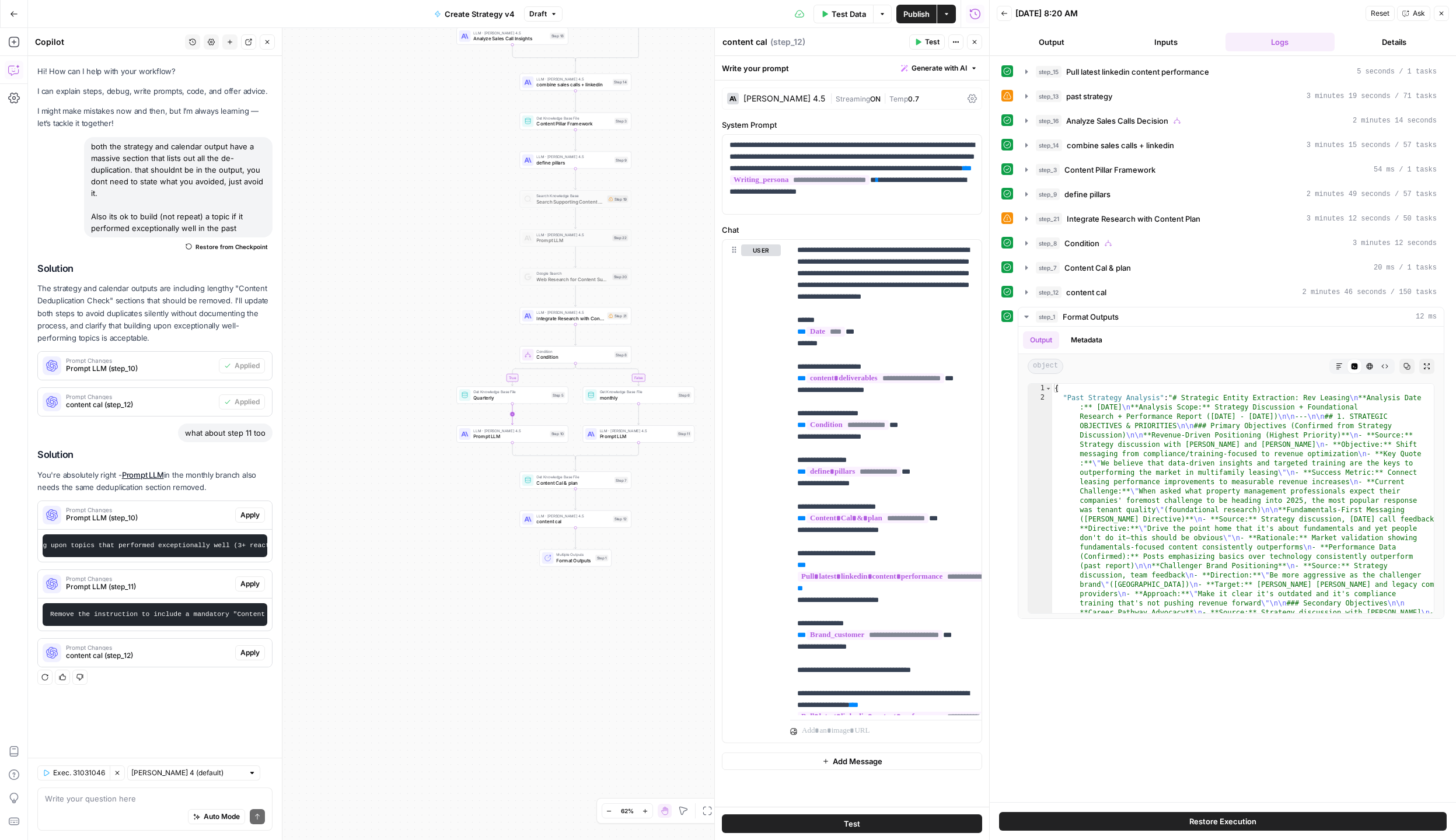
scroll to position [0, 1200]
click at [495, 432] on span "LLM · [PERSON_NAME] 4.5" at bounding box center [510, 430] width 74 height 5
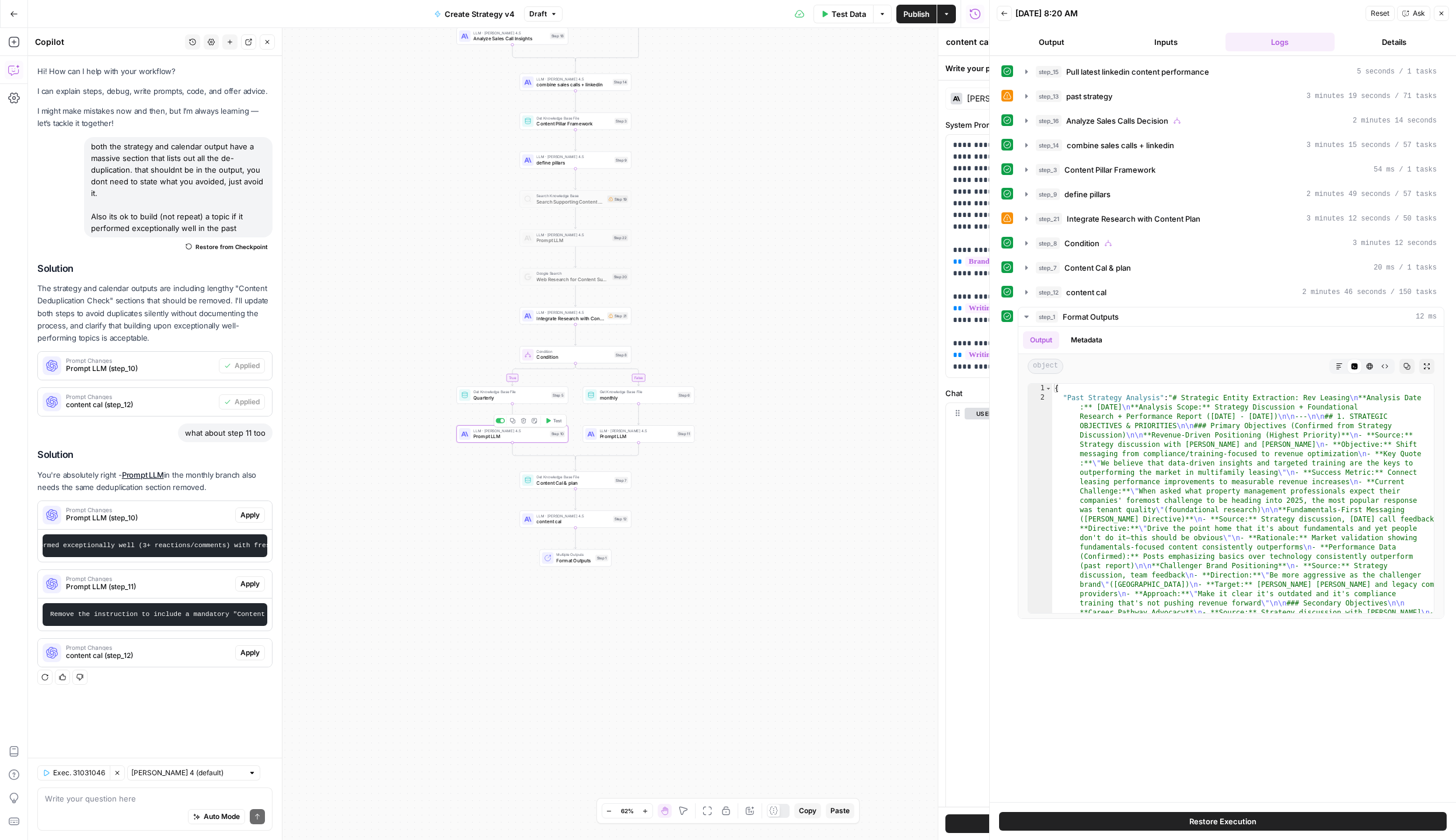
type textarea "Prompt LLM"
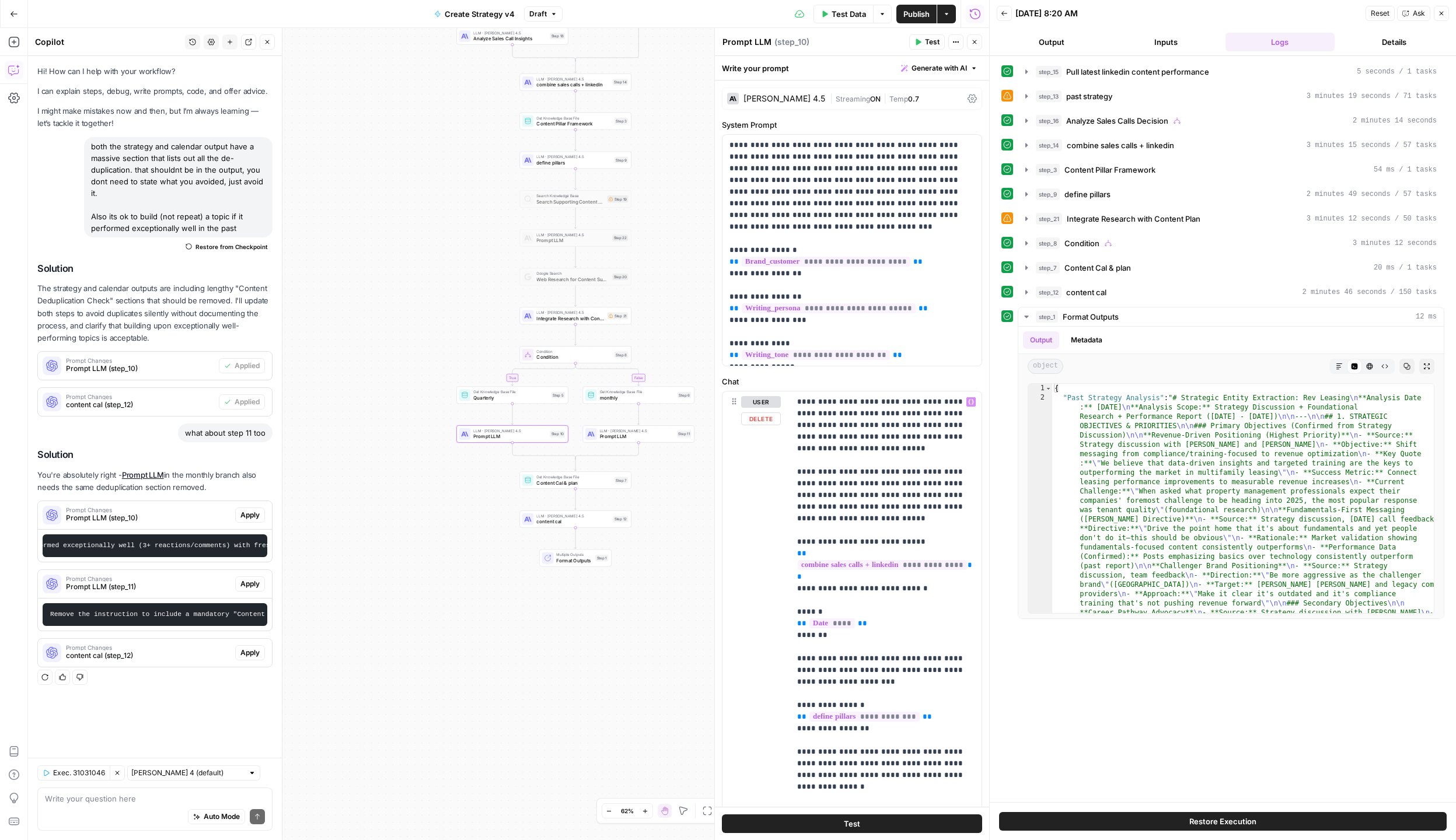
scroll to position [71, 0]
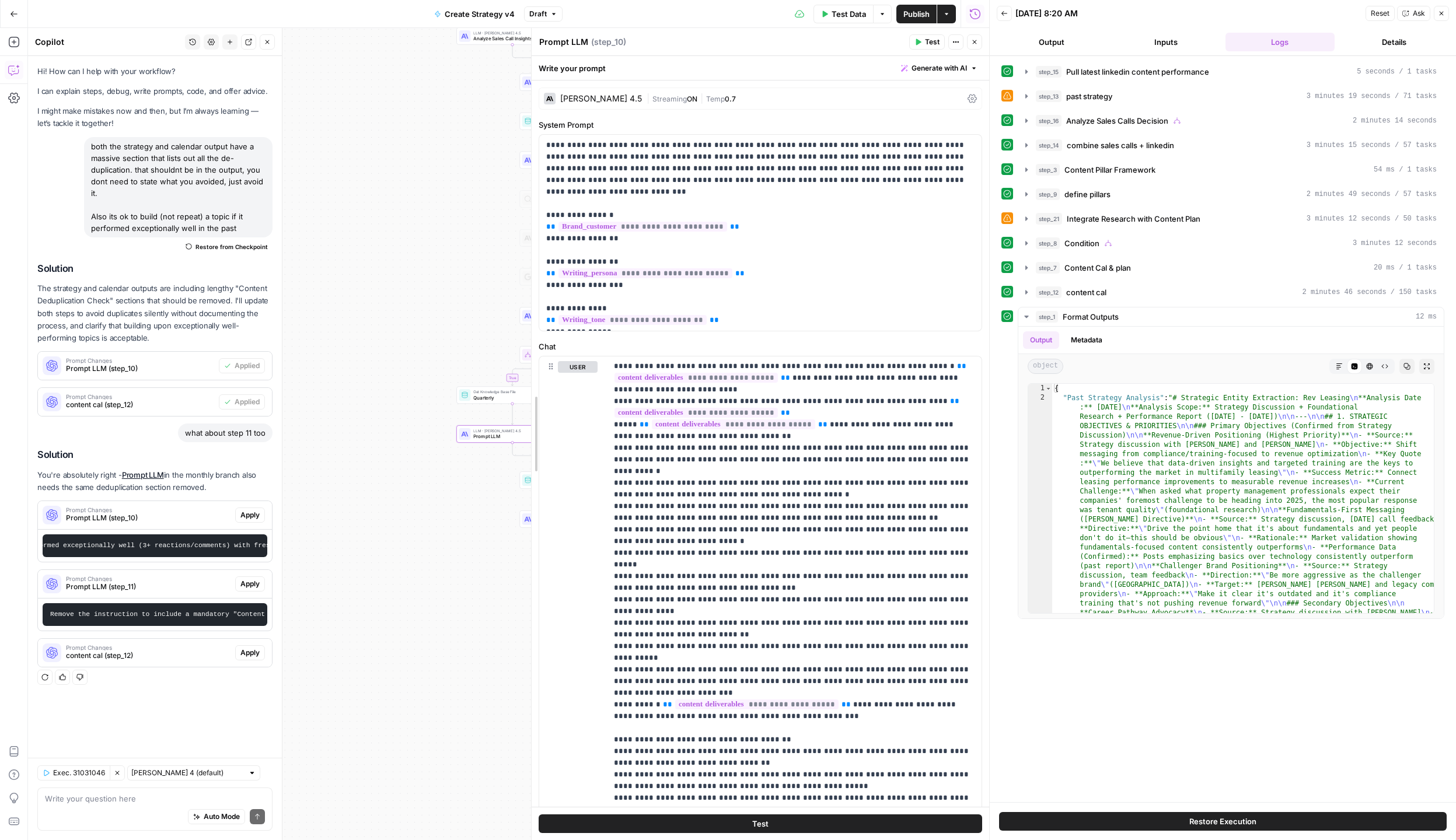
drag, startPoint x: 716, startPoint y: 543, endPoint x: 533, endPoint y: 536, distance: 183.1
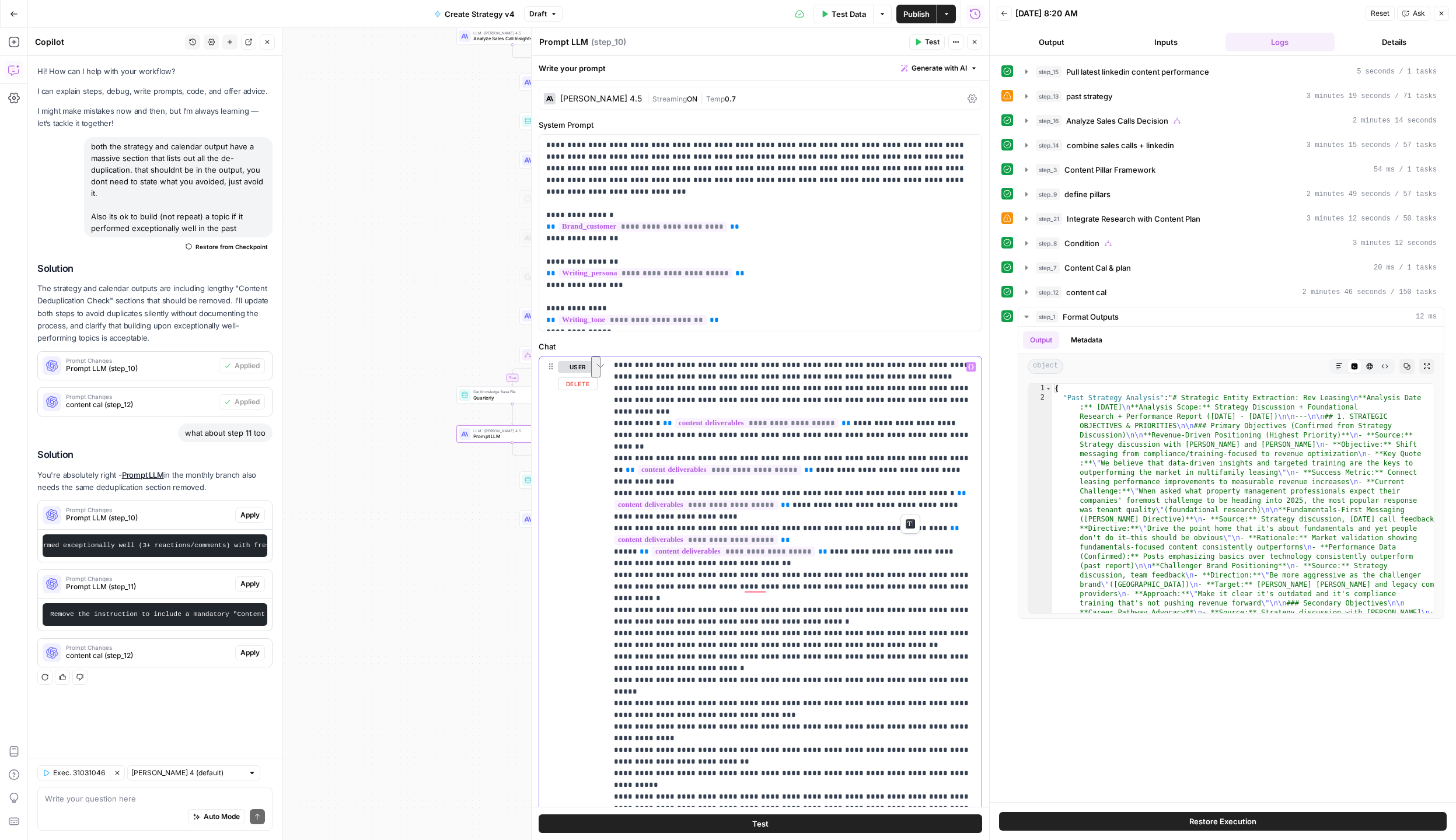
scroll to position [620, 0]
drag, startPoint x: 619, startPoint y: 495, endPoint x: 933, endPoint y: 503, distance: 314.1
click at [933, 503] on p "**********" at bounding box center [794, 359] width 361 height 1236
click at [686, 555] on p "**********" at bounding box center [794, 359] width 361 height 1236
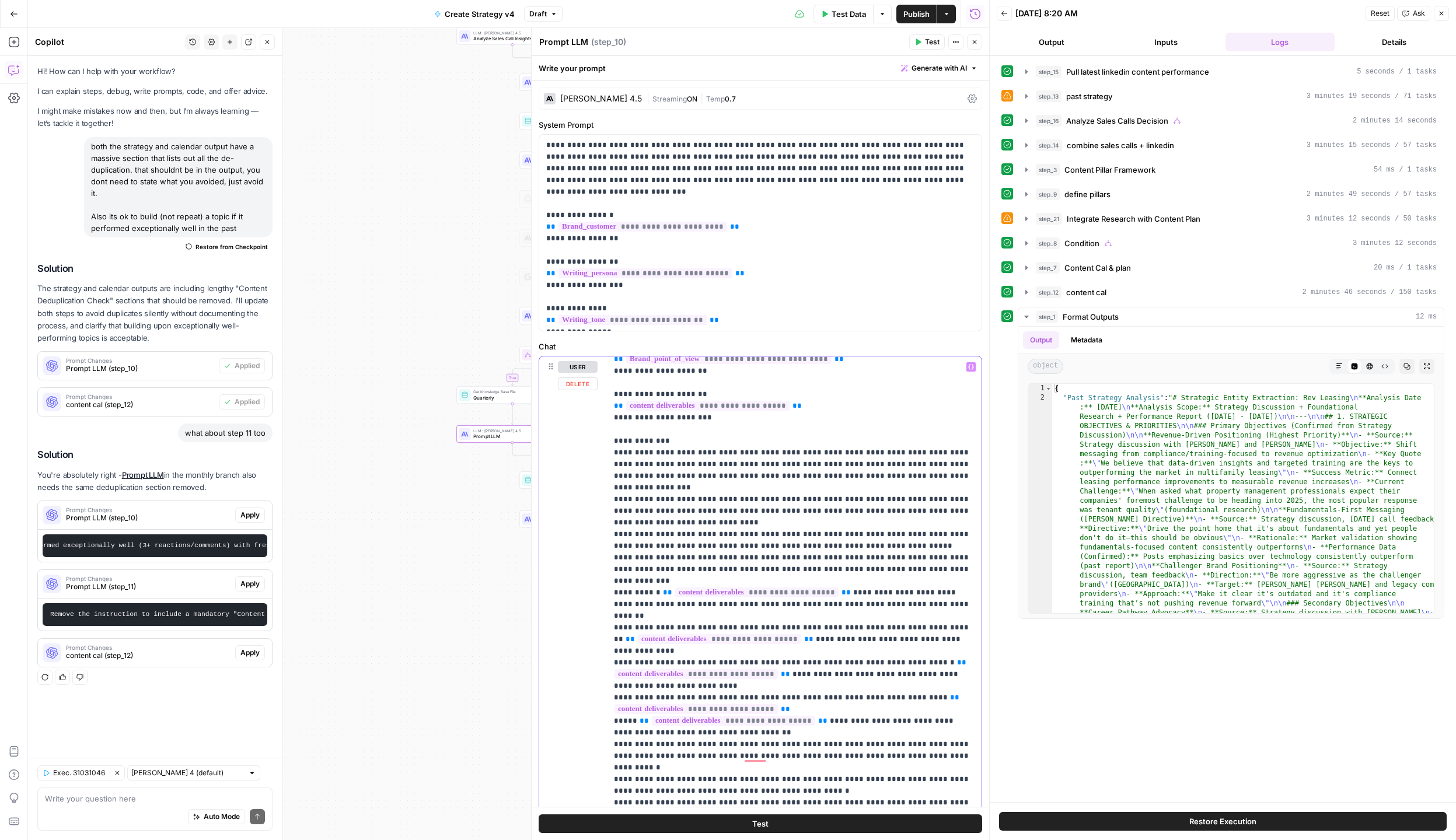
scroll to position [0, 0]
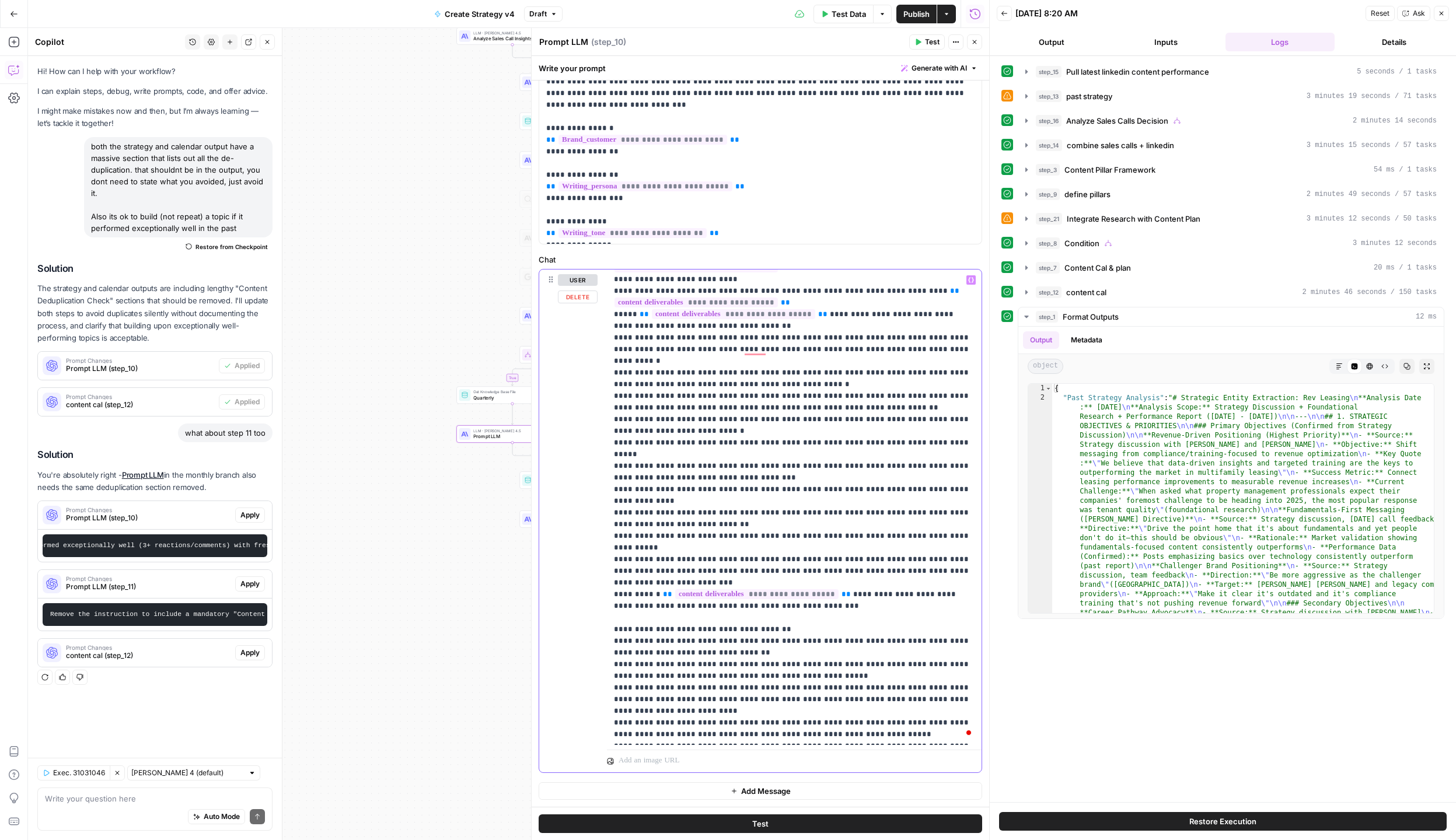
click at [945, 736] on p "**********" at bounding box center [794, 122] width 361 height 1236
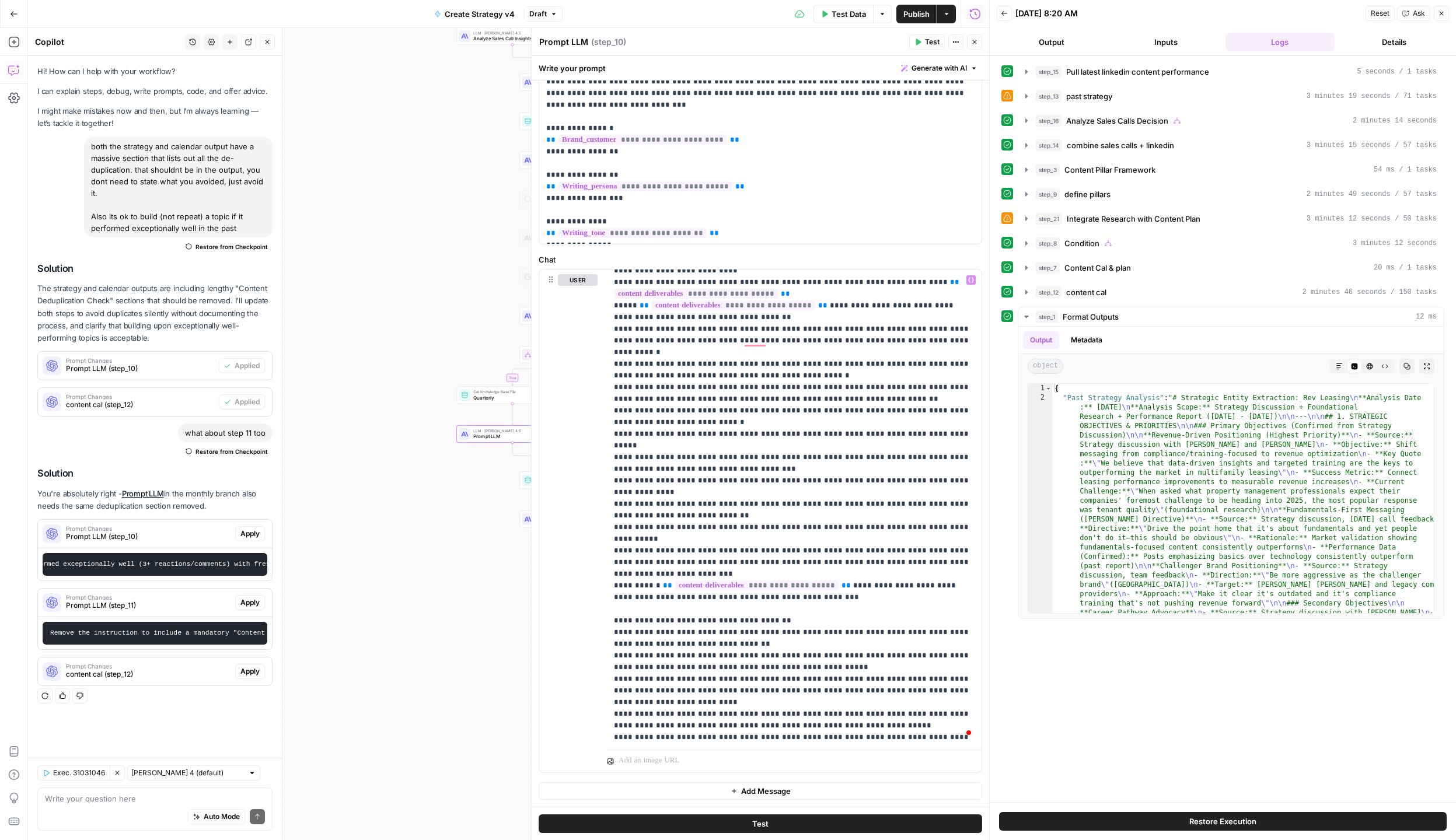
click at [926, 19] on span "Publish" at bounding box center [916, 14] width 26 height 12
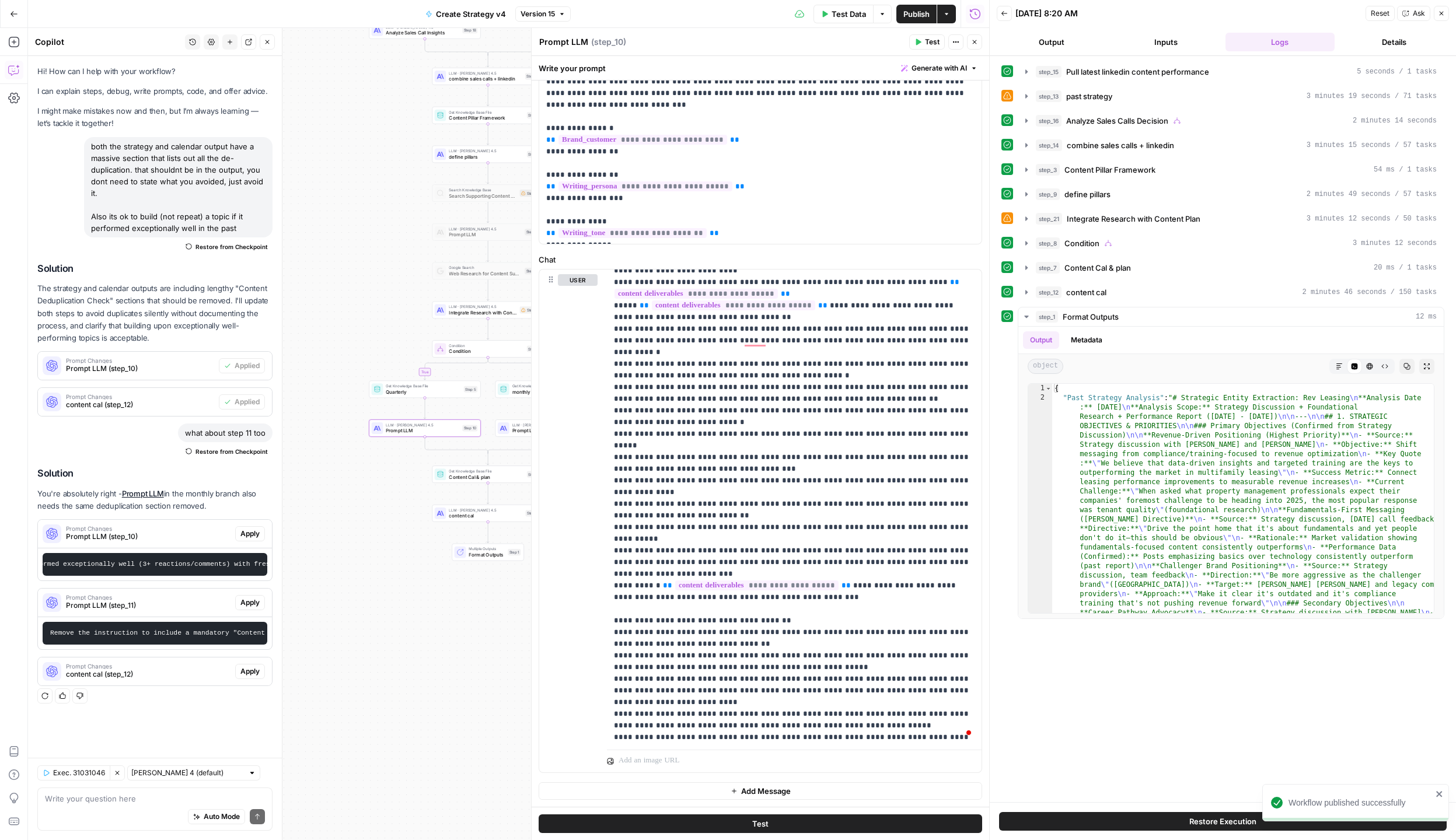
drag, startPoint x: 439, startPoint y: 253, endPoint x: 341, endPoint y: 245, distance: 98.3
click at [341, 245] on div "true true false false Workflow Input Settings Inputs Call API Pull latest linke…" at bounding box center [508, 434] width 961 height 812
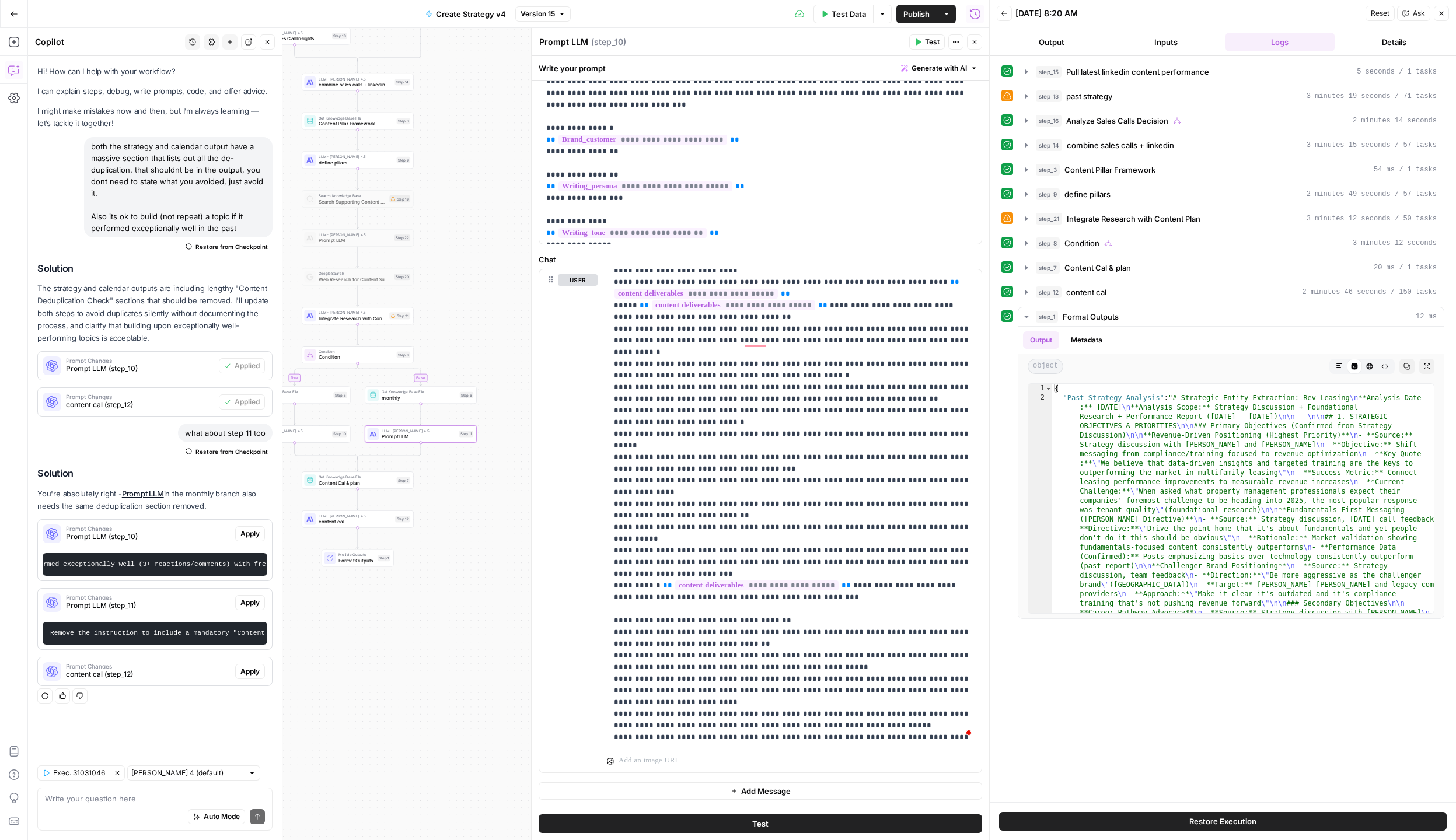
click at [254, 604] on span "Apply" at bounding box center [250, 602] width 19 height 10
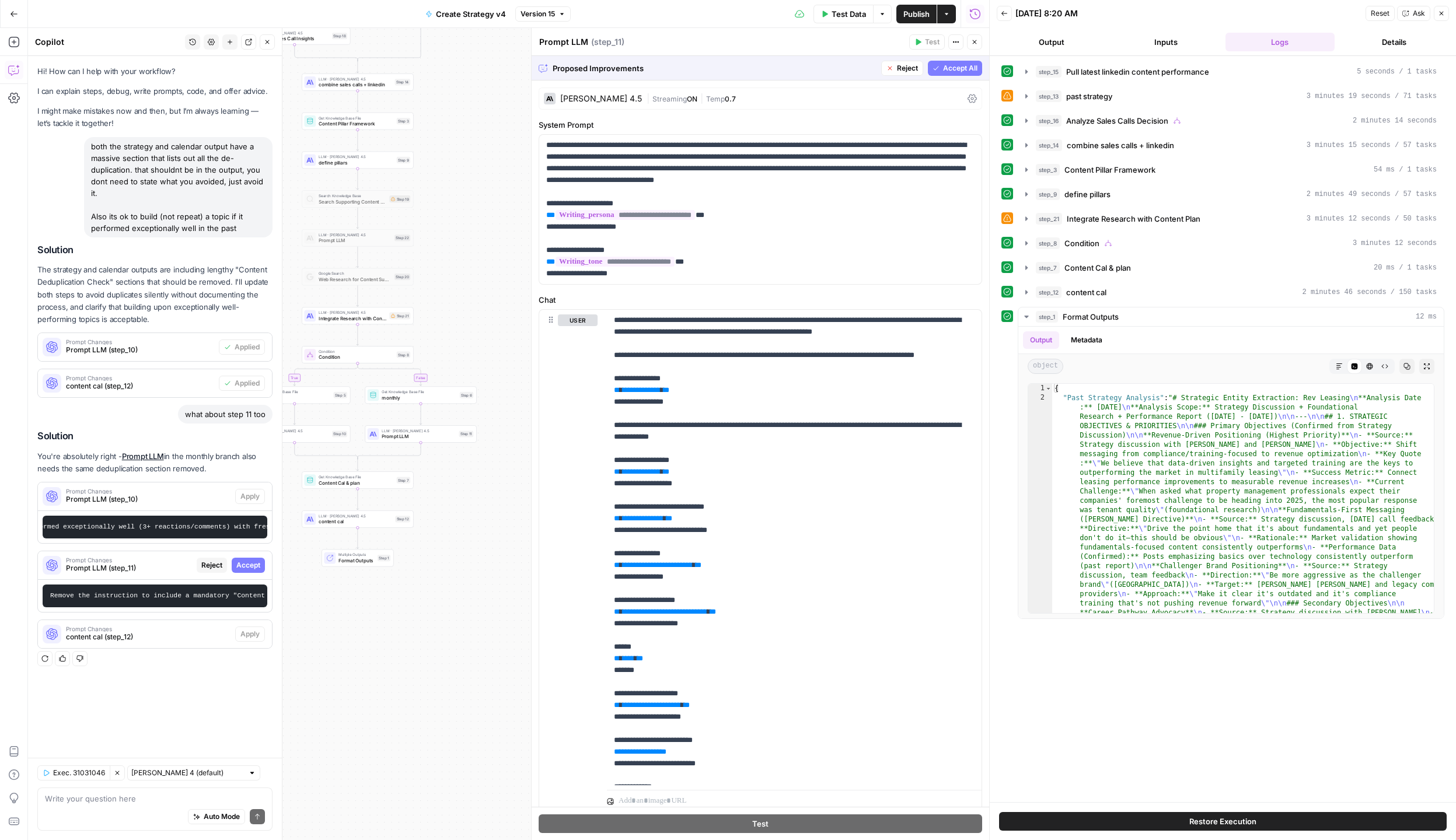
click at [974, 71] on span "Accept All" at bounding box center [960, 68] width 34 height 10
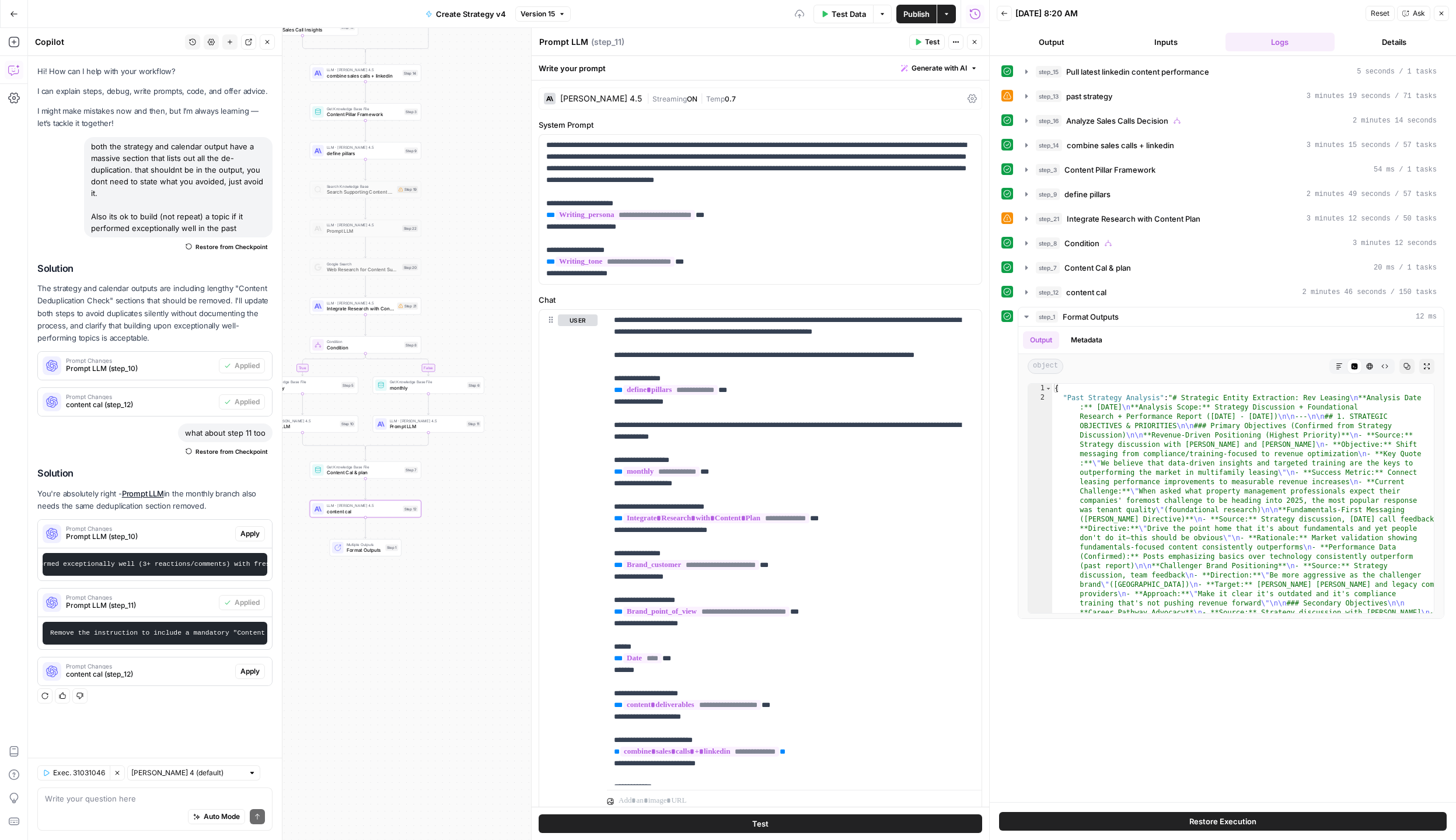
click at [160, 679] on span "content cal (step_12)" at bounding box center [148, 674] width 164 height 10
click at [329, 518] on span "content cal" at bounding box center [355, 521] width 74 height 7
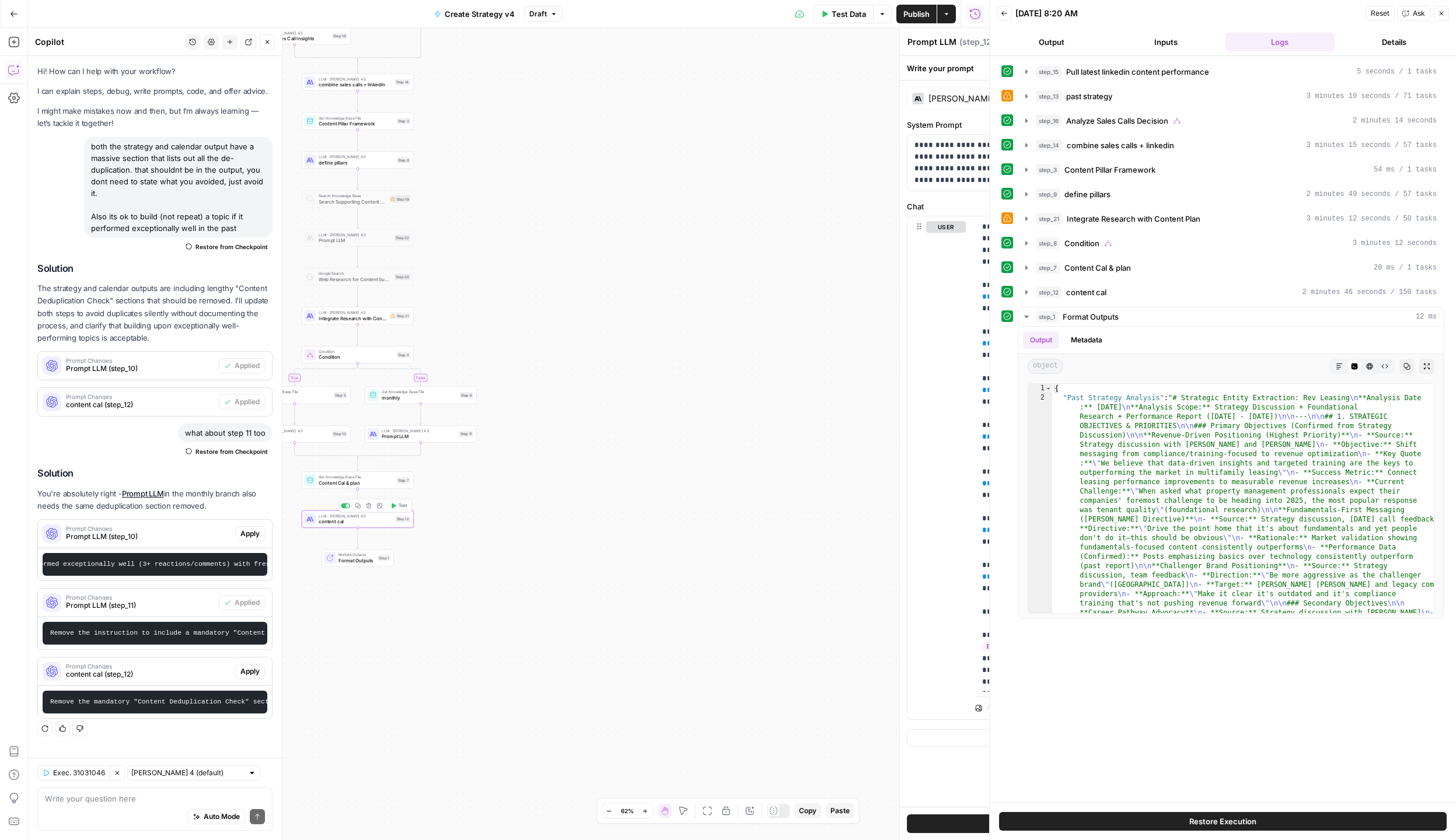
type textarea "content cal"
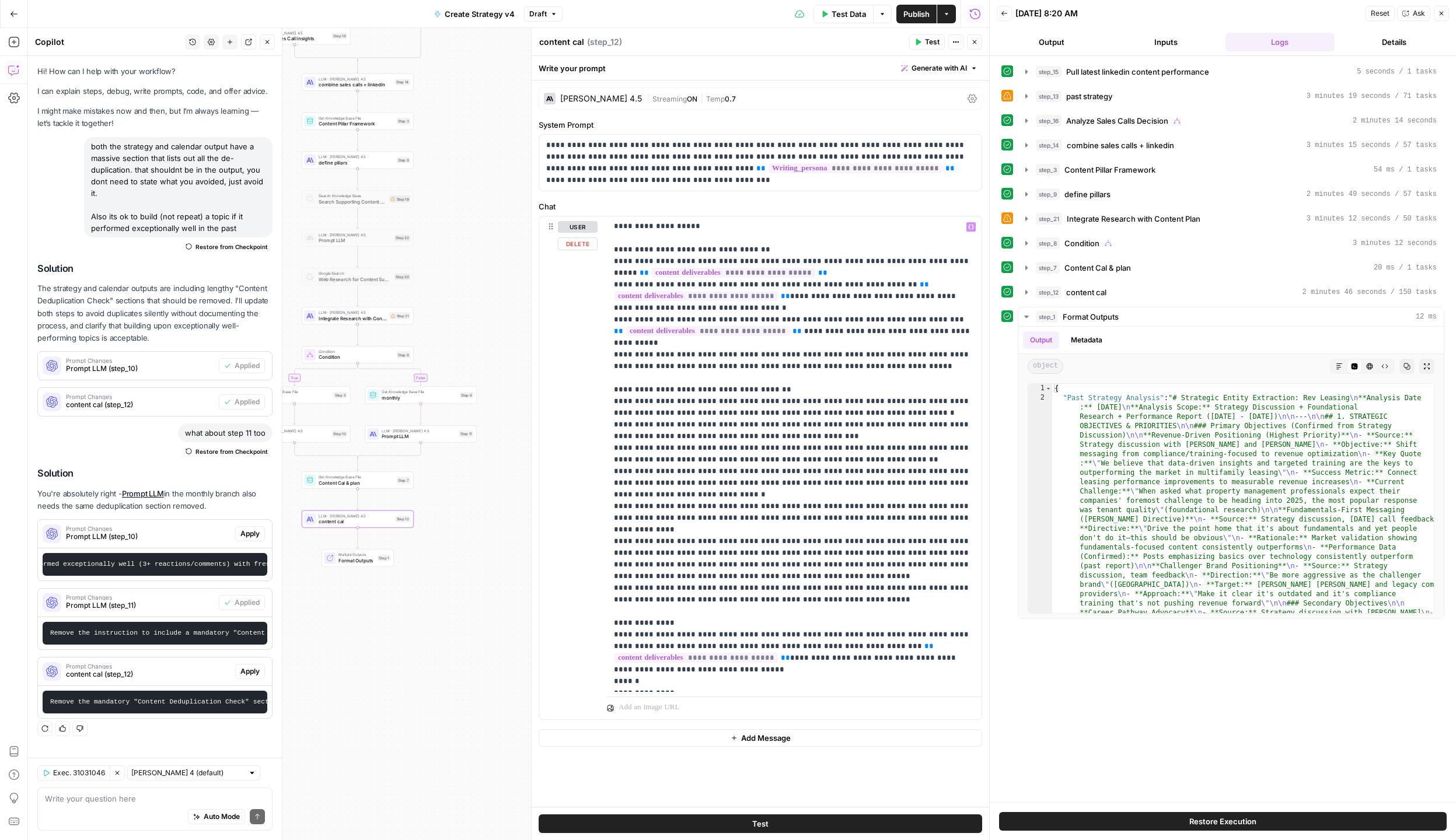
scroll to position [1645, 0]
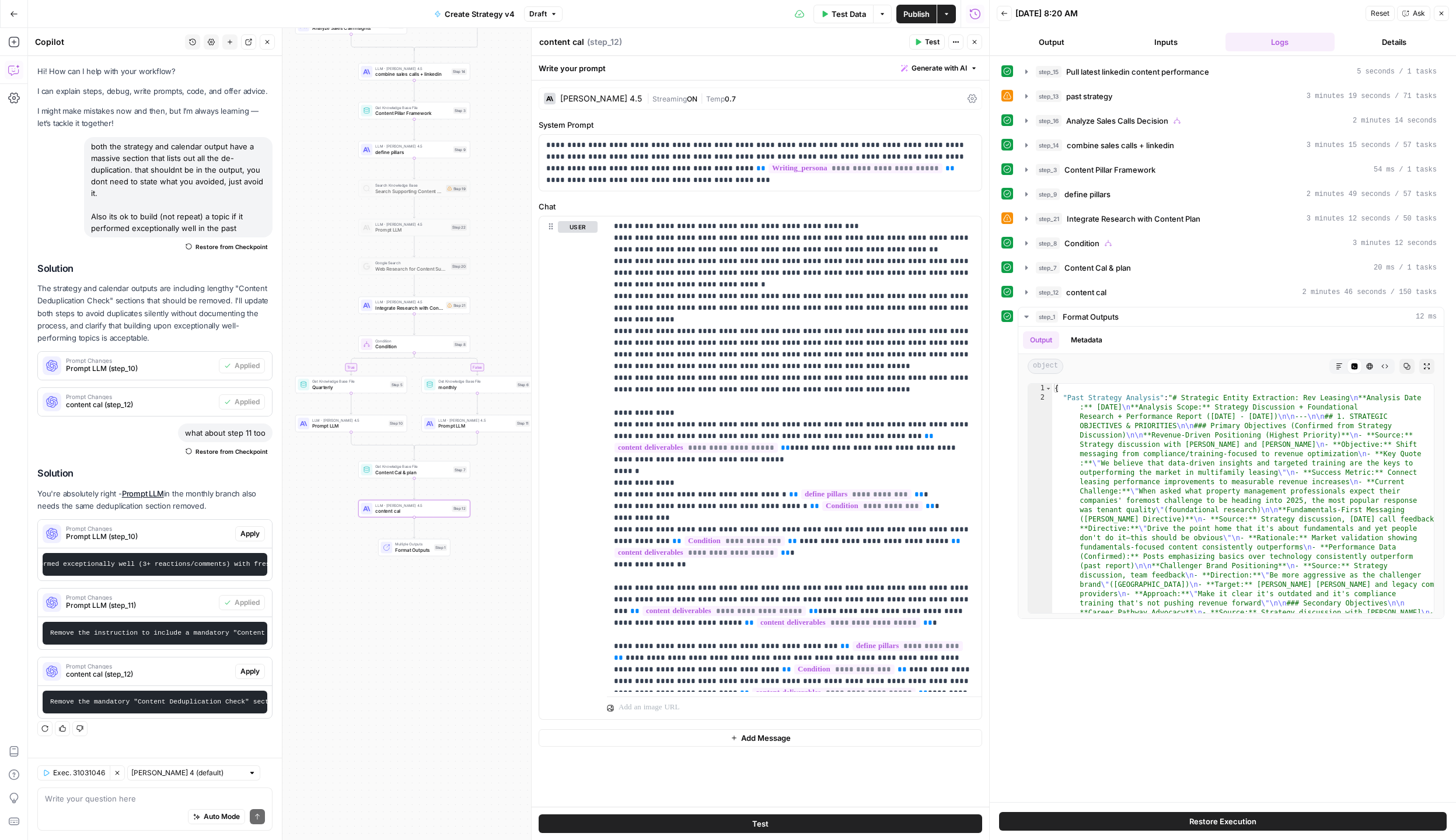
drag, startPoint x: 454, startPoint y: 600, endPoint x: 497, endPoint y: 598, distance: 43.0
click at [497, 598] on div "true true false false Workflow Input Settings Inputs Call API Pull latest linke…" at bounding box center [508, 434] width 961 height 812
click at [346, 425] on span "Prompt LLM" at bounding box center [362, 427] width 74 height 7
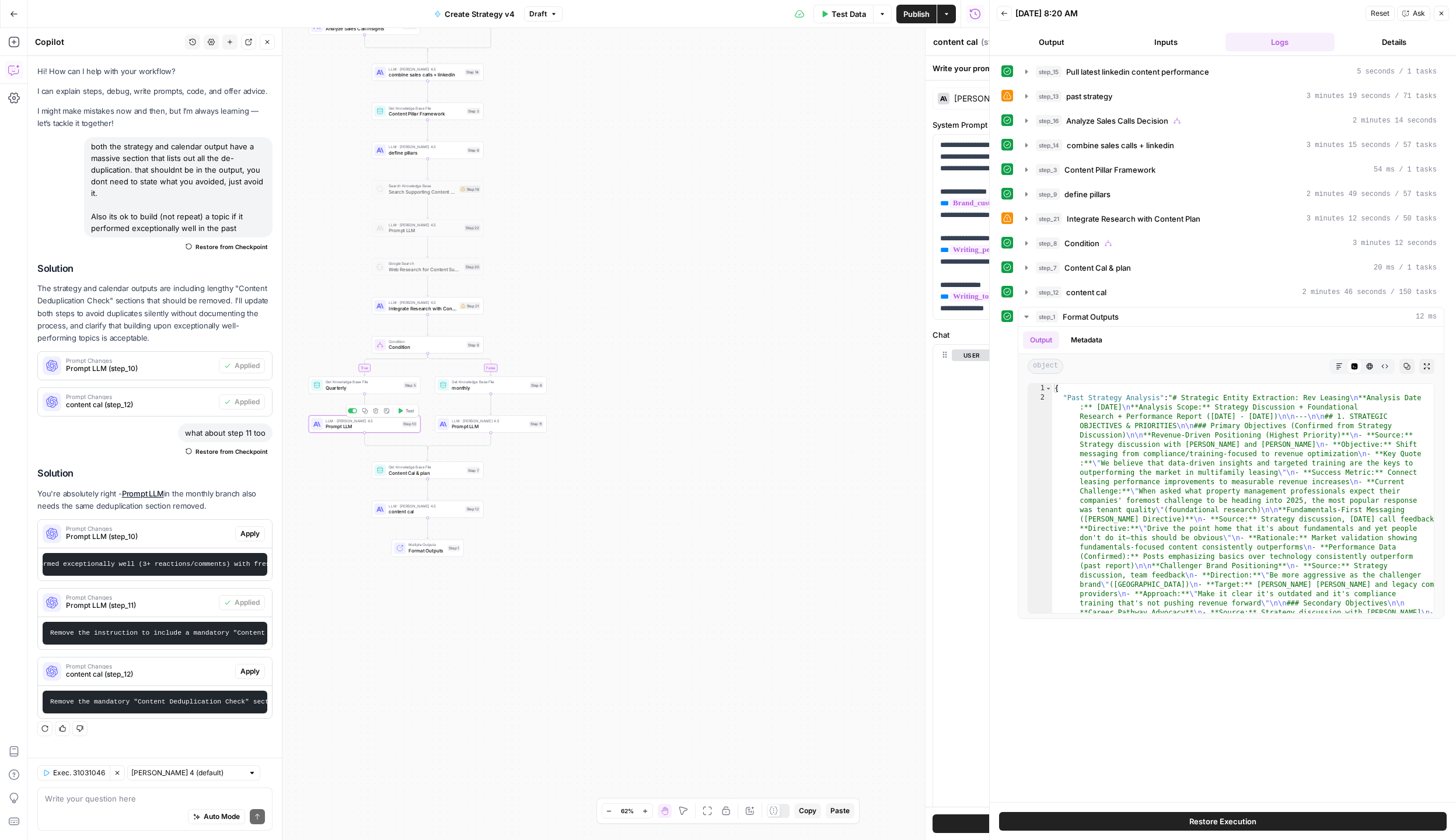
type textarea "Prompt LLM"
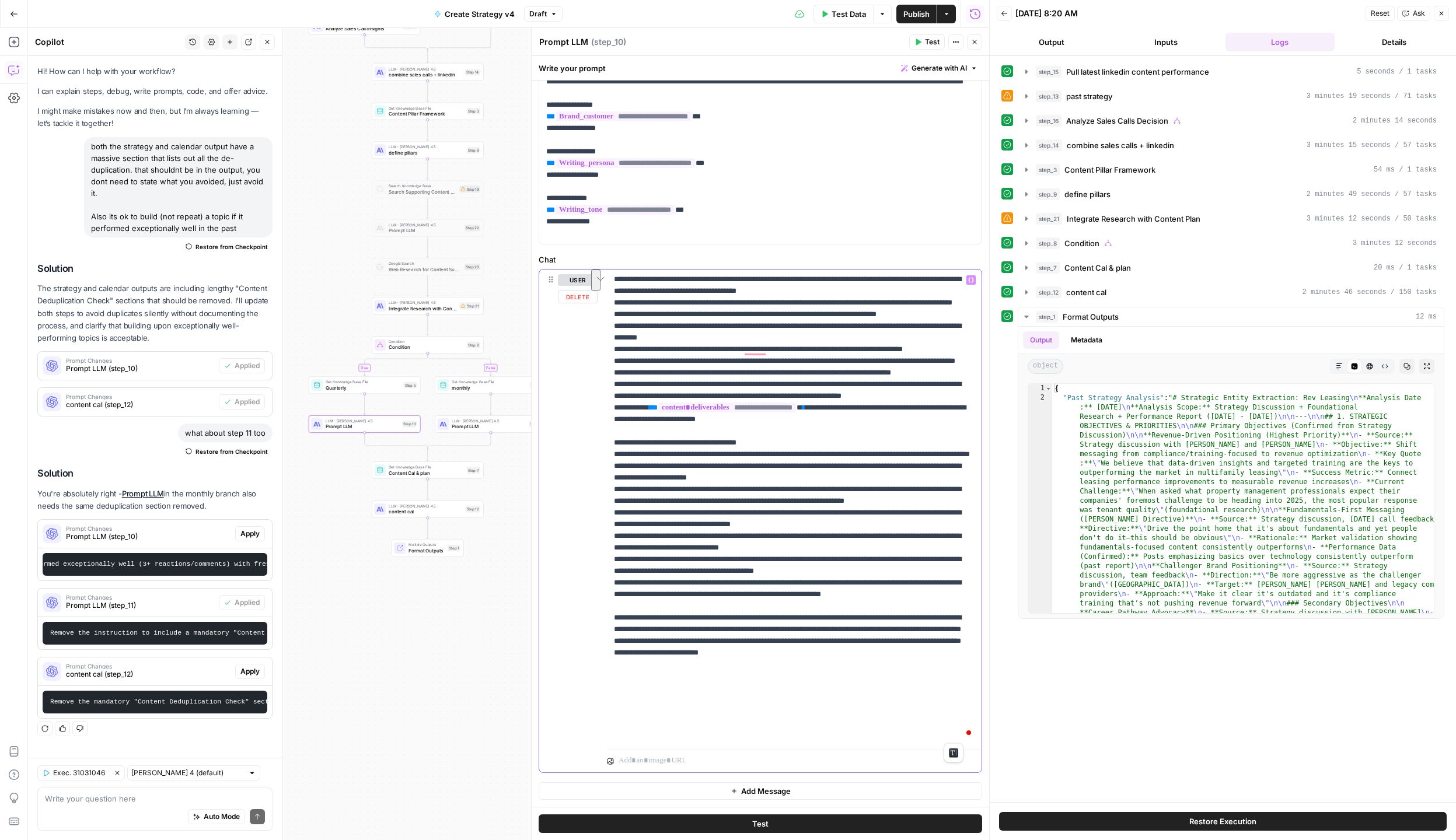
scroll to position [759, 0]
drag, startPoint x: 956, startPoint y: 736, endPoint x: 919, endPoint y: 724, distance: 38.9
click at [919, 724] on p "**********" at bounding box center [794, 127] width 361 height 1225
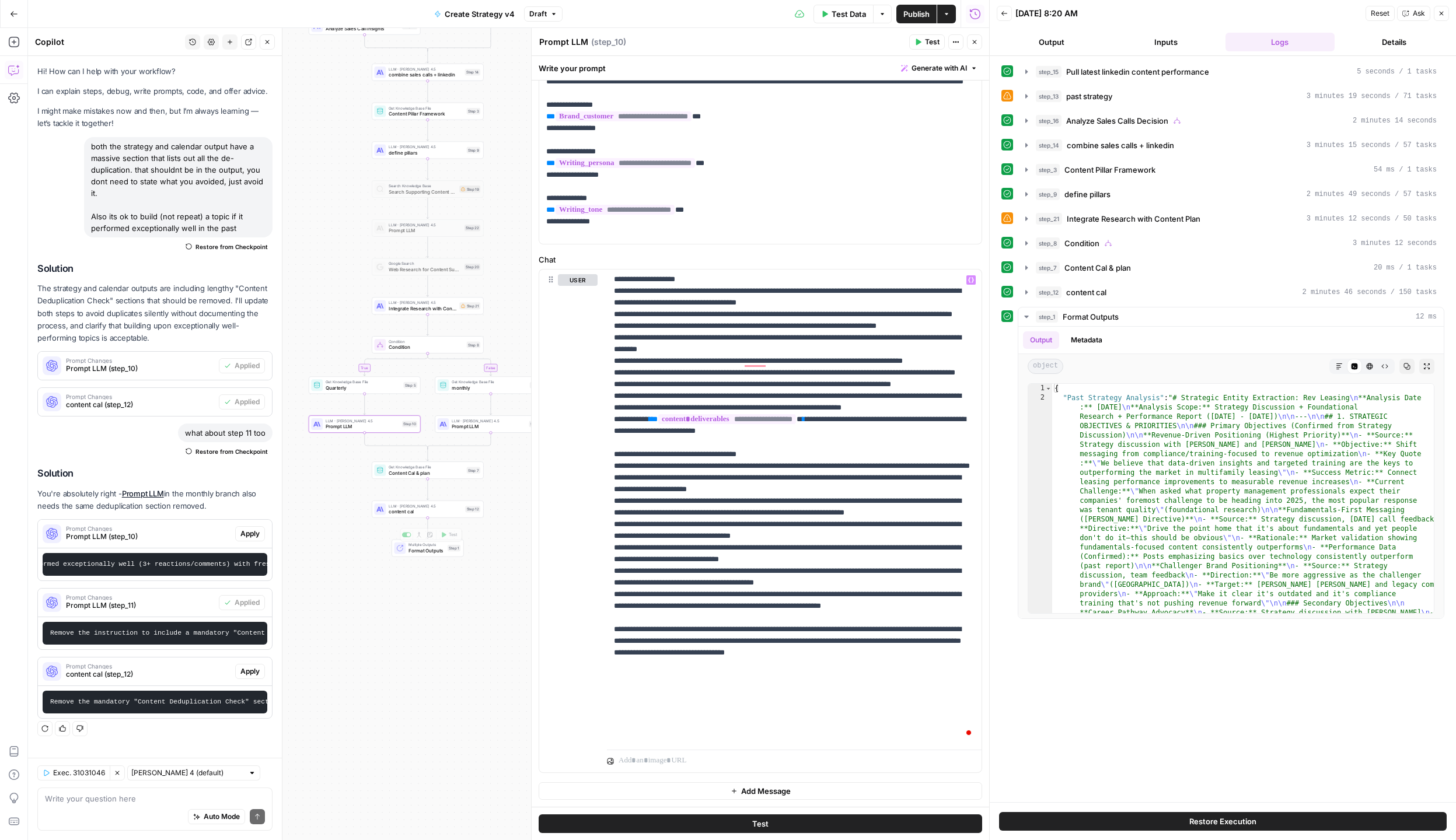
click at [407, 508] on span "content cal" at bounding box center [425, 512] width 74 height 7
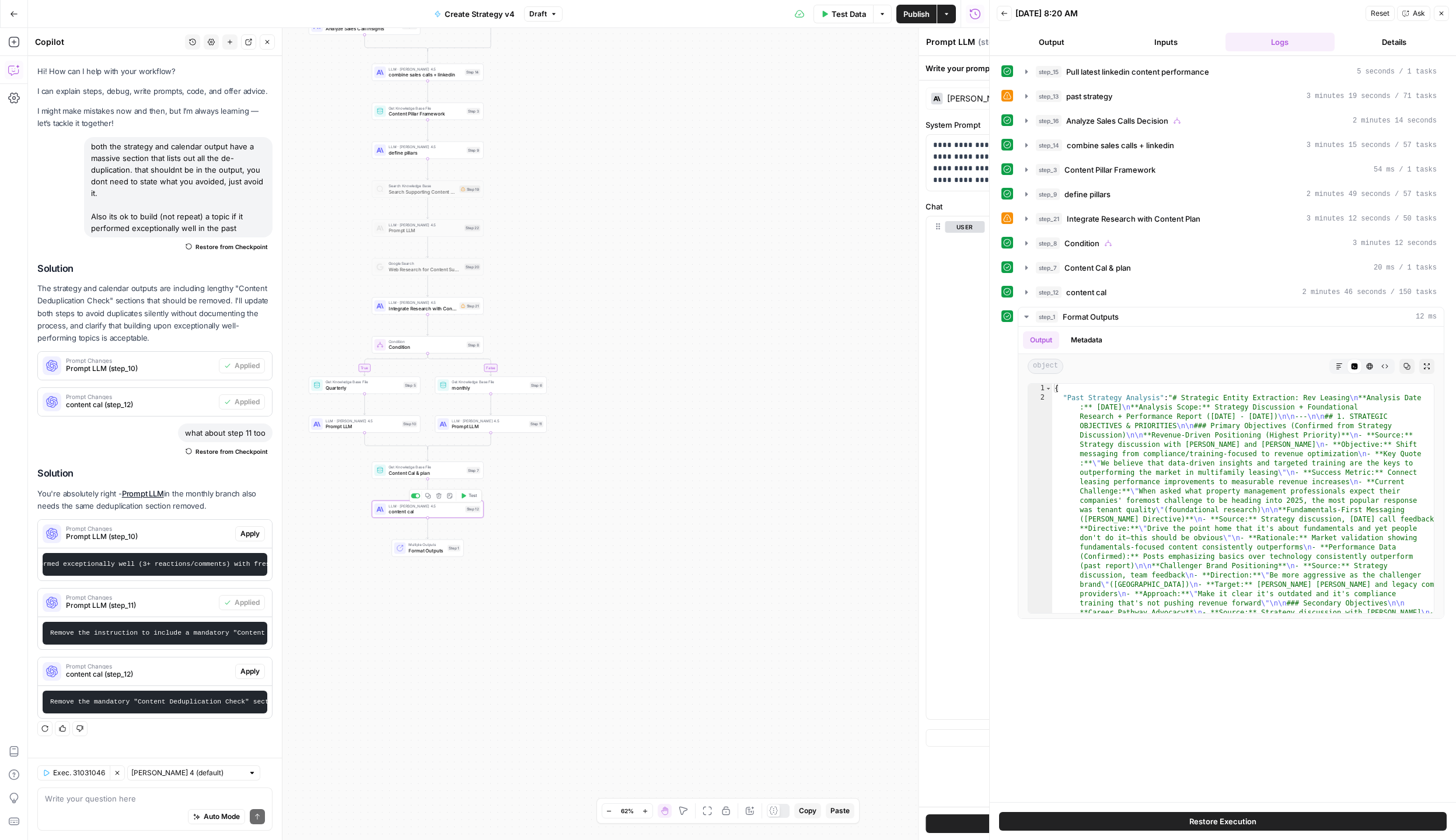
type textarea "content cal"
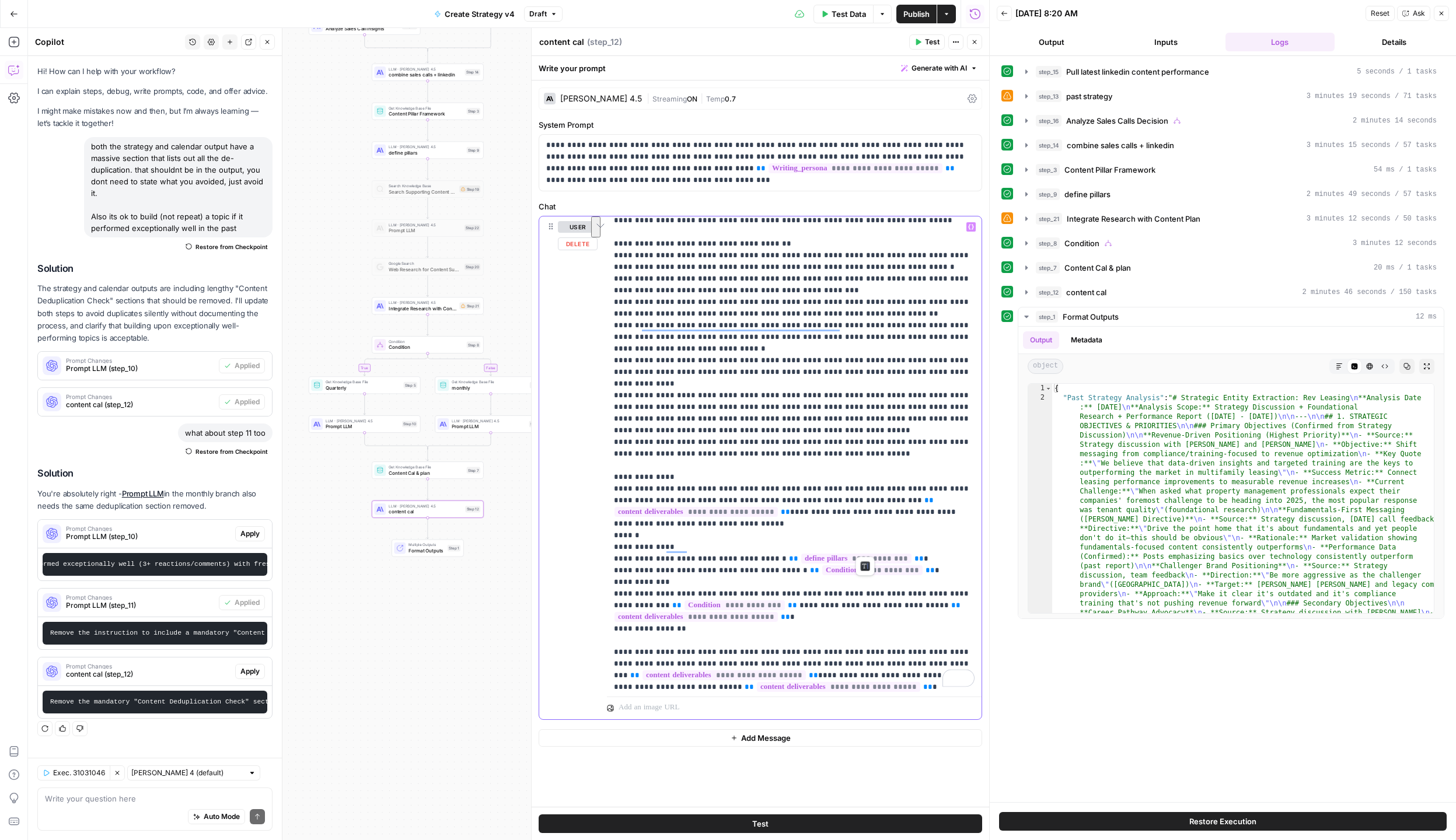
scroll to position [1581, 0]
drag, startPoint x: 864, startPoint y: 548, endPoint x: 899, endPoint y: 537, distance: 36.7
drag, startPoint x: 912, startPoint y: 543, endPoint x: 663, endPoint y: 547, distance: 249.0
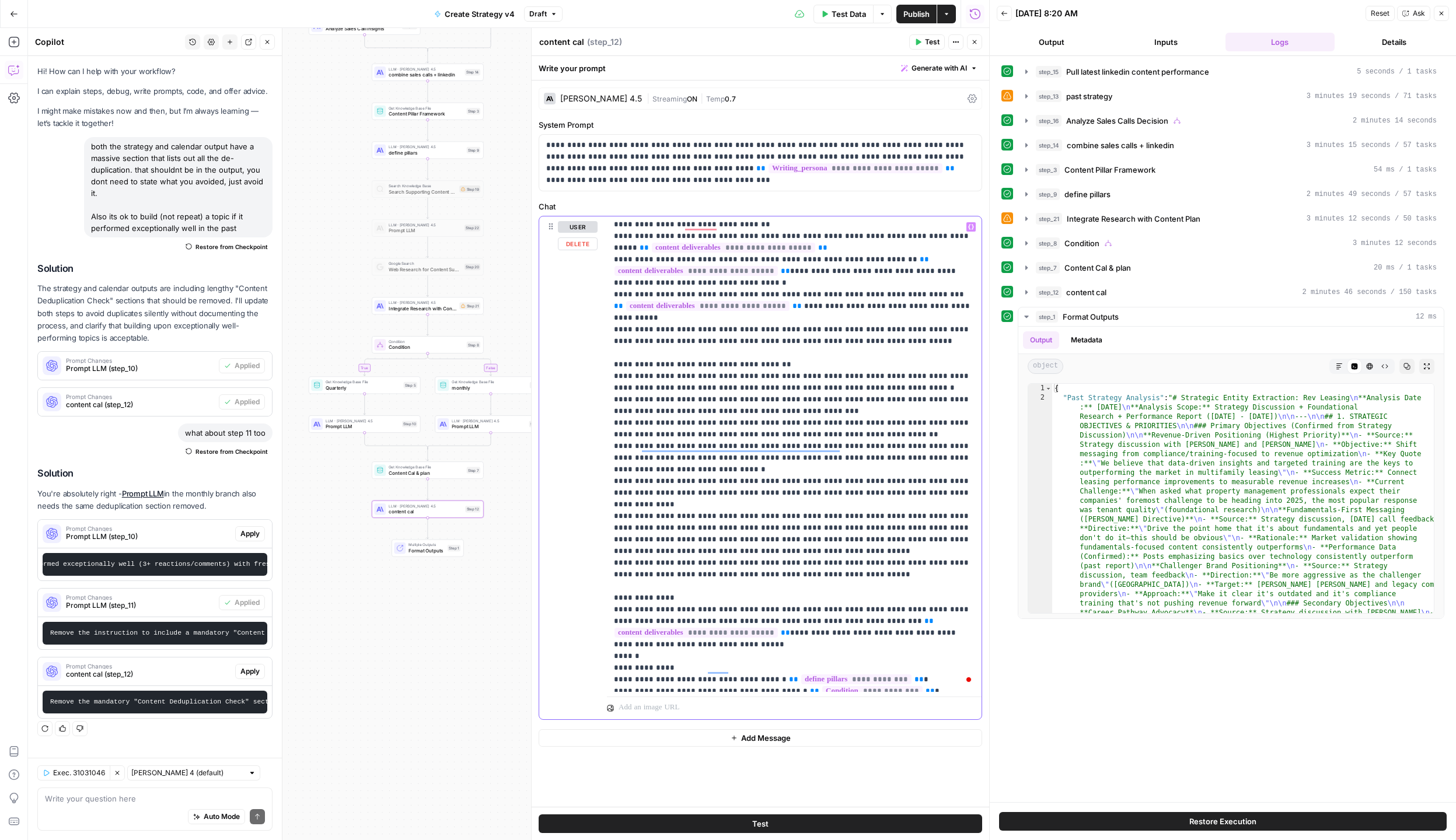
scroll to position [1154, 0]
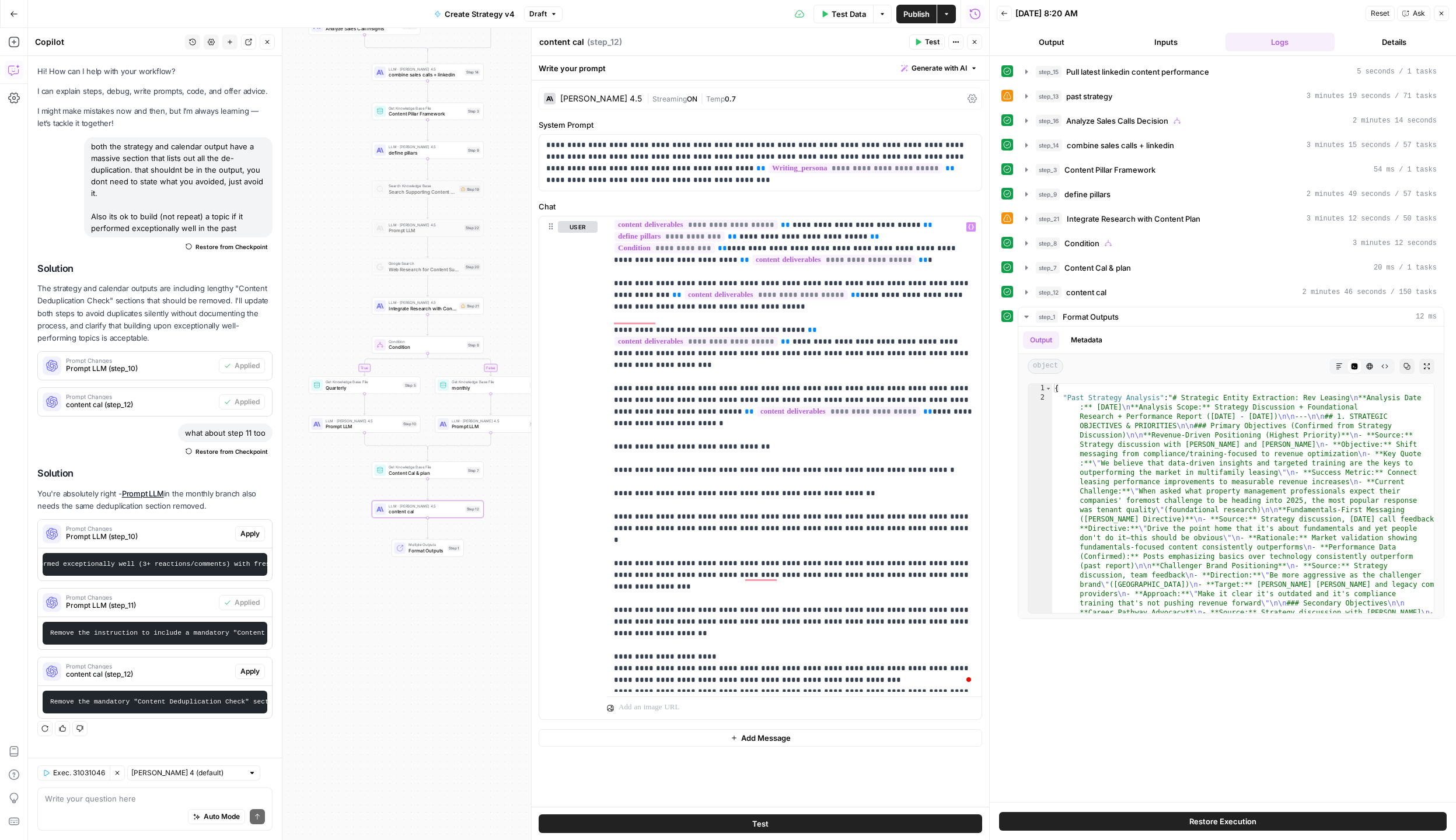
click at [917, 16] on span "Publish" at bounding box center [916, 14] width 26 height 12
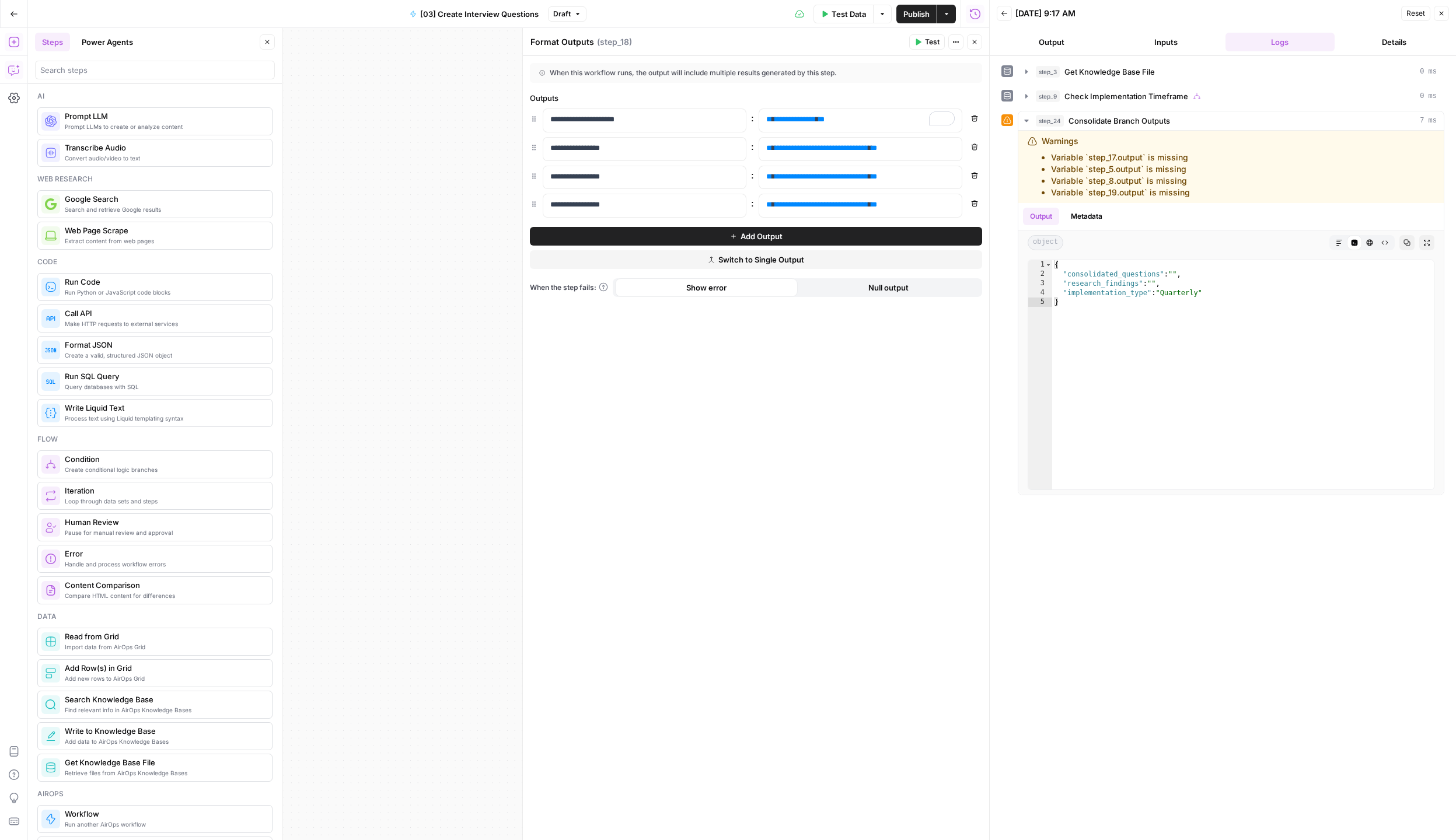
click at [1437, 13] on button "Close" at bounding box center [1441, 13] width 15 height 15
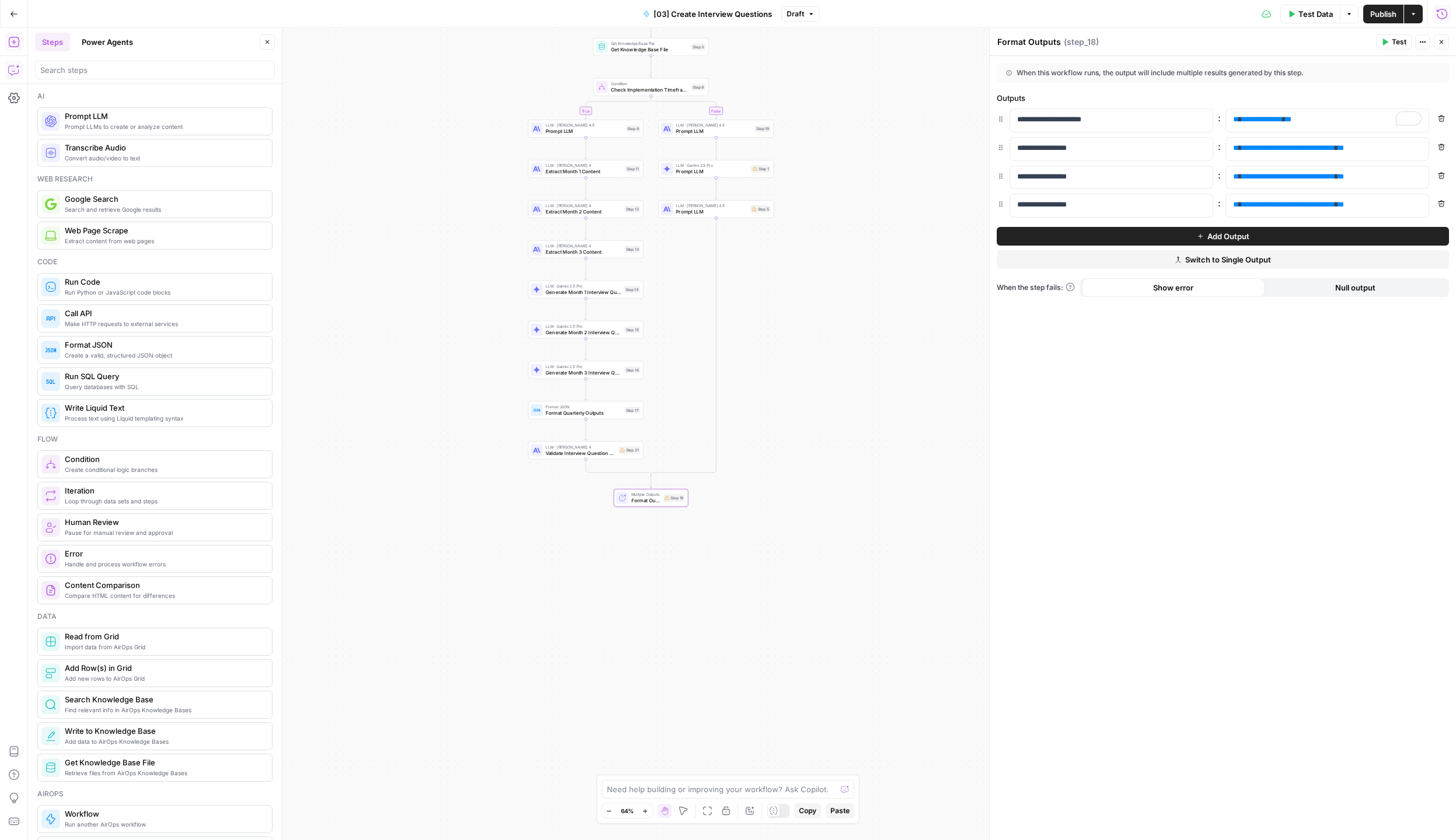
click at [1443, 16] on icon "button" at bounding box center [1442, 14] width 12 height 12
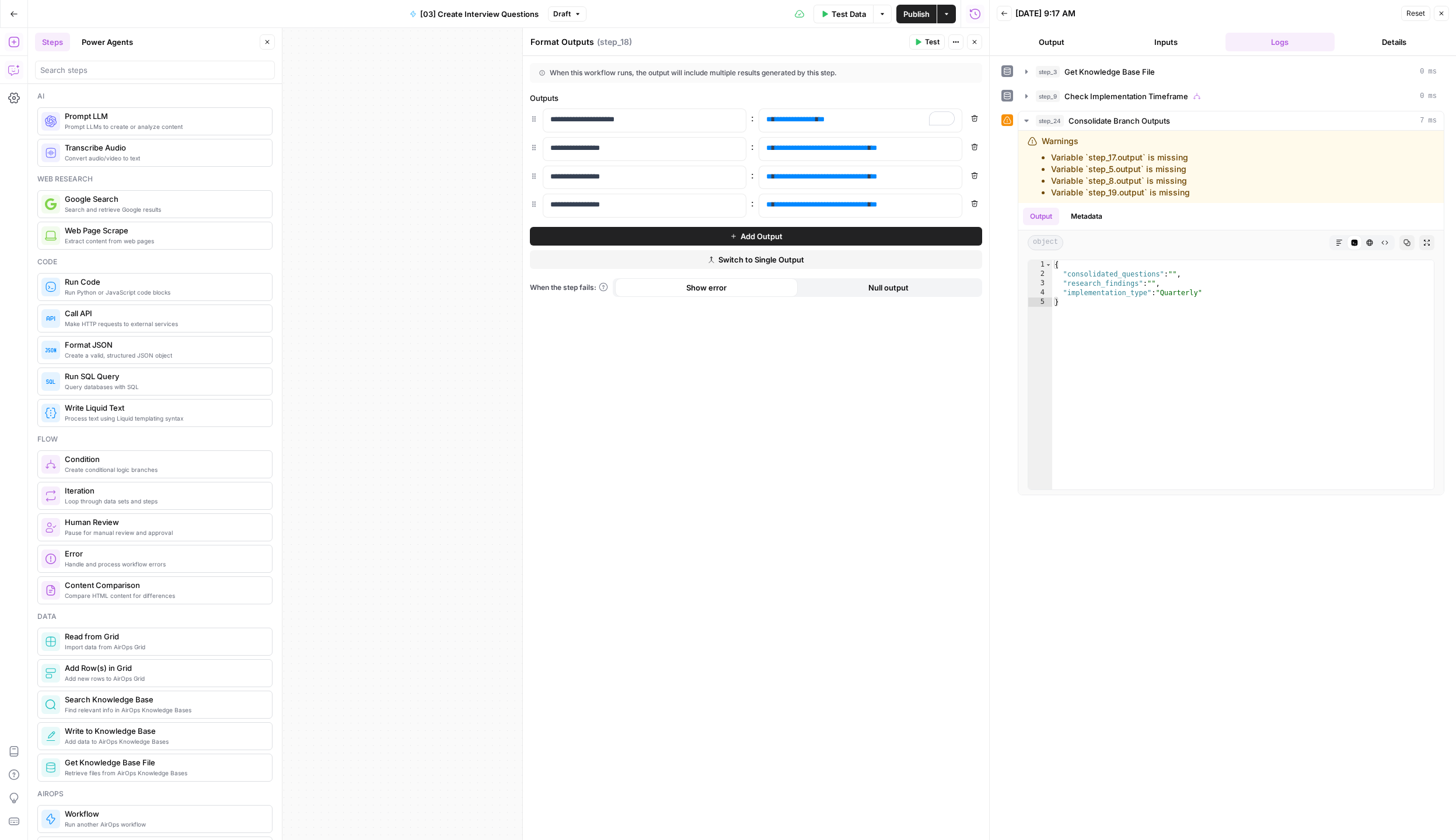
click at [1014, 18] on div "Back [DATE] 9:17 AM Reset Close" at bounding box center [1222, 13] width 452 height 17
click at [1000, 18] on button "Back" at bounding box center [1004, 13] width 15 height 15
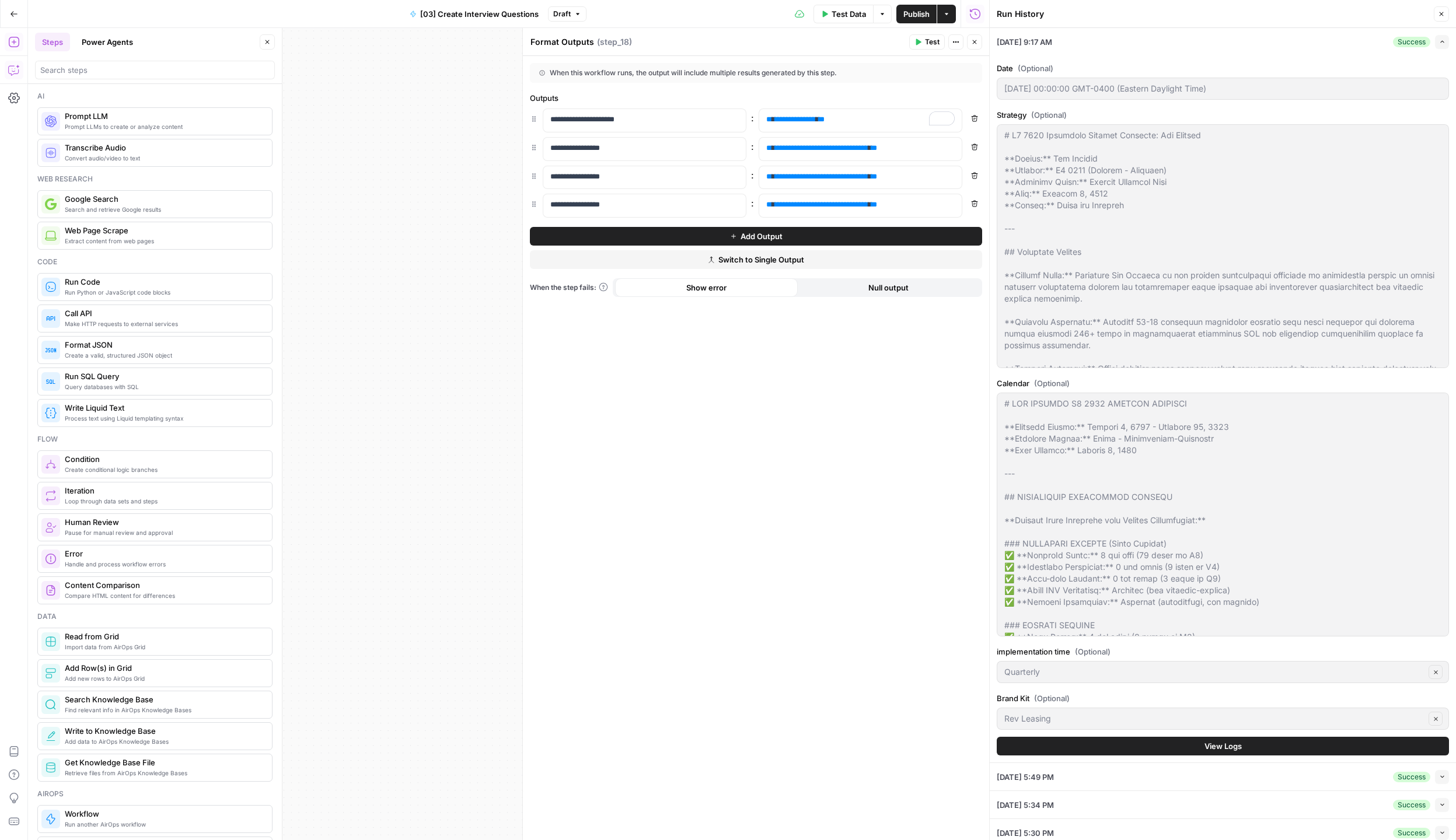
click at [1448, 34] on li "[DATE] 9:17 AM Success Expand Date (Optional) [DATE] 00:00:00 GMT-0400 (Eastern…" at bounding box center [1222, 396] width 466 height 735
click at [1445, 42] on icon "button" at bounding box center [1442, 41] width 6 height 6
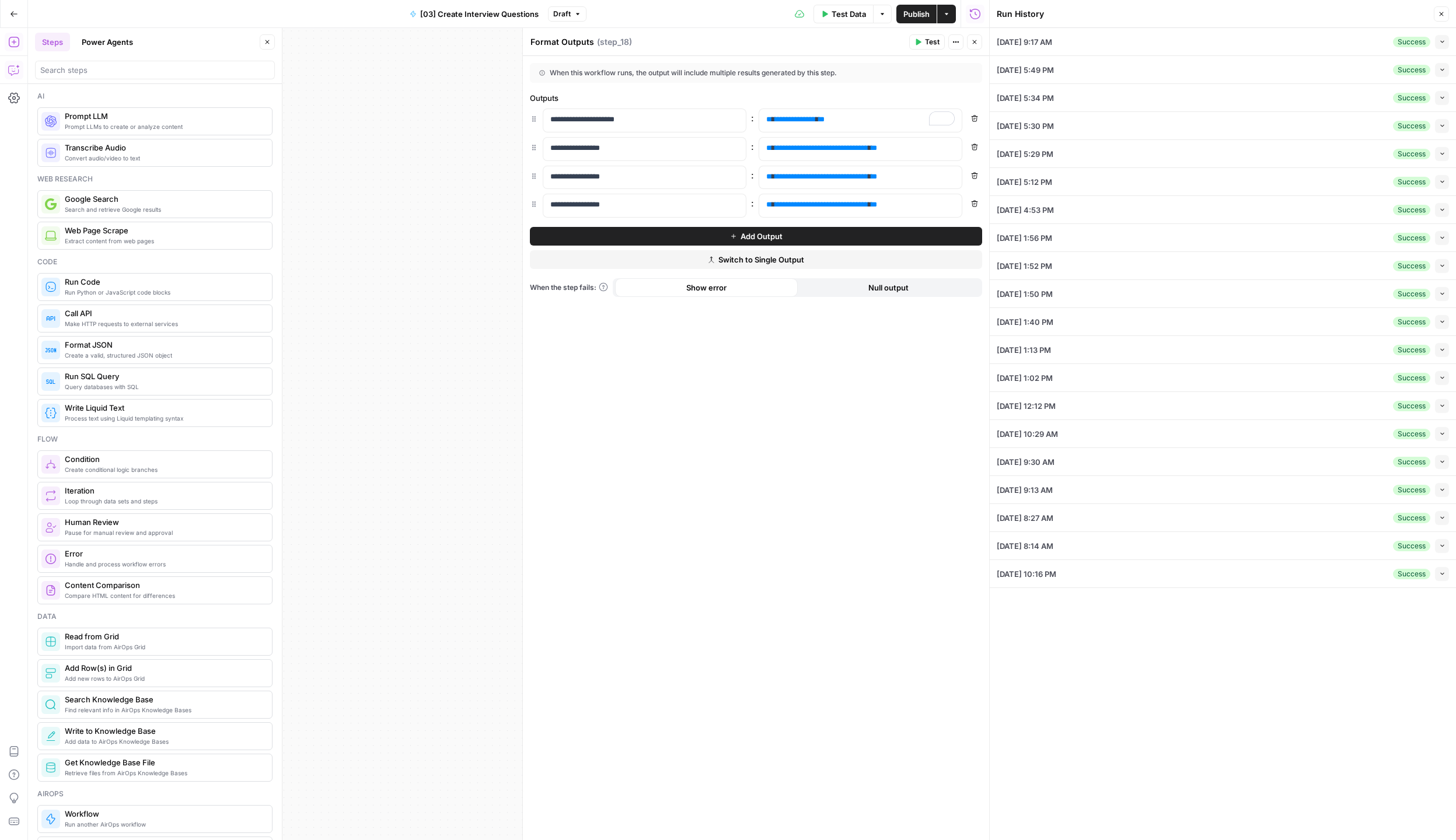
click at [1442, 68] on icon "button" at bounding box center [1442, 69] width 6 height 6
type textarea "# Quarterly Content Strategy: Rev Leasing ## Q4 2025 ([DATE] - [DATE]) **Strate…"
type textarea "# Rev Leasing Q4 2025 Content Calendar & Plan **Planning Period:** [DATE] - [DA…"
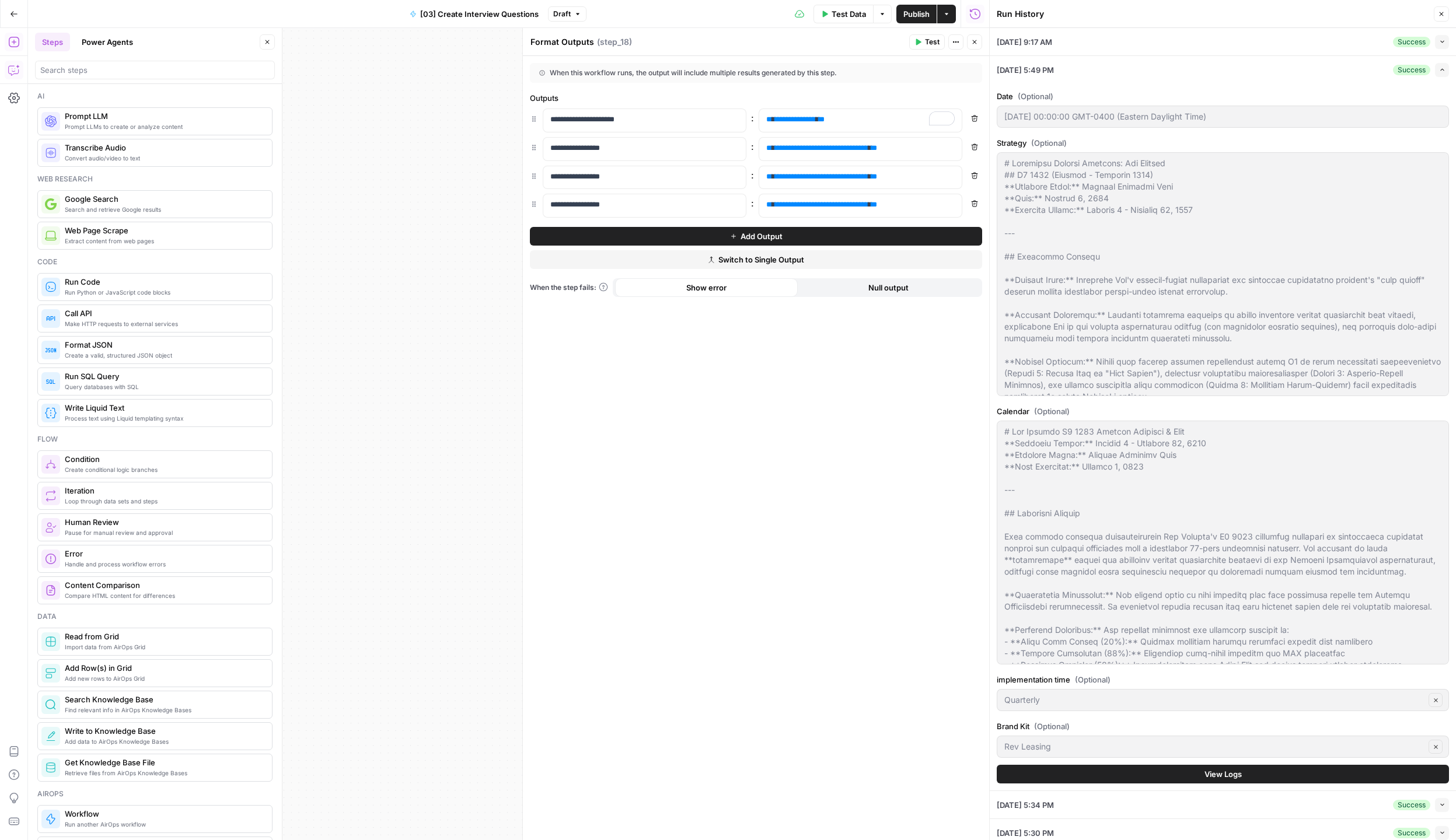
click at [1101, 775] on button "View Logs" at bounding box center [1222, 773] width 452 height 19
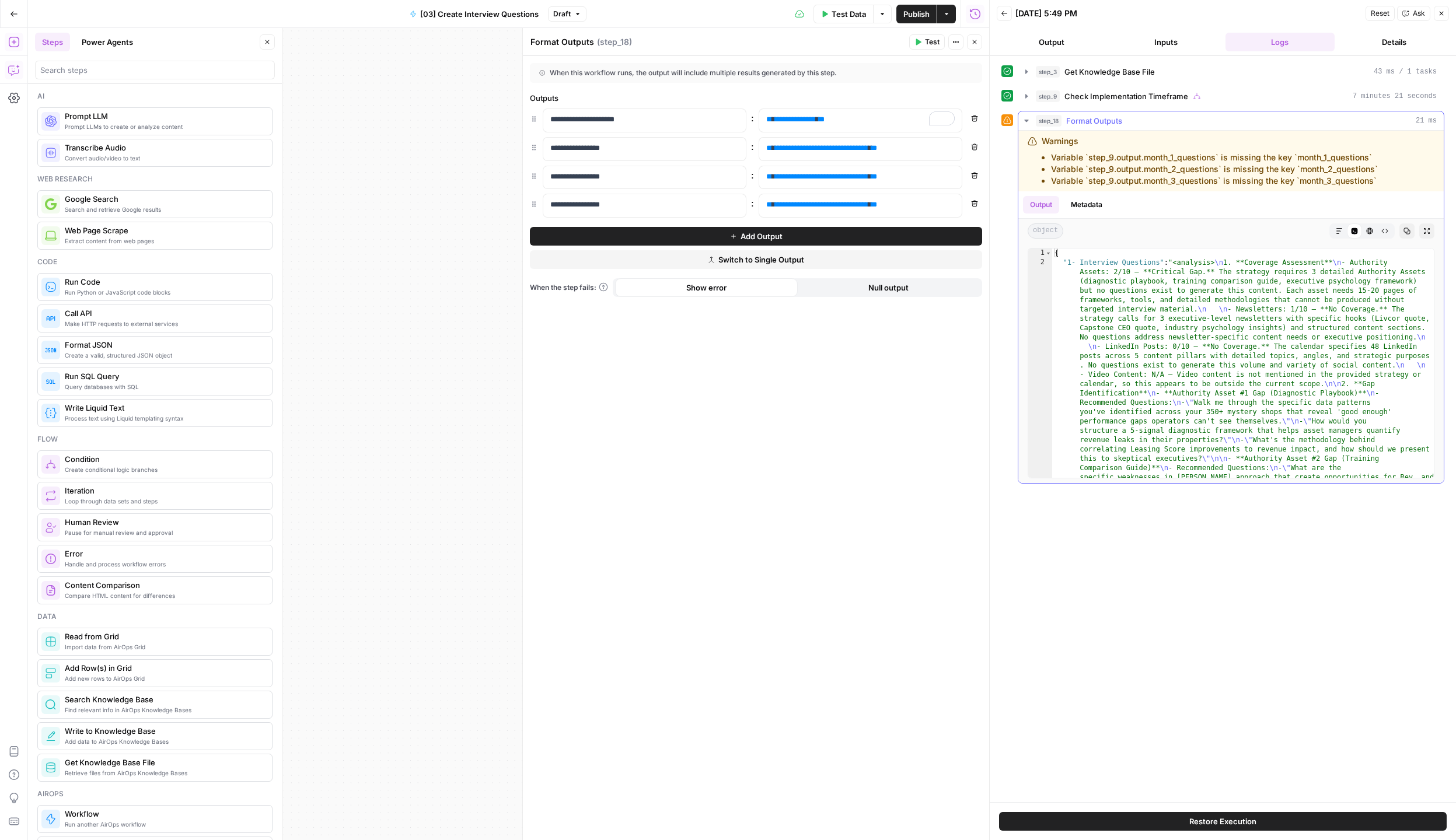
click at [1412, 234] on button "Copy" at bounding box center [1407, 231] width 15 height 15
click at [1029, 98] on icon "button" at bounding box center [1027, 96] width 10 height 10
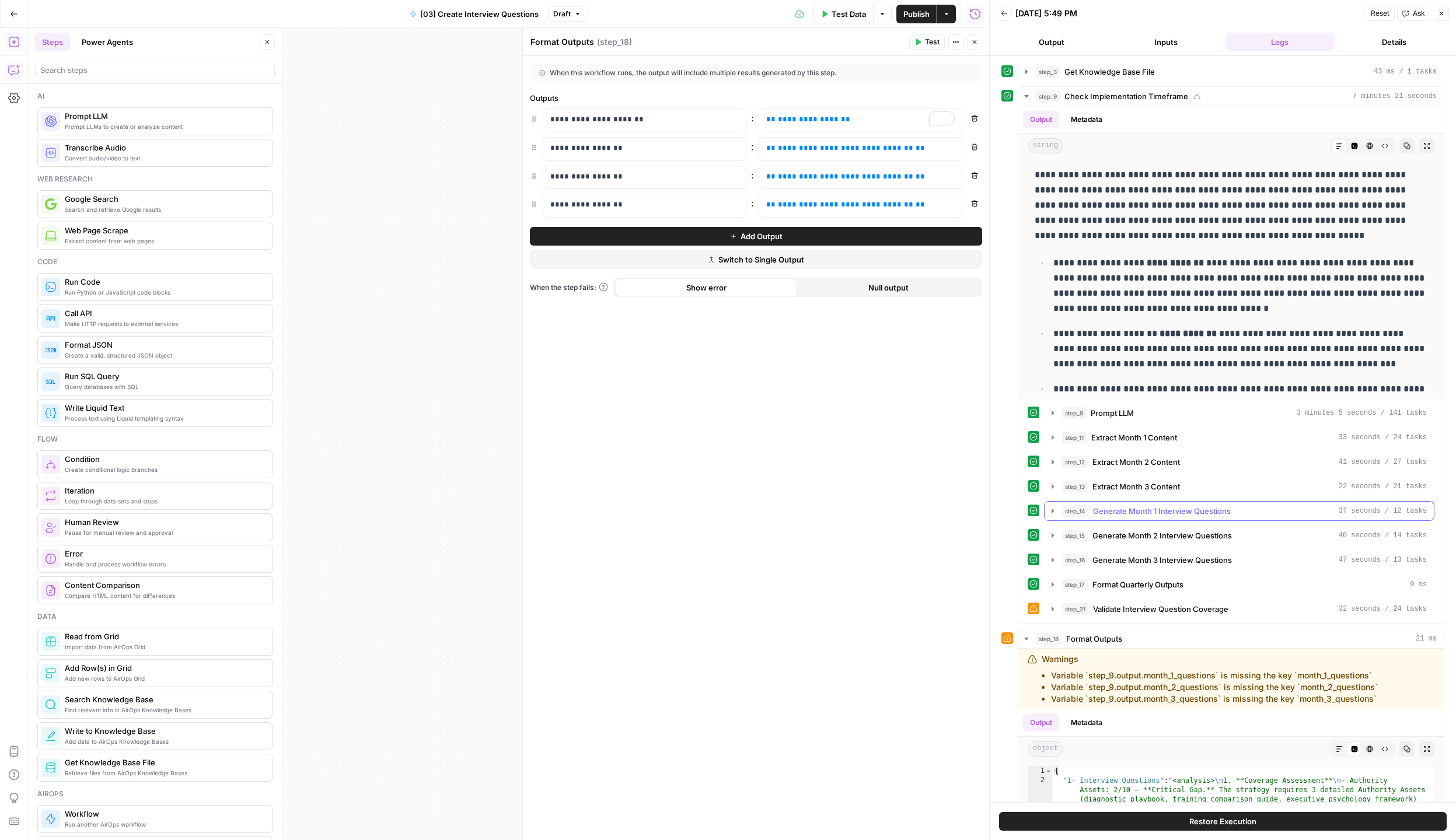
click at [1054, 520] on button "step_14 Generate Month 1 Interview Questions 37 seconds / 12 tasks" at bounding box center [1239, 510] width 389 height 19
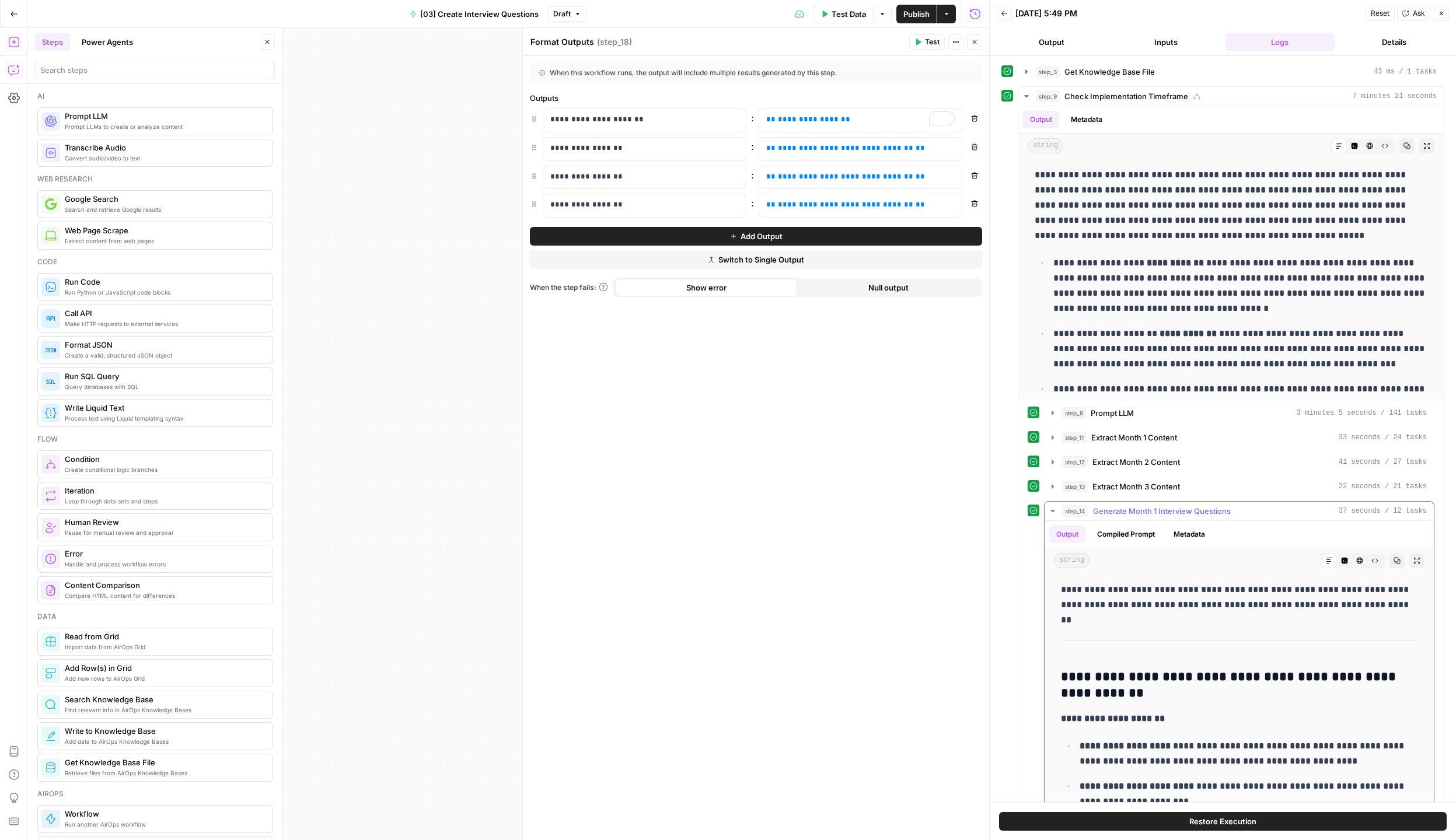
click at [1053, 518] on button "step_14 Generate Month 1 Interview Questions 37 seconds / 12 tasks" at bounding box center [1239, 510] width 389 height 19
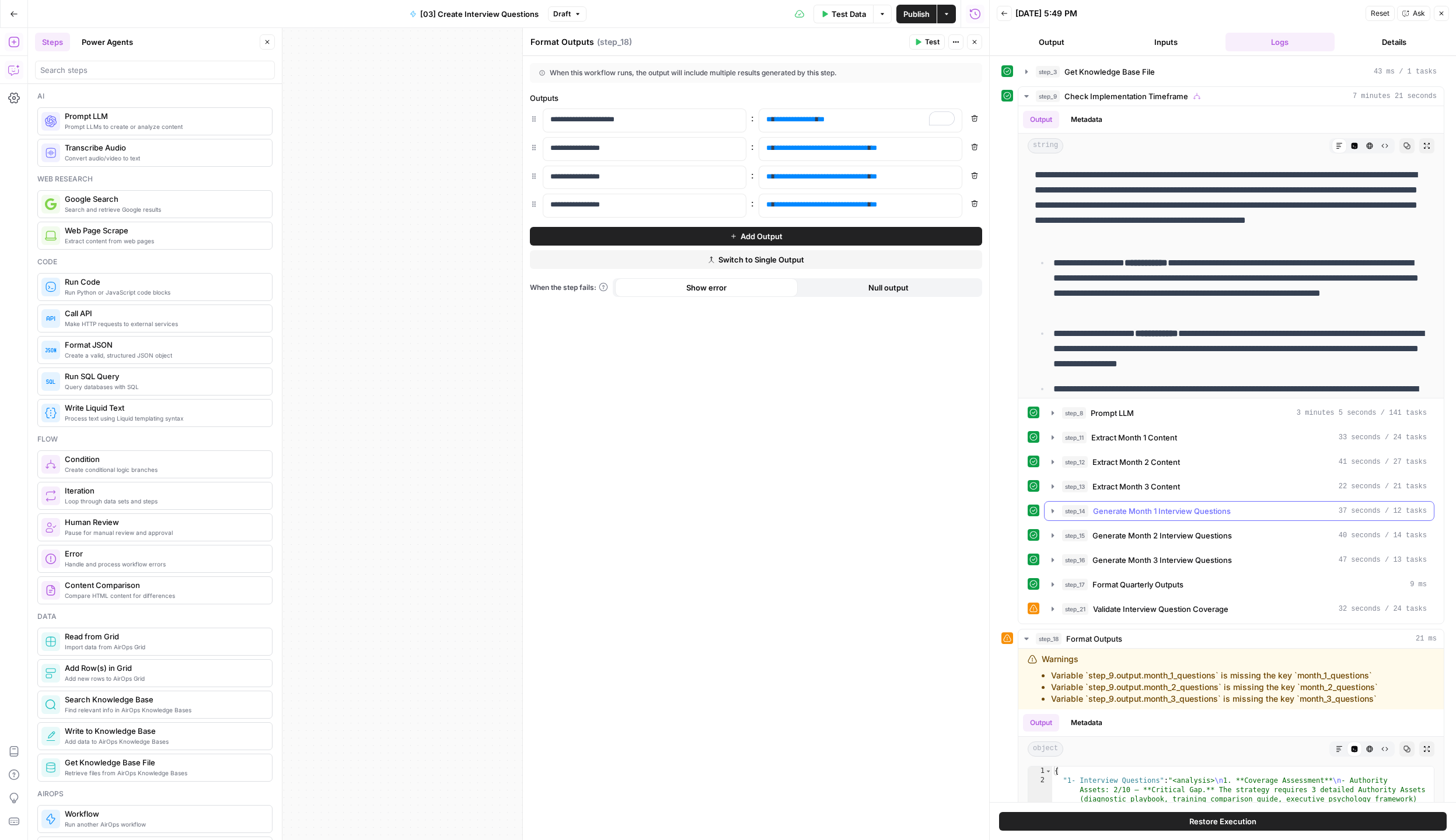
click at [1053, 518] on button "step_14 Generate Month 1 Interview Questions 37 seconds / 12 tasks" at bounding box center [1239, 510] width 389 height 19
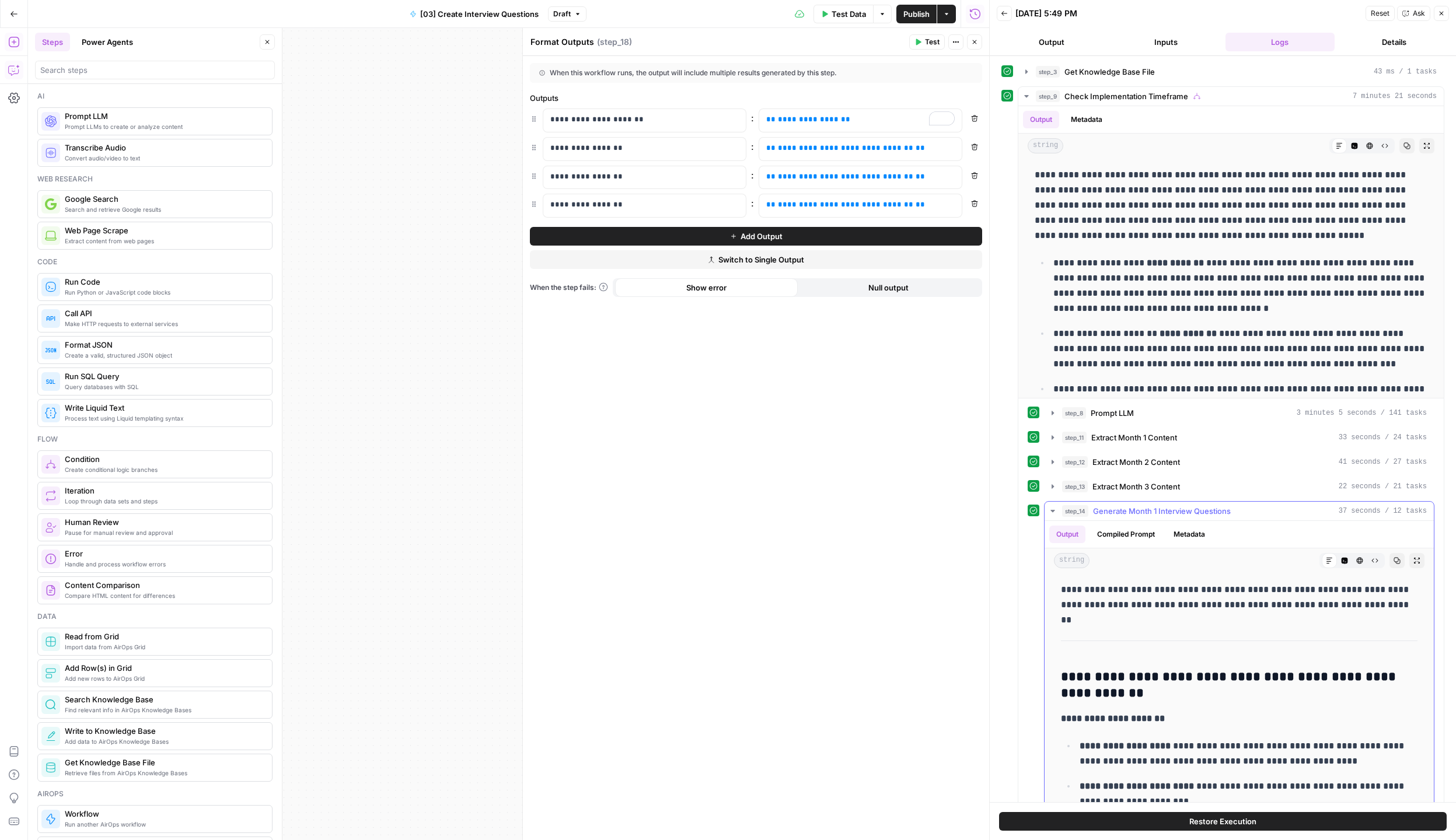
click at [1053, 518] on button "step_14 Generate Month 1 Interview Questions 37 seconds / 12 tasks" at bounding box center [1239, 510] width 389 height 19
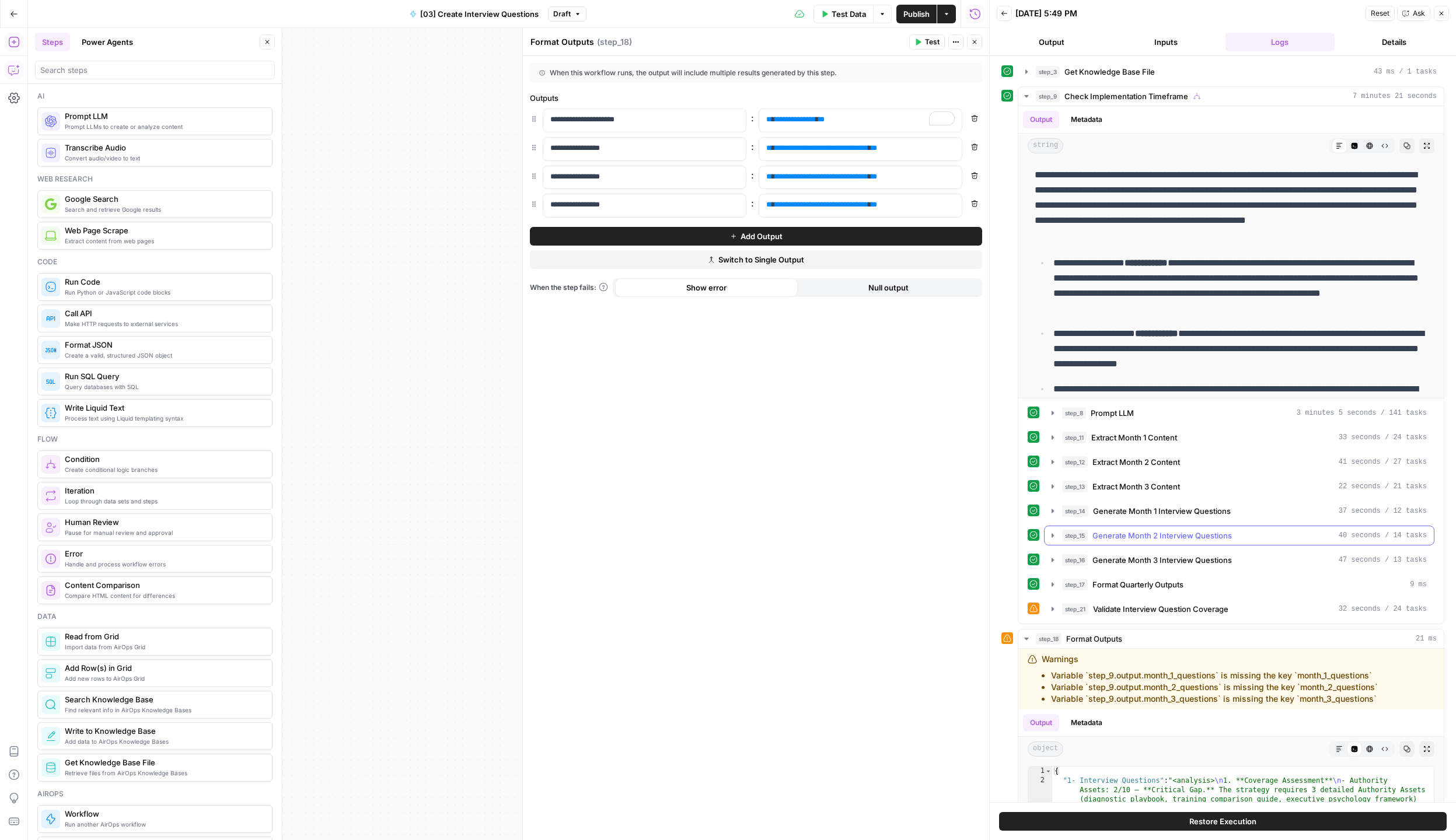
click at [1053, 540] on button "step_15 Generate Month 2 Interview Questions 40 seconds / 14 tasks" at bounding box center [1239, 535] width 389 height 19
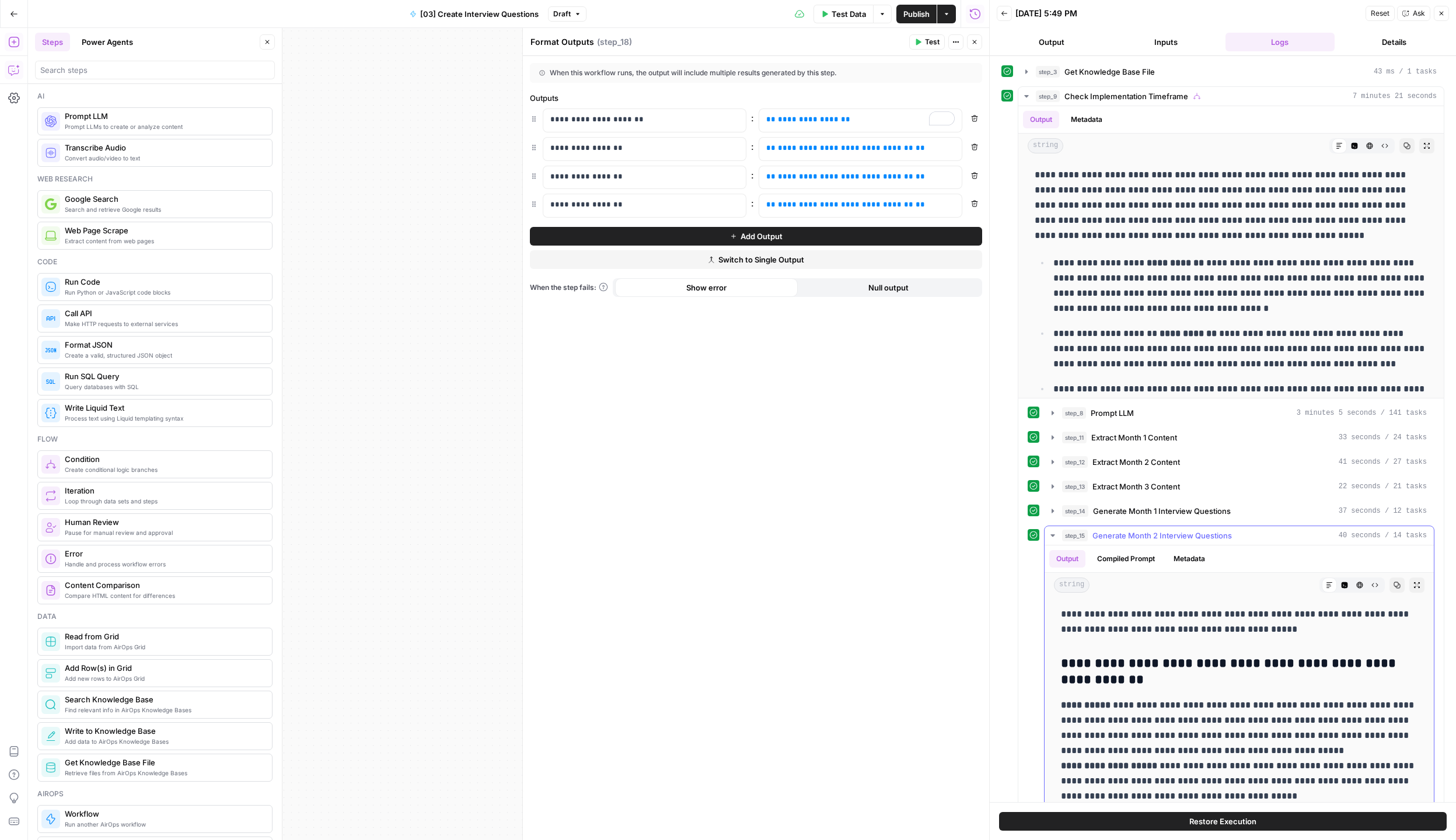
click at [1053, 540] on button "step_15 Generate Month 2 Interview Questions 40 seconds / 14 tasks" at bounding box center [1239, 535] width 389 height 19
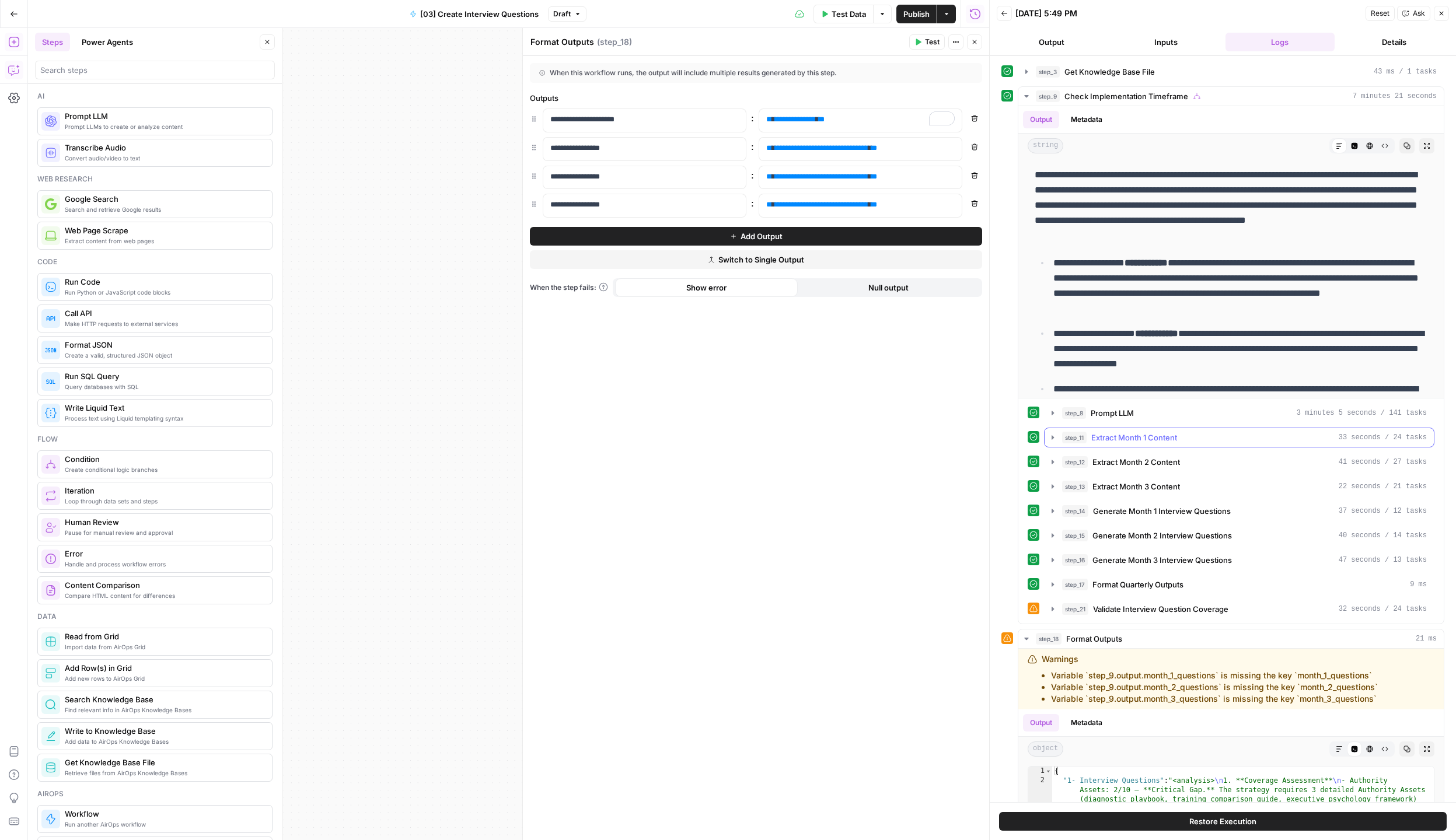
click at [1055, 439] on icon "button" at bounding box center [1053, 438] width 10 height 10
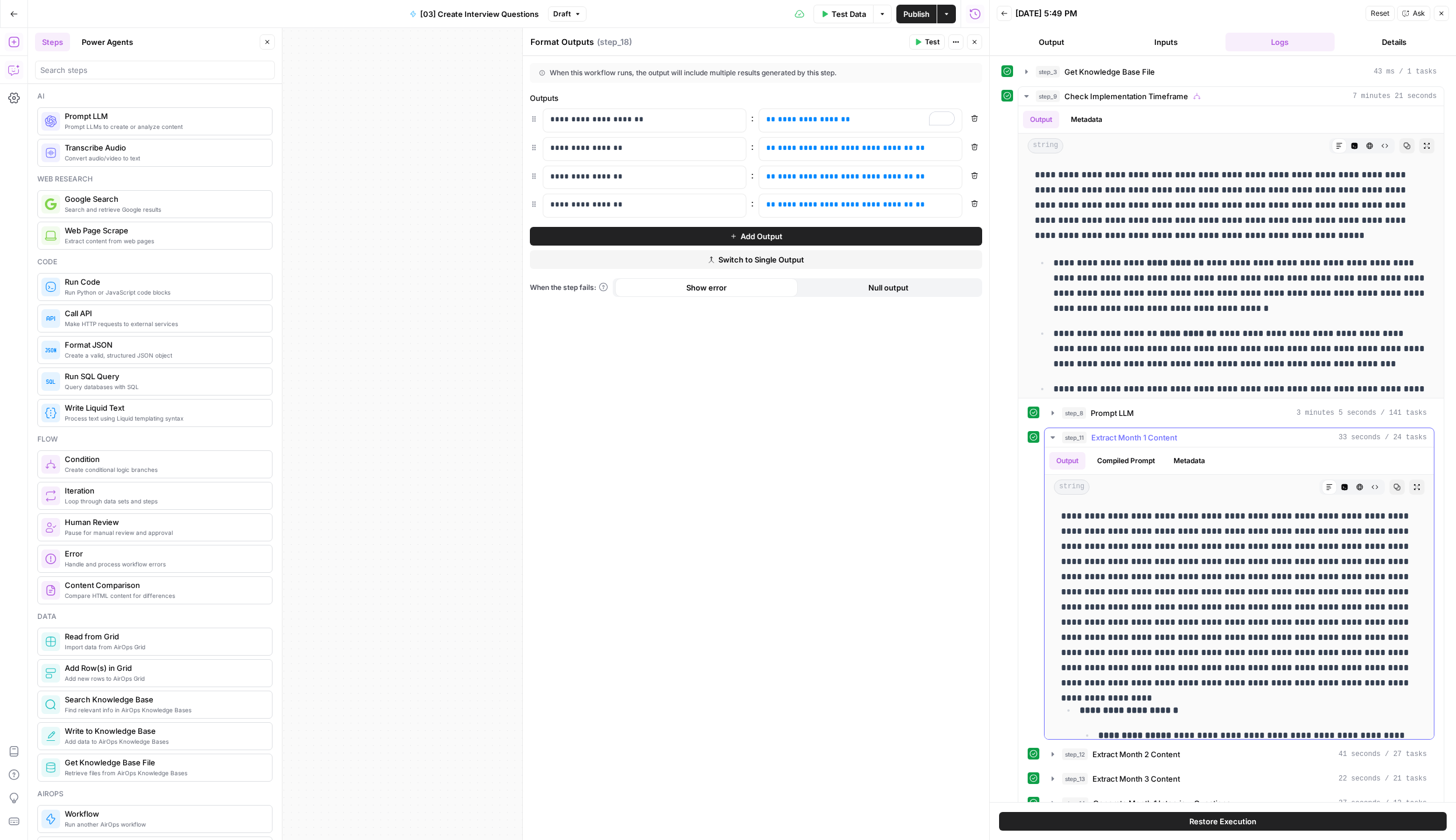
click at [1055, 439] on icon "button" at bounding box center [1053, 438] width 10 height 10
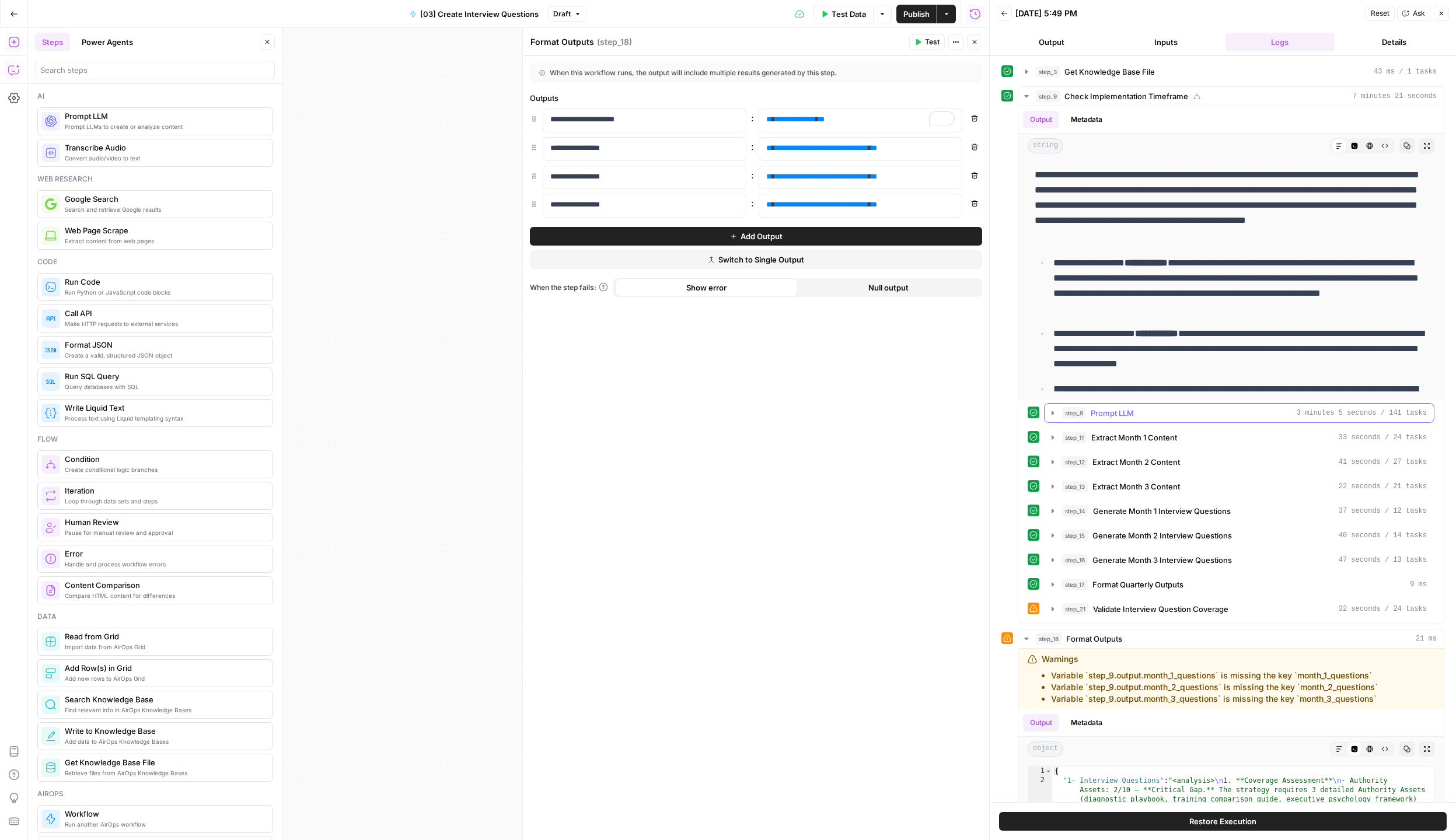
click at [1046, 417] on button "step_8 Prompt LLM 3 minutes 5 seconds / 141 tasks" at bounding box center [1239, 413] width 389 height 19
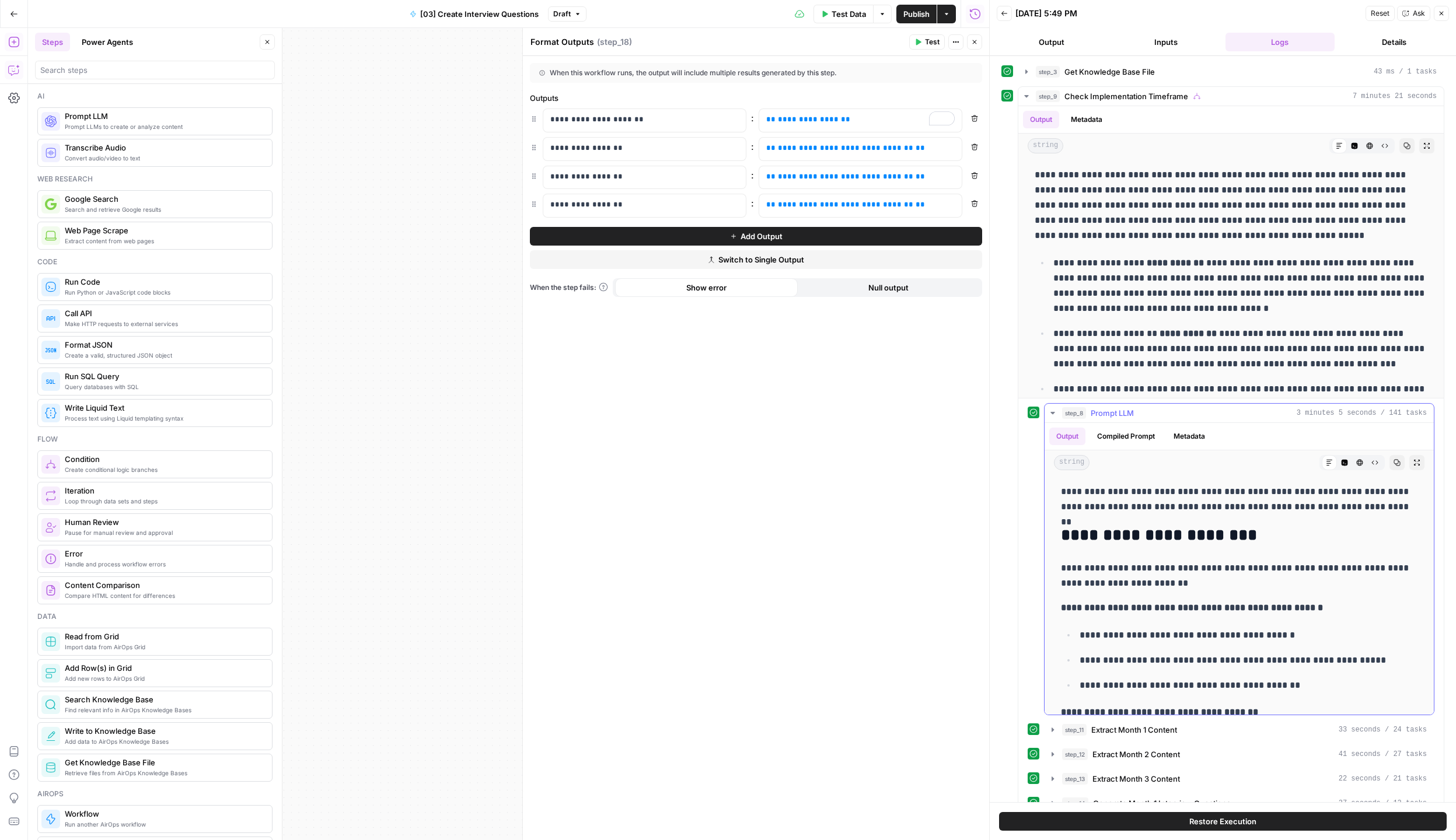
click at [1049, 416] on icon "button" at bounding box center [1053, 413] width 10 height 10
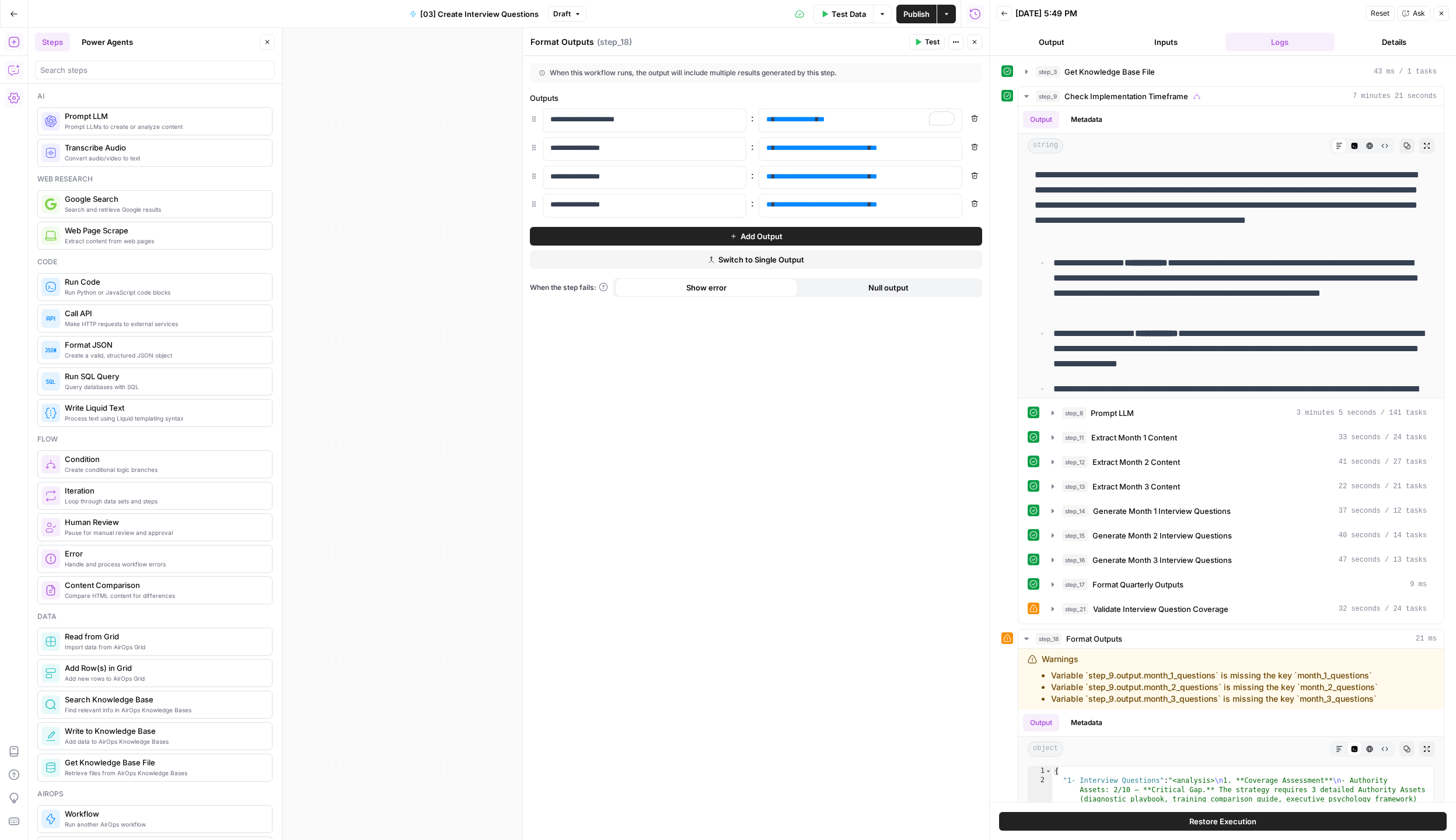
click at [19, 73] on icon "button" at bounding box center [14, 69] width 12 height 12
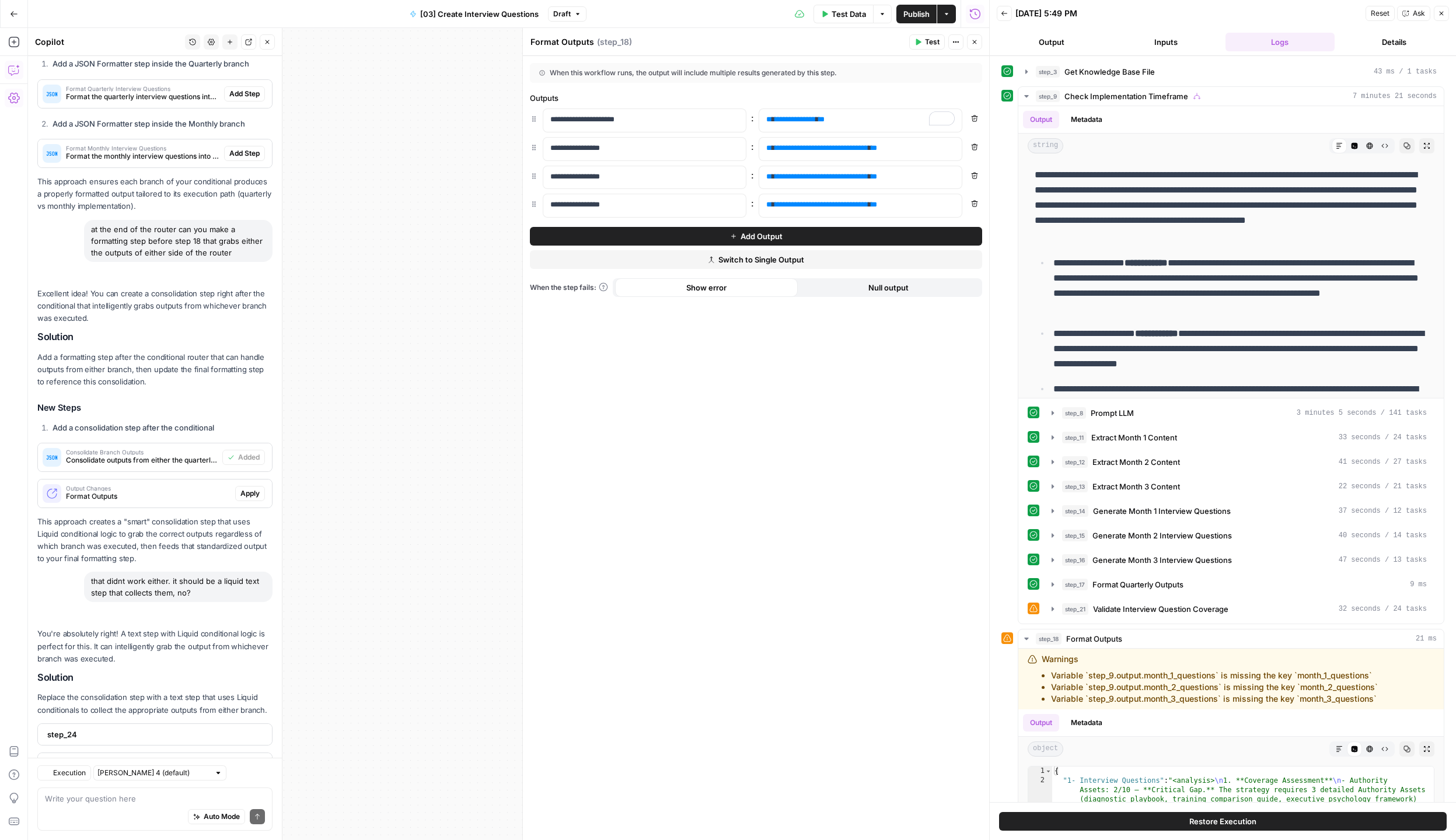
scroll to position [701, 0]
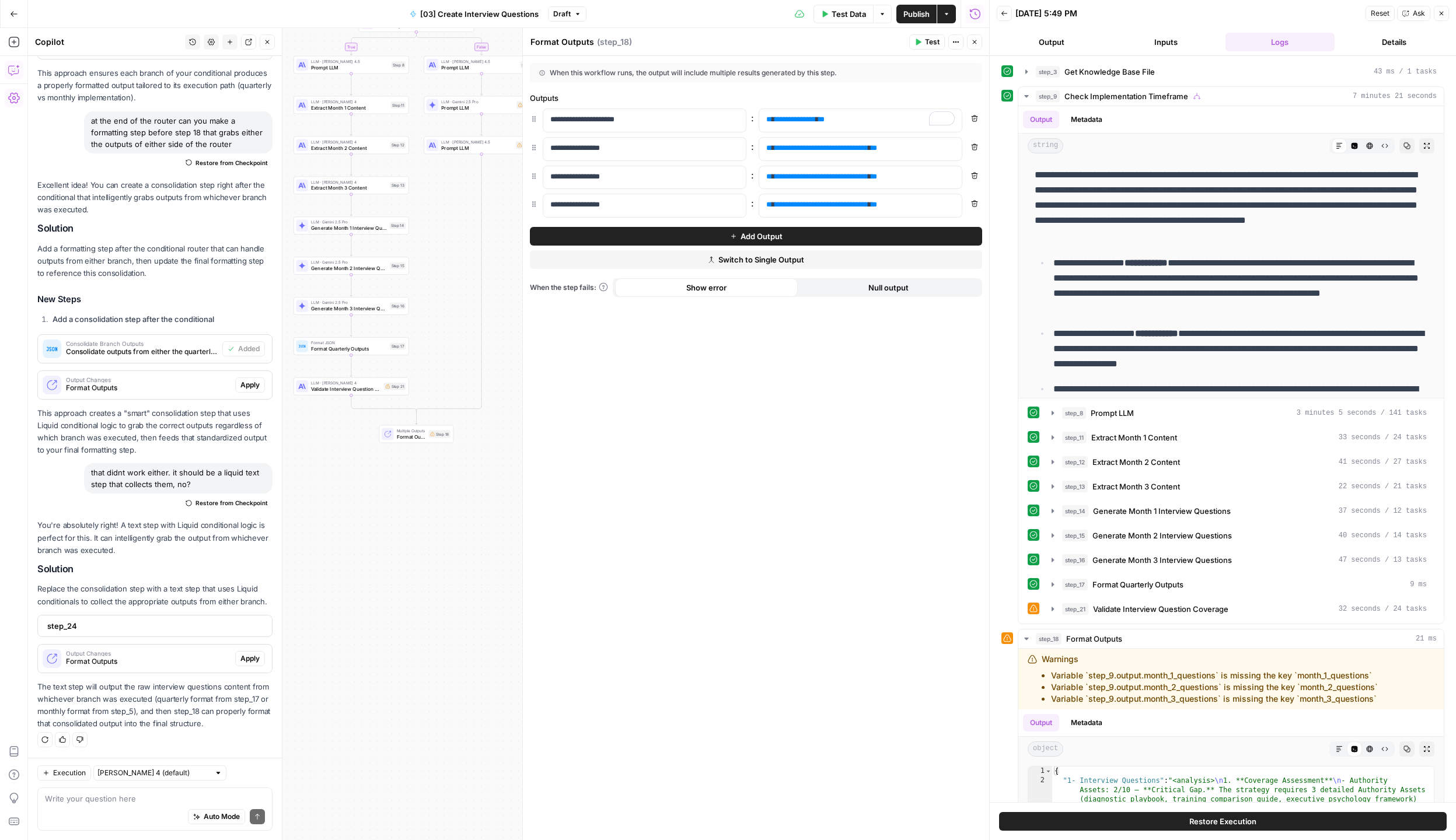
click at [69, 773] on span "Execution" at bounding box center [69, 772] width 33 height 10
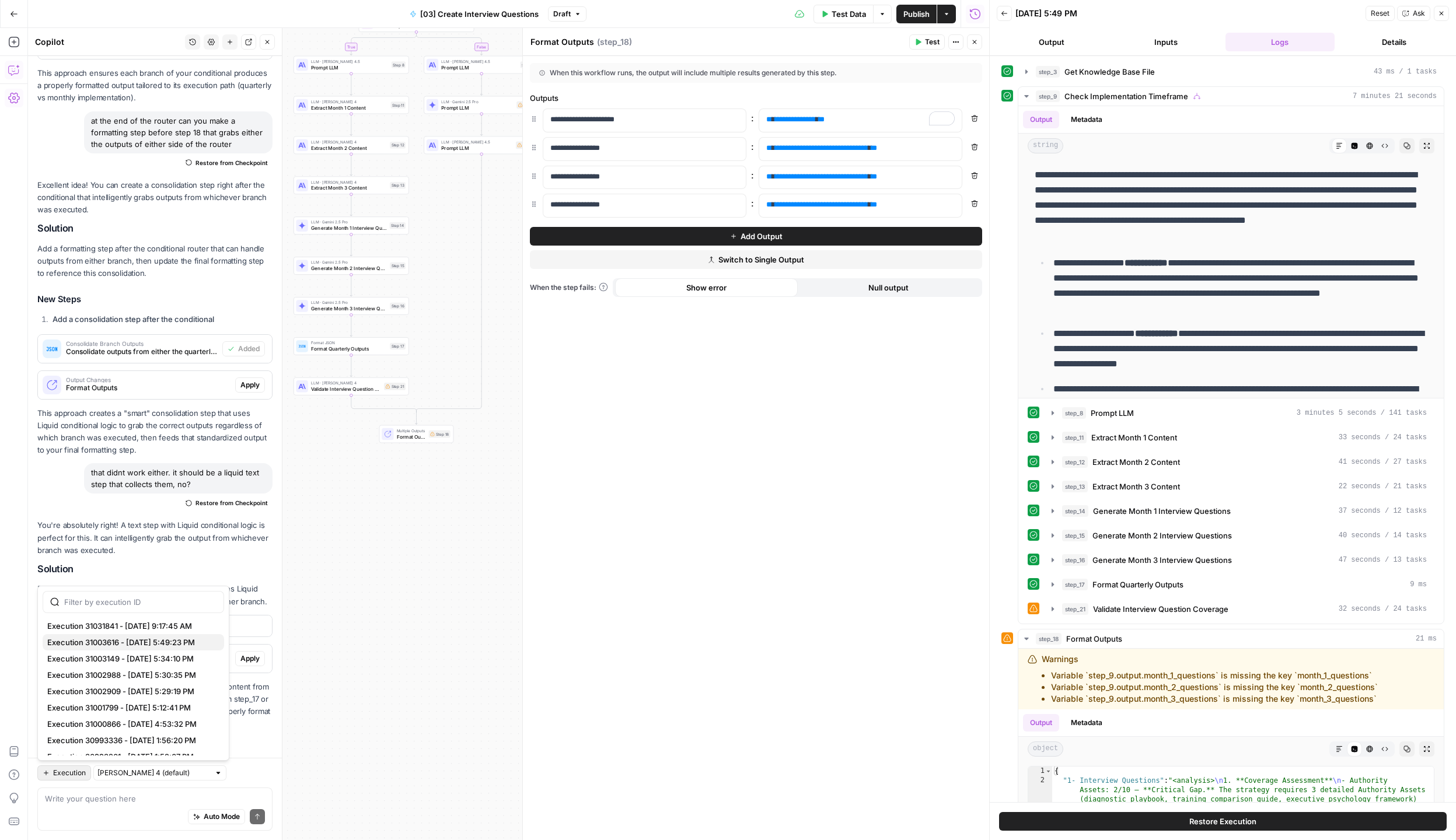
click at [115, 636] on span "Execution 31003616 - [DATE] 5:49:23 PM" at bounding box center [131, 642] width 168 height 12
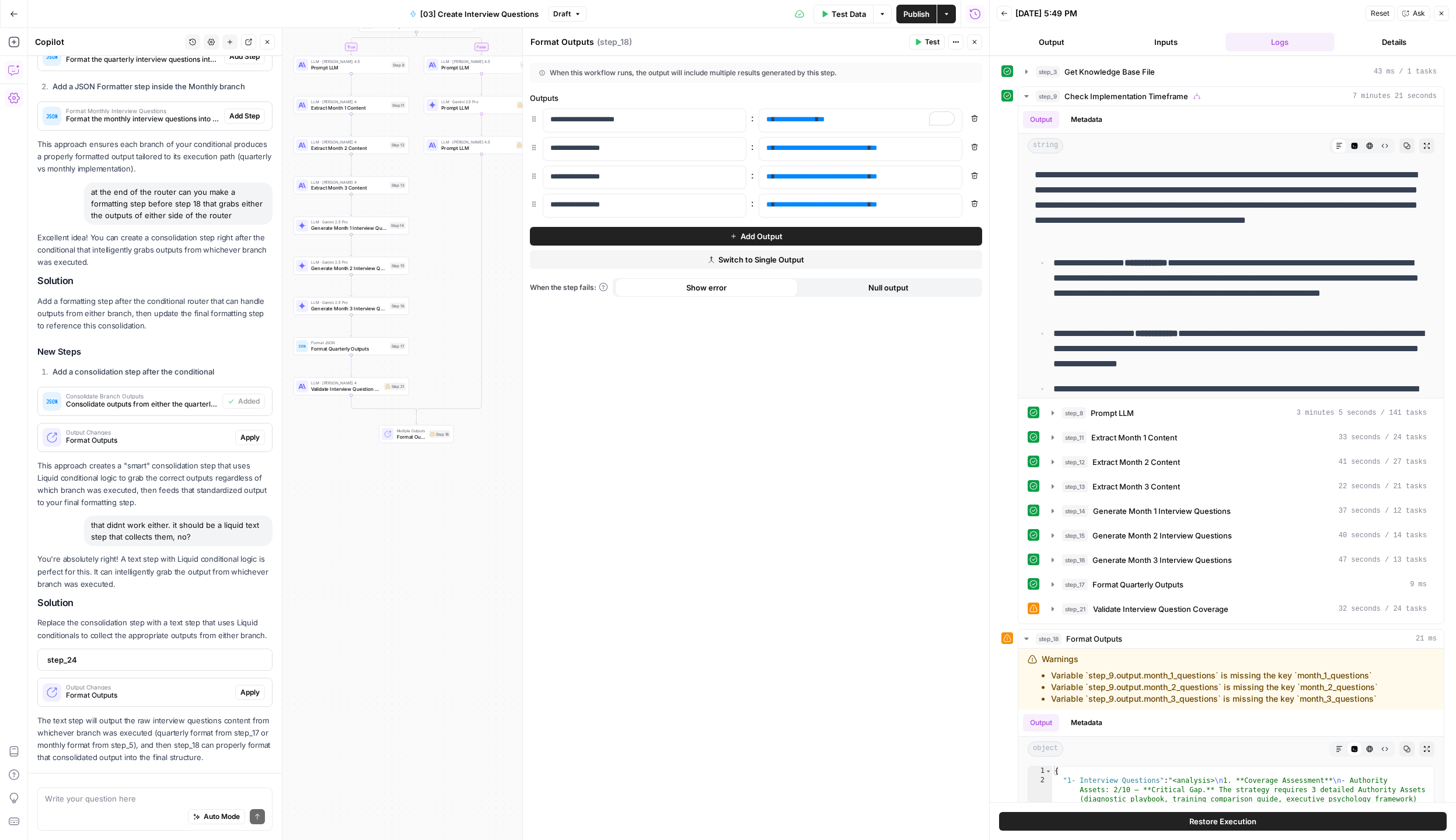
click at [114, 784] on div "Write your question here Auto Mode Send" at bounding box center [155, 806] width 254 height 67
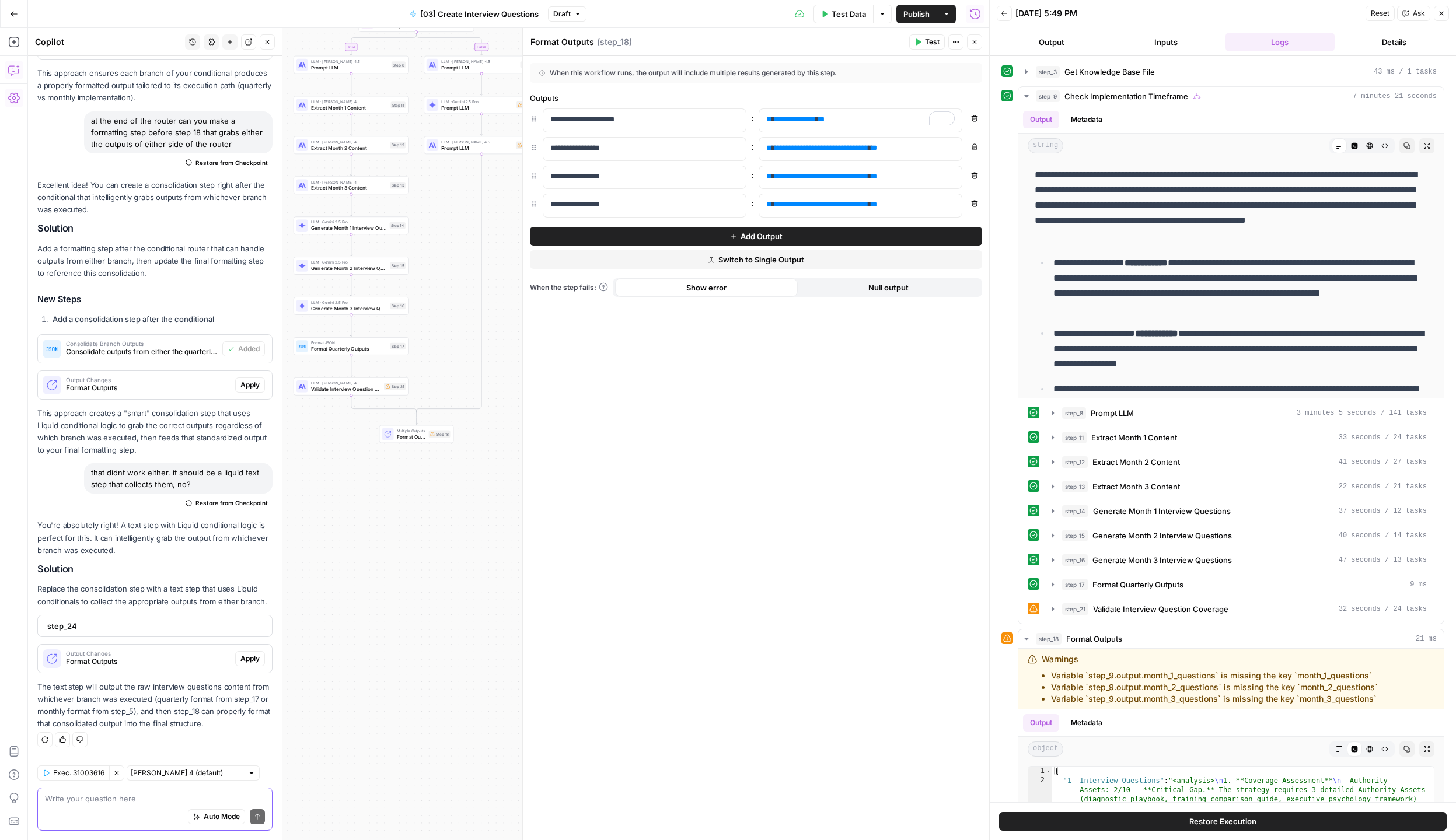
click at [115, 802] on textarea at bounding box center [155, 798] width 220 height 12
click at [247, 772] on div at bounding box center [251, 773] width 8 height 8
click at [175, 812] on span "Claude Opus 4.1" at bounding box center [175, 815] width 76 height 12
type input "Claude Opus 4.1"
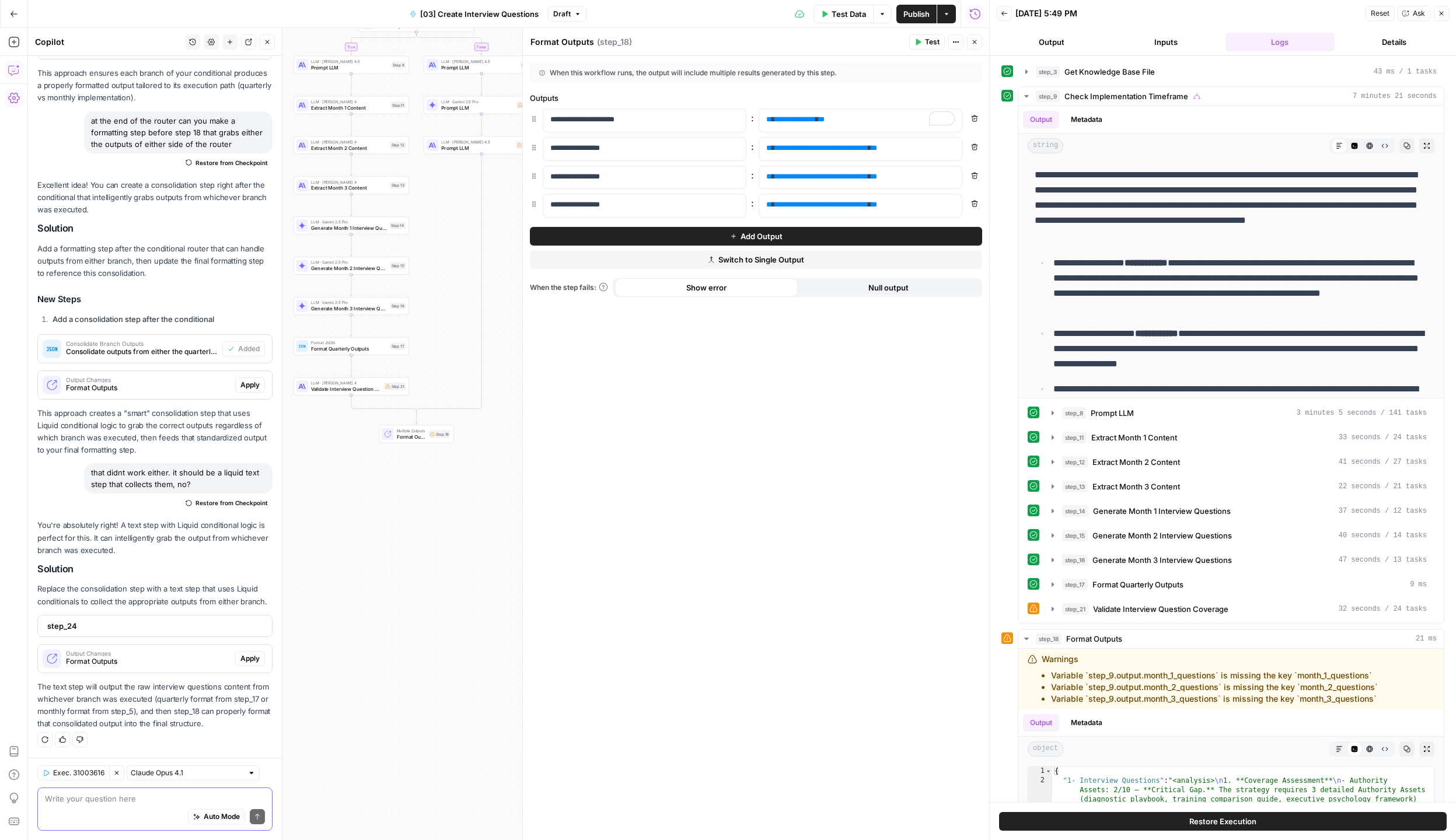
click at [71, 798] on textarea at bounding box center [155, 798] width 220 height 12
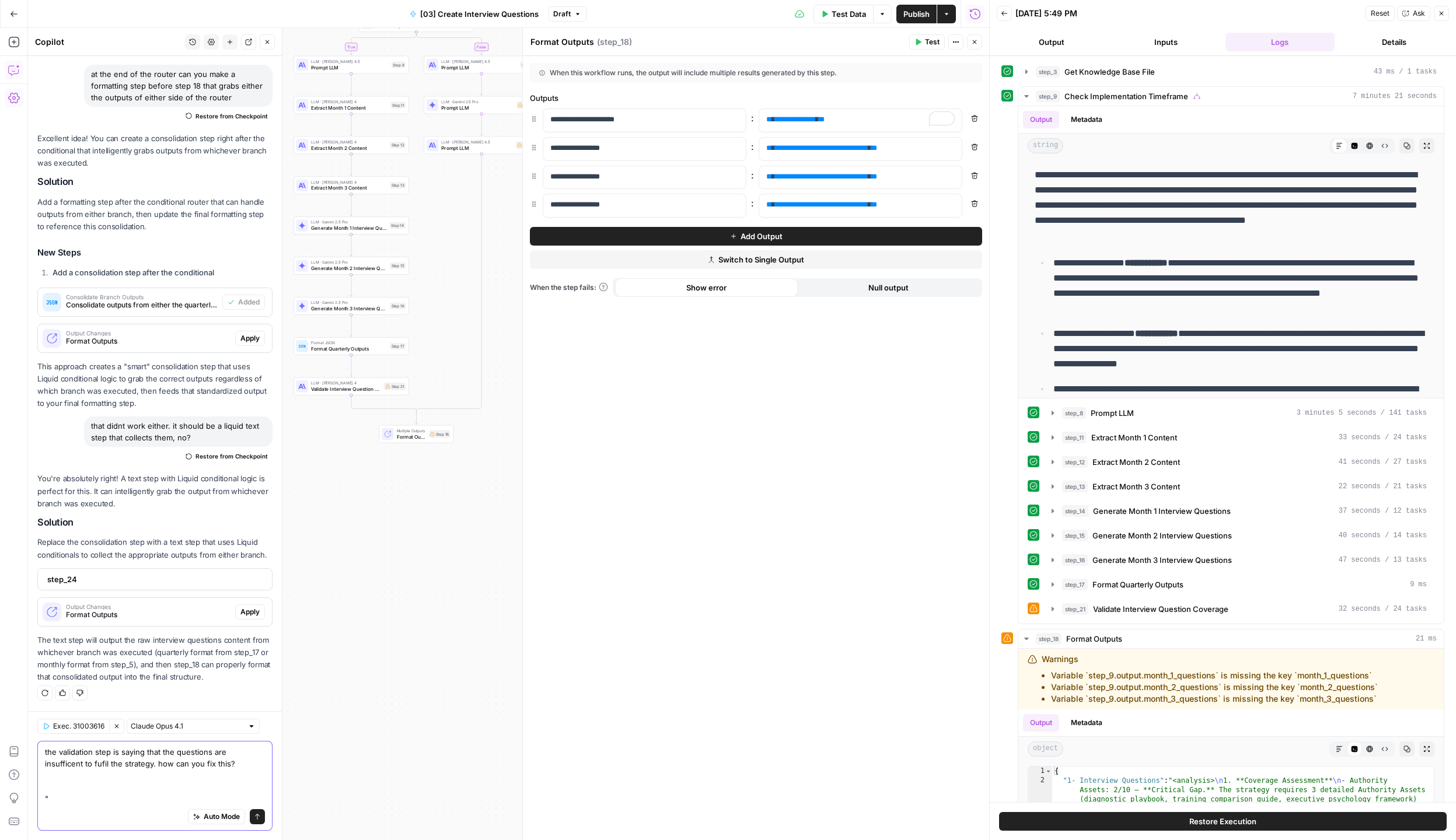
paste textarea "{ "1- Interview Questions": "<analysis>\n1. **Coverage Assessment**\n - Authori…"
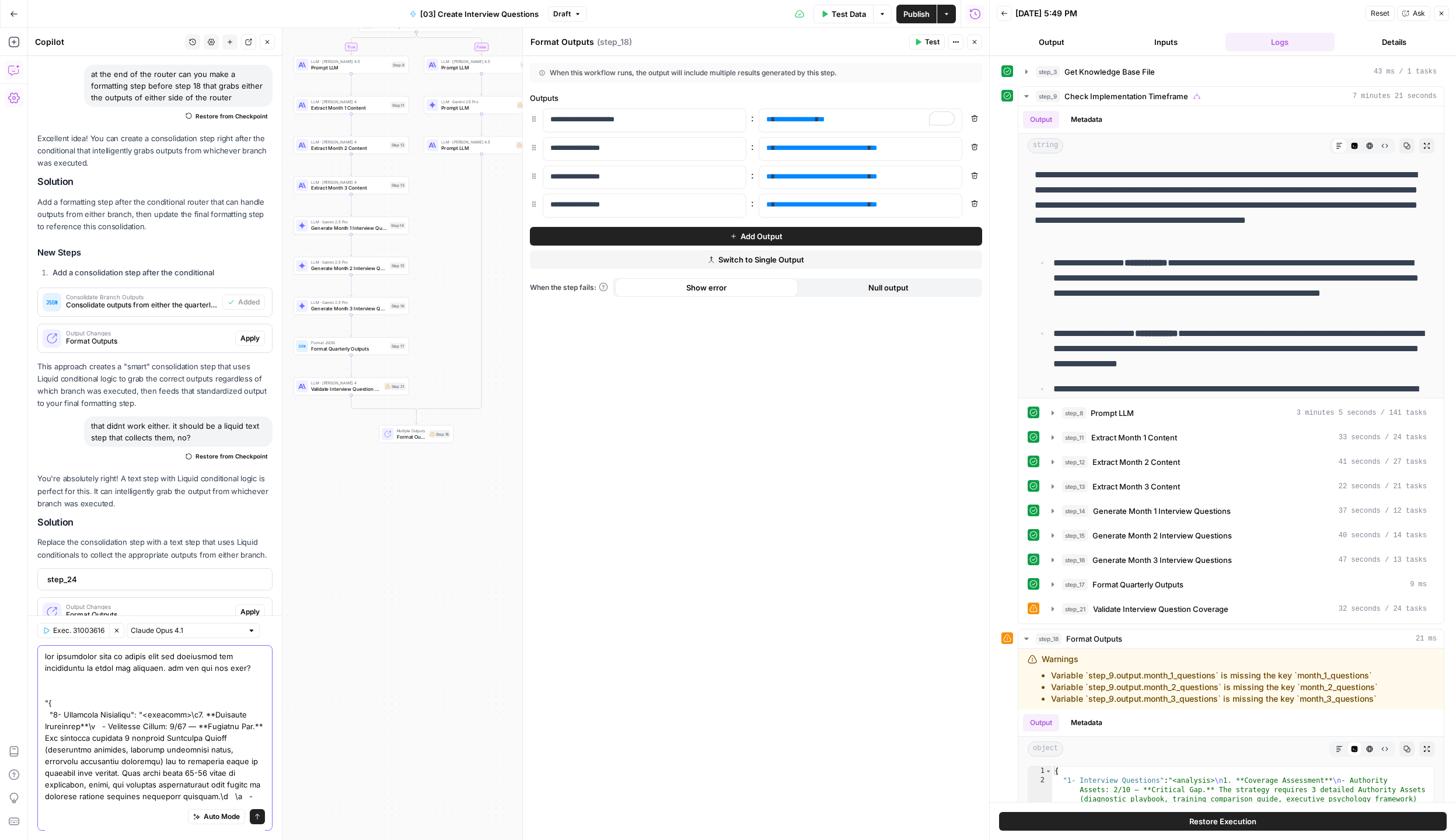
scroll to position [1126, 0]
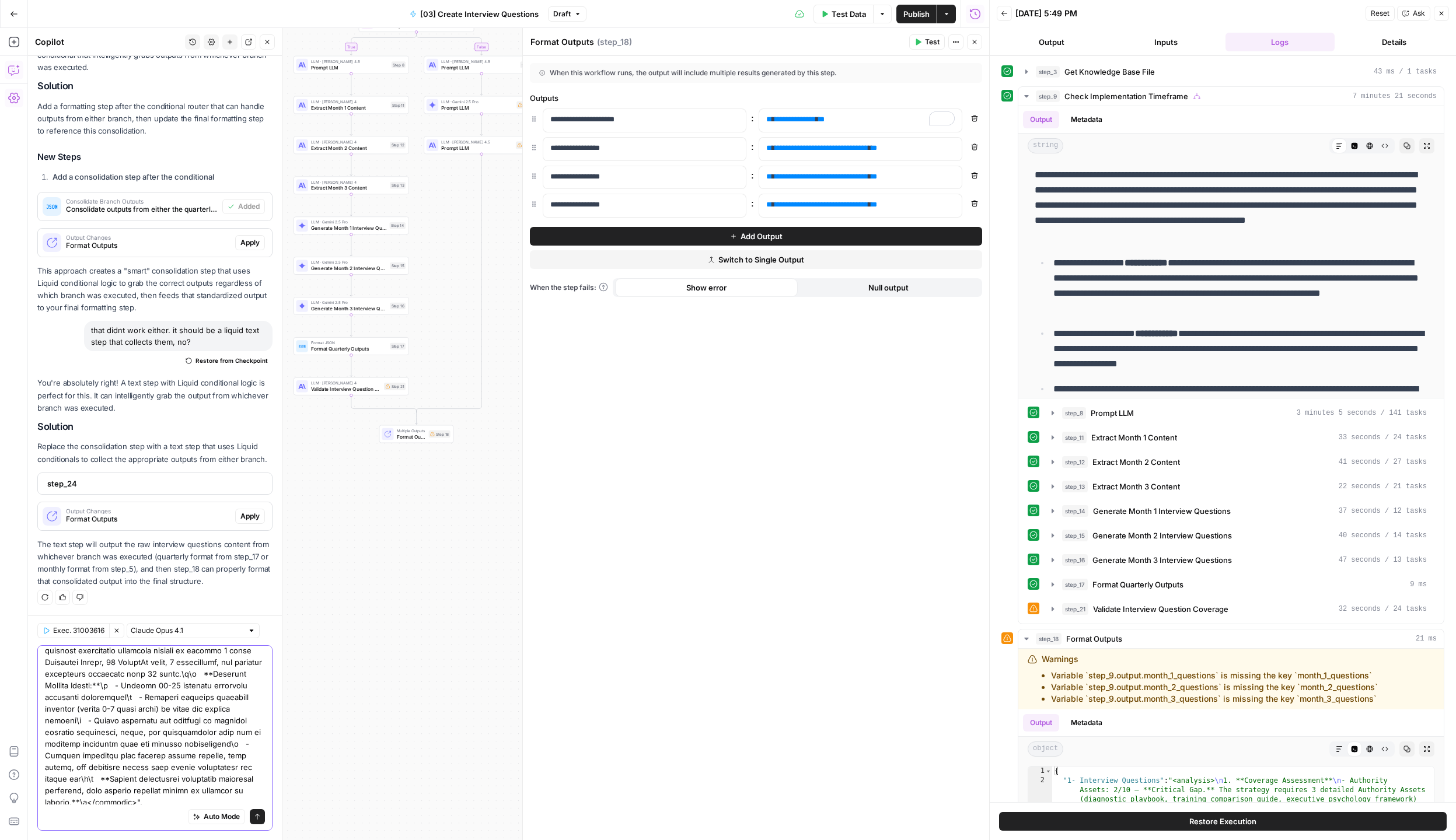
type textarea "the validation step is saying that the questions are insufficent to fufil the s…"
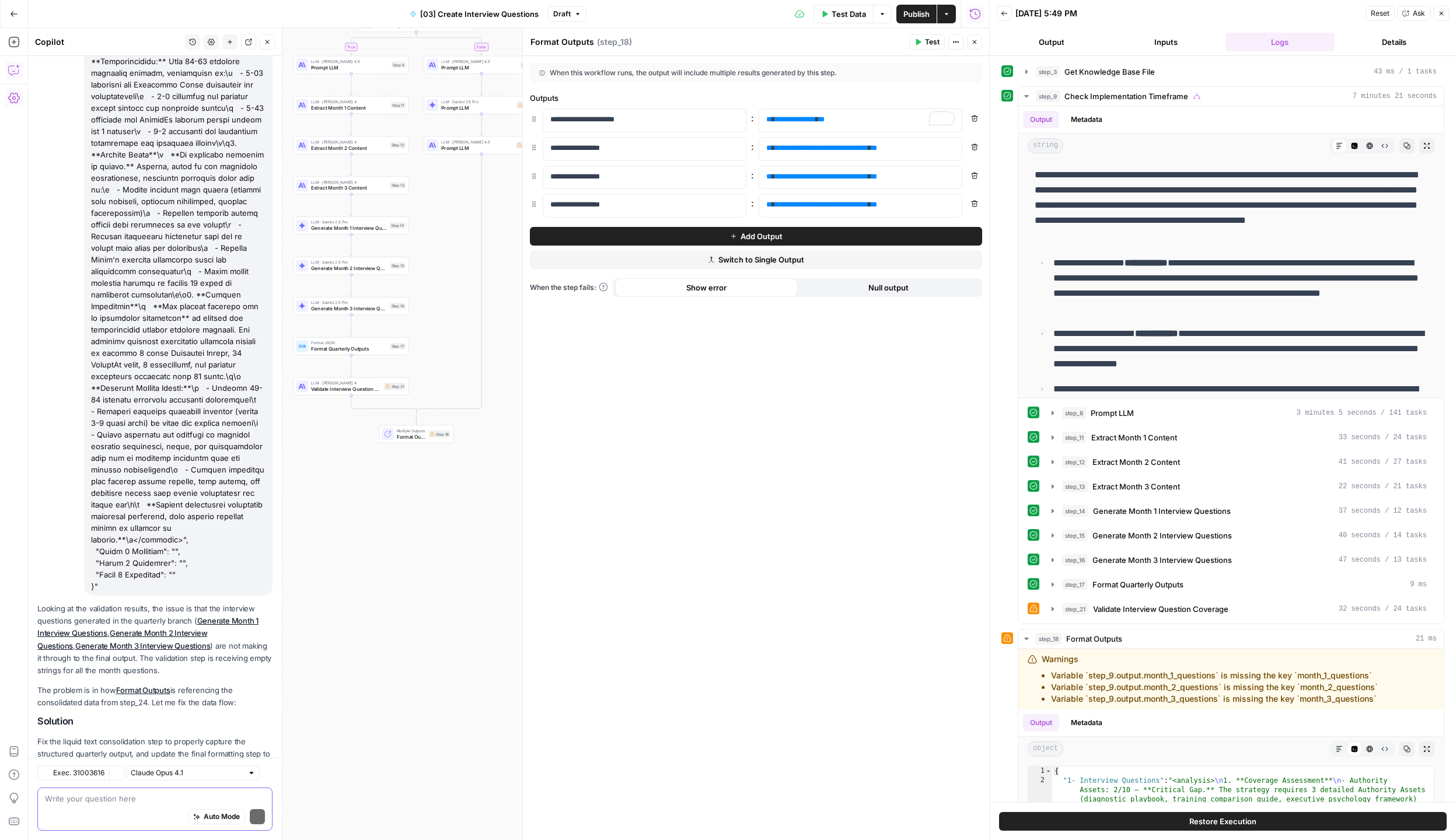
scroll to position [2646, 0]
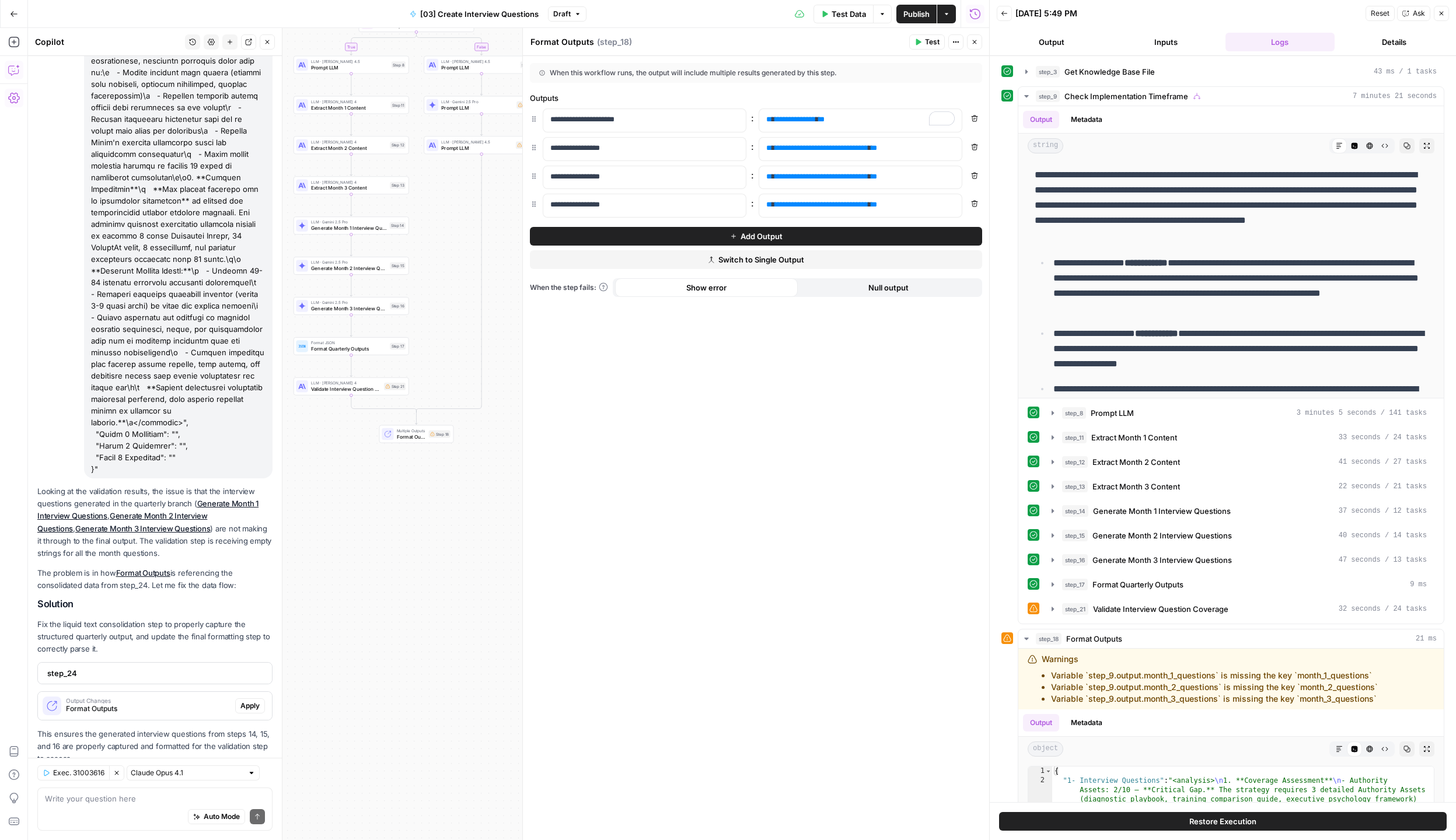
click at [65, 527] on div "Looking at the validation results, the issue is that the interview questions ge…" at bounding box center [155, 625] width 235 height 280
click at [96, 667] on span "step_24" at bounding box center [154, 672] width 213 height 12
click at [968, 39] on button "Close" at bounding box center [974, 42] width 15 height 15
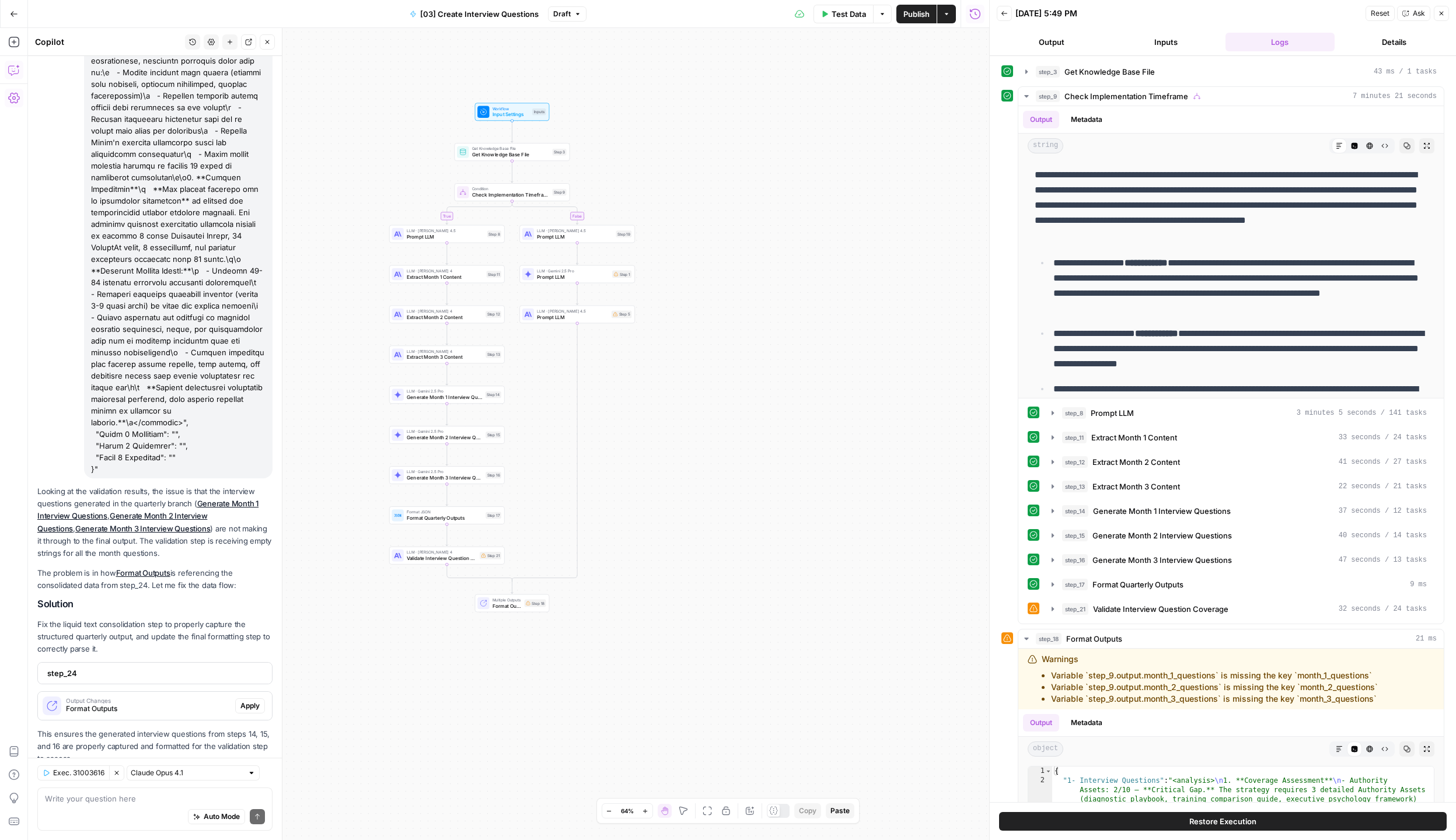
drag, startPoint x: 774, startPoint y: 311, endPoint x: 863, endPoint y: 462, distance: 175.3
click at [863, 462] on div "false true Workflow Input Settings Inputs Get Knowledge Base File Get Knowledge…" at bounding box center [508, 434] width 961 height 812
click at [417, 512] on span "Format JSON" at bounding box center [445, 512] width 76 height 5
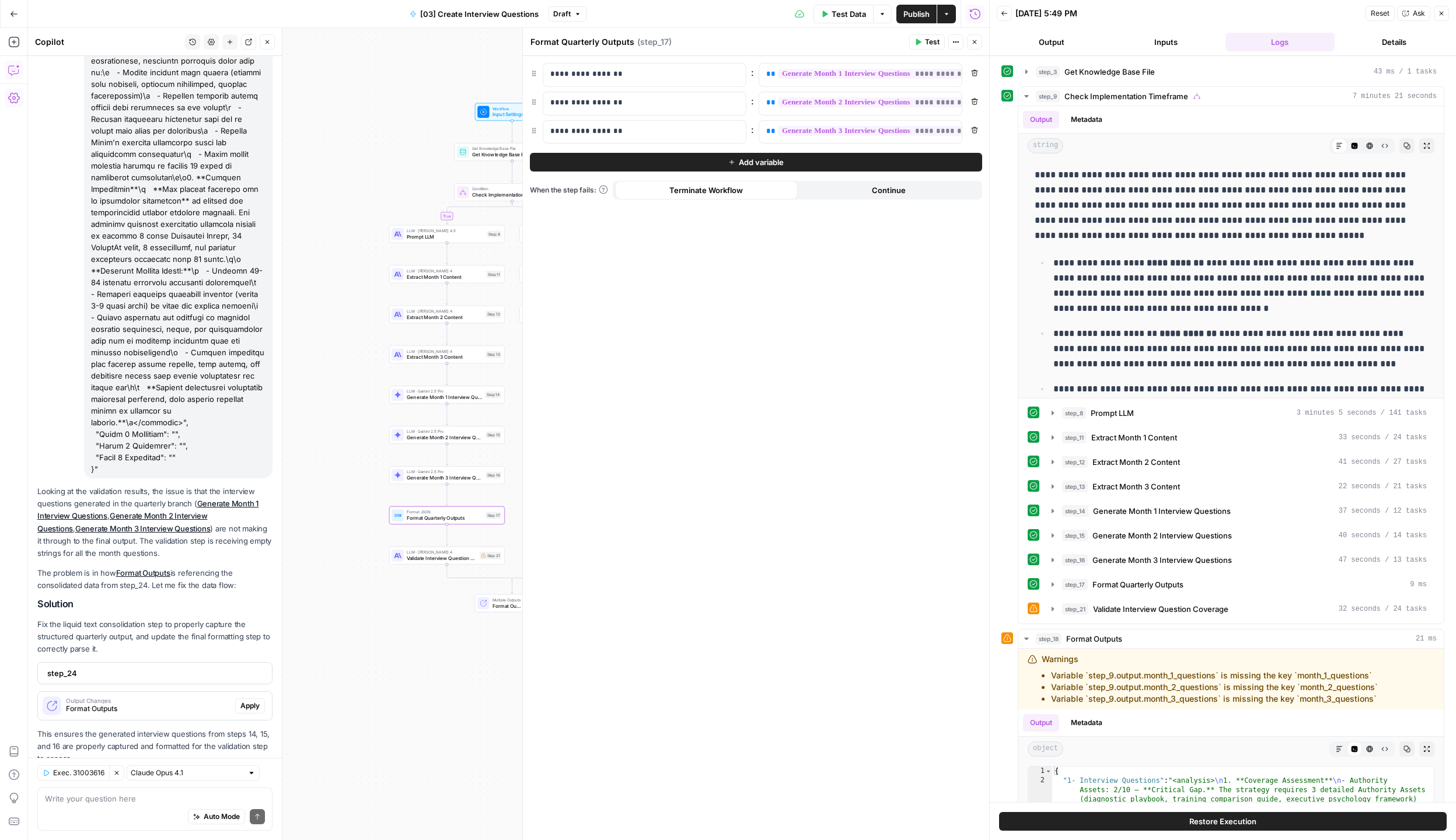
click at [413, 558] on span "Validate Interview Question Coverage" at bounding box center [442, 558] width 70 height 8
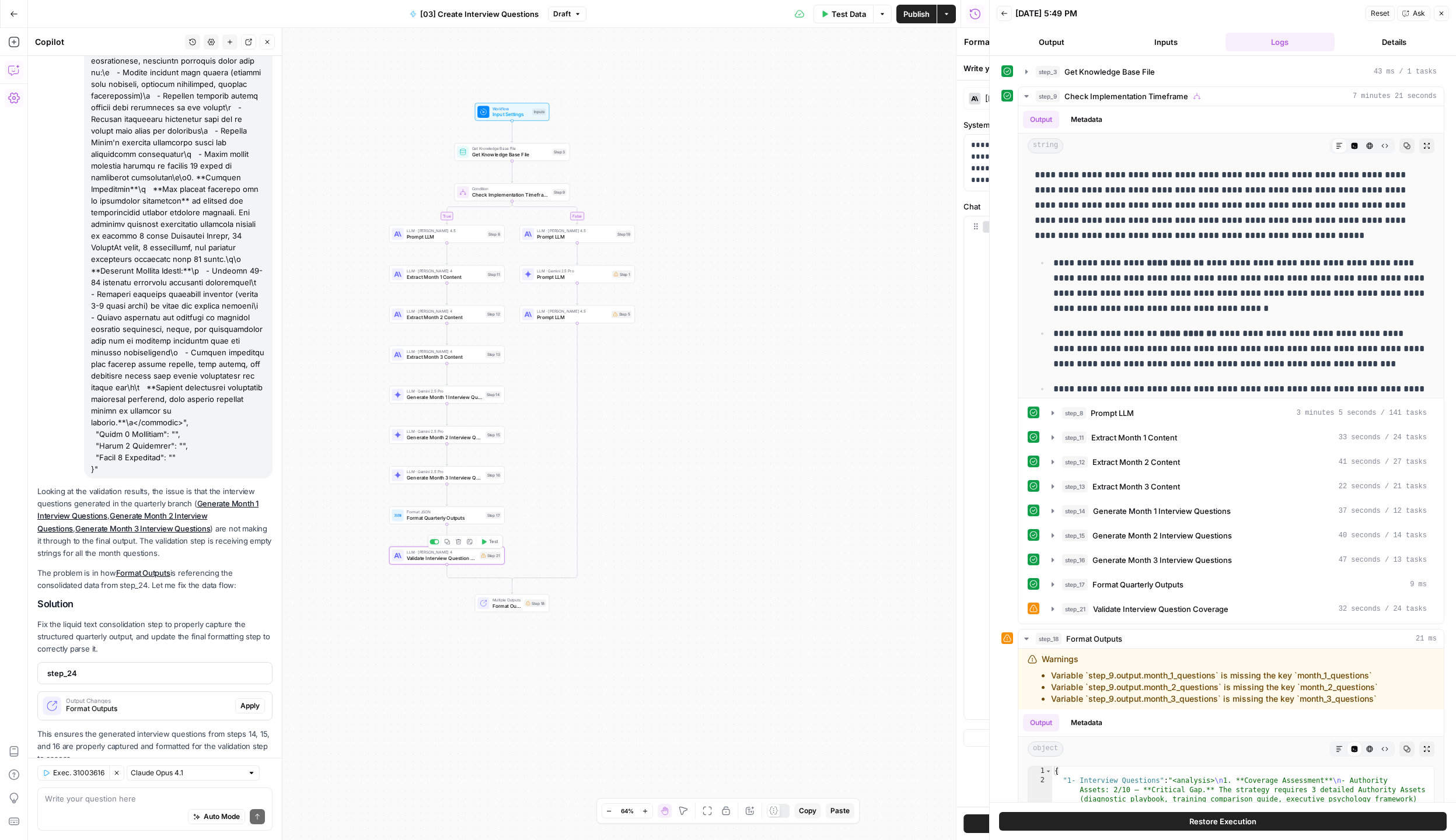
type textarea "Validate Interview Question Coverage"
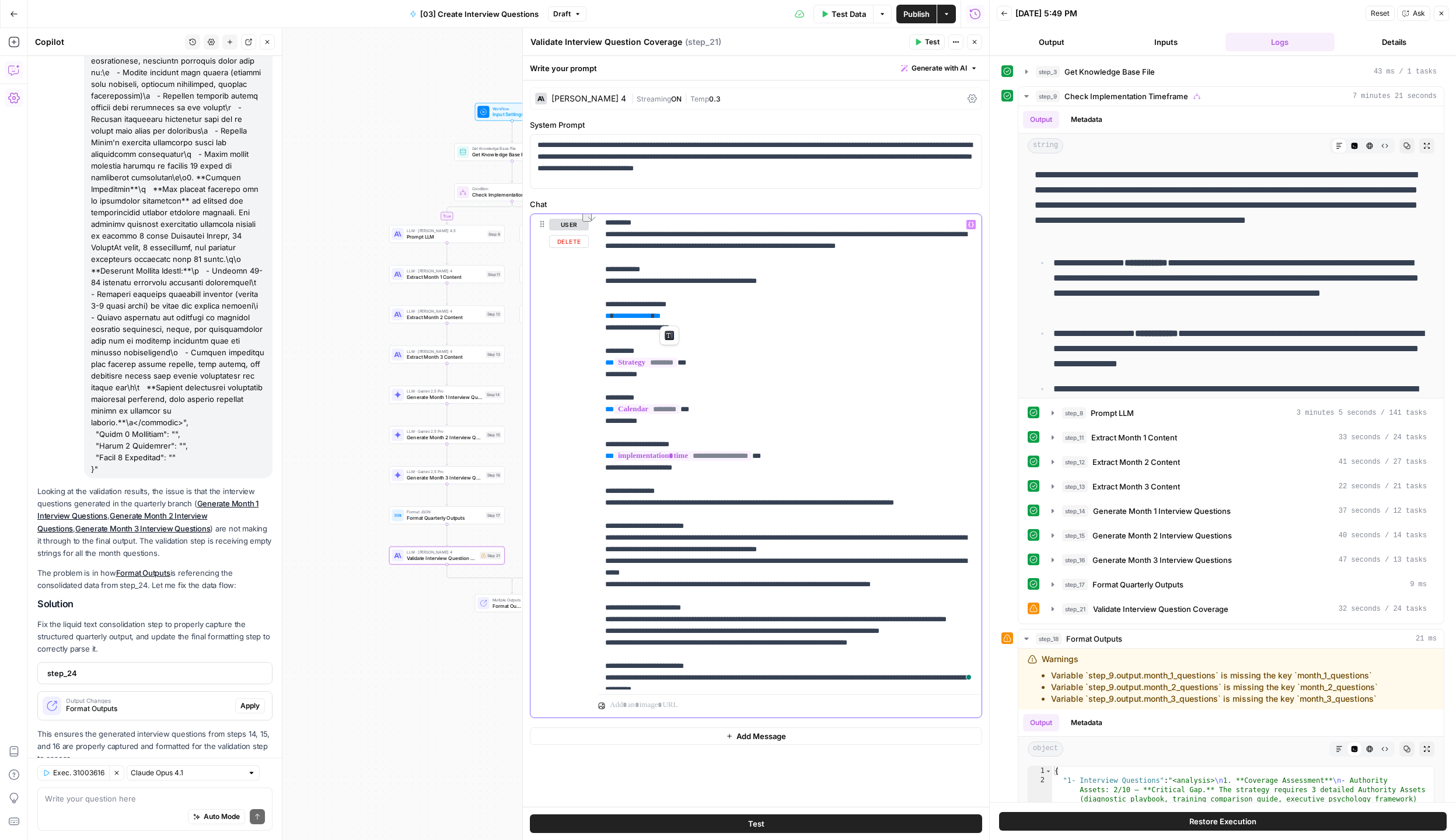
scroll to position [4, 0]
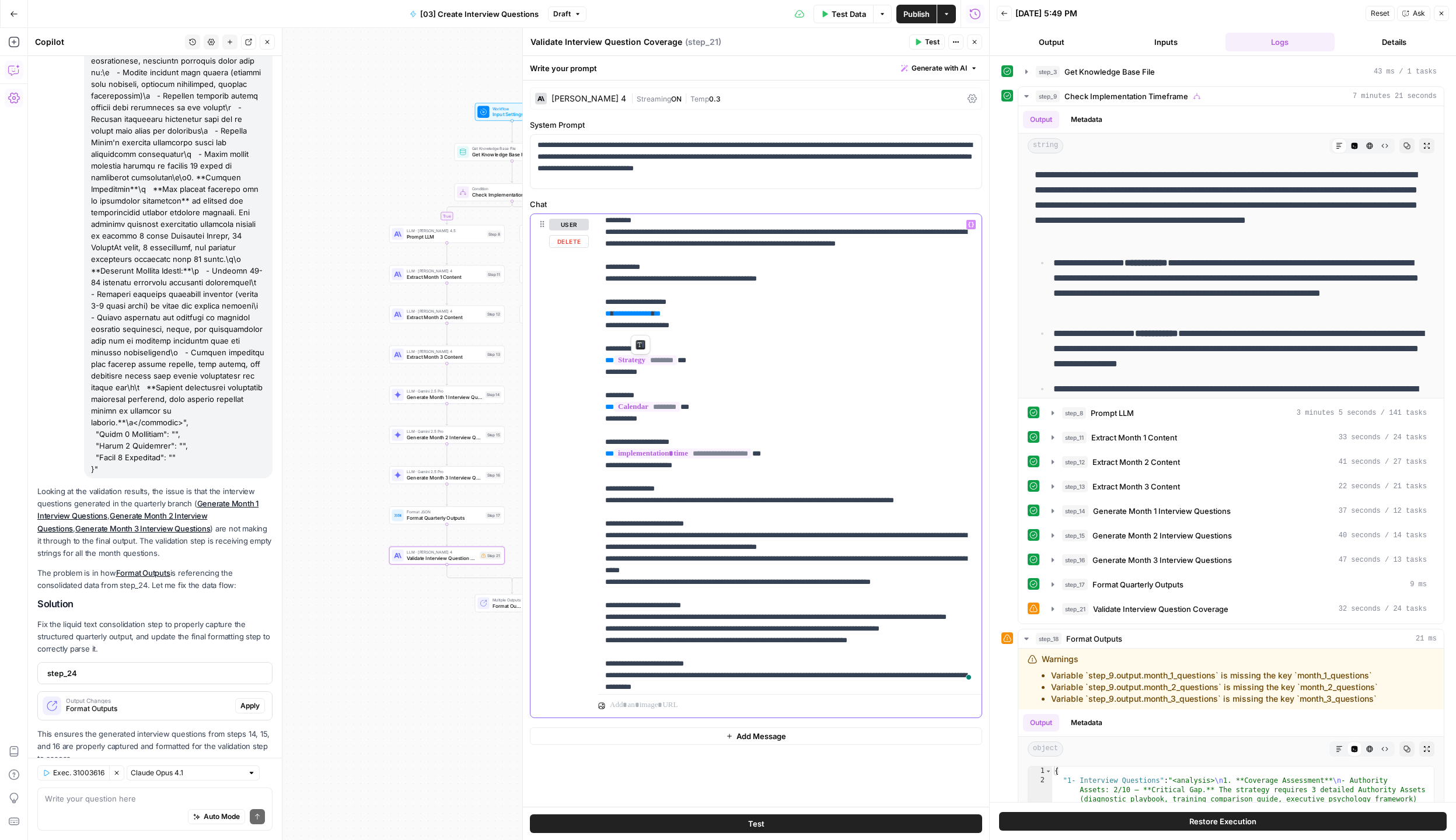
click at [601, 315] on div "**********" at bounding box center [756, 448] width 466 height 784
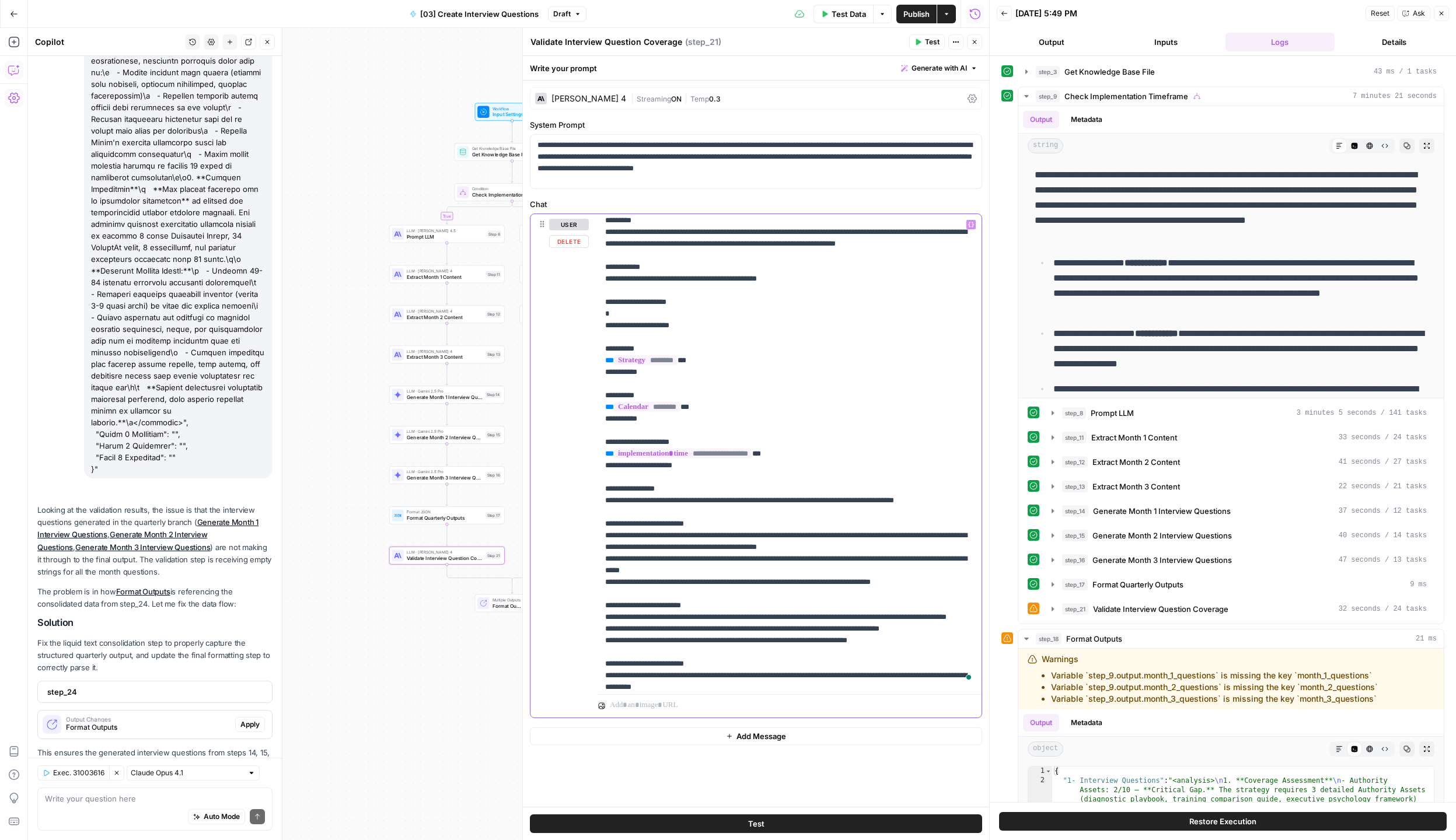
scroll to position [2664, 0]
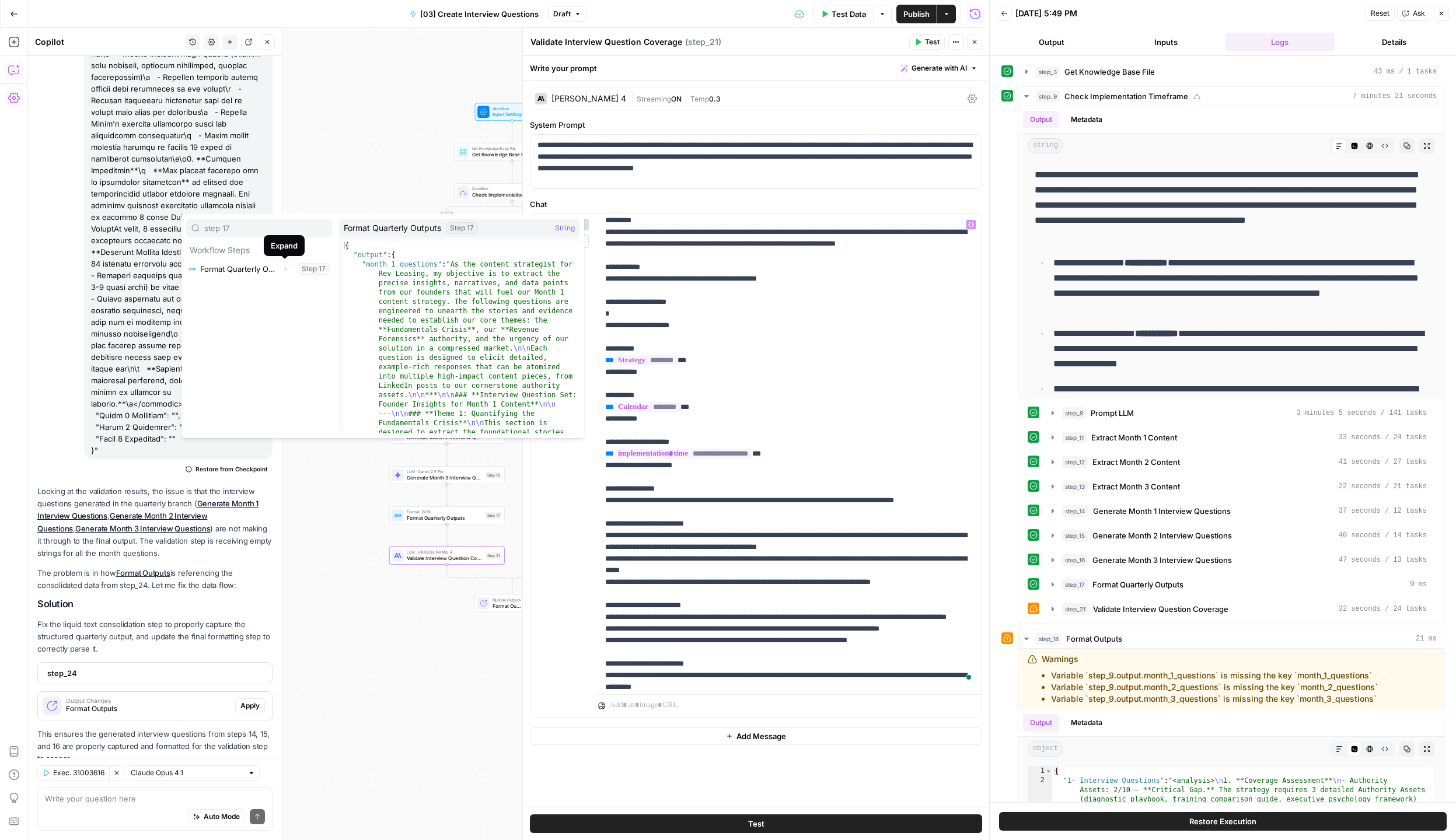
type input "step 17"
click at [286, 269] on icon "button" at bounding box center [285, 269] width 7 height 7
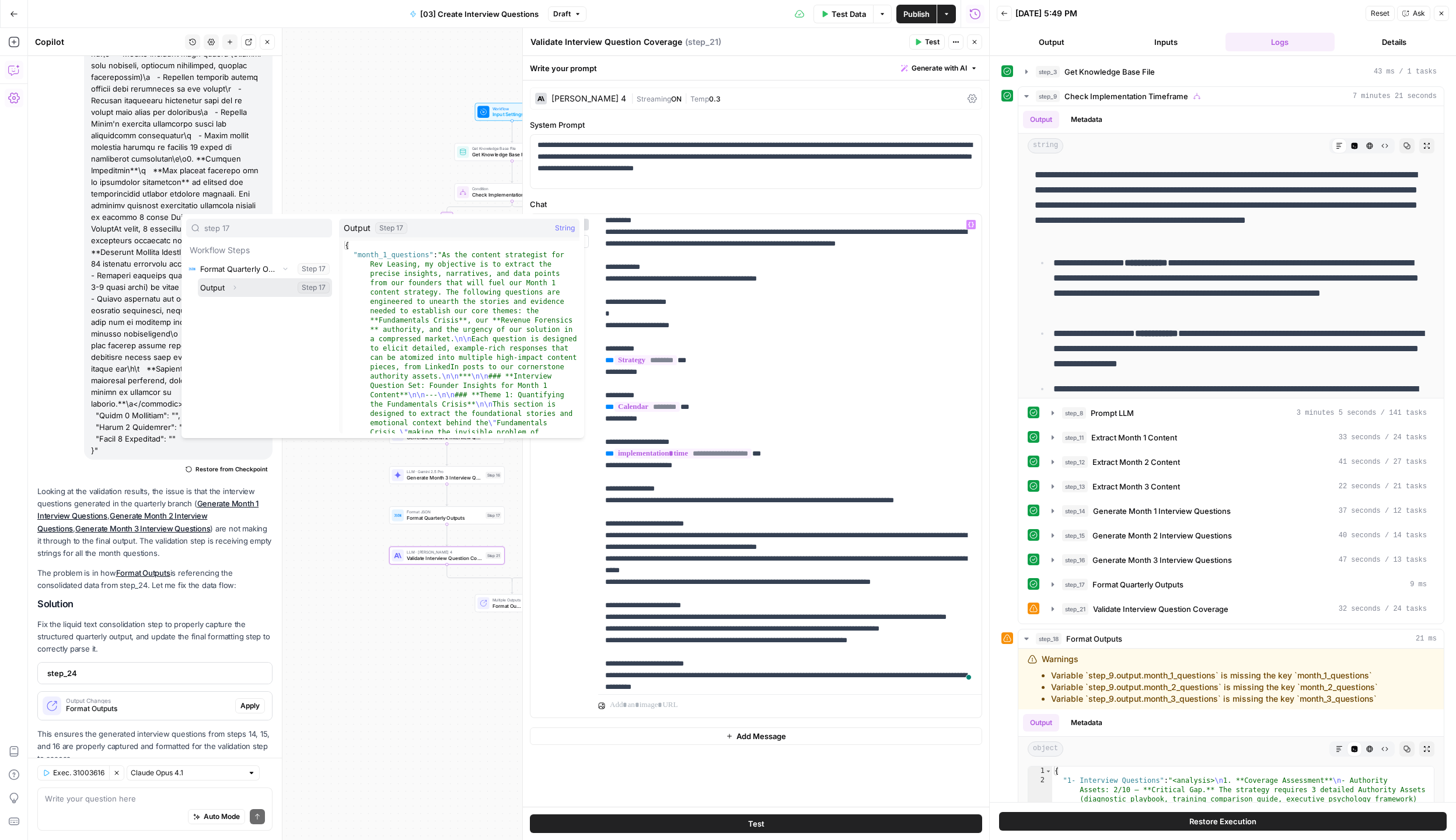
click at [272, 292] on button "Select variable Output" at bounding box center [265, 287] width 134 height 19
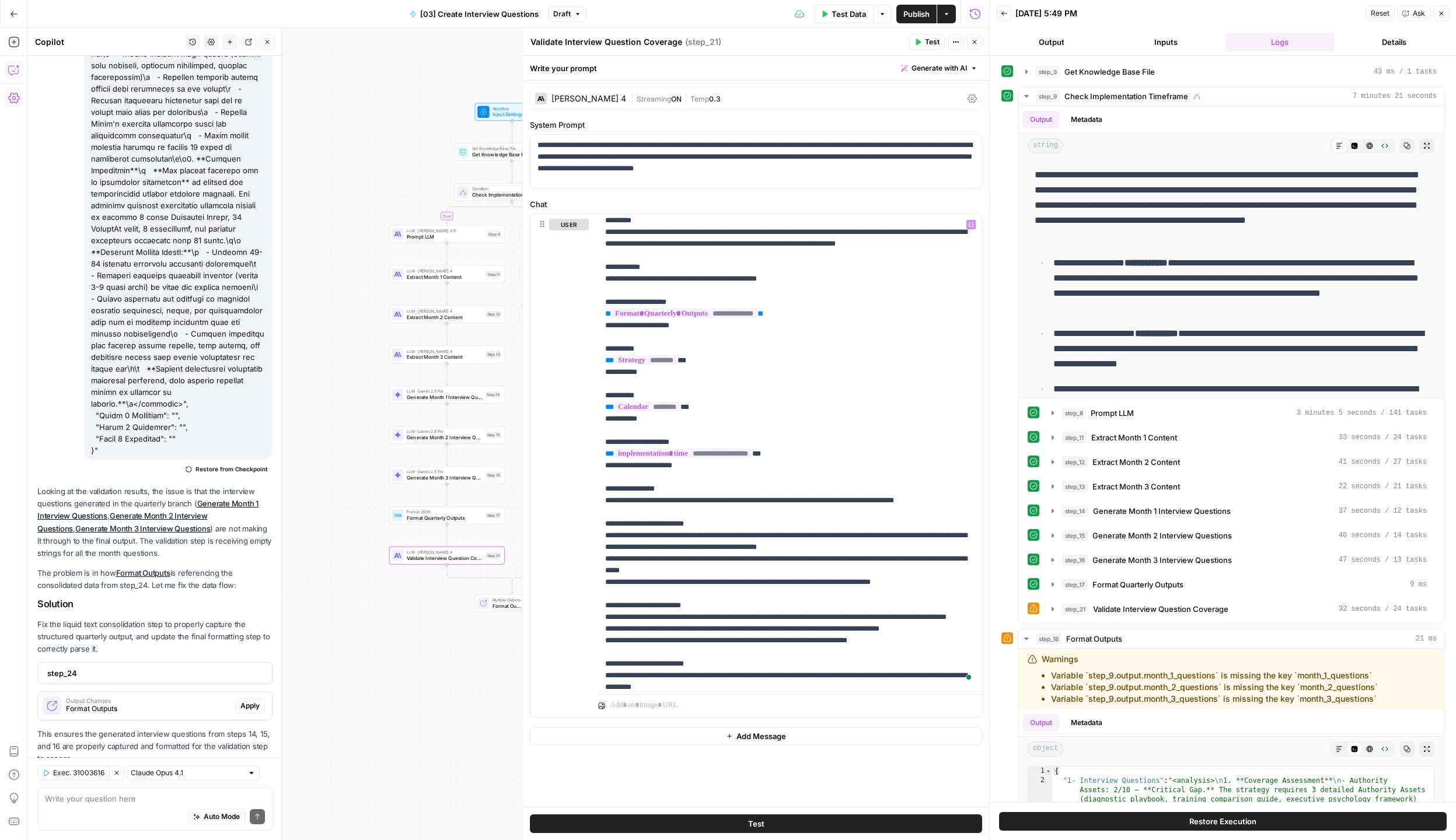
click at [926, 43] on span "Test" at bounding box center [932, 41] width 14 height 10
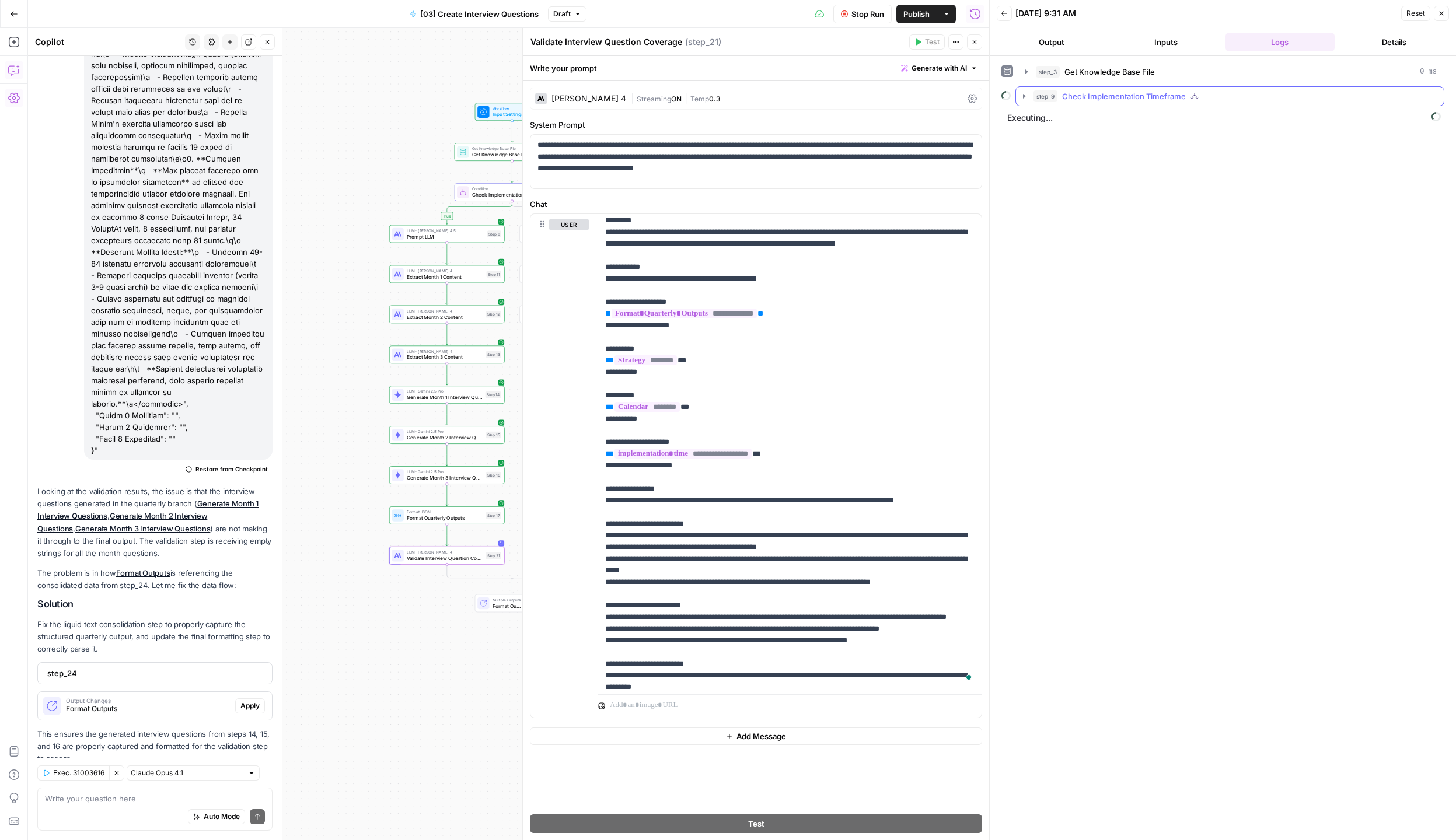
click at [1023, 100] on icon "button" at bounding box center [1024, 96] width 10 height 10
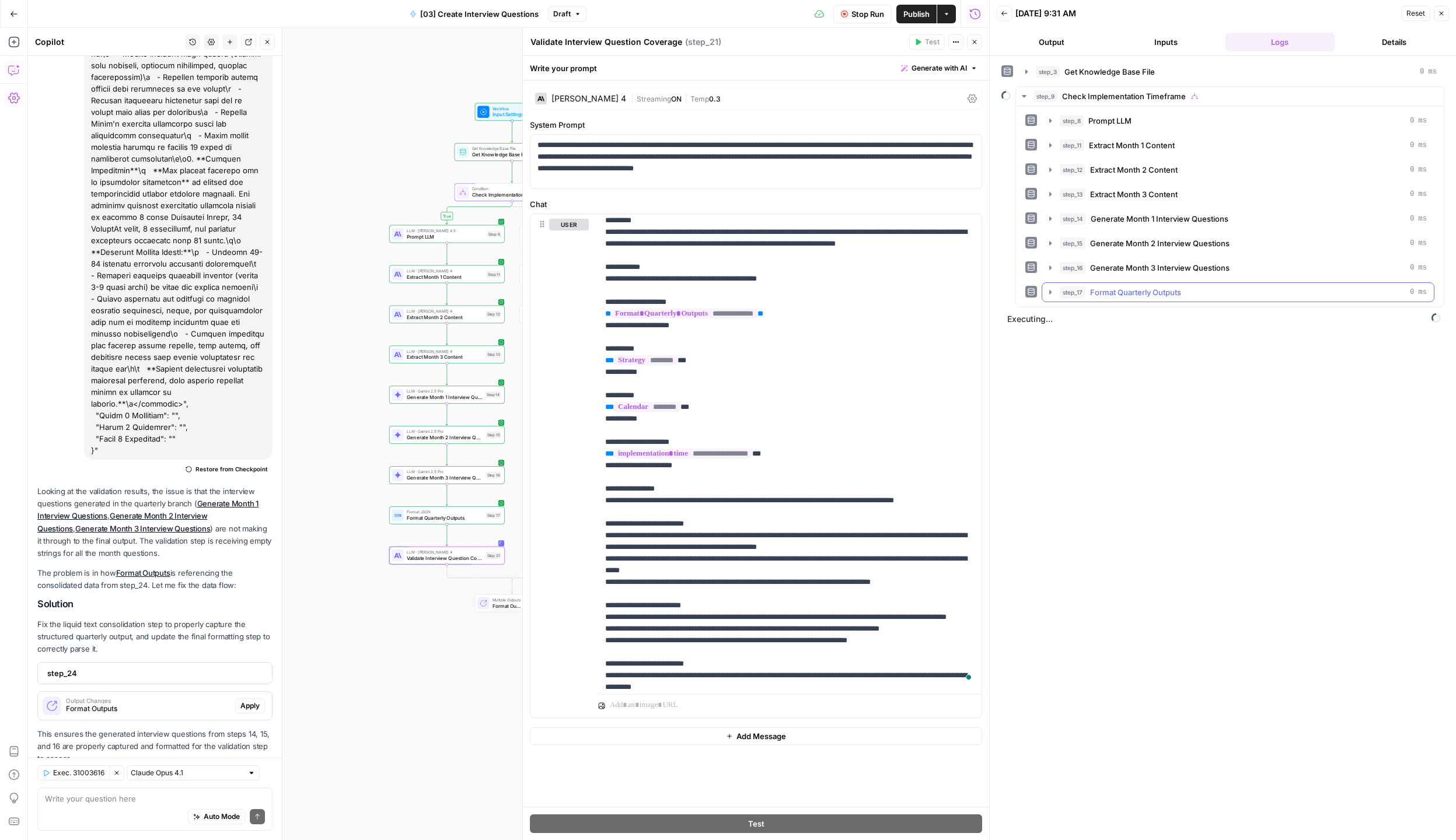
click at [1051, 293] on icon "button" at bounding box center [1051, 293] width 10 height 10
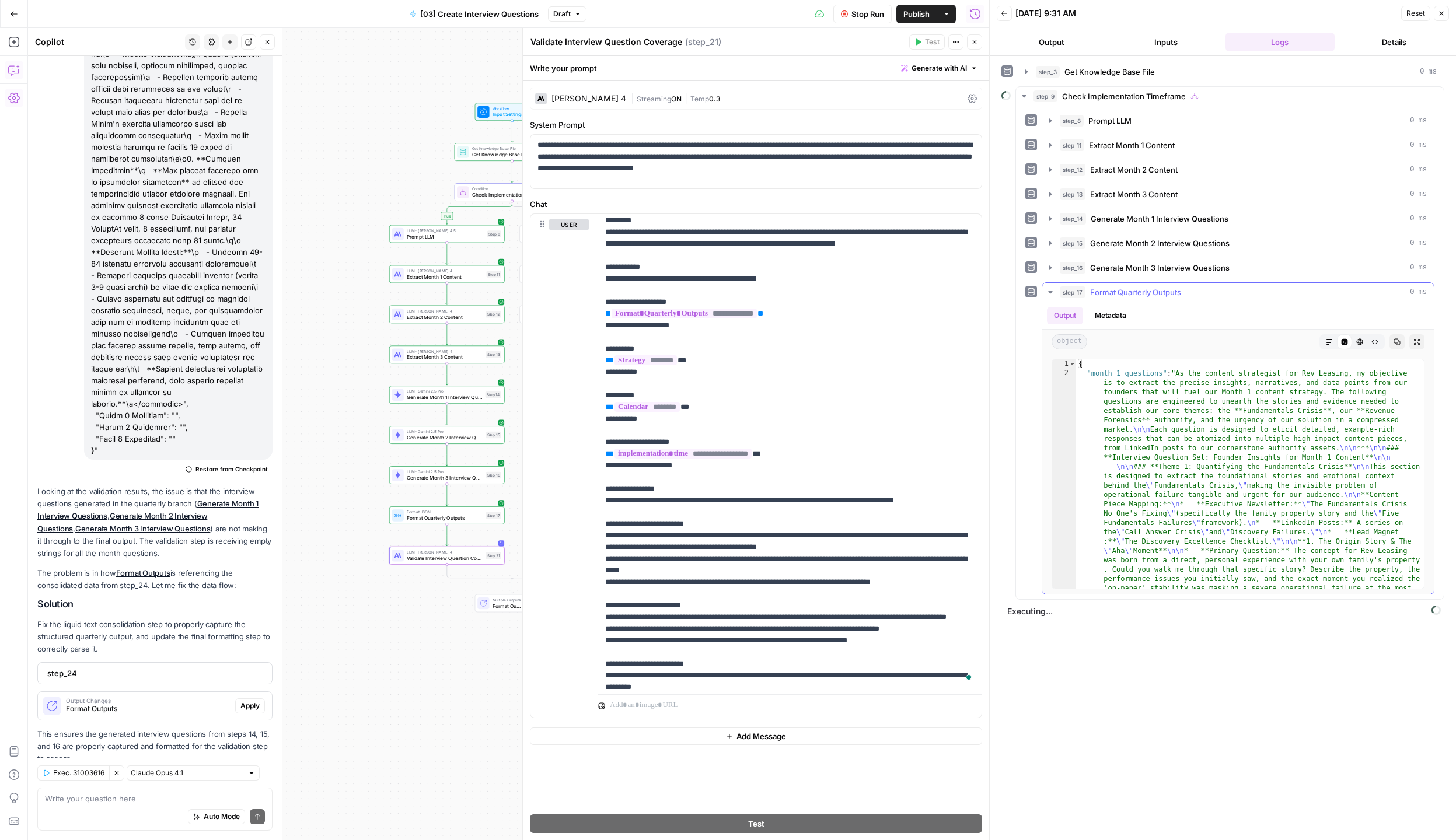
click at [1051, 293] on icon "button" at bounding box center [1051, 293] width 10 height 10
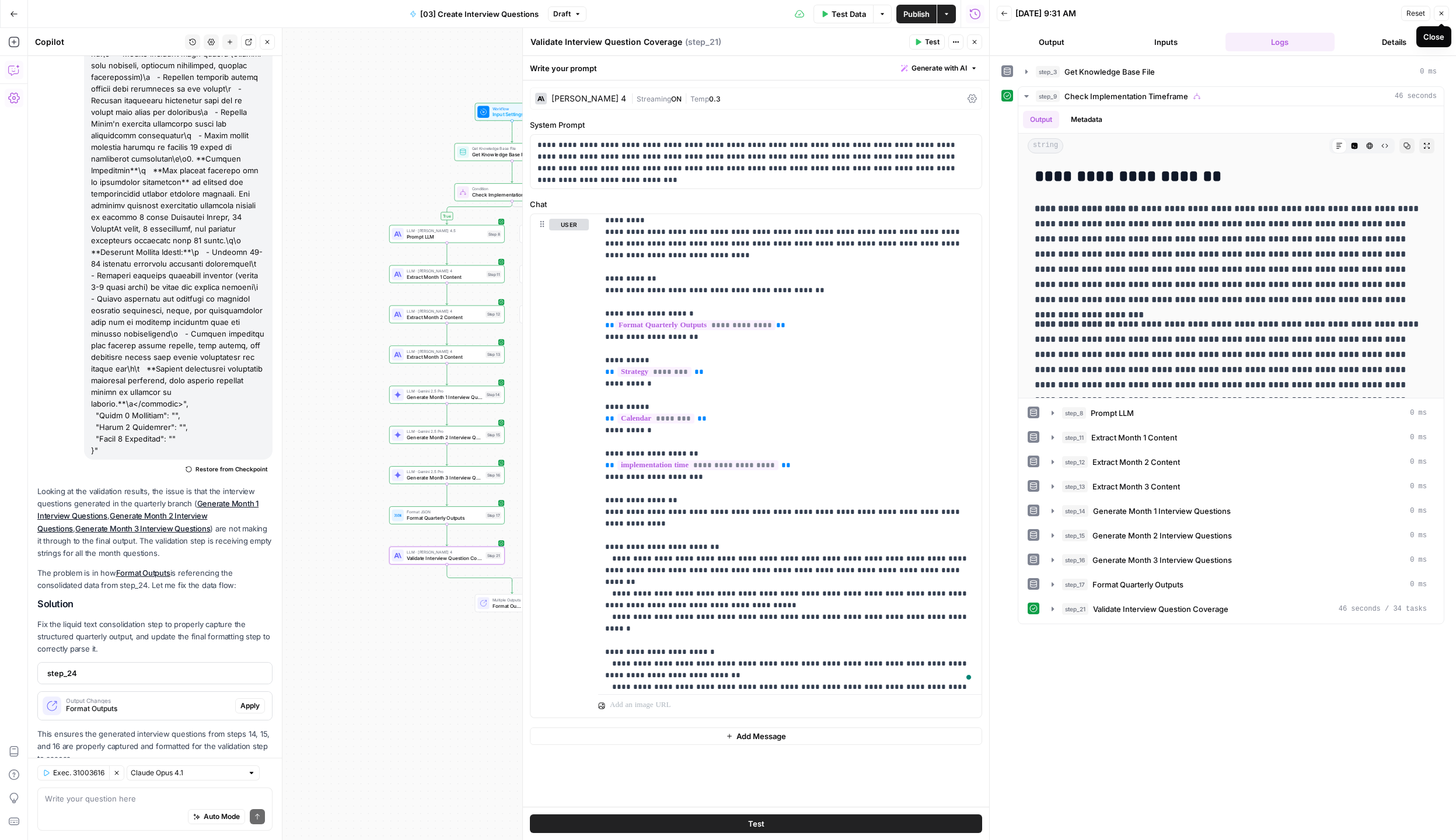
click at [1440, 15] on icon "button" at bounding box center [1441, 13] width 7 height 7
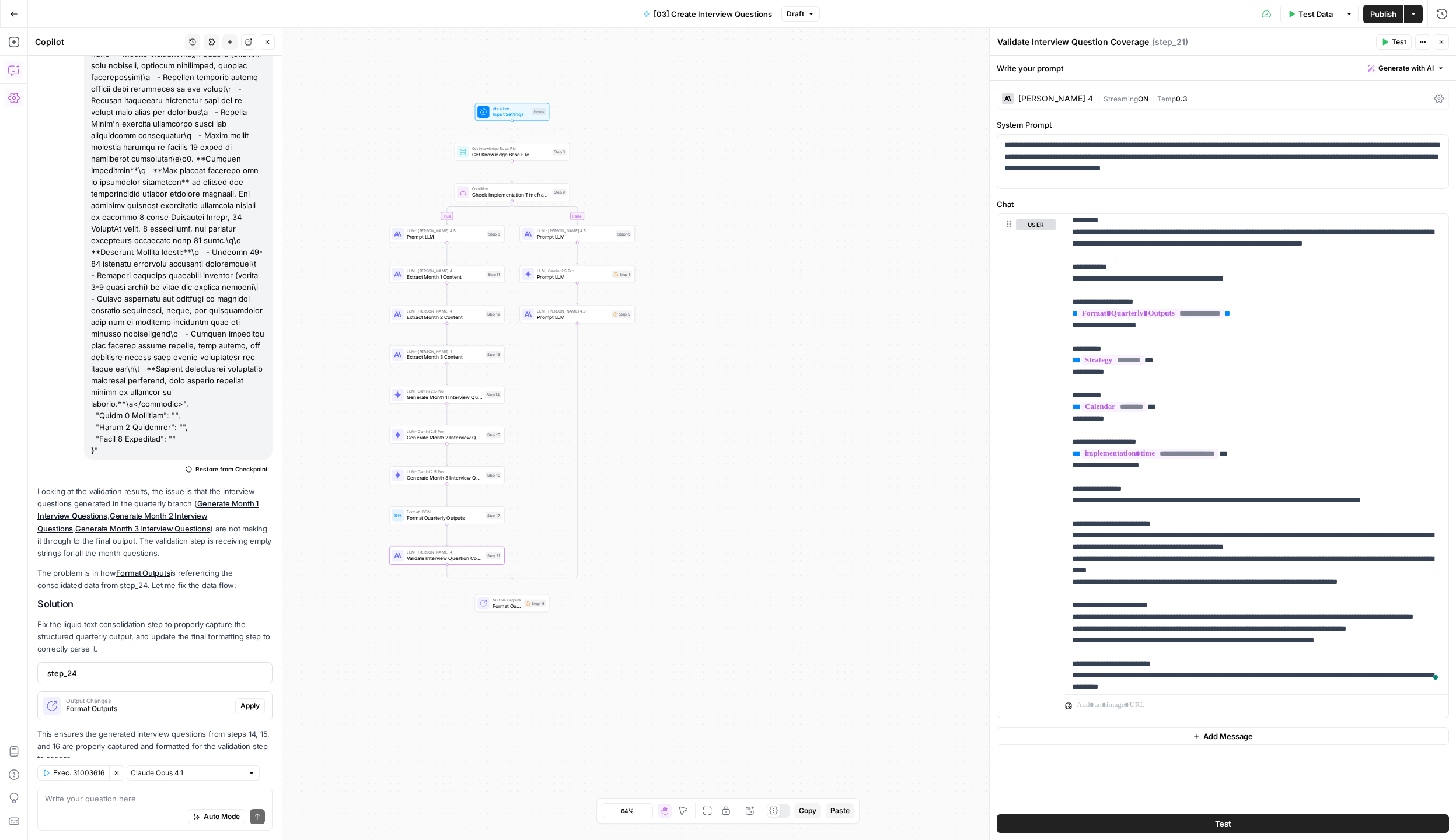
click at [1437, 41] on icon "button" at bounding box center [1441, 42] width 7 height 7
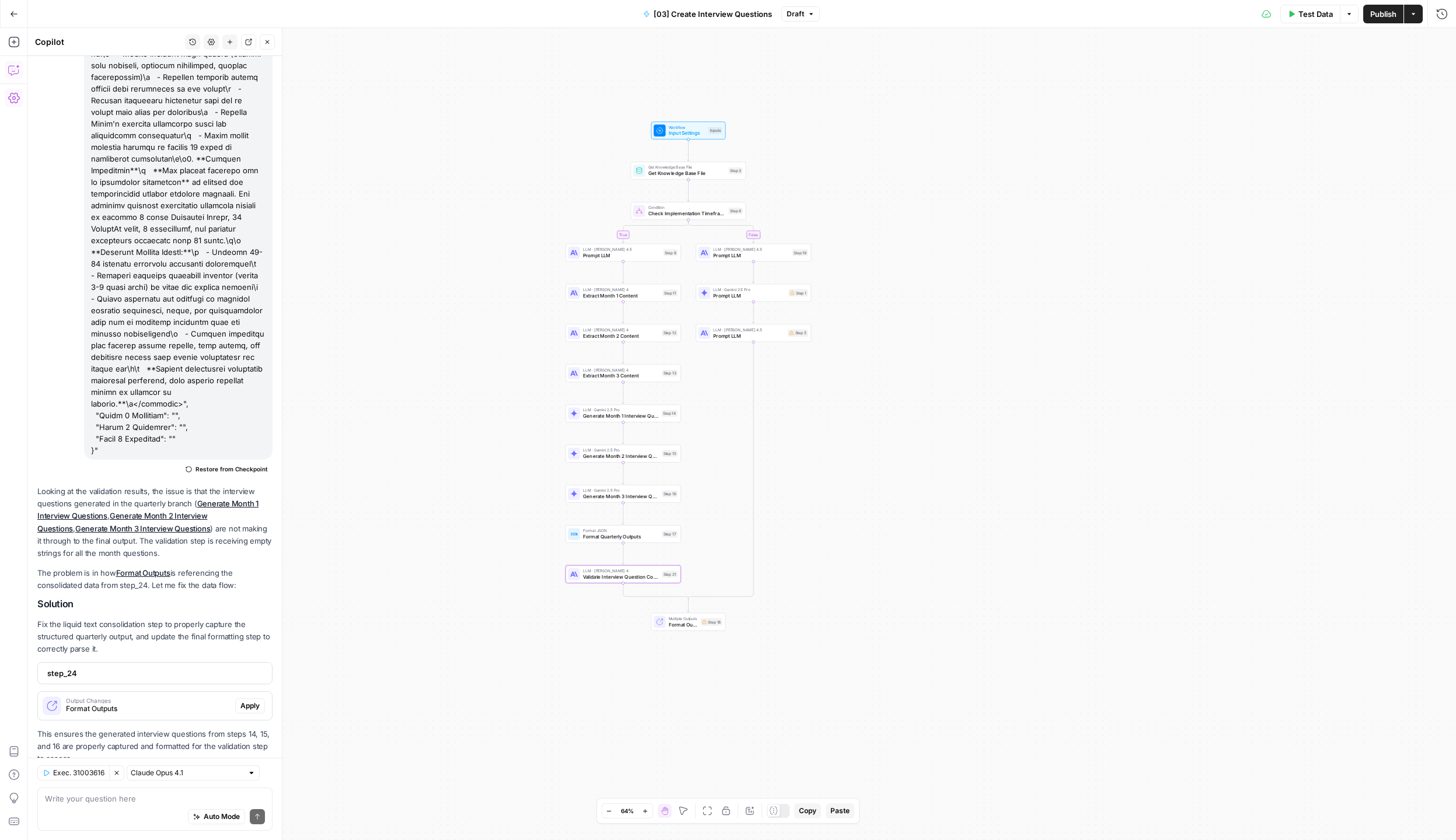
drag, startPoint x: 882, startPoint y: 363, endPoint x: 1007, endPoint y: 376, distance: 125.7
click at [1007, 376] on div "false true Workflow Input Settings Inputs Get Knowledge Base File Get Knowledge…" at bounding box center [742, 434] width 1428 height 812
click at [5, 11] on button "Go Back" at bounding box center [14, 14] width 21 height 21
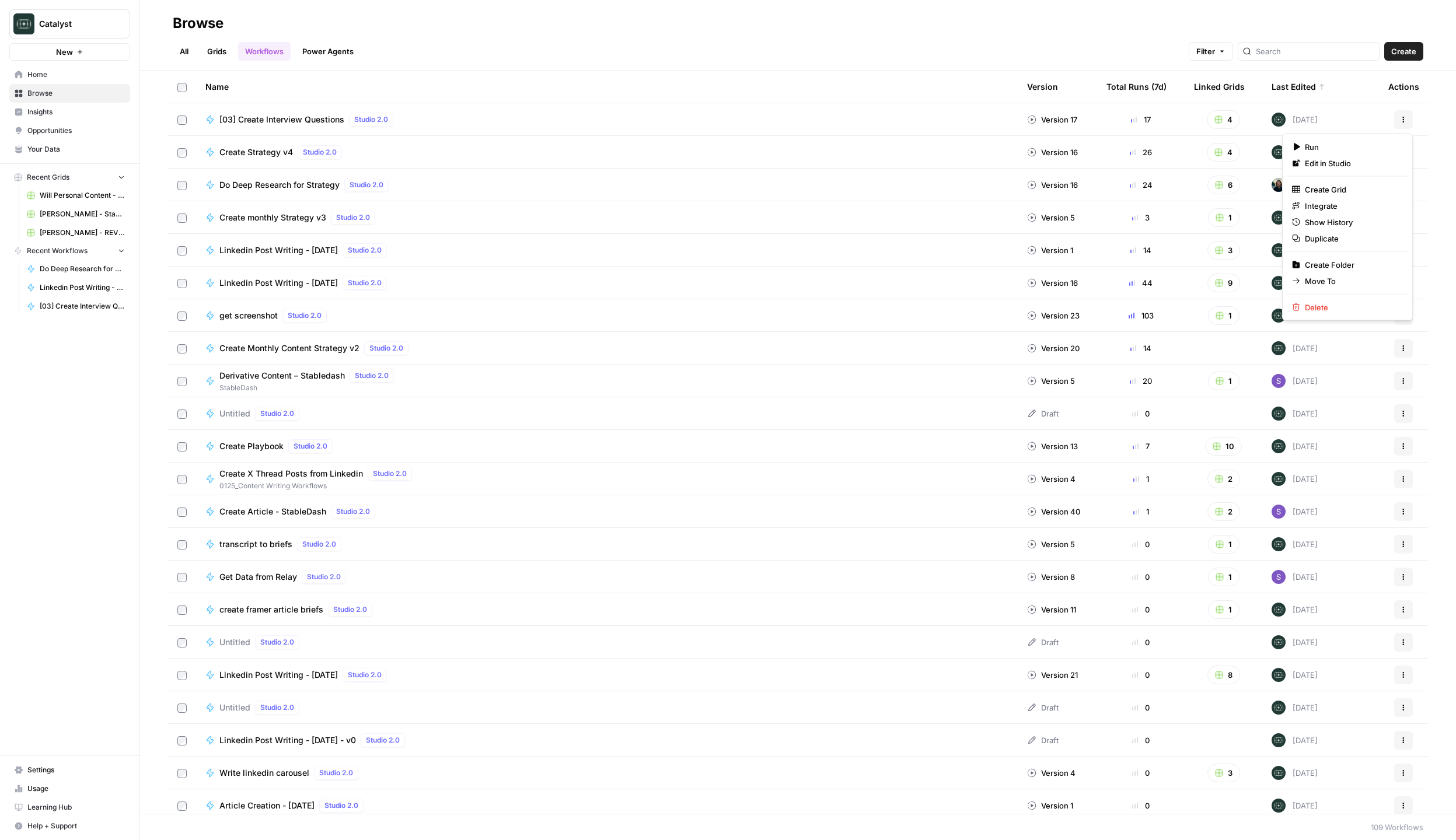
click at [1402, 117] on icon "button" at bounding box center [1403, 117] width 2 height 2
click at [1342, 238] on span "Duplicate" at bounding box center [1352, 238] width 93 height 12
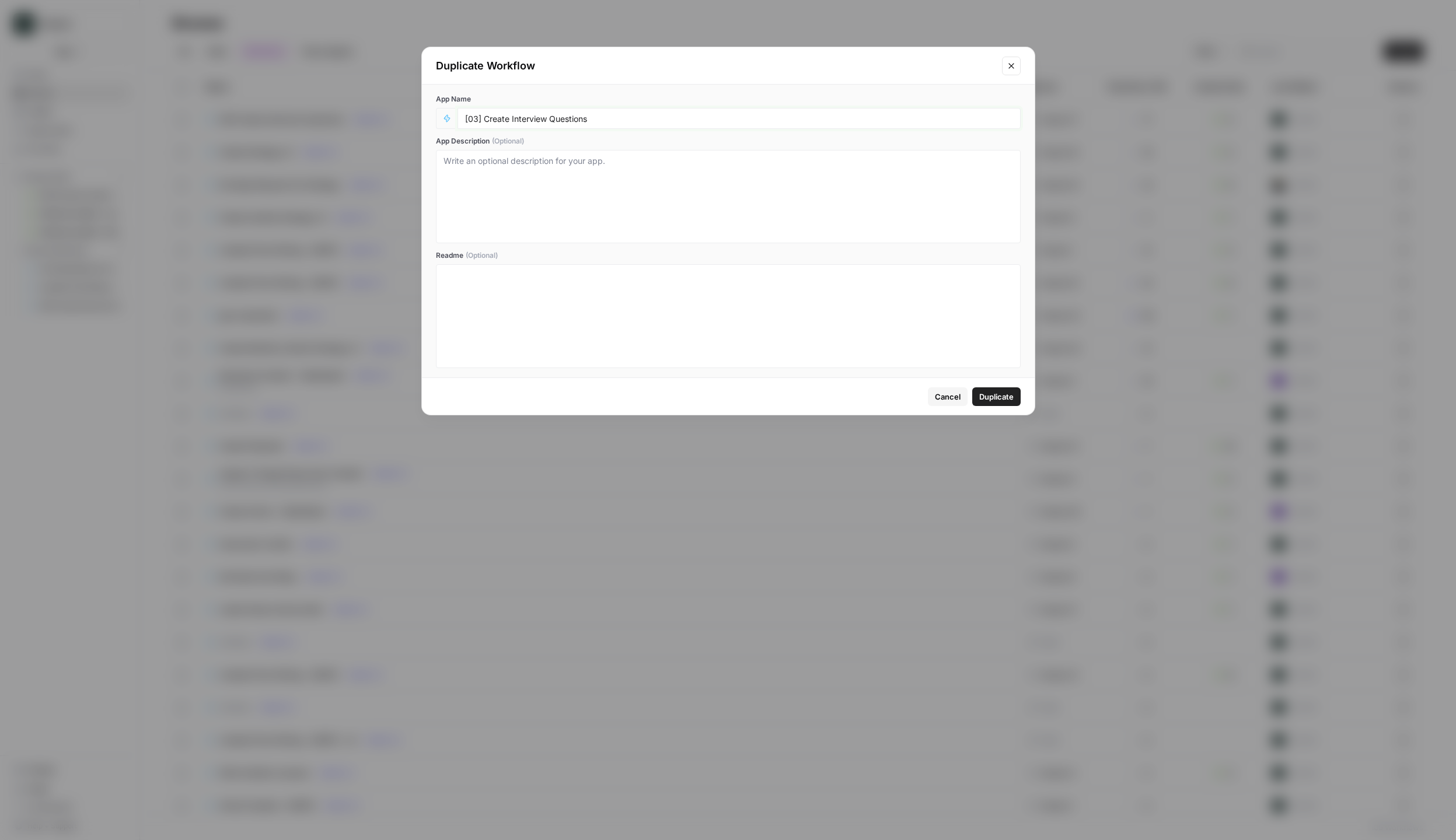
click at [636, 120] on input "[03] Create Interview Questions" at bounding box center [739, 118] width 548 height 10
type input "[03] Create Interview Questions v2"
click at [1003, 392] on span "Duplicate" at bounding box center [996, 396] width 34 height 12
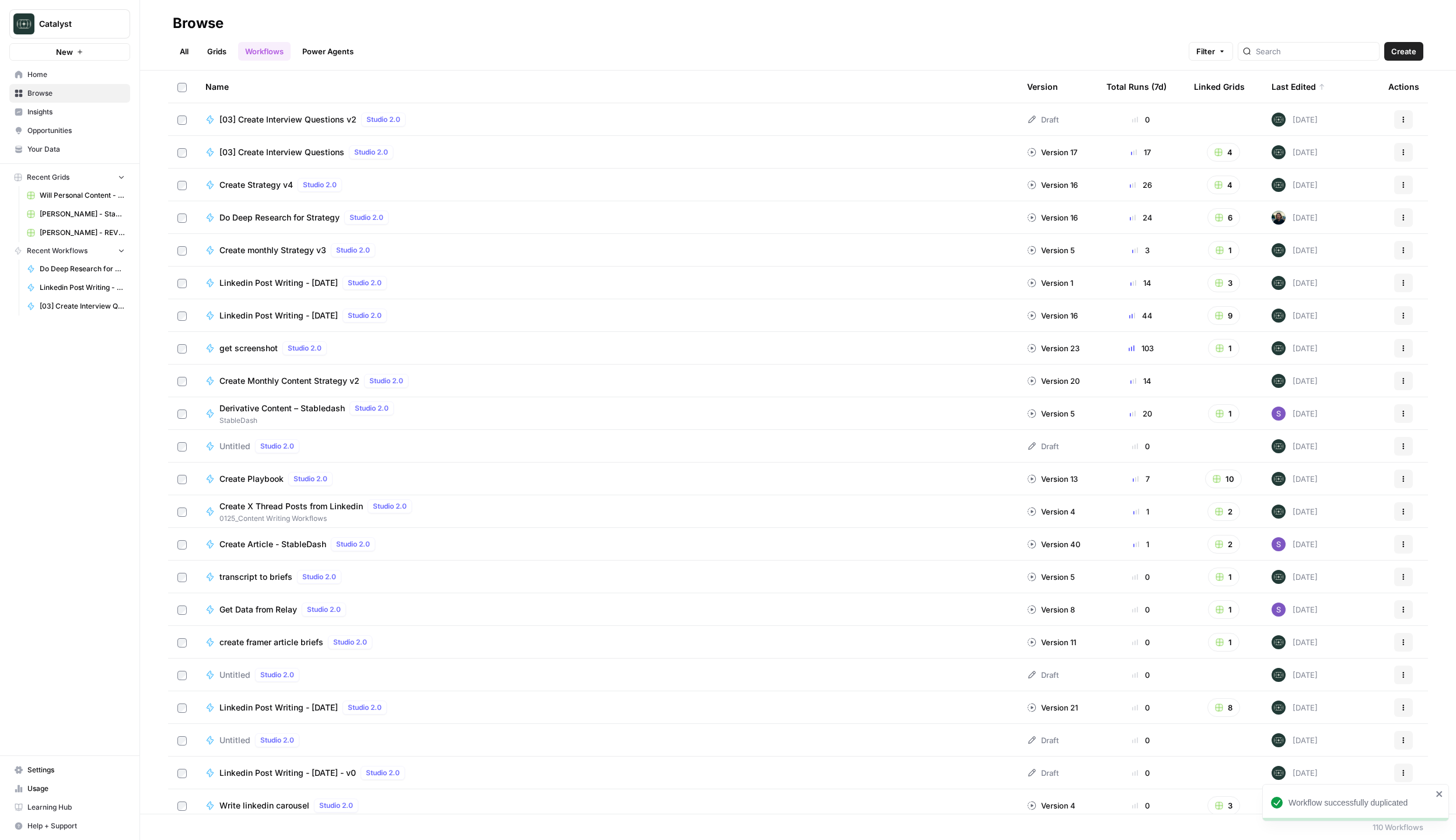
click at [308, 114] on span "[03] Create Interview Questions v2" at bounding box center [288, 120] width 137 height 12
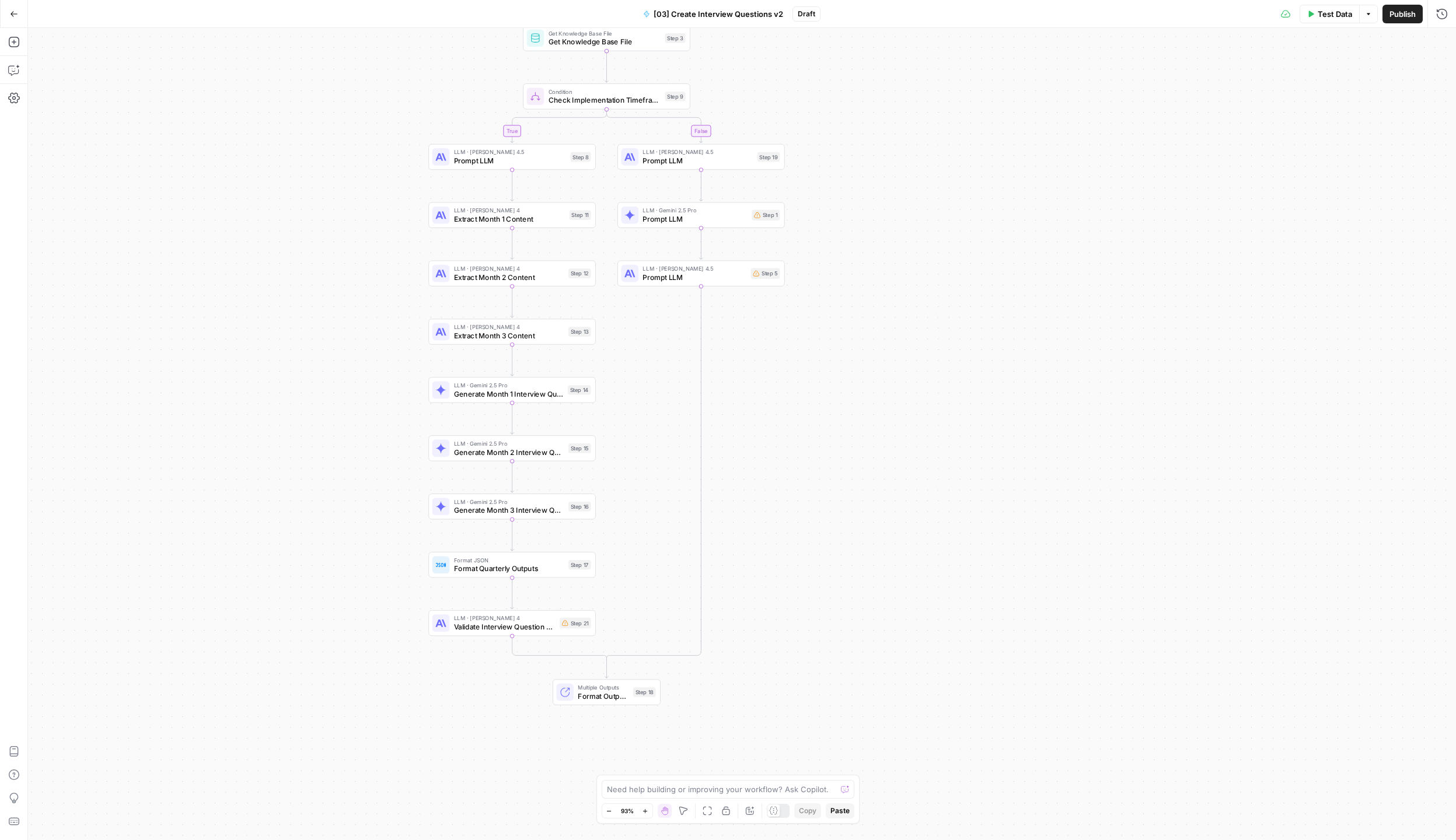
drag, startPoint x: 455, startPoint y: 207, endPoint x: 366, endPoint y: 150, distance: 105.7
click at [366, 150] on div "true false Workflow Input Settings Inputs Get Knowledge Base File Get Knowledge…" at bounding box center [742, 434] width 1428 height 812
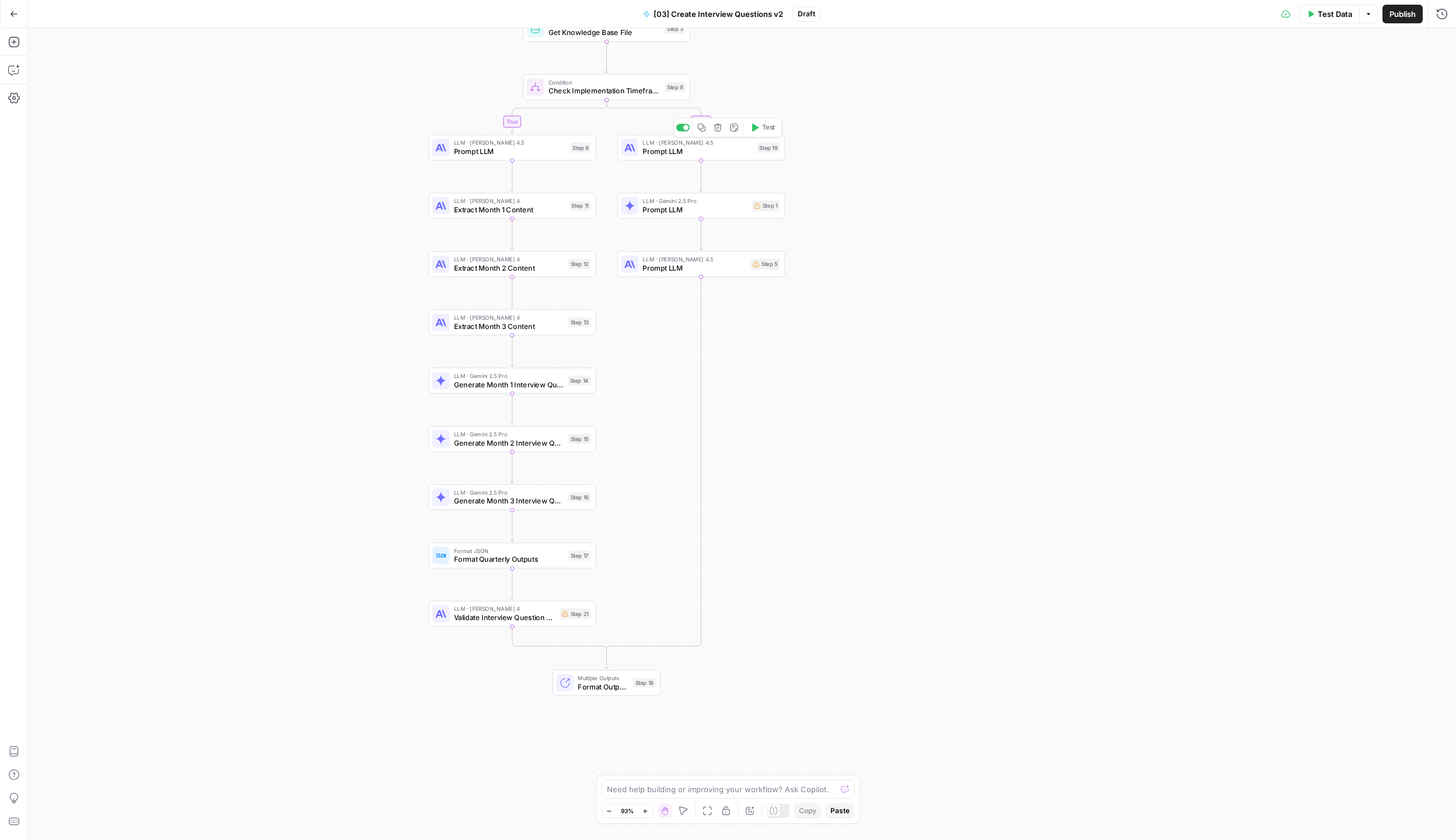
click at [742, 152] on span "Prompt LLM" at bounding box center [697, 151] width 110 height 11
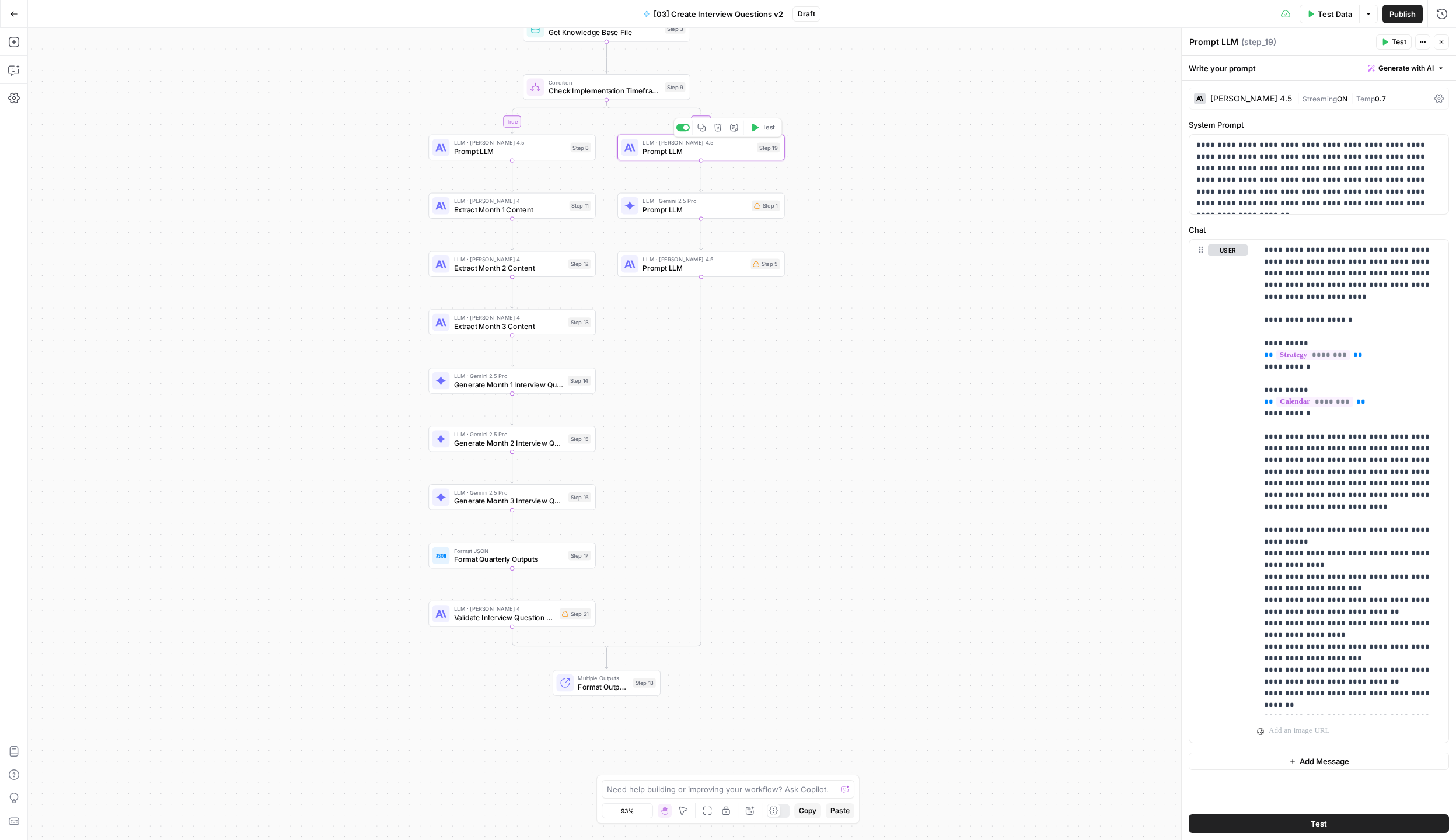
click at [714, 127] on icon "button" at bounding box center [717, 127] width 8 height 8
click at [714, 149] on span "Delete Step" at bounding box center [697, 148] width 45 height 12
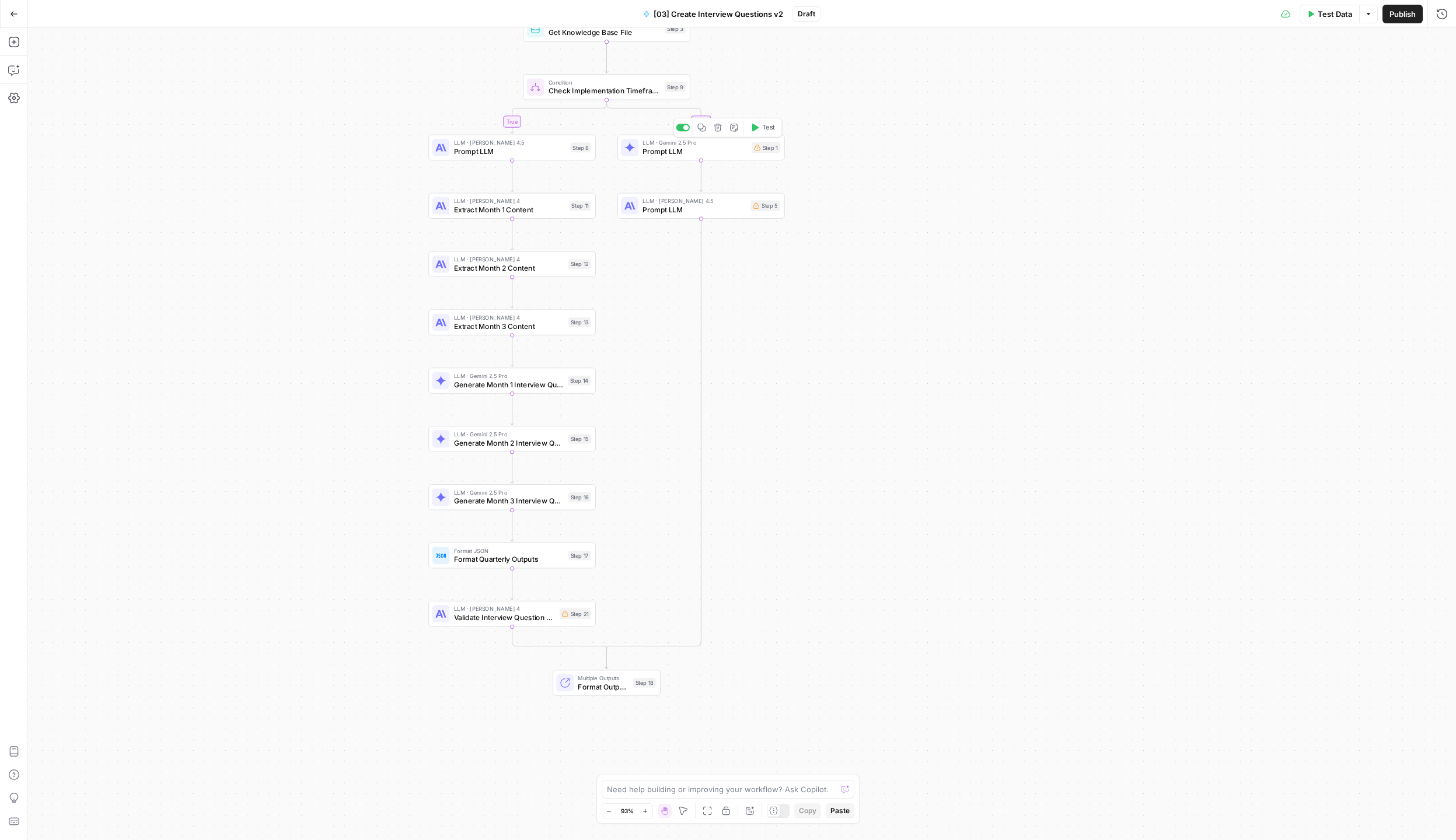
click at [719, 130] on icon "button" at bounding box center [718, 127] width 9 height 9
click at [715, 149] on span "Delete Step" at bounding box center [697, 148] width 45 height 12
click at [704, 128] on icon "button" at bounding box center [702, 127] width 9 height 9
click at [721, 130] on button "Delete step" at bounding box center [717, 128] width 14 height 14
click at [710, 149] on span "Delete Step" at bounding box center [697, 148] width 45 height 12
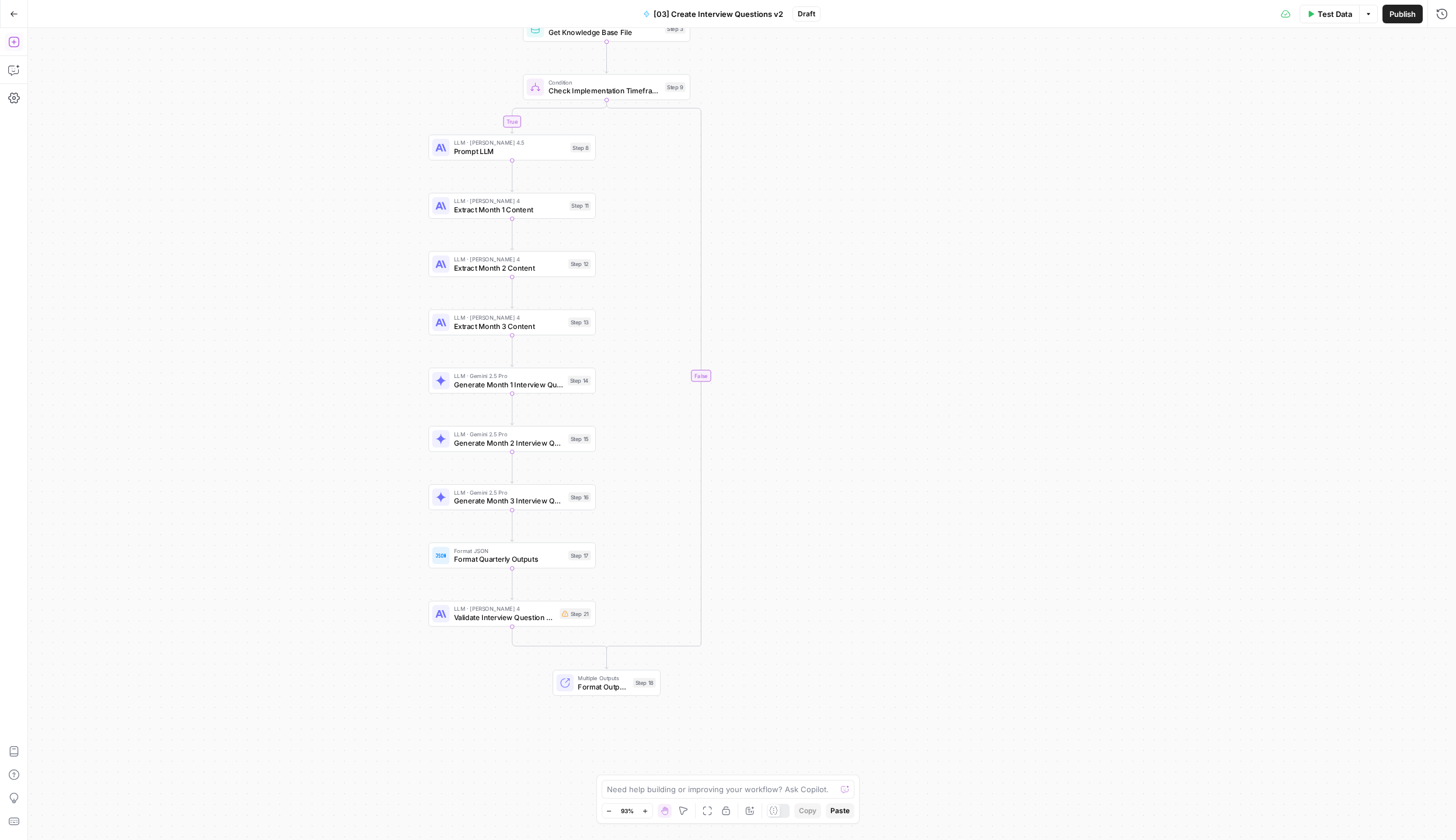
click at [15, 42] on icon "button" at bounding box center [13, 41] width 10 height 10
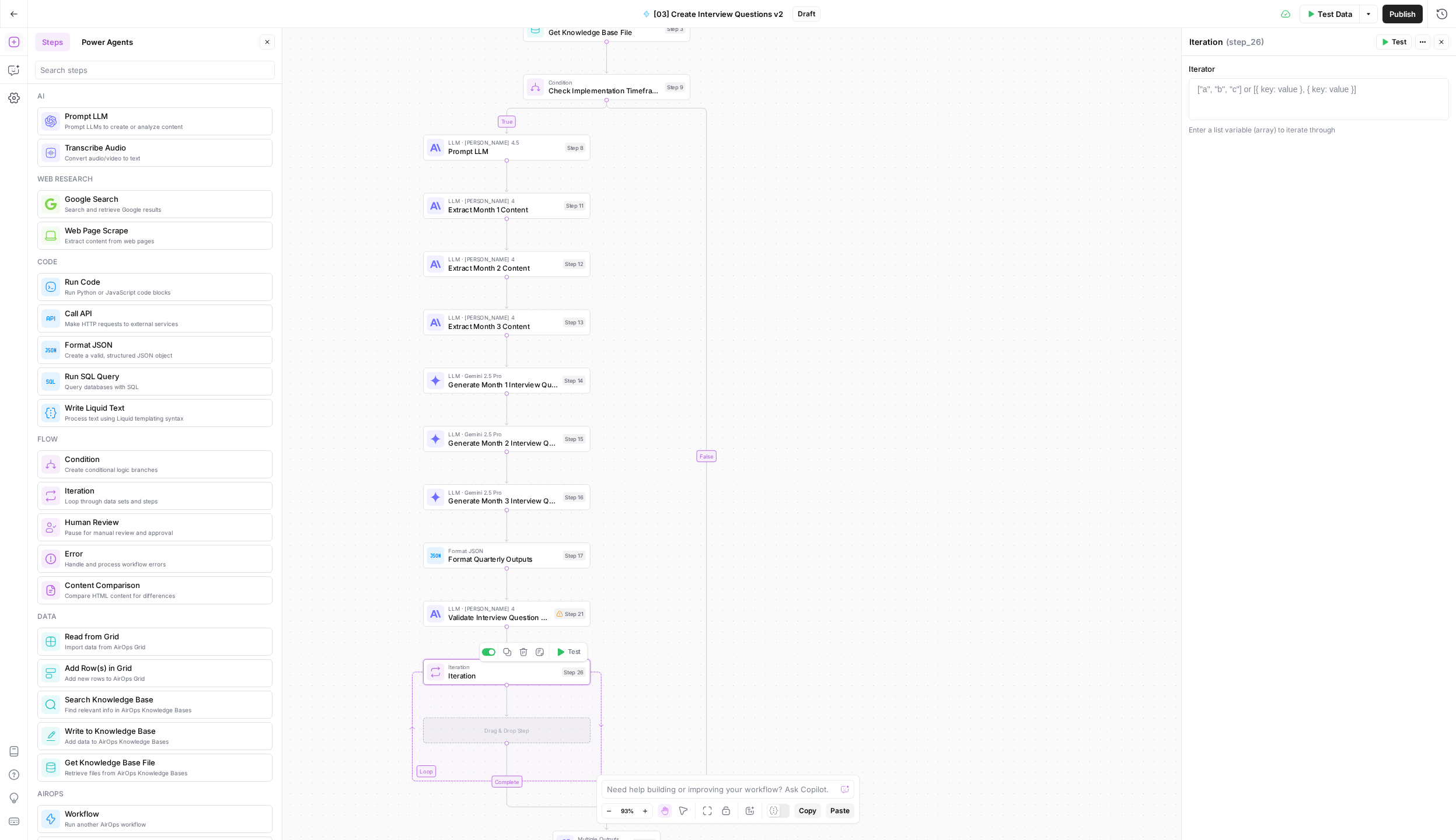
click at [468, 670] on span "Iteration" at bounding box center [502, 676] width 109 height 11
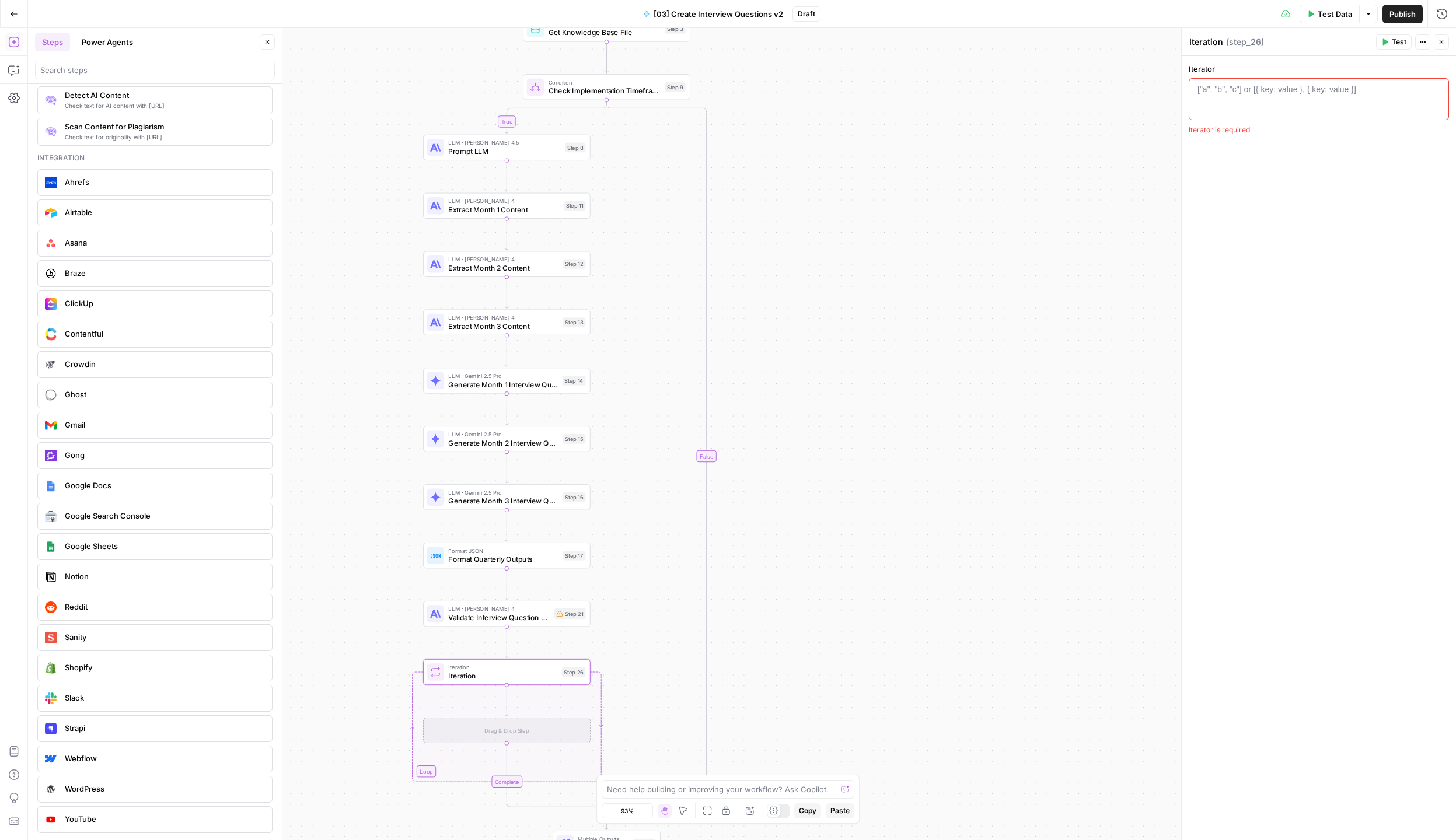
scroll to position [1568, 0]
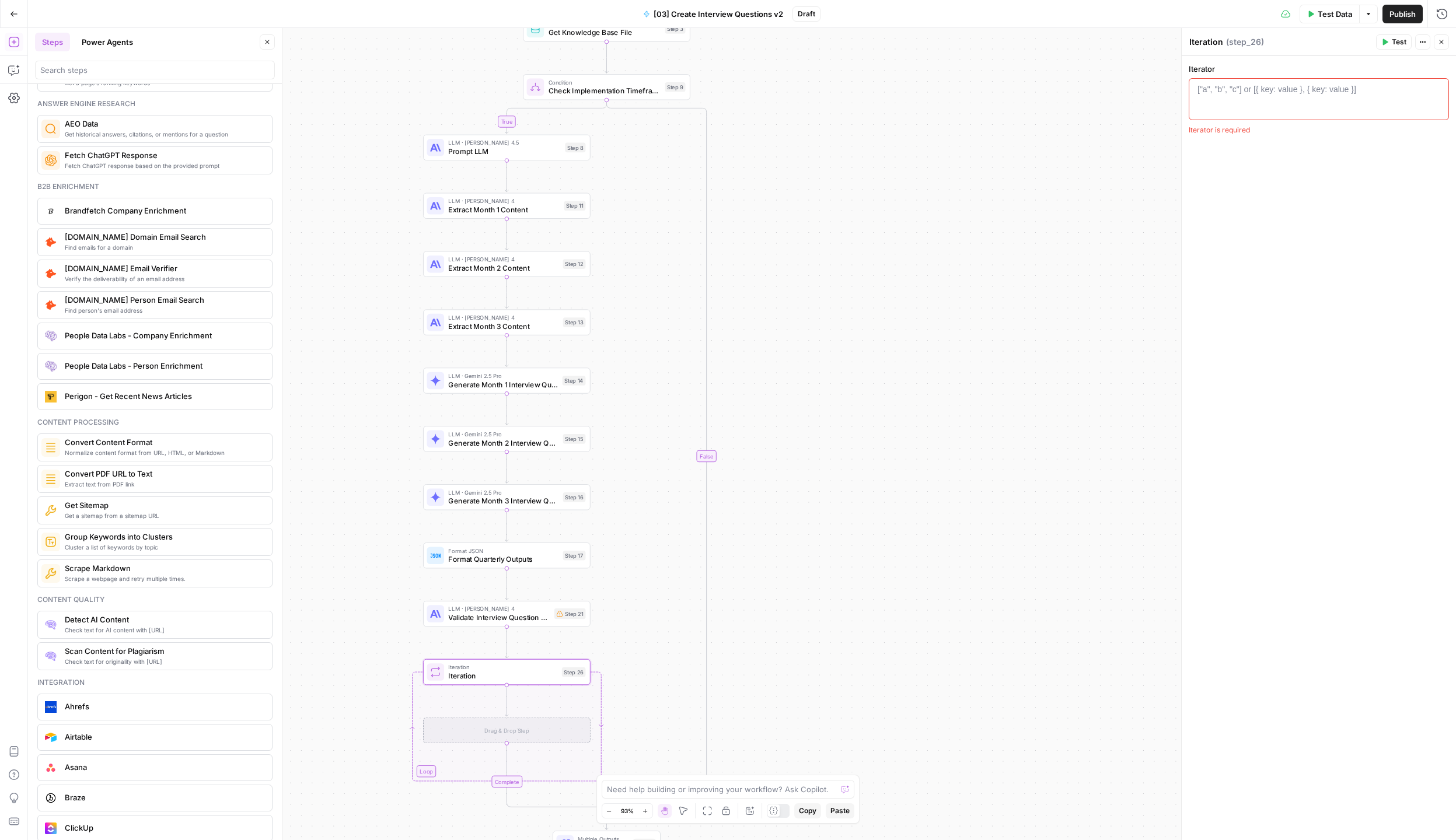
click at [186, 574] on span "Scrape Markdown" at bounding box center [164, 568] width 198 height 12
type textarea "Scrape Markdown"
click at [1437, 43] on icon "button" at bounding box center [1441, 42] width 7 height 7
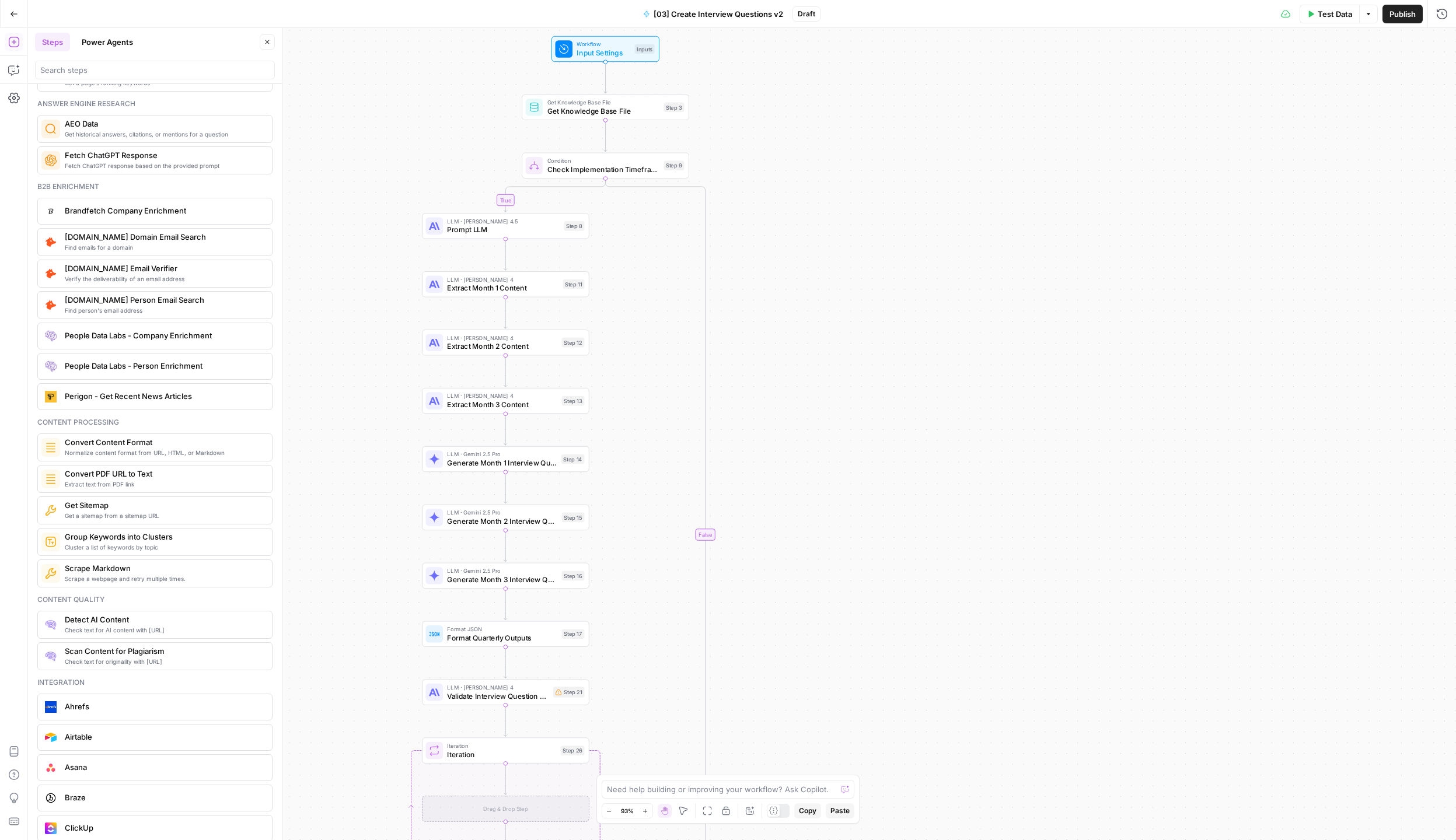
click at [555, 106] on span "Get Knowledge Base File" at bounding box center [603, 111] width 112 height 11
click at [607, 169] on span "Check Implementation Timeframe" at bounding box center [603, 170] width 112 height 11
click at [623, 148] on icon "button" at bounding box center [622, 145] width 9 height 9
click at [706, 145] on span "Delete Step" at bounding box center [697, 148] width 45 height 12
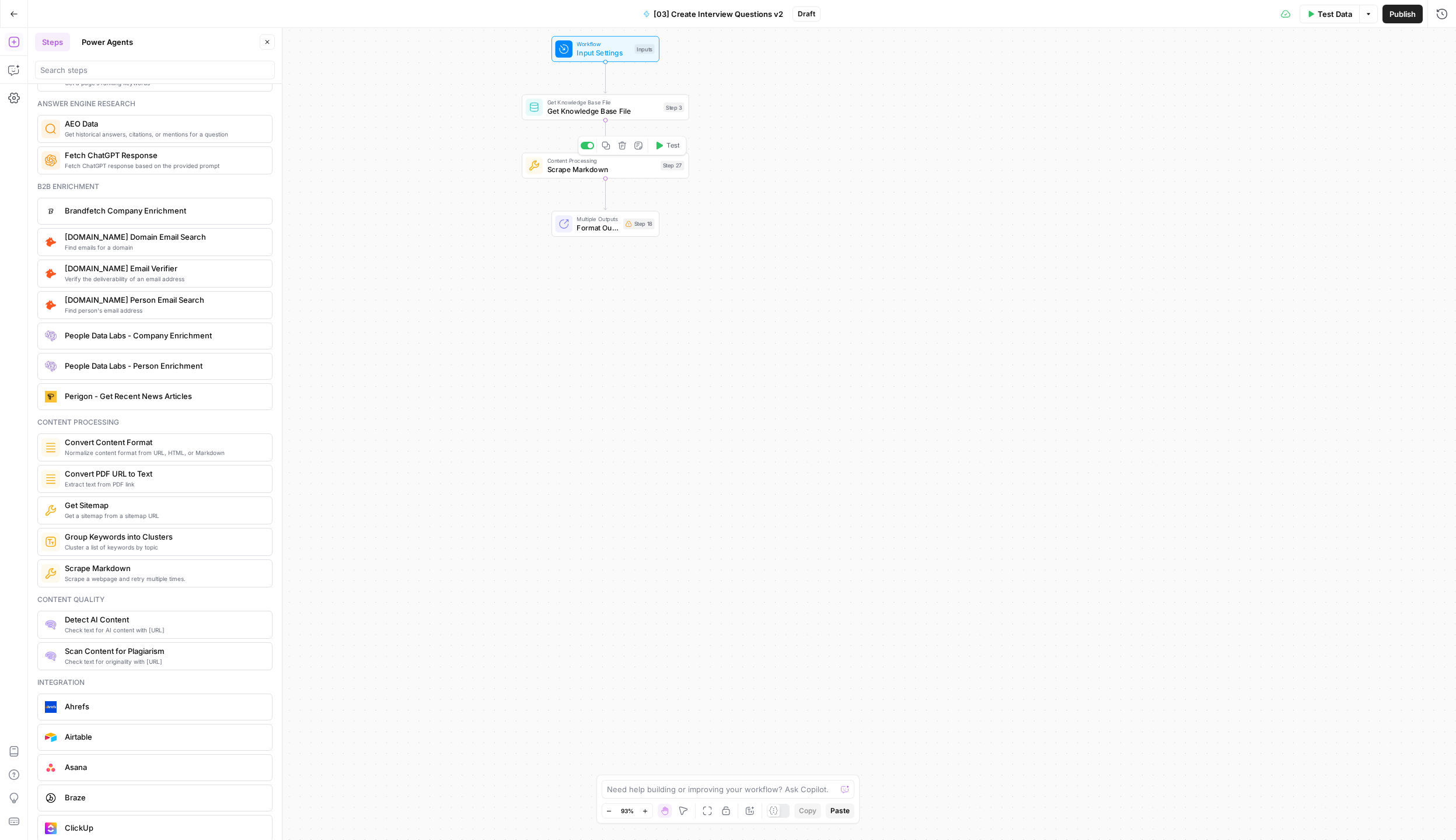
click at [624, 146] on icon "button" at bounding box center [622, 145] width 9 height 9
click at [701, 150] on span "Delete Step" at bounding box center [697, 148] width 45 height 12
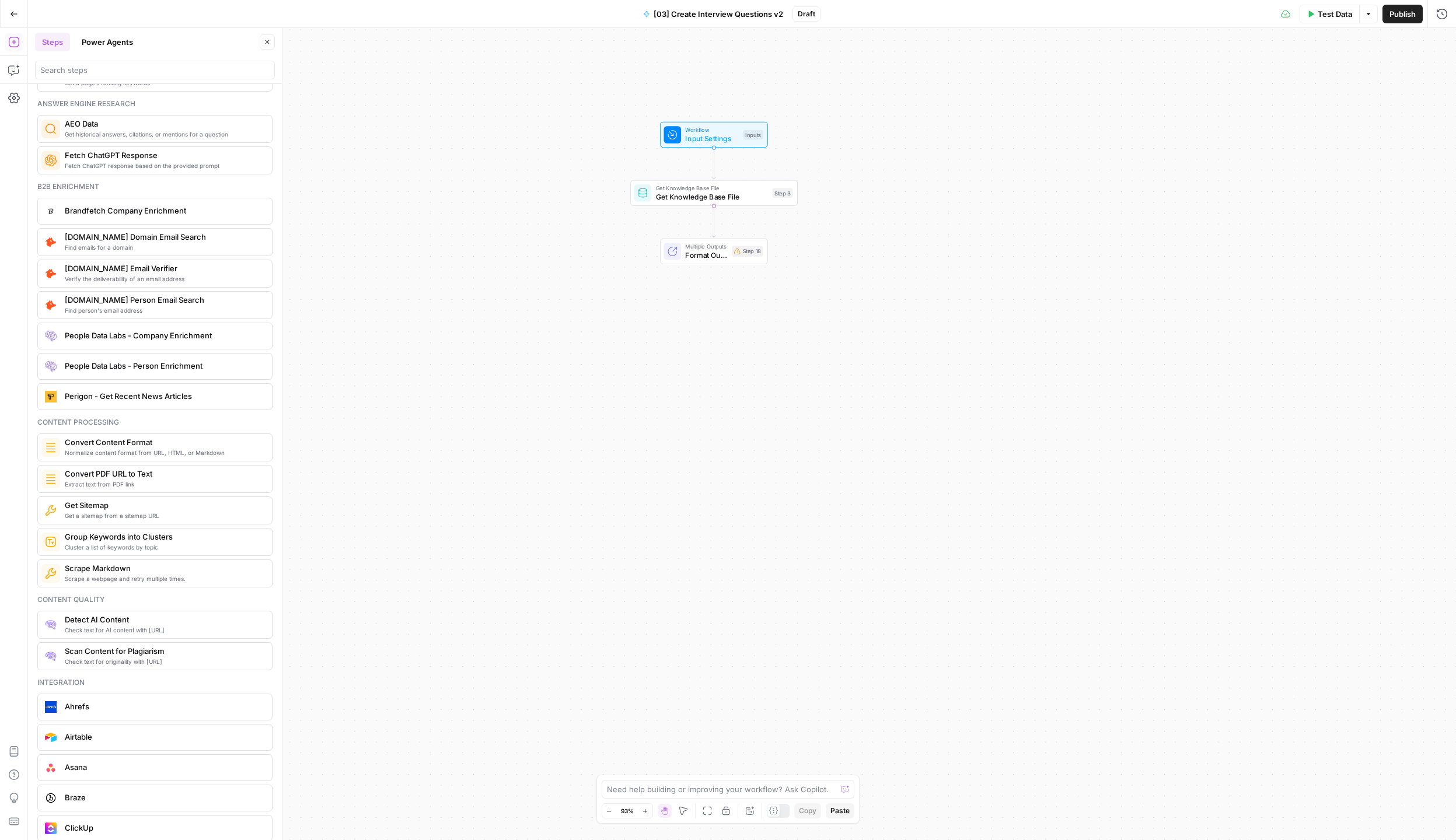
drag, startPoint x: 754, startPoint y: 148, endPoint x: 807, endPoint y: 165, distance: 55.7
click at [857, 223] on div "Workflow Input Settings Inputs Get Knowledge Base File Get Knowledge Base File …" at bounding box center [742, 434] width 1428 height 812
click at [14, 62] on button "Copilot" at bounding box center [14, 69] width 19 height 19
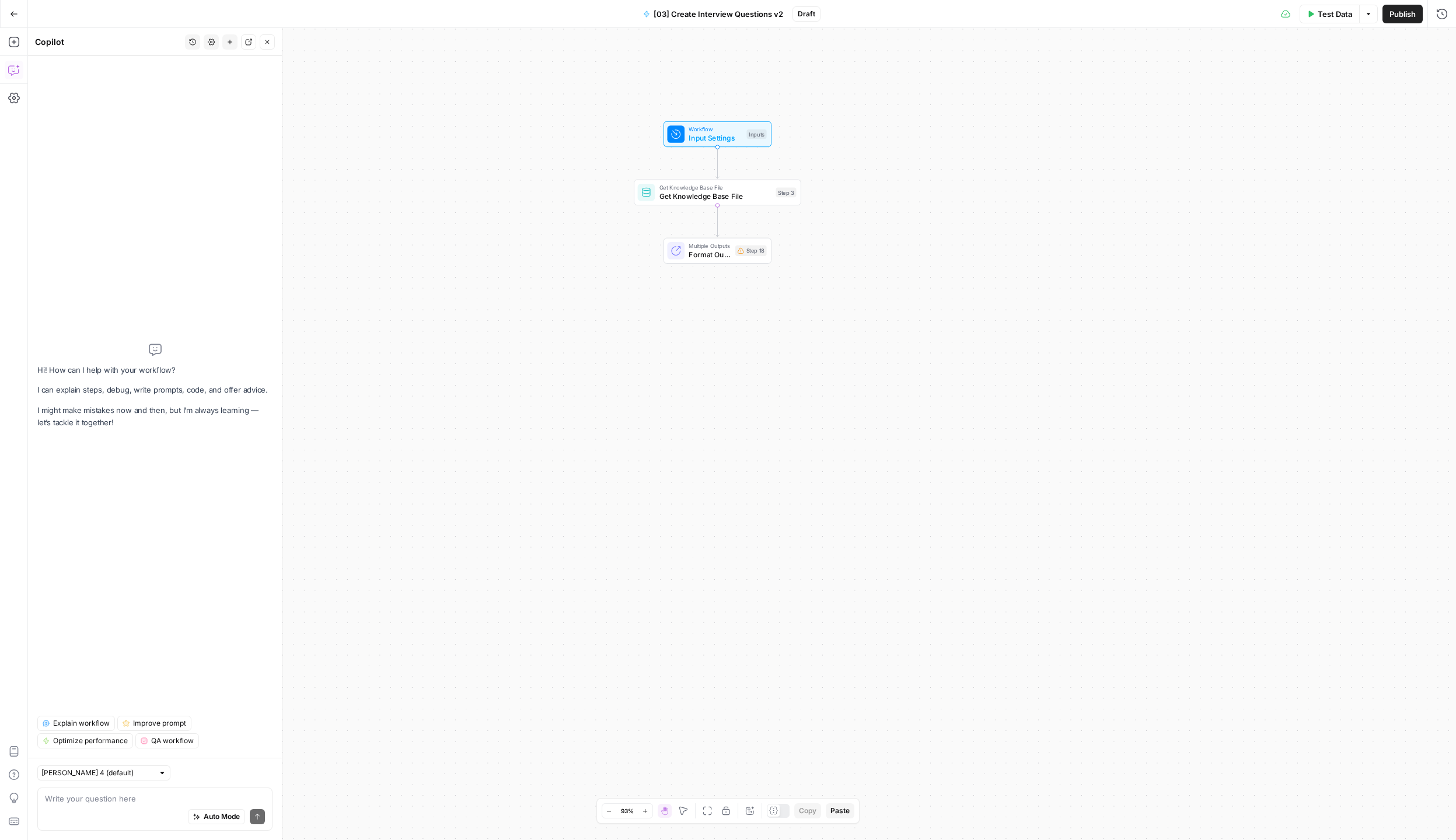
click at [107, 814] on div "Auto Mode Send" at bounding box center [155, 817] width 220 height 25
click at [727, 130] on span "Workflow" at bounding box center [715, 129] width 54 height 9
click at [133, 802] on textarea "from the inputs" at bounding box center [155, 798] width 220 height 12
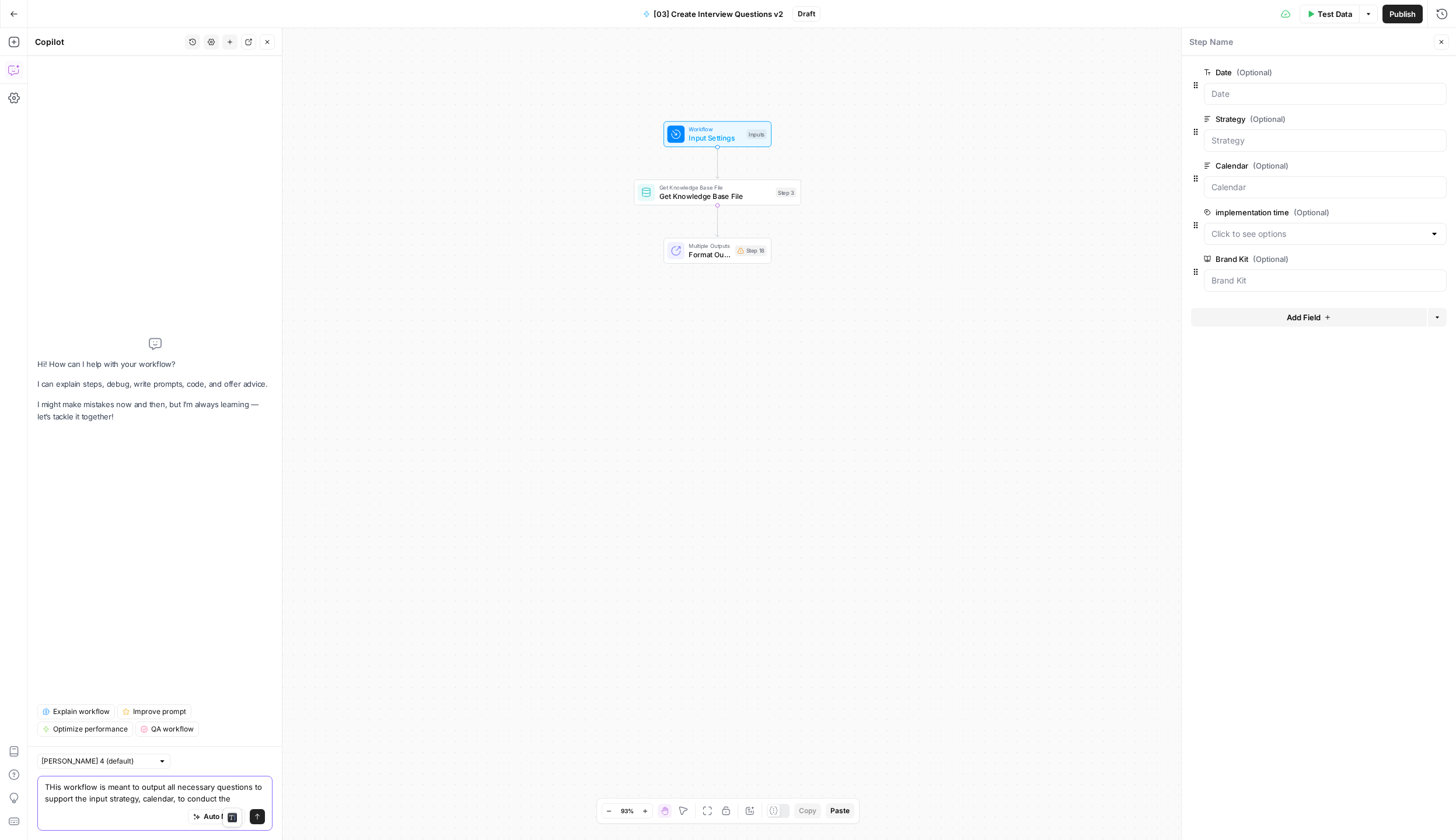
type textarea "THis workflow is meant to output all necessary questions to support the input s…"
click at [124, 762] on div "Claude Sonnet 4 (default)" at bounding box center [104, 761] width 133 height 15
click at [107, 801] on span "Claude Opus 4.1" at bounding box center [85, 803] width 76 height 12
type input "Claude Opus 4.1"
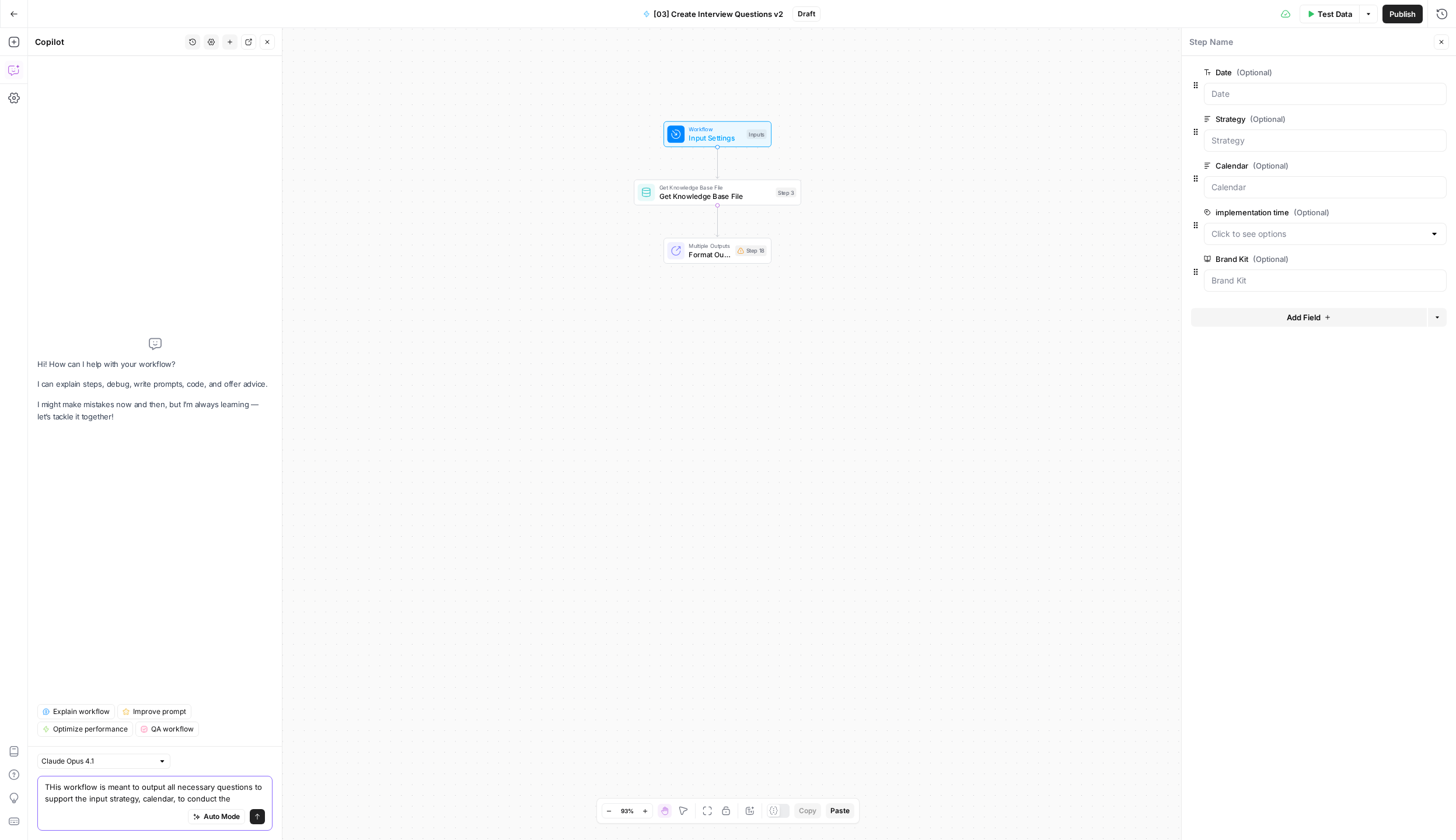
click at [165, 797] on textarea "THis workflow is meant to output all necessary questions to support the input s…" at bounding box center [155, 793] width 220 height 23
paste textarea "Objective Generate expert-level interview questions for SMEs based on scheduled…"
type textarea "Objective Generate expert-level interview questions for SMEs based on scheduled…"
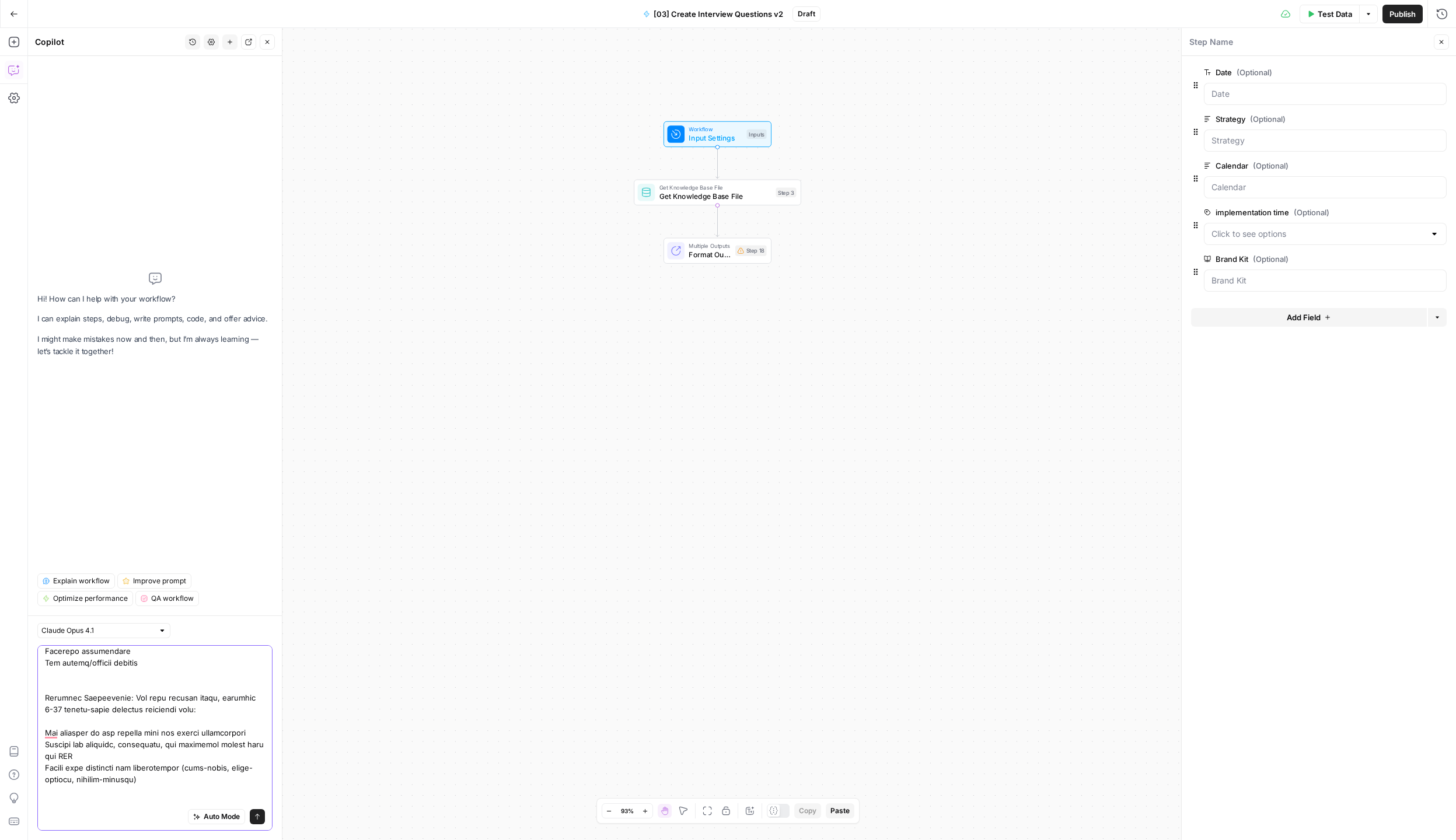
click at [188, 710] on textarea "To enrich screen reader interactions, please activate Accessibility in Grammarl…" at bounding box center [155, 598] width 220 height 490
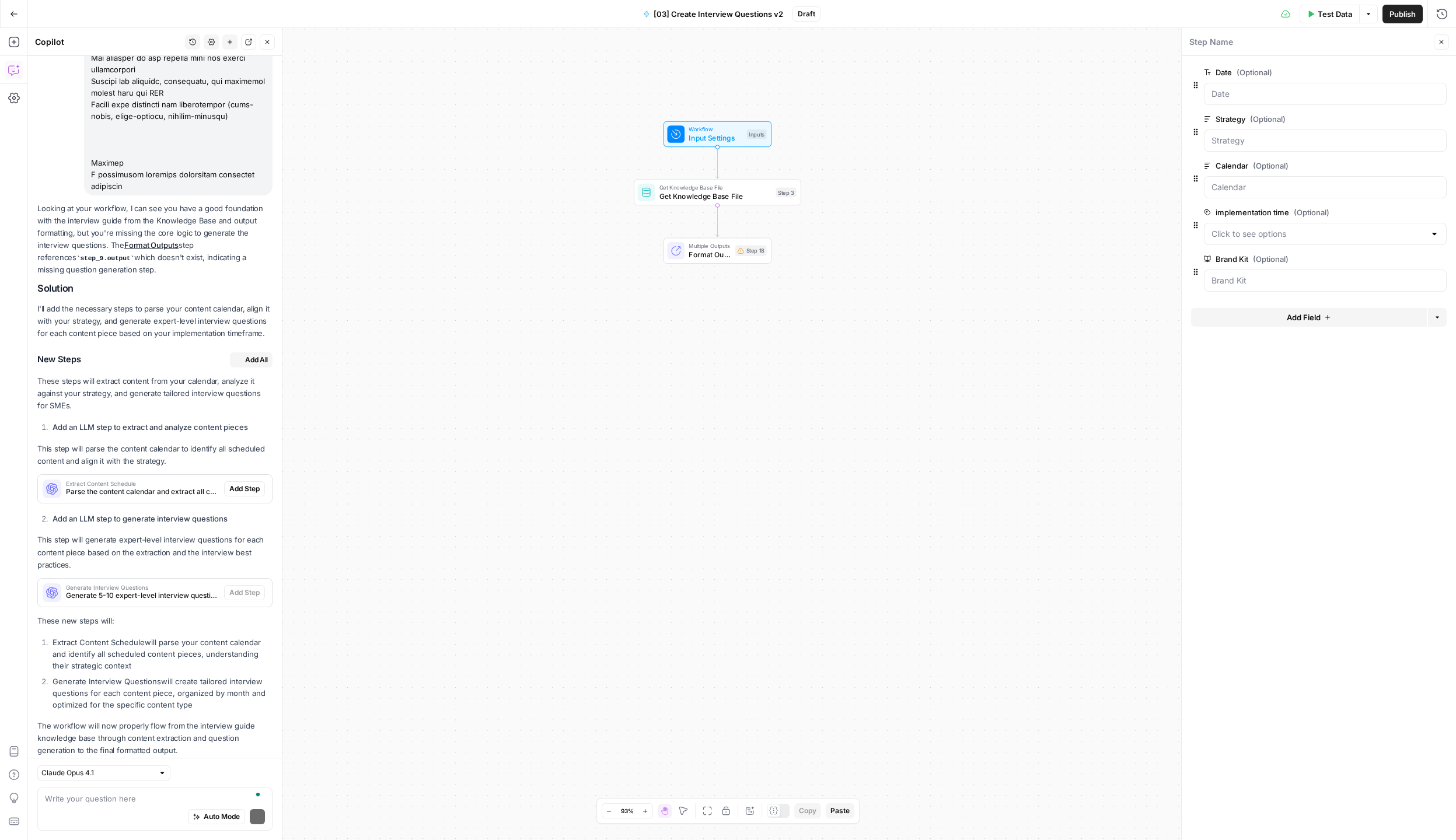
scroll to position [547, 0]
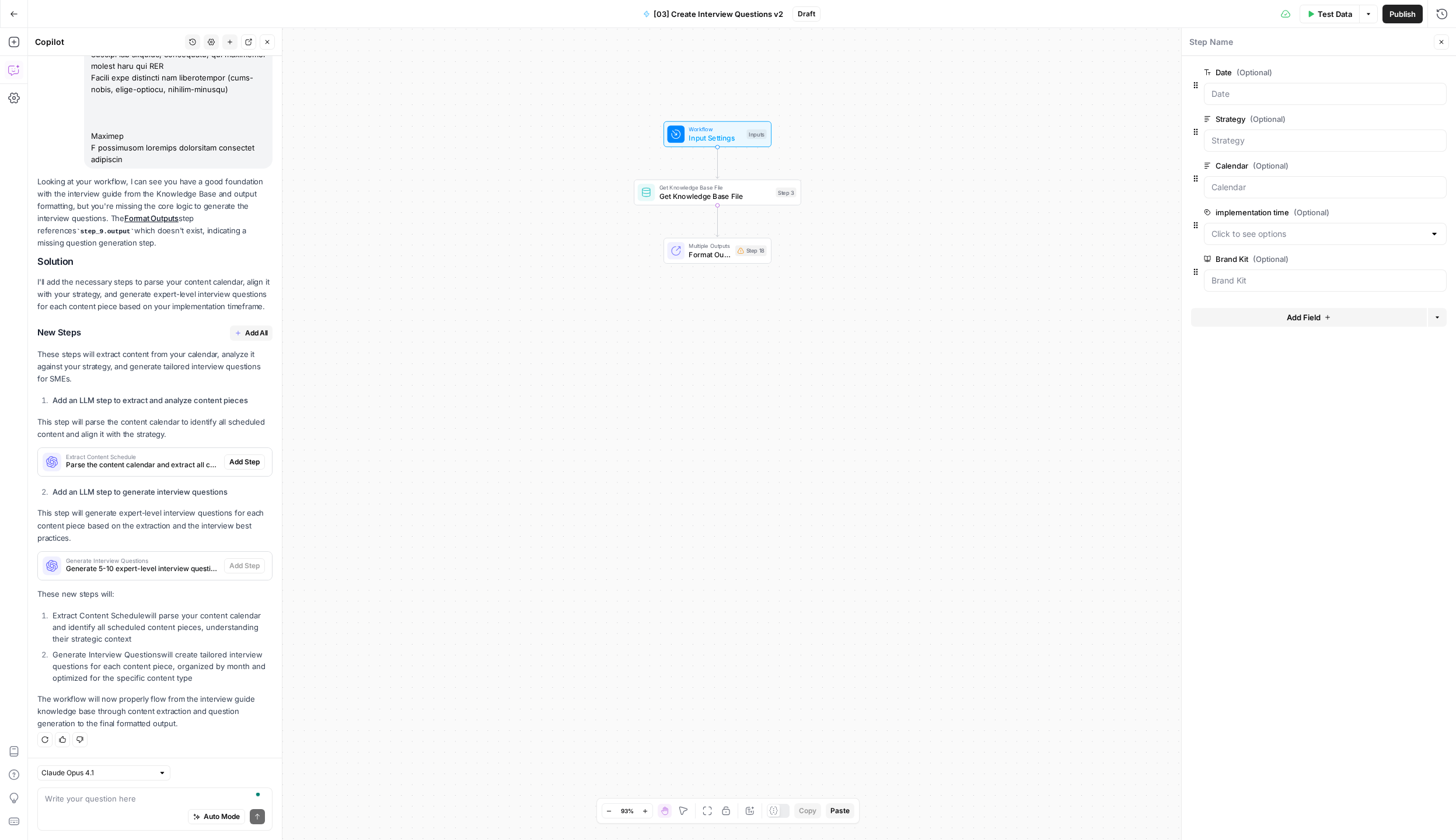
click at [256, 332] on span "Add All" at bounding box center [256, 332] width 23 height 10
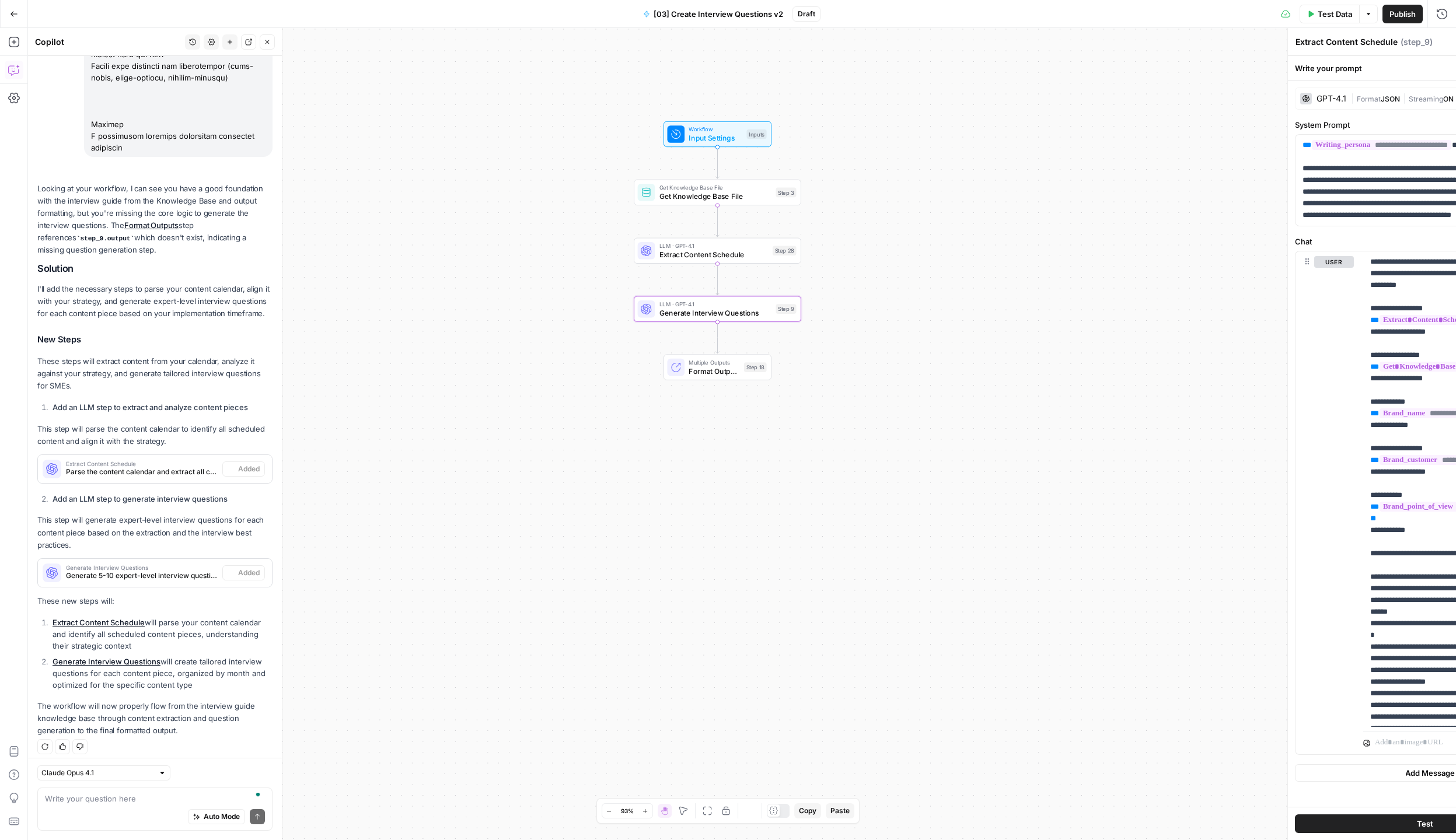
type textarea "Generate Interview Questions"
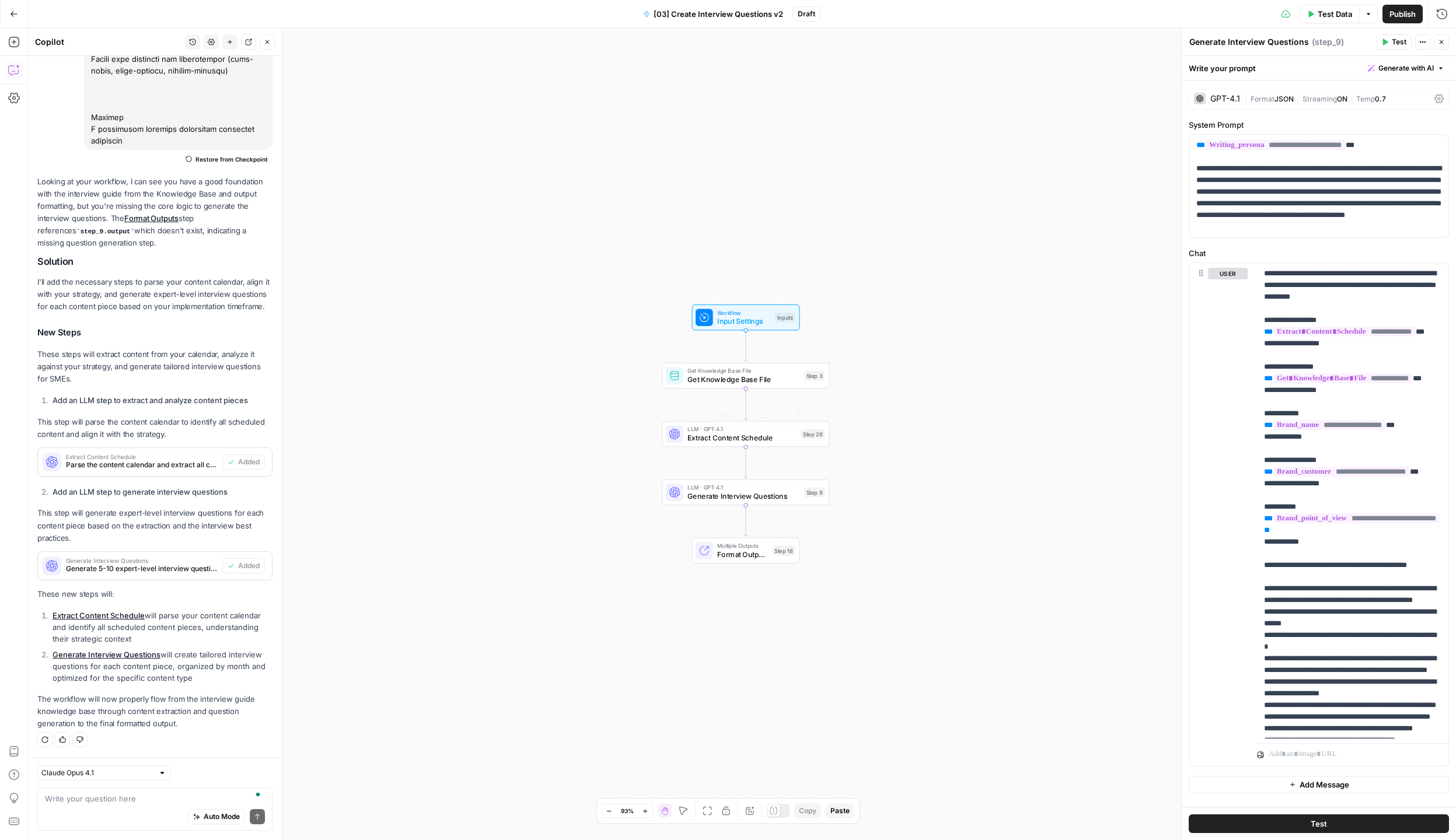
click at [764, 431] on span "LLM · GPT-4.1" at bounding box center [741, 429] width 109 height 9
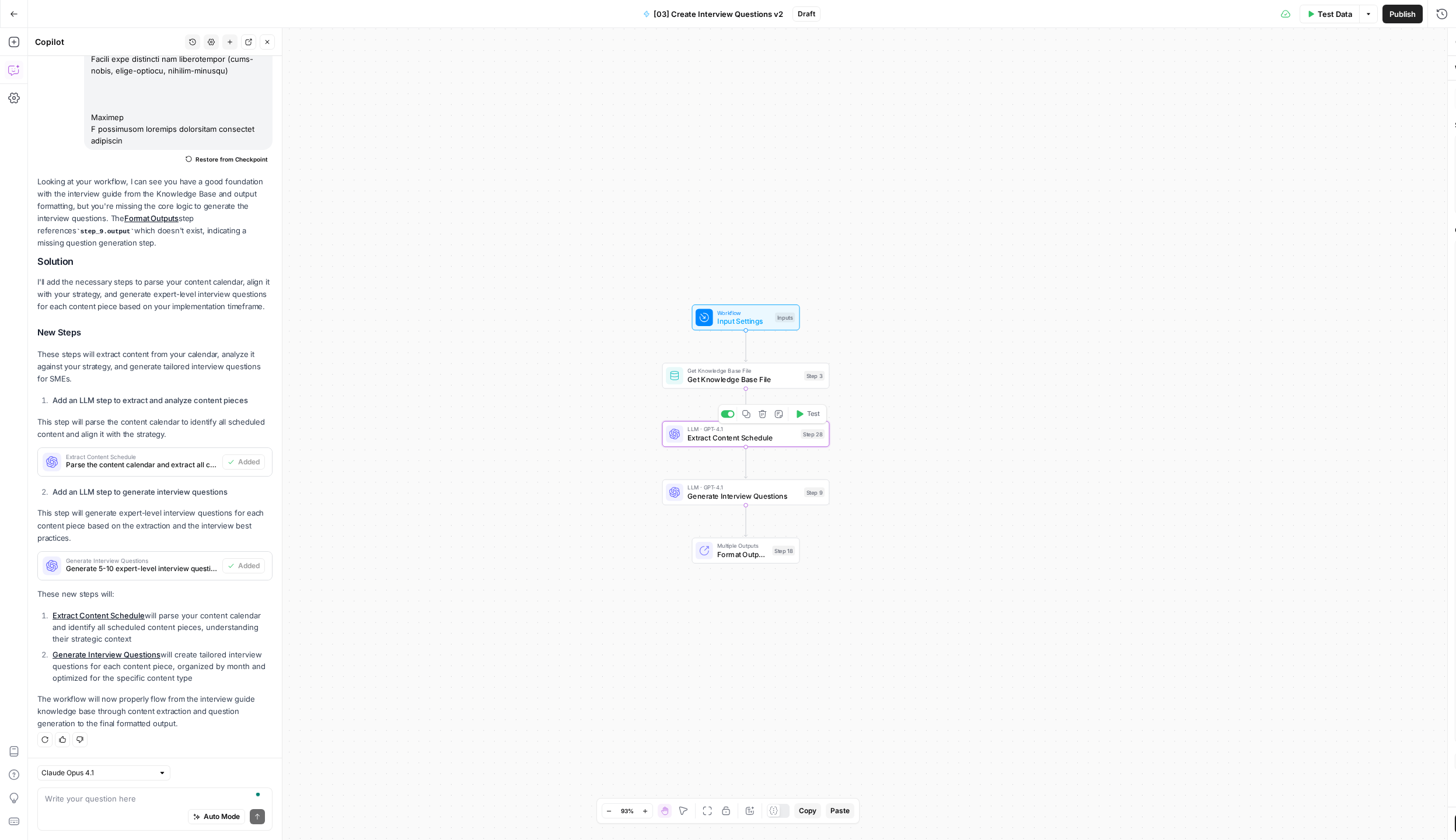
type textarea "Extract Content Schedule"
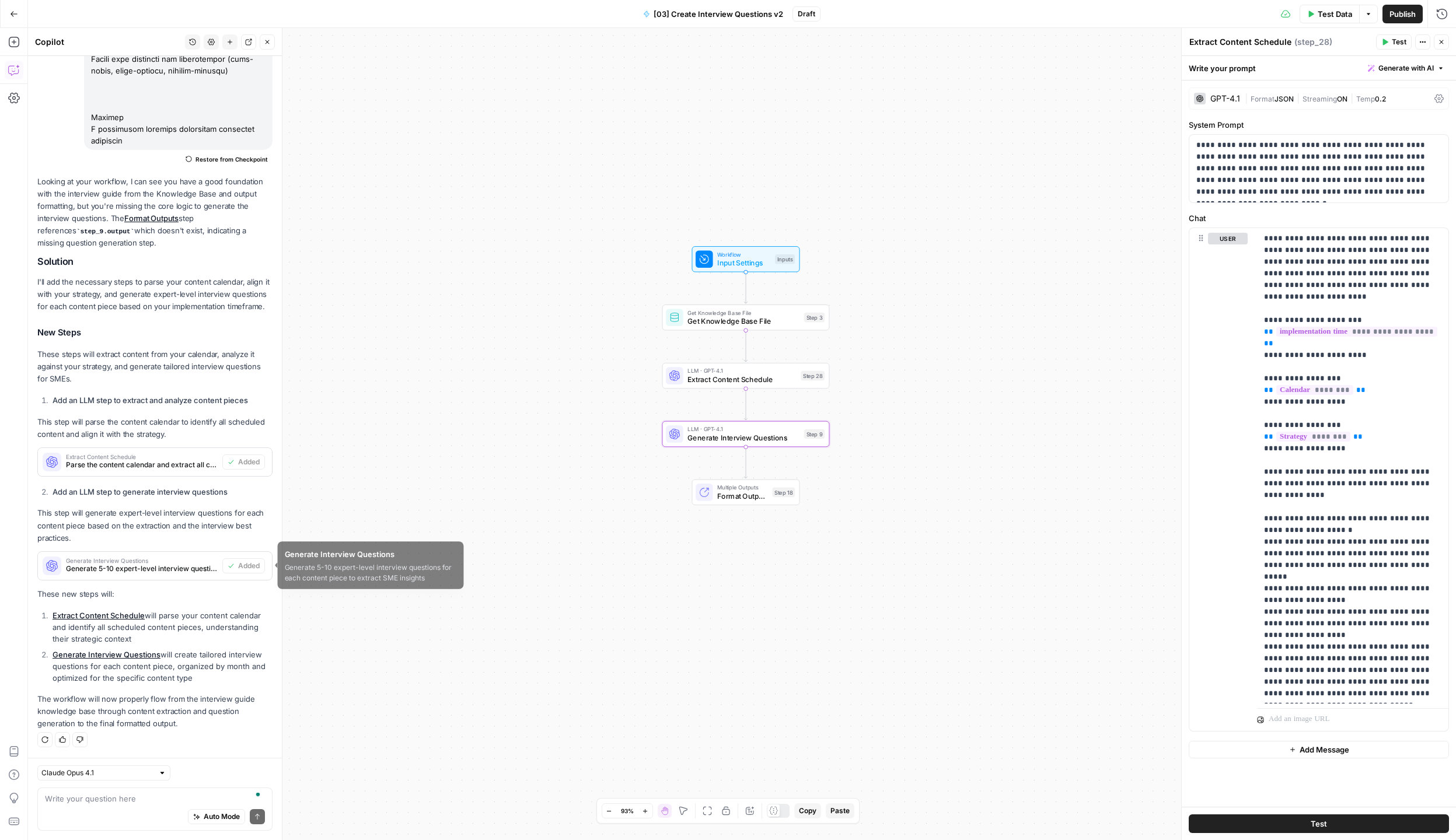
click at [137, 571] on span "Generate 5-10 expert-level interview questions for each content piece to extrac…" at bounding box center [142, 568] width 152 height 10
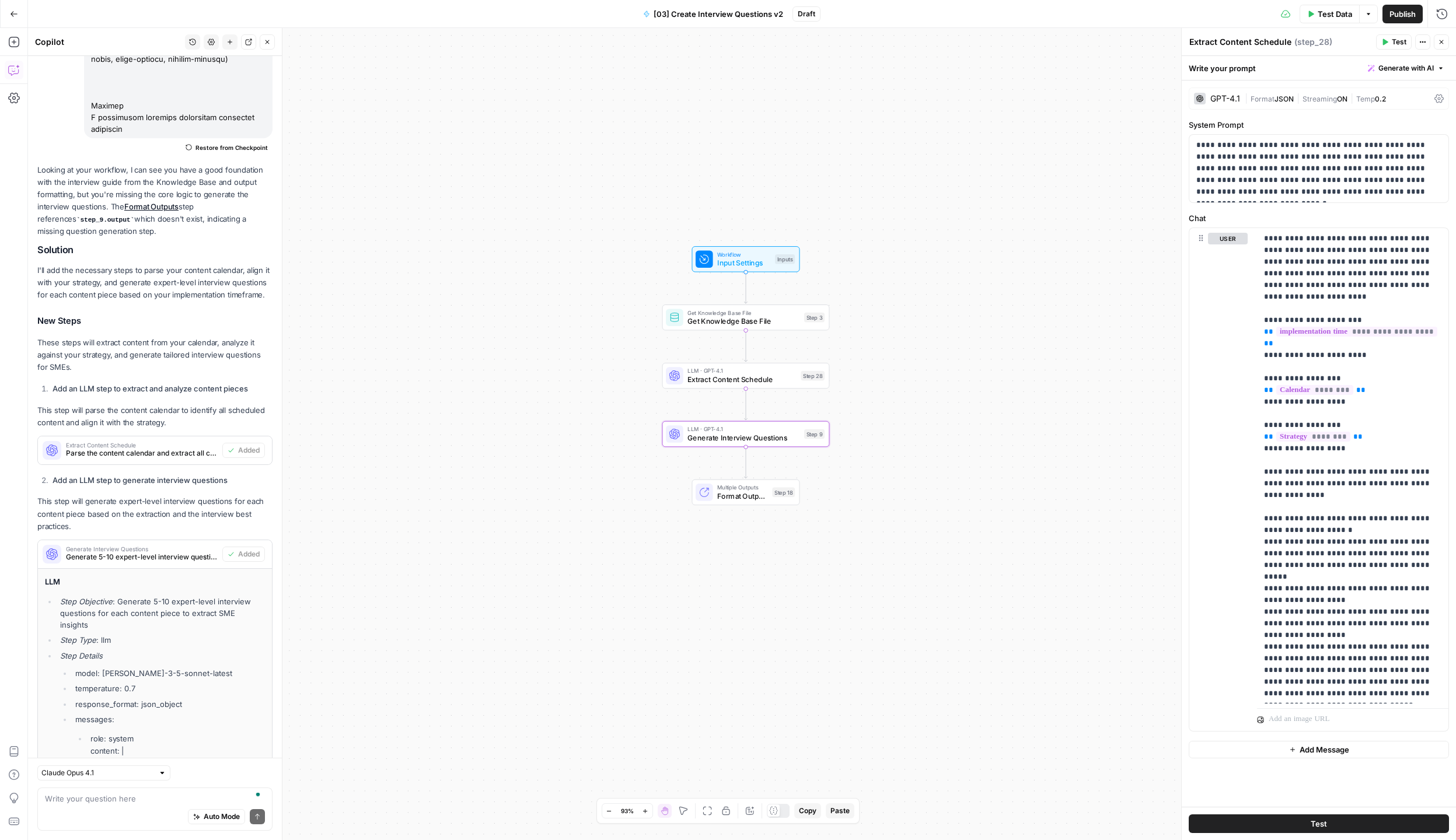
click at [137, 563] on span "Generate 5-10 expert-level interview questions for each content piece to extrac…" at bounding box center [142, 556] width 152 height 10
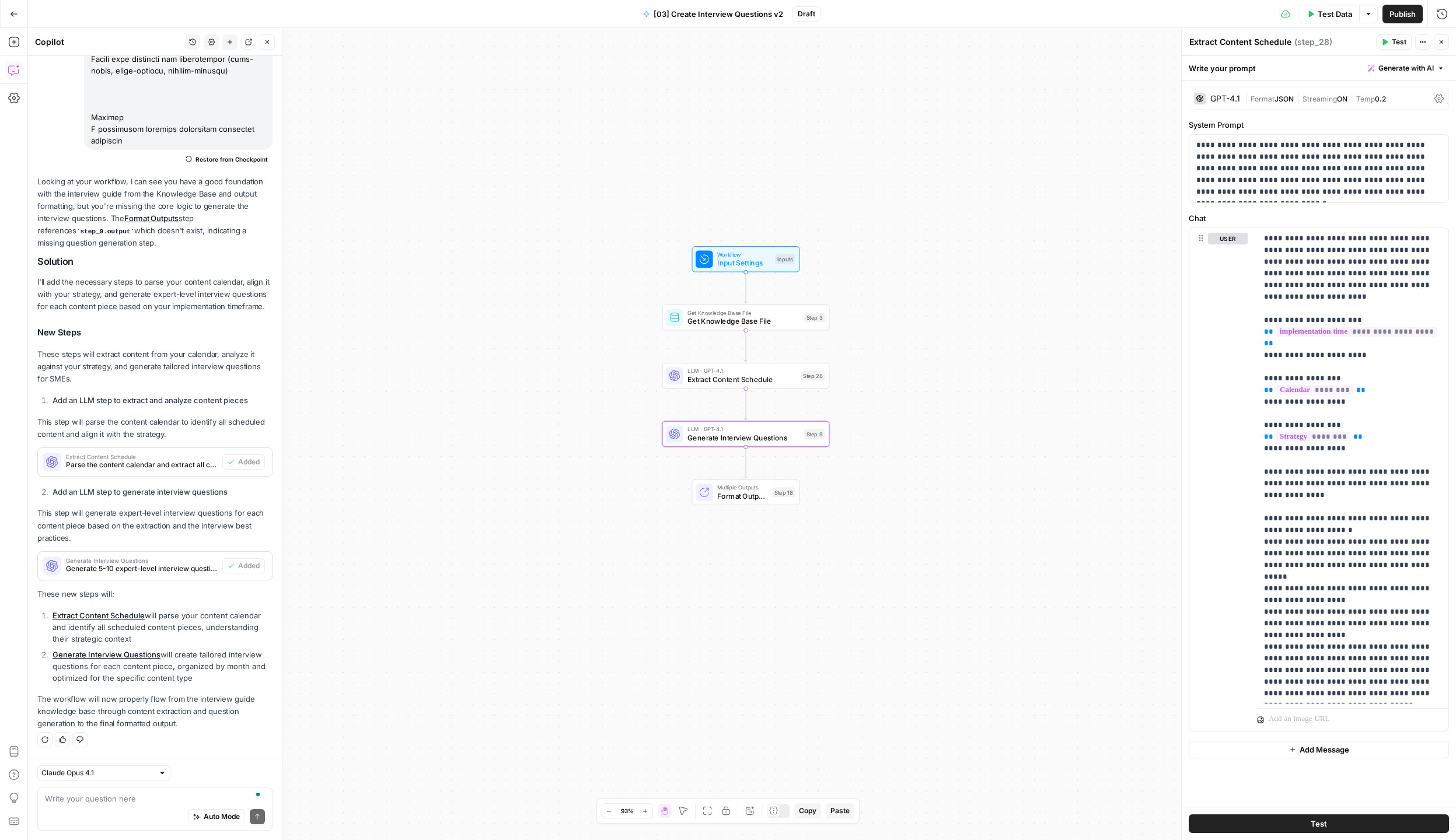
click at [138, 571] on span "Generate 5-10 expert-level interview questions for each content piece to extrac…" at bounding box center [142, 568] width 152 height 10
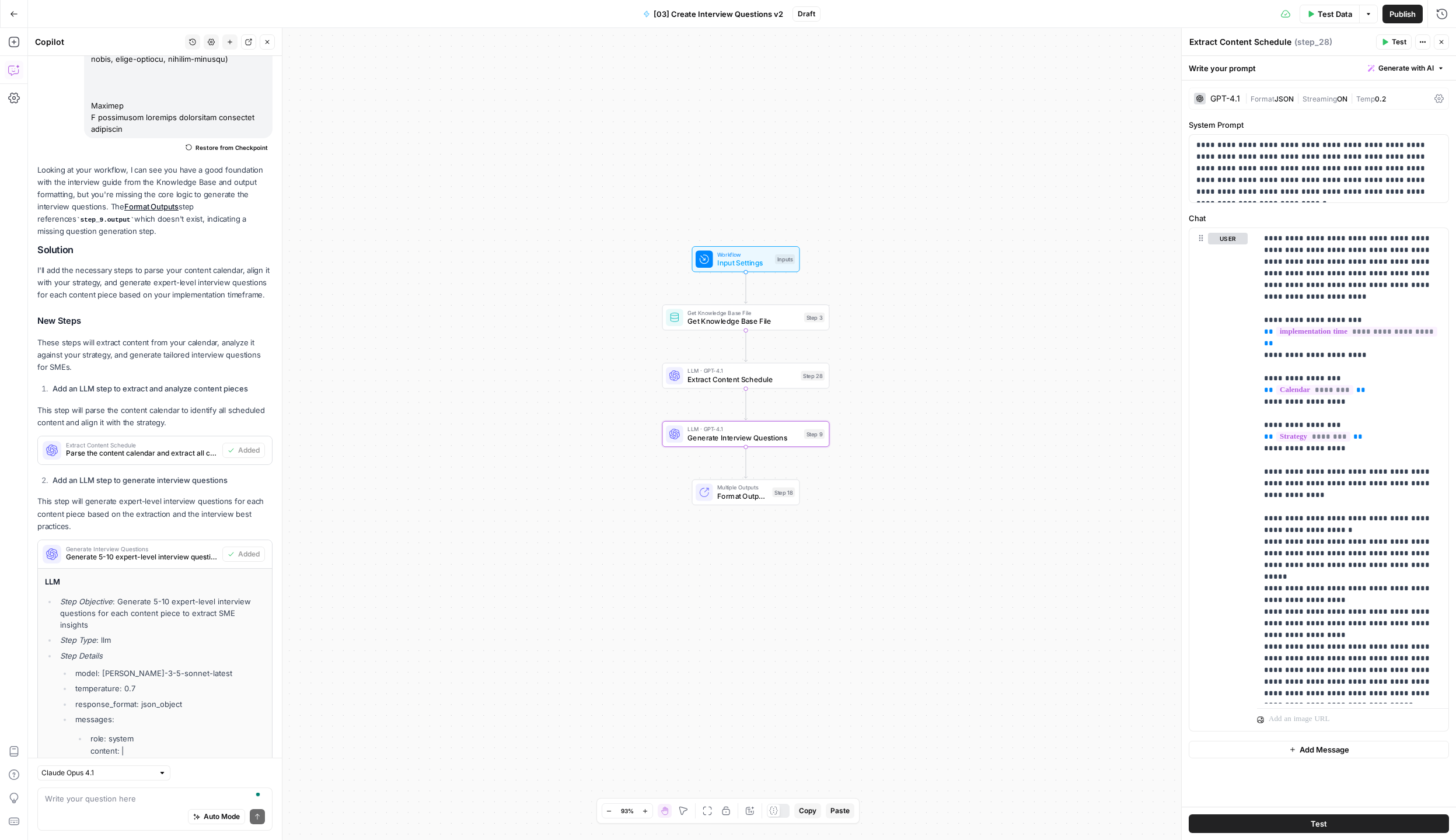
click at [138, 563] on span "Generate 5-10 expert-level interview questions for each content piece to extrac…" at bounding box center [142, 556] width 152 height 10
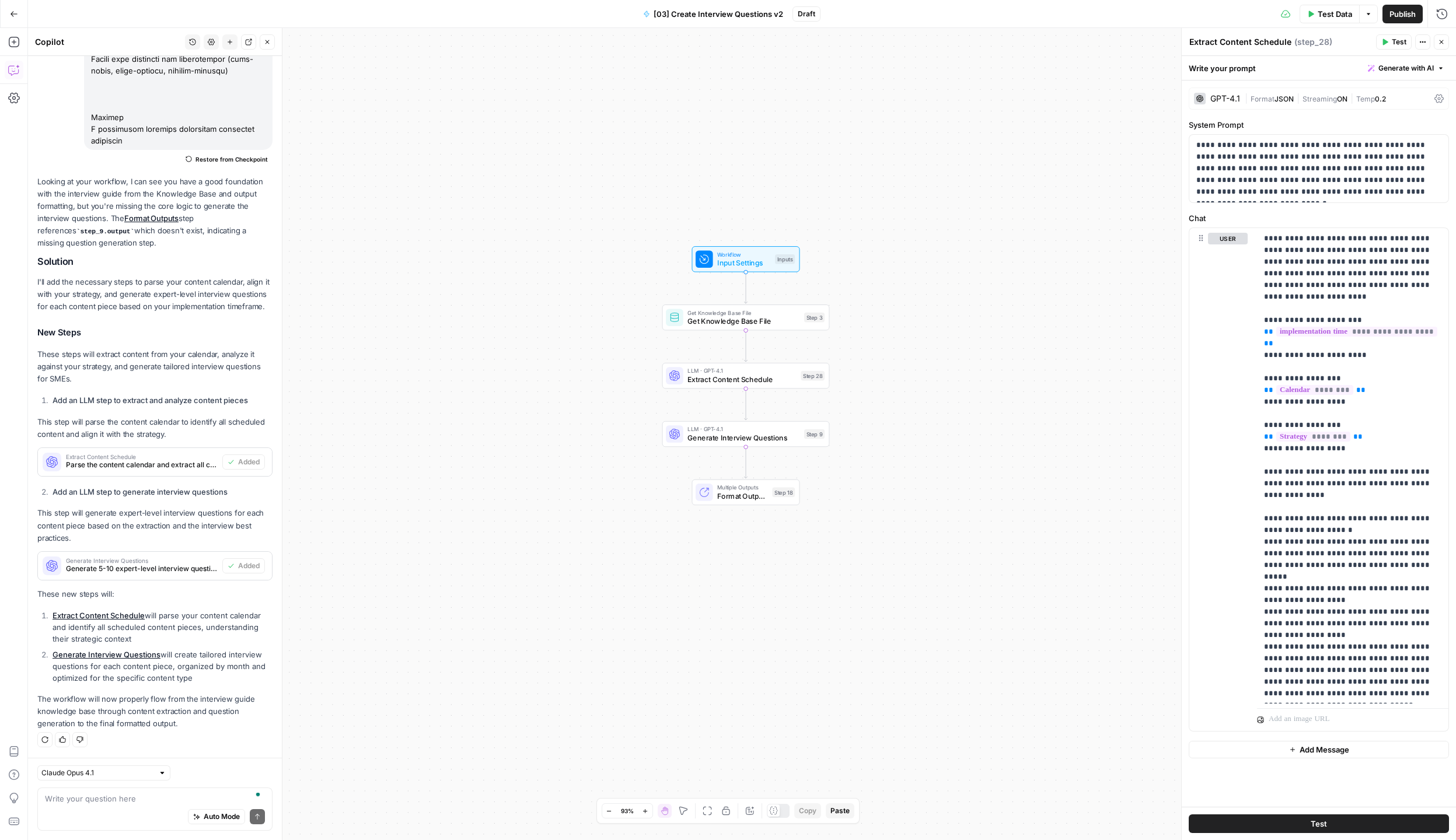
click at [742, 381] on span "Extract Content Schedule" at bounding box center [741, 379] width 109 height 11
click at [1225, 100] on div "GPT-4.1" at bounding box center [1224, 99] width 30 height 8
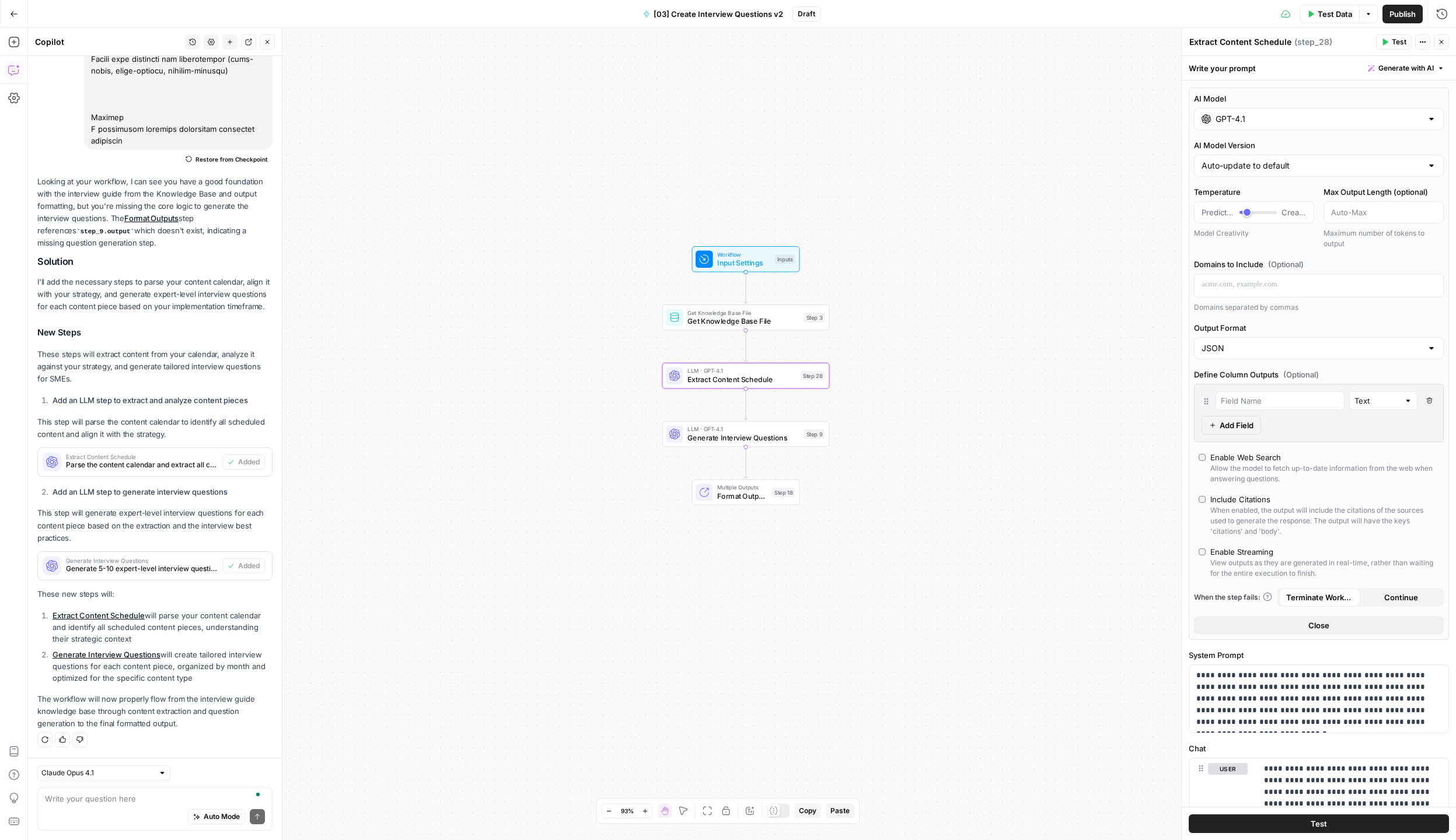
click at [1282, 113] on input "GPT-4.1" at bounding box center [1319, 119] width 207 height 12
click at [1295, 344] on label "Claude Sonnet 4.5 Hybrid reasoning: fast answers or deep thinking anthropic Vis…" at bounding box center [1257, 361] width 117 height 73
type input "[PERSON_NAME] 4.5"
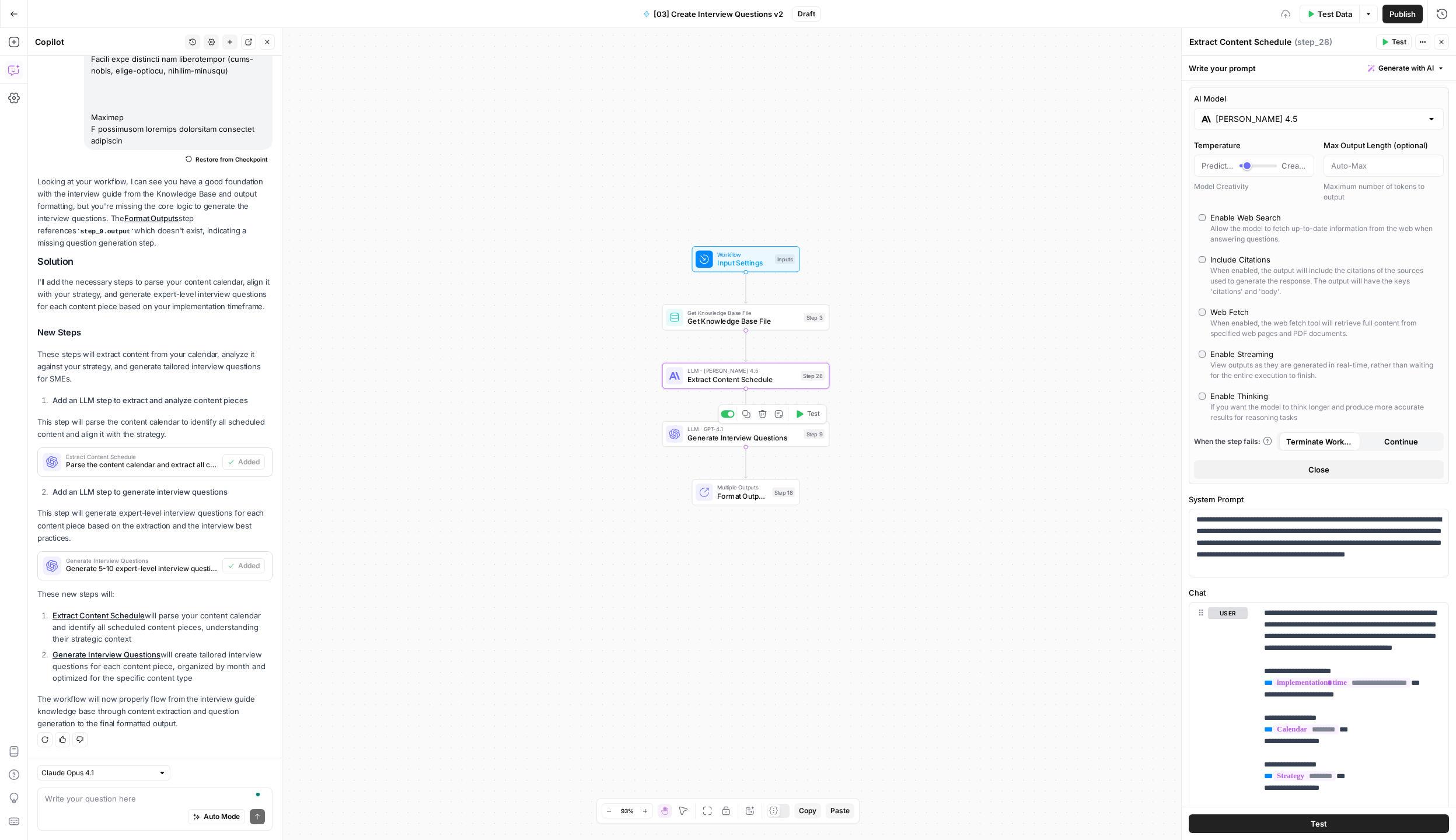
click at [696, 440] on span "Generate Interview Questions" at bounding box center [743, 438] width 112 height 11
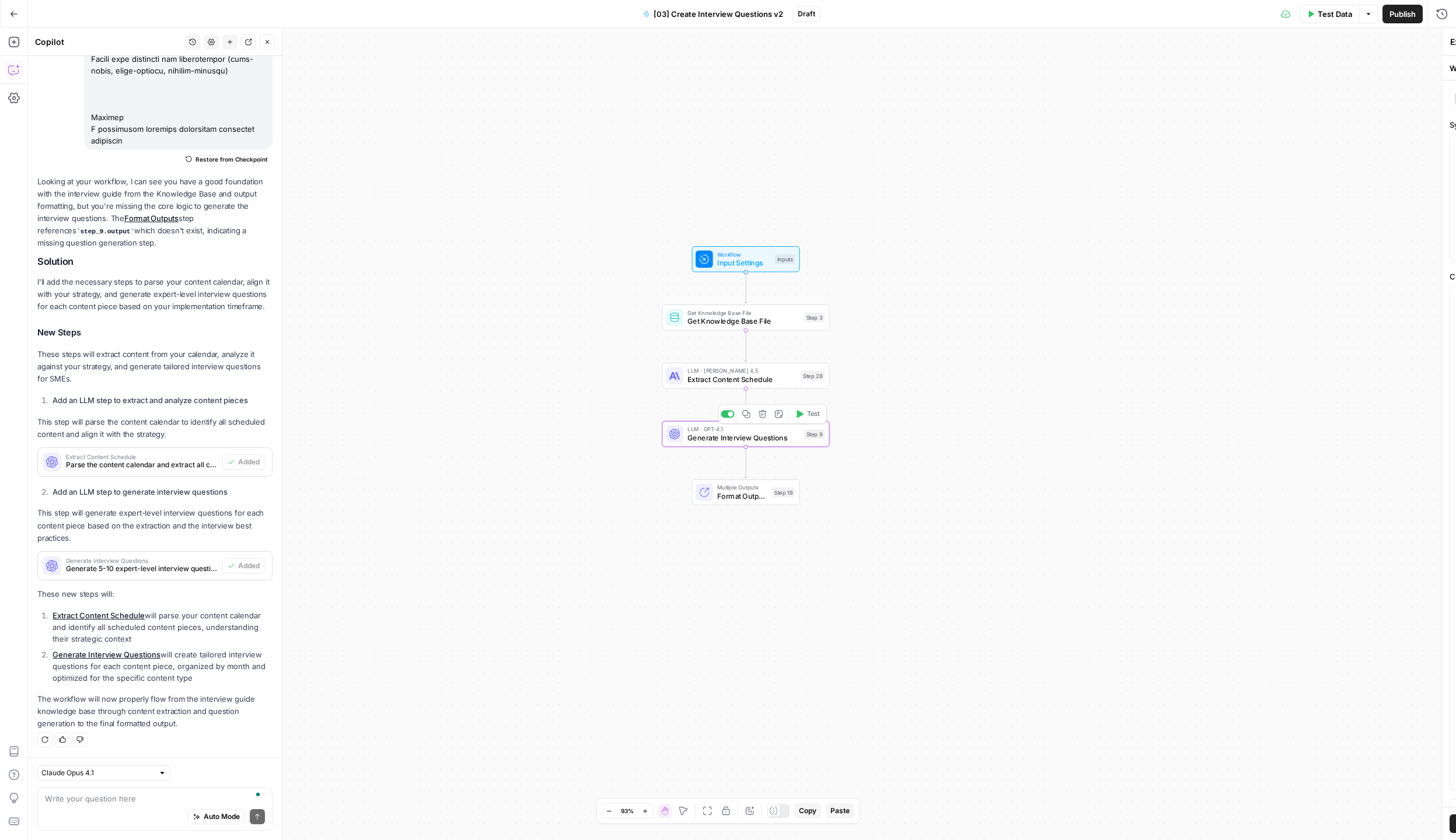
type textarea "Generate Interview Questions"
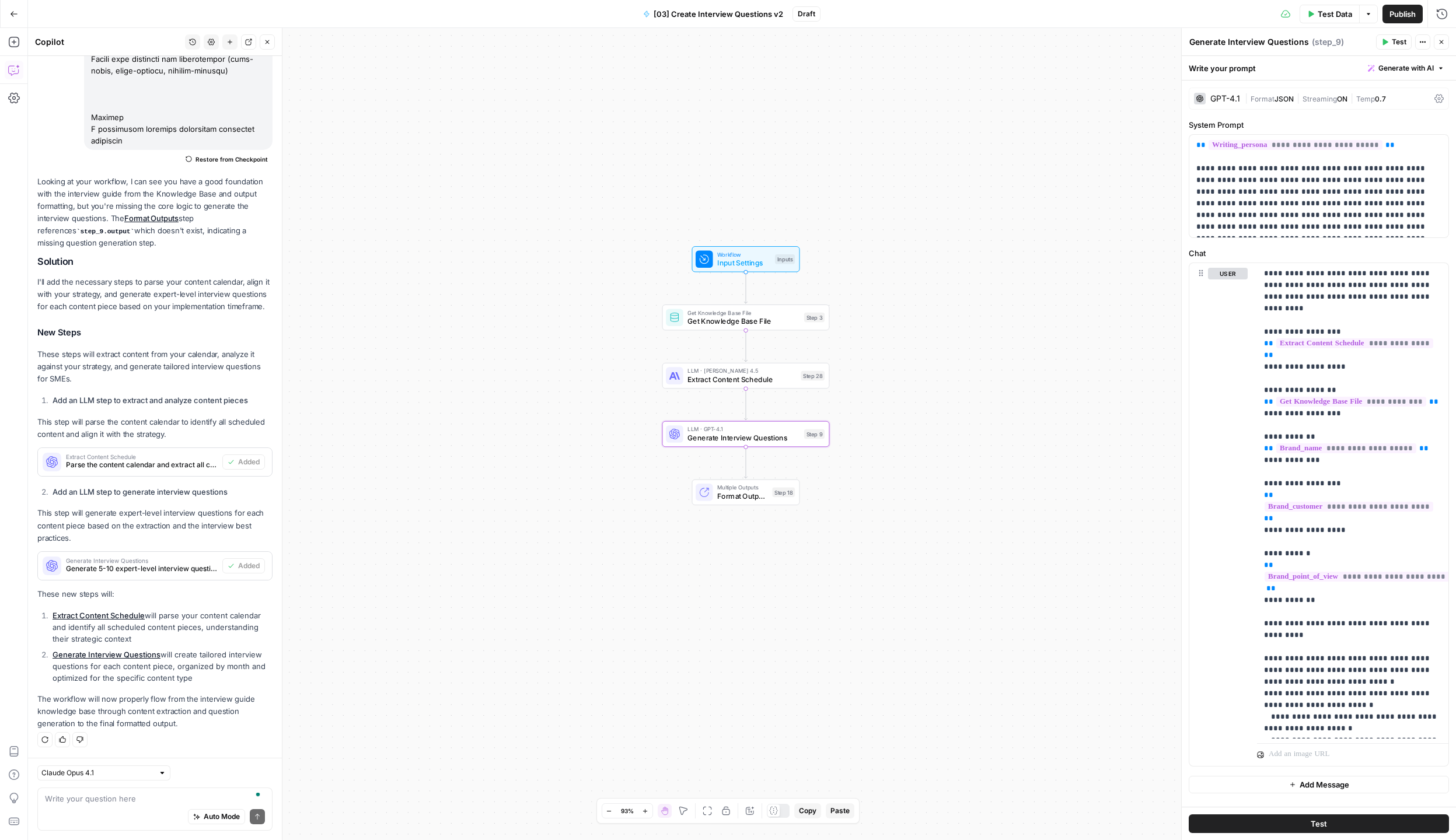
click at [1224, 98] on div "GPT-4.1" at bounding box center [1224, 99] width 30 height 8
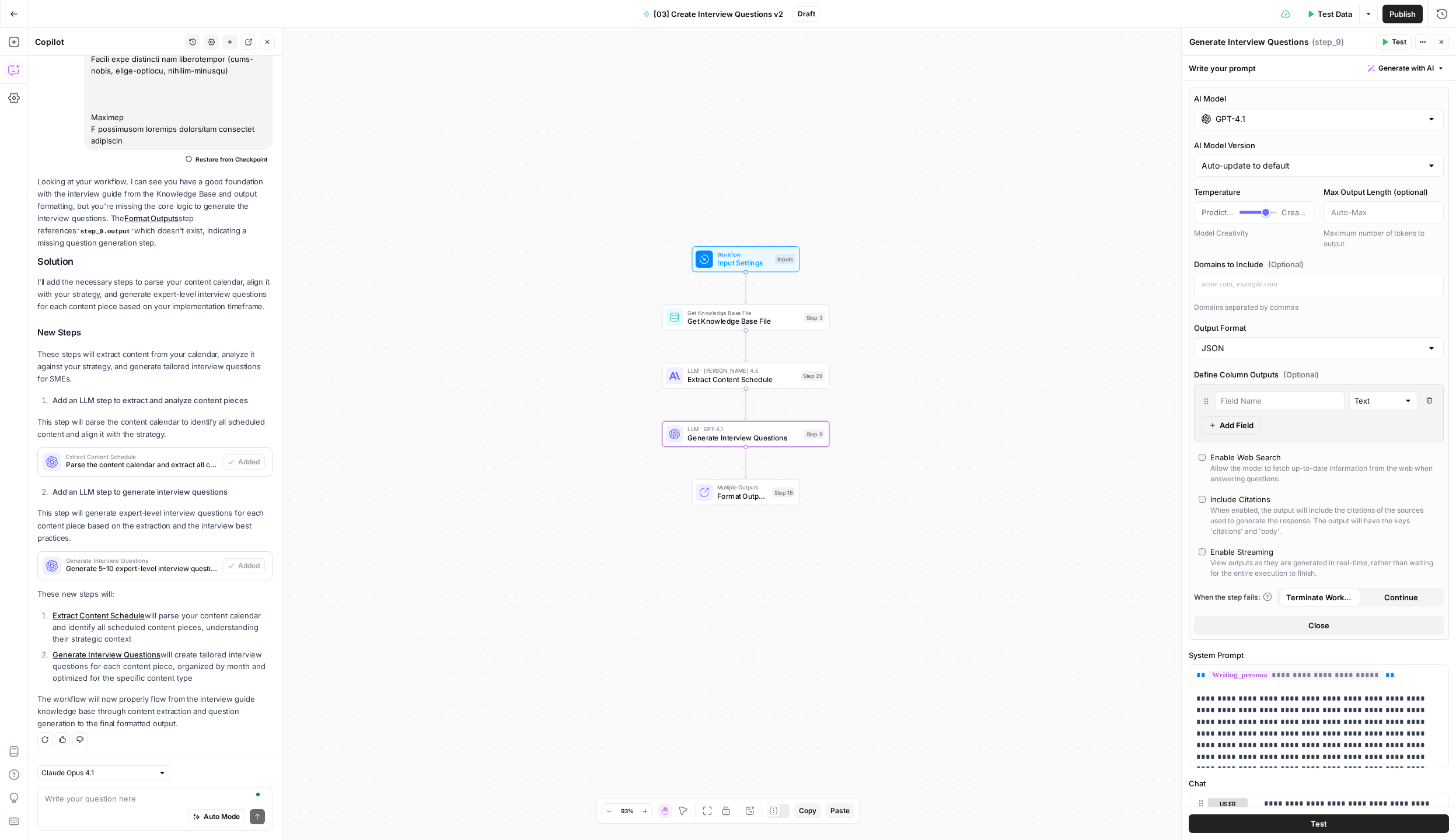
click at [1233, 133] on div "AI Model GPT-4.1 AI Model Version Auto-update to default Temperature Predictabl…" at bounding box center [1319, 363] width 260 height 552
click at [1244, 123] on input "GPT-4.1" at bounding box center [1319, 119] width 207 height 12
click at [1321, 289] on label "Claude Opus 4.1 Powerful model for complex and writing tasks anthropic Vision C…" at bounding box center [1379, 305] width 117 height 73
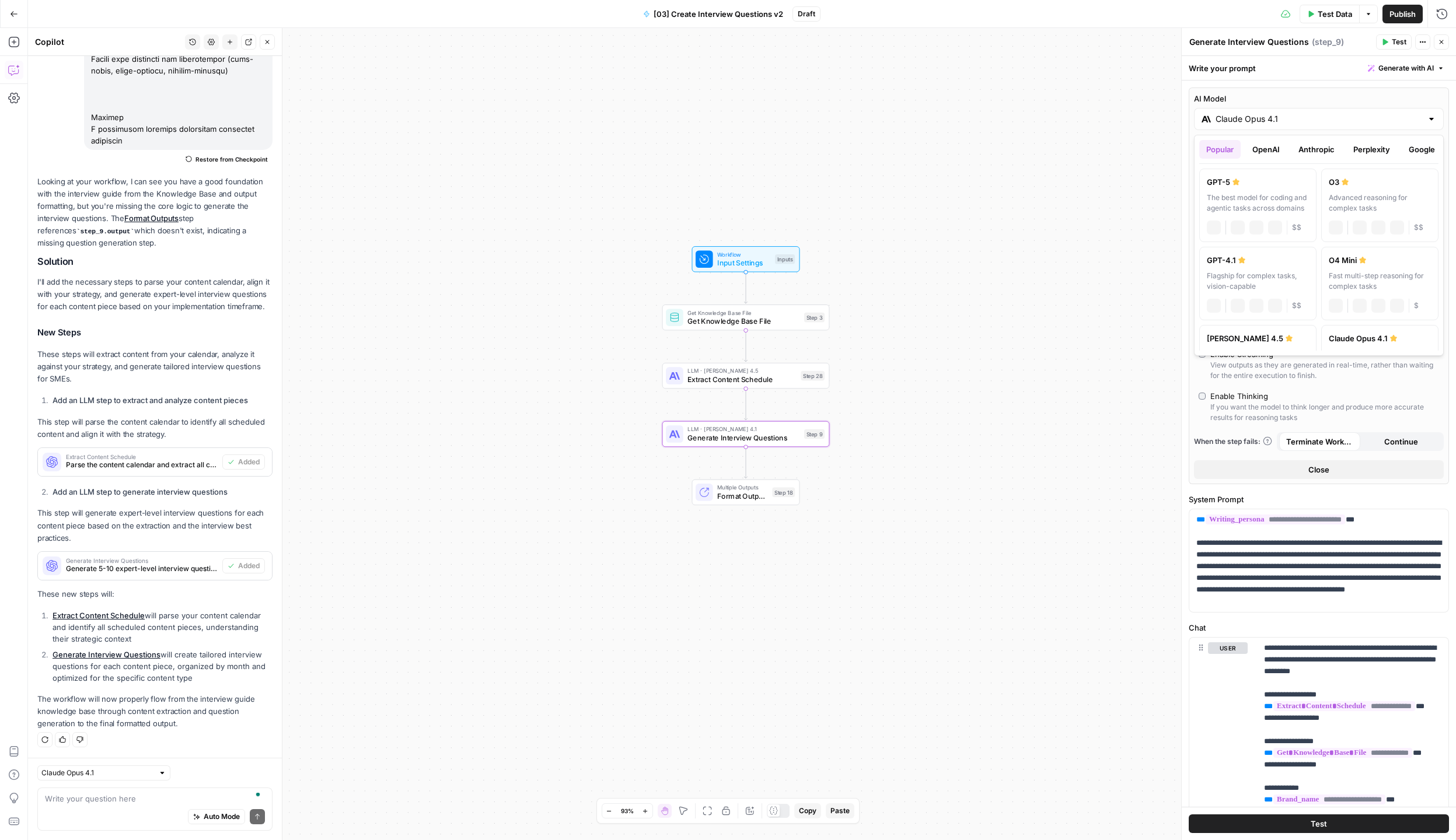
click at [1295, 121] on input "Claude Opus 4.1" at bounding box center [1319, 119] width 207 height 12
click at [1308, 292] on div "Hybrid reasoning: fast answers or deep thinking" at bounding box center [1257, 283] width 102 height 21
type input "[PERSON_NAME] 4.5"
click at [1097, 286] on div "Workflow Input Settings Inputs Get Knowledge Base File Get Knowledge Base File …" at bounding box center [742, 434] width 1428 height 812
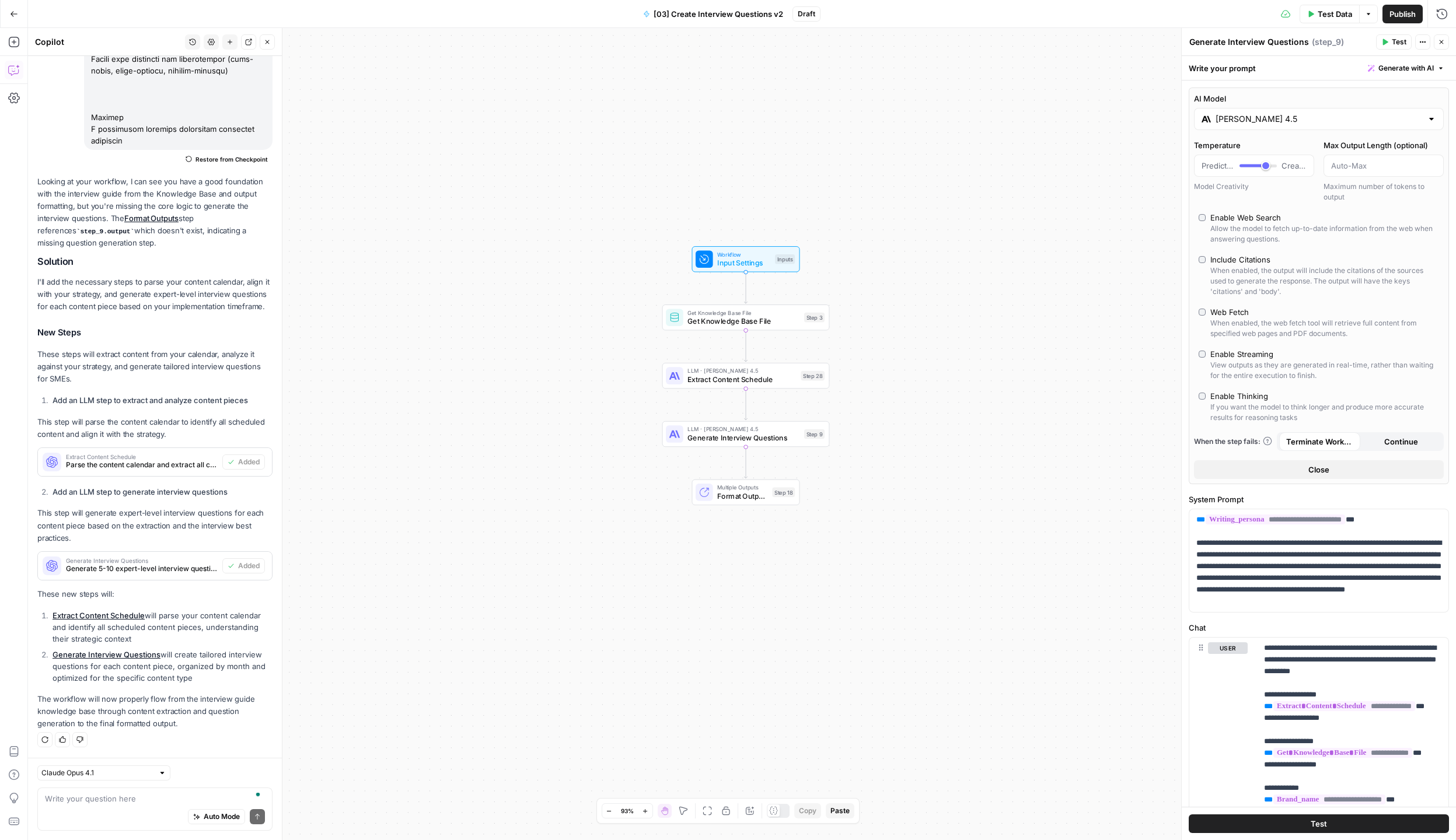
click at [720, 438] on span "Generate Interview Questions" at bounding box center [743, 438] width 112 height 11
click at [1433, 119] on div at bounding box center [1431, 119] width 10 height 12
click at [1336, 370] on div "View outputs as they are generated in real-time, rather than waiting for the en…" at bounding box center [1324, 370] width 229 height 21
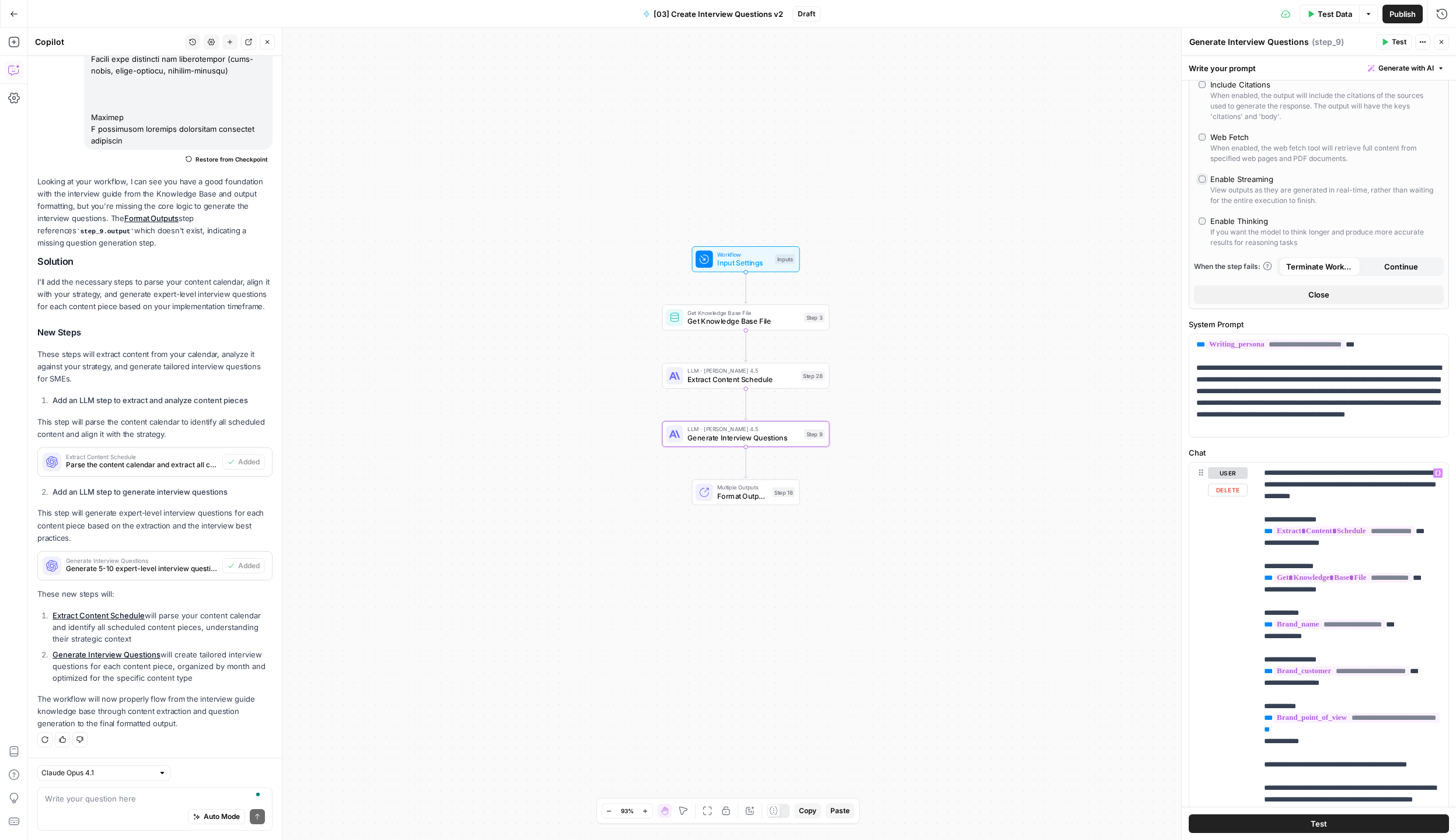
scroll to position [149, 0]
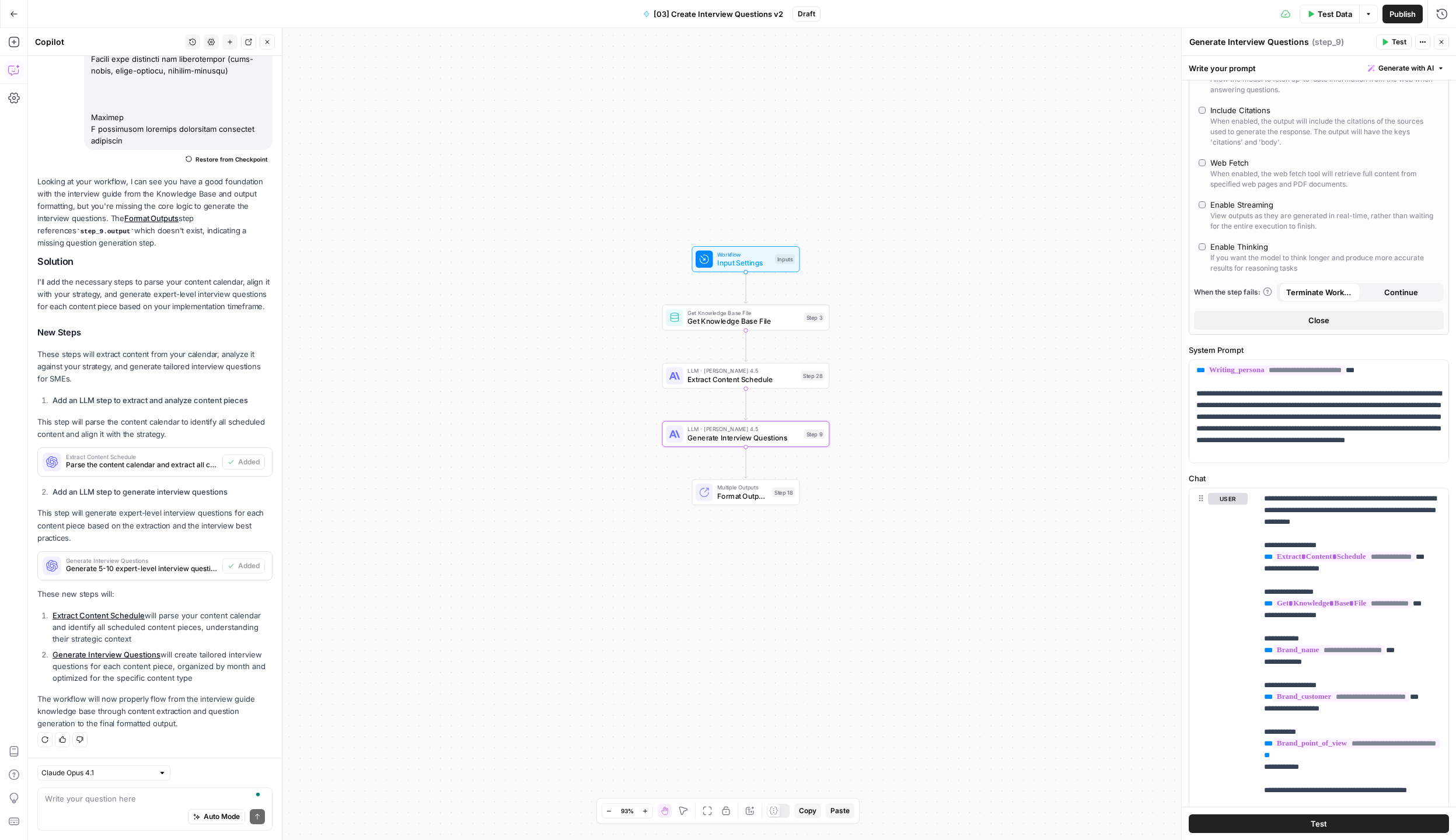
click at [1259, 211] on div "View outputs as they are generated in real-time, rather than waiting for the en…" at bounding box center [1324, 221] width 229 height 21
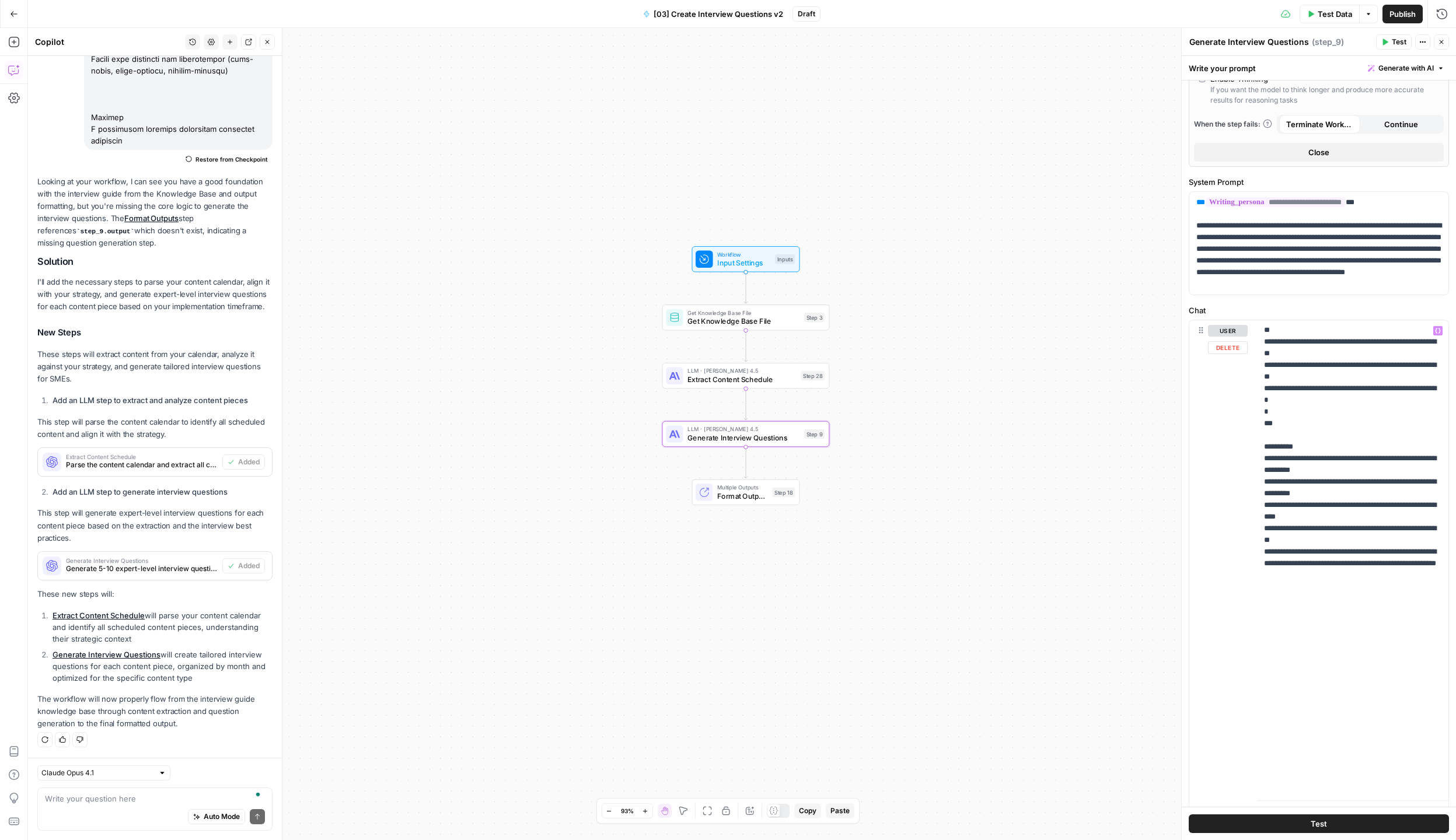
scroll to position [368, 0]
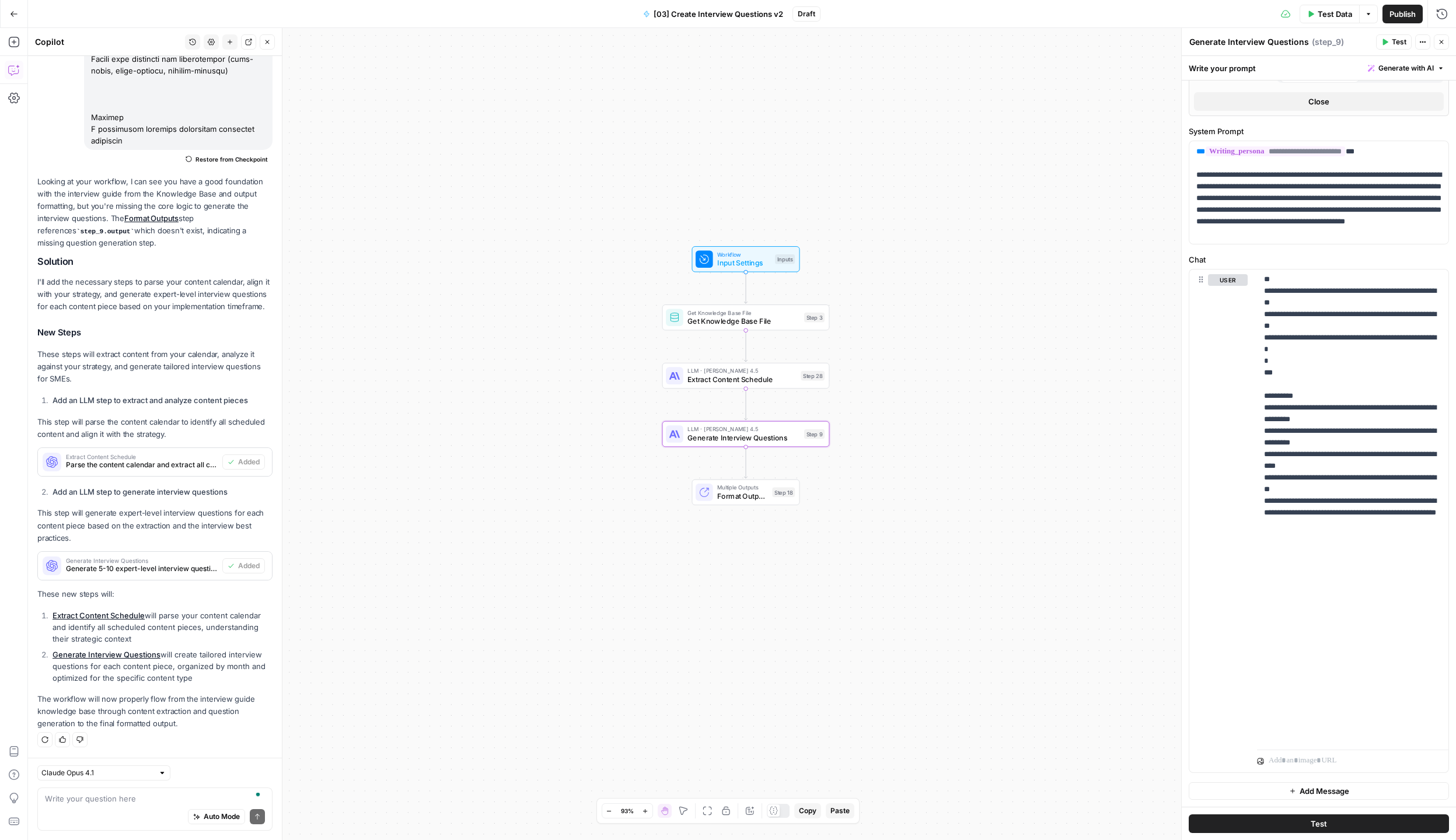
click at [1332, 21] on button "Test Data" at bounding box center [1329, 14] width 60 height 19
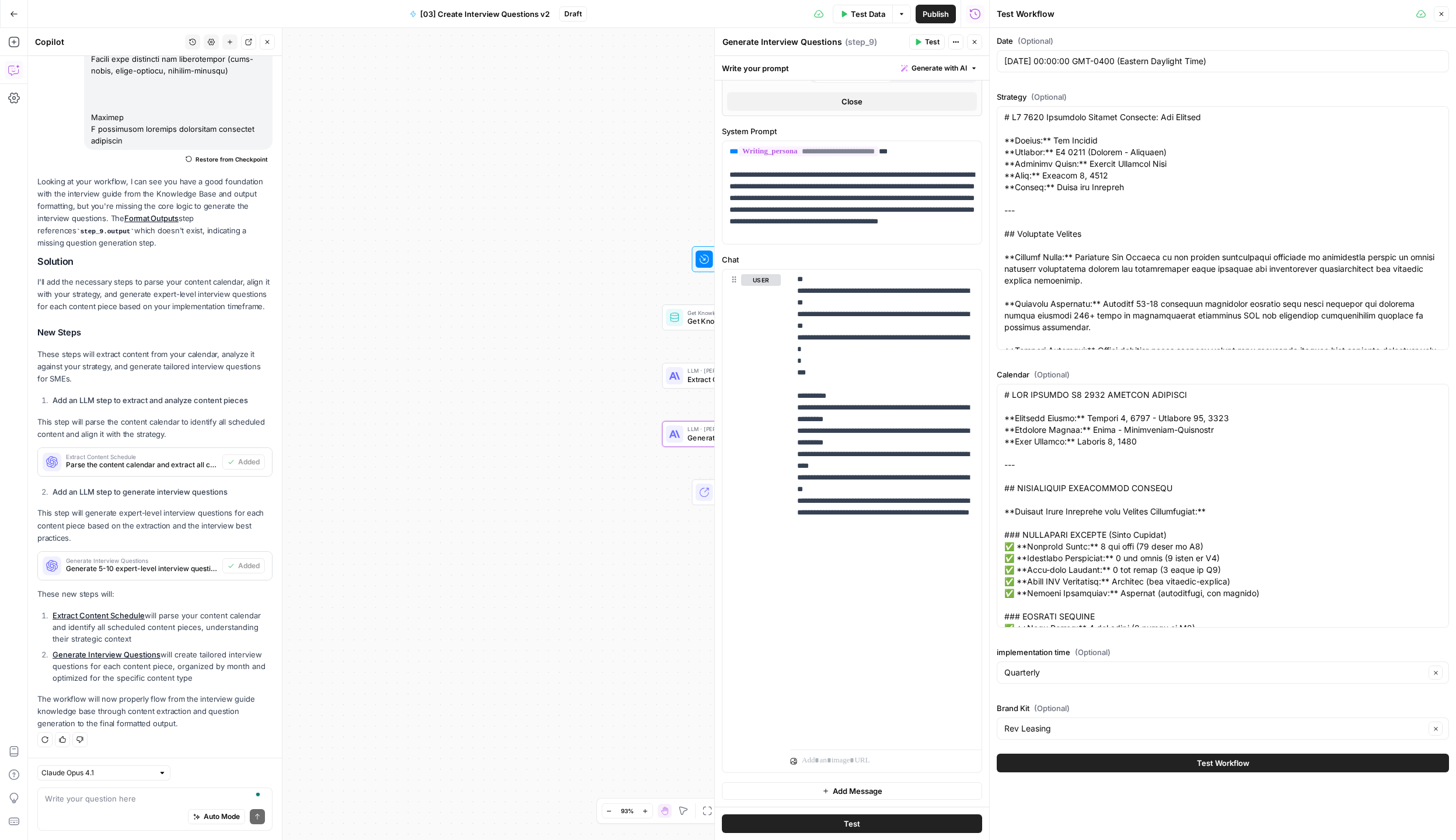
click at [1091, 765] on button "Test Workflow" at bounding box center [1222, 762] width 452 height 19
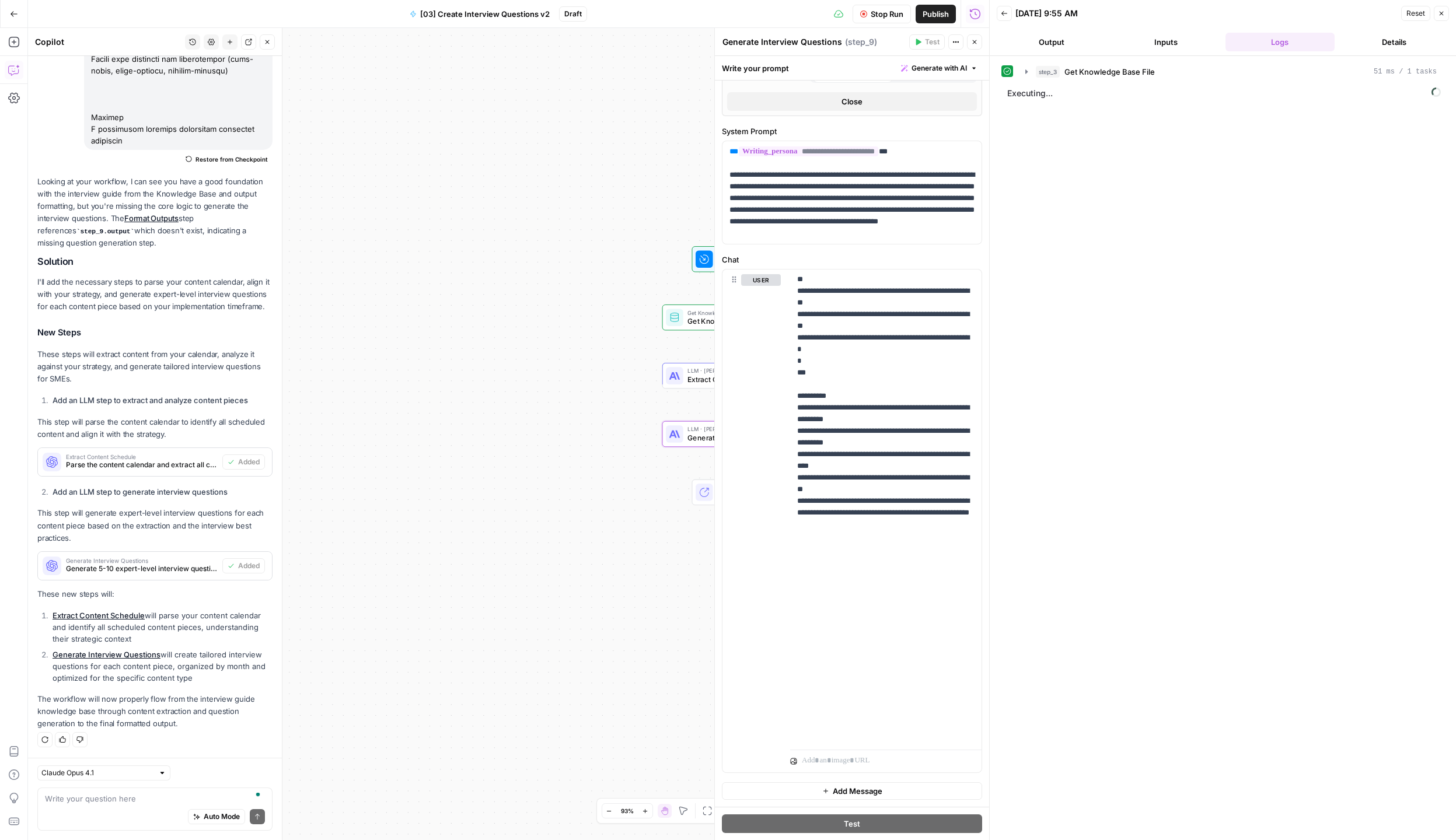
click at [1007, 89] on span "Executing..." at bounding box center [1224, 93] width 440 height 19
click at [1029, 98] on icon "button" at bounding box center [1027, 96] width 10 height 10
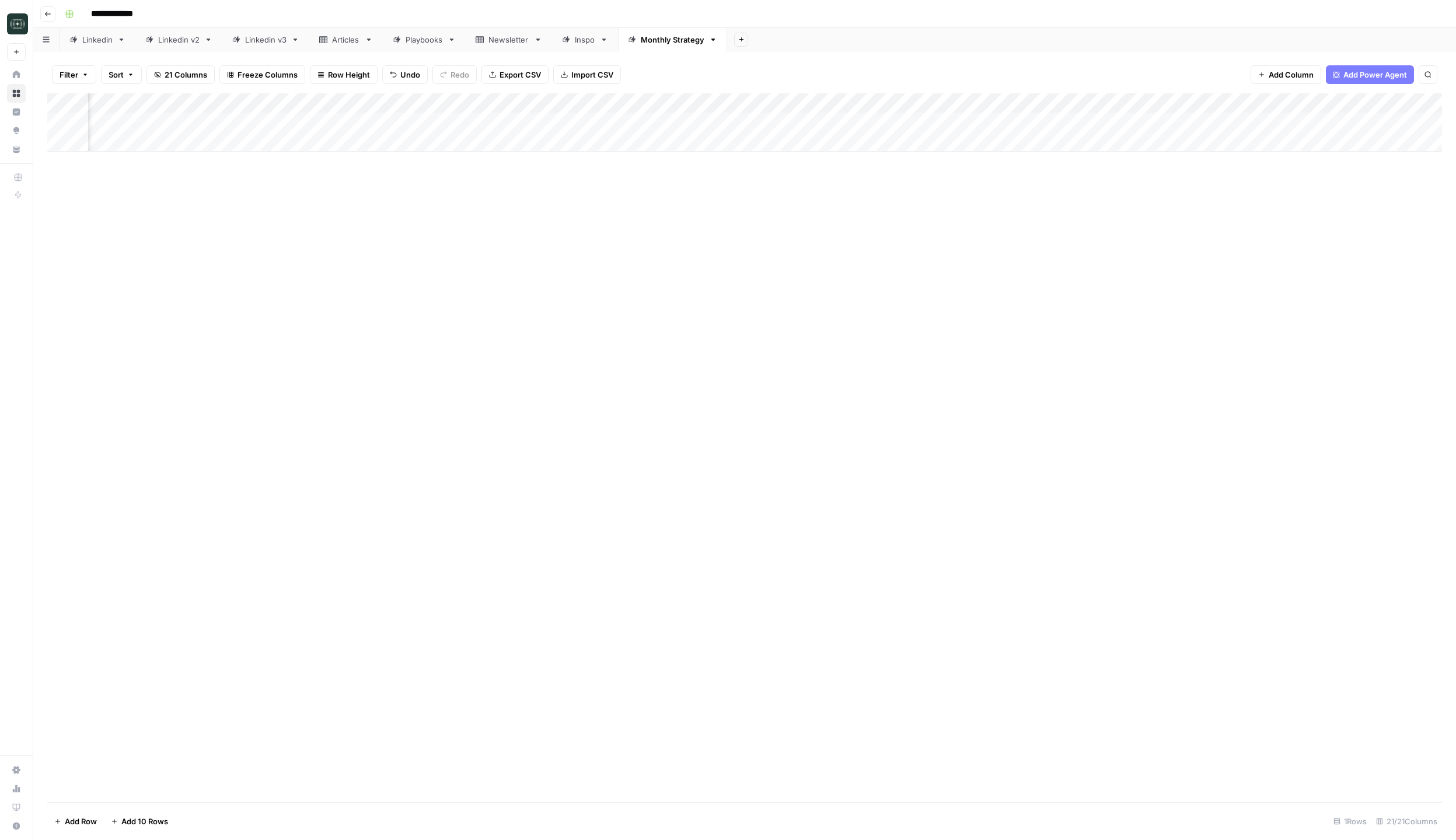
scroll to position [0, 824]
click at [949, 122] on div "Add Column" at bounding box center [744, 122] width 1394 height 58
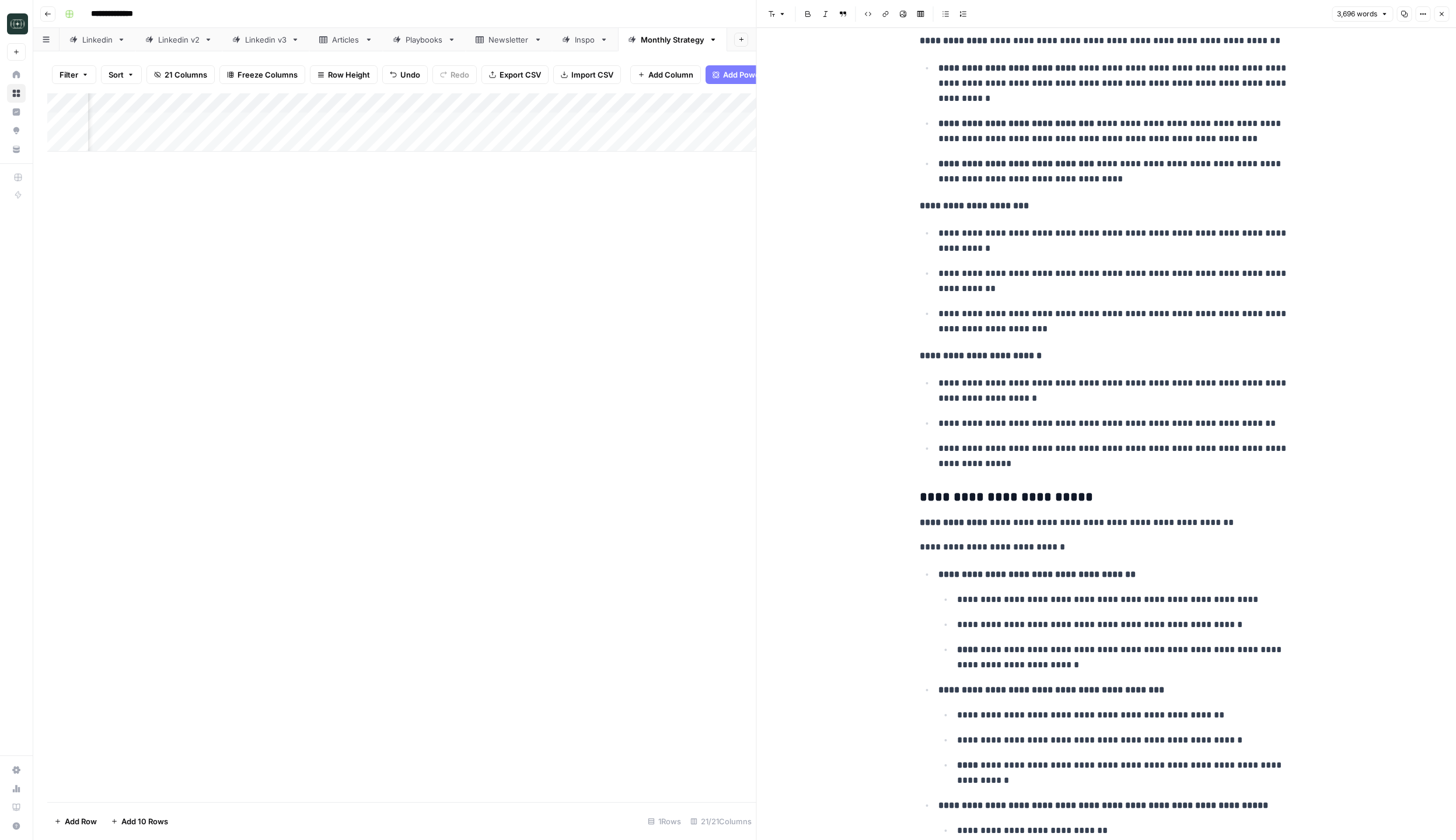
scroll to position [1104, 0]
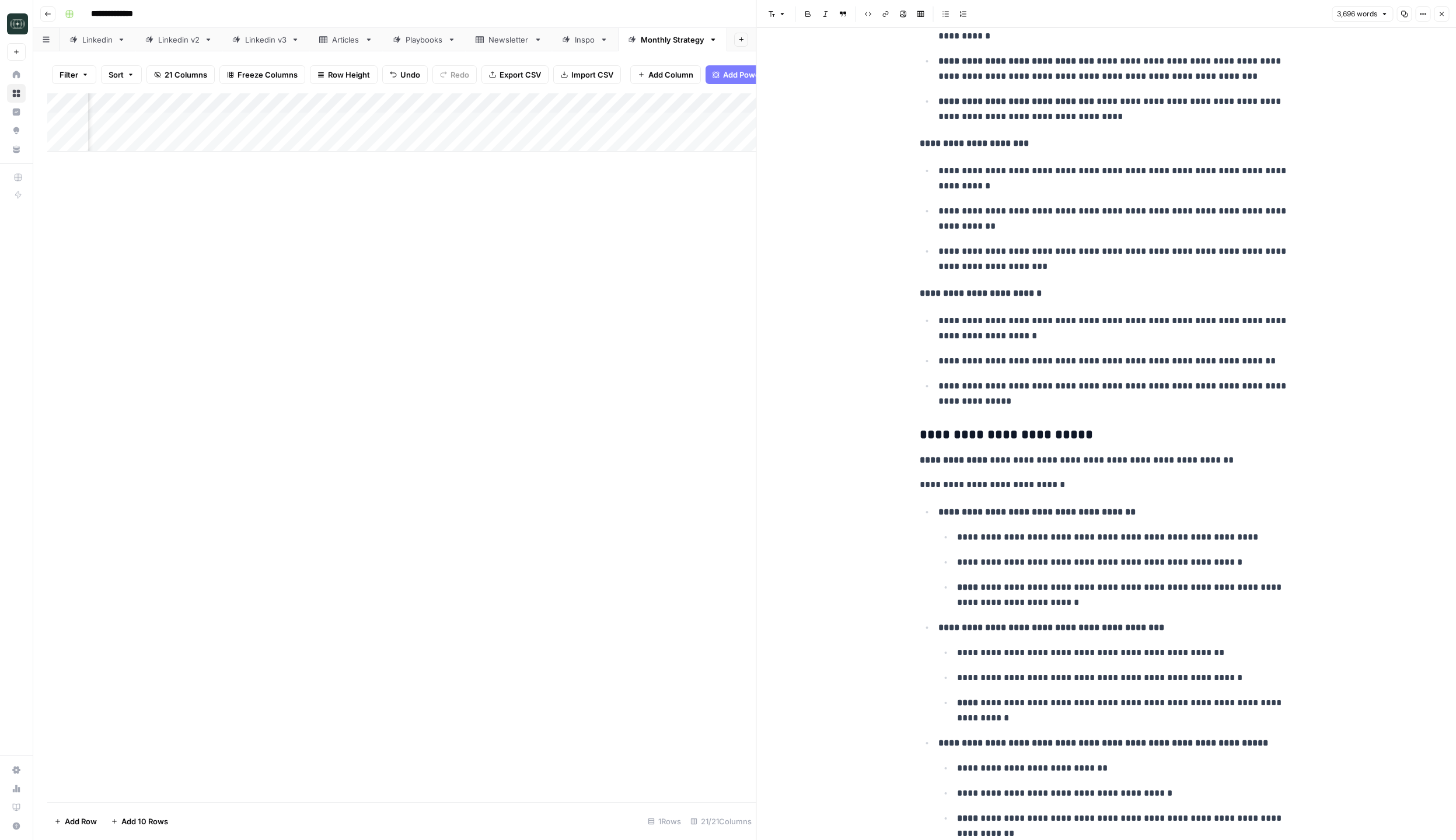
click at [1435, 14] on button "Close" at bounding box center [1441, 14] width 15 height 15
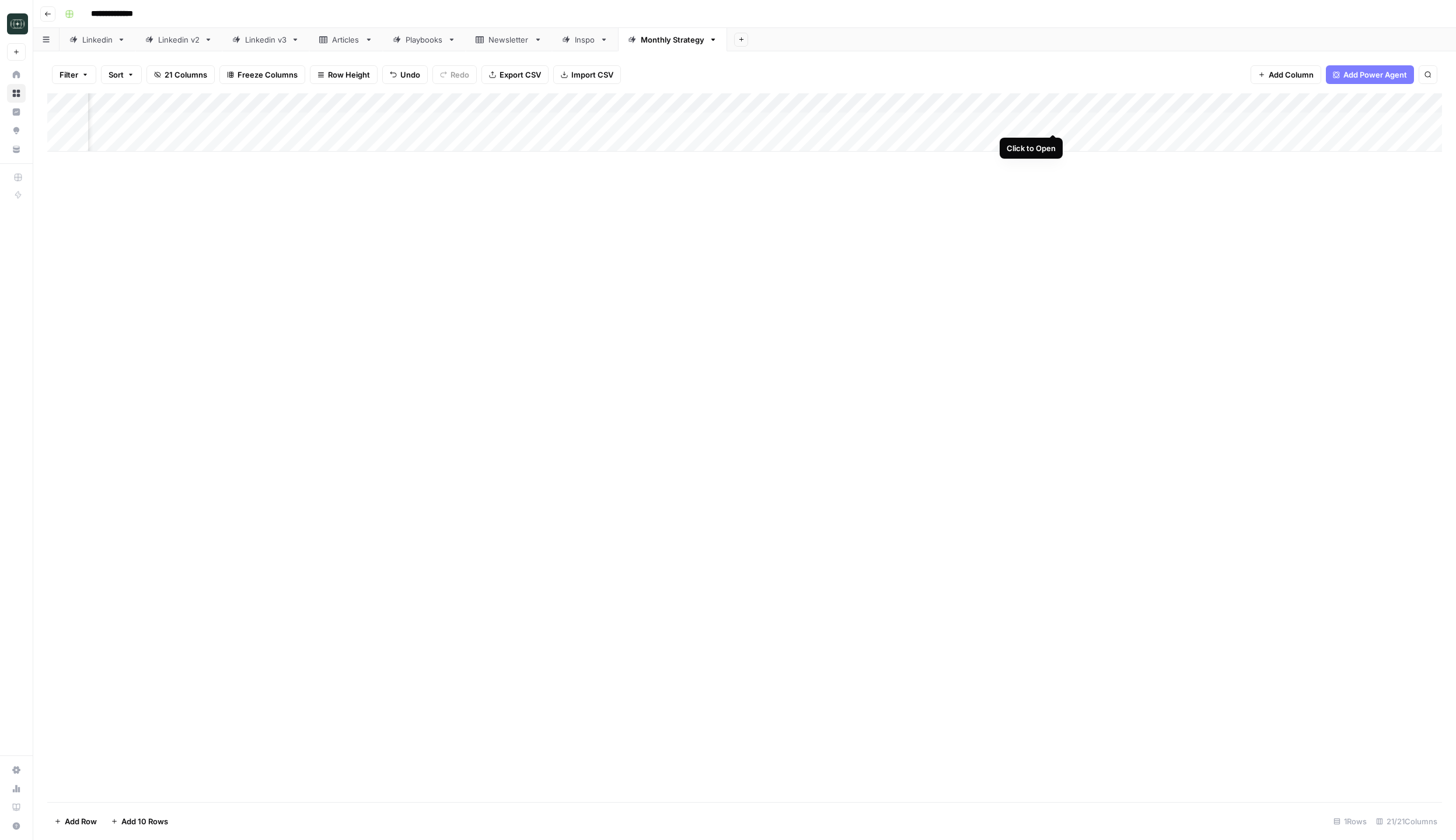
click at [1053, 124] on div "Add Column" at bounding box center [744, 122] width 1394 height 58
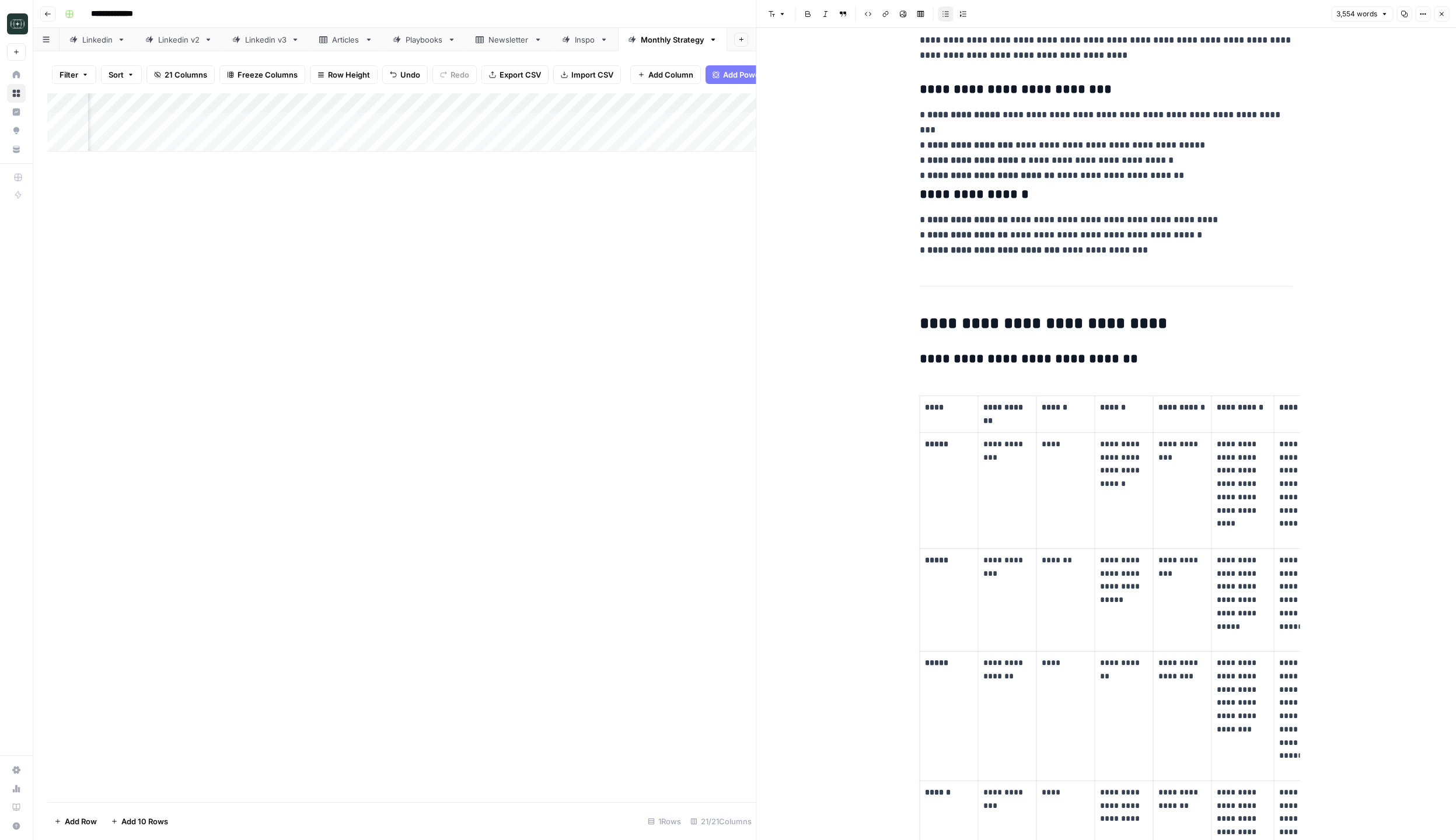
scroll to position [277, 0]
click at [49, 17] on button "Go back" at bounding box center [48, 14] width 15 height 15
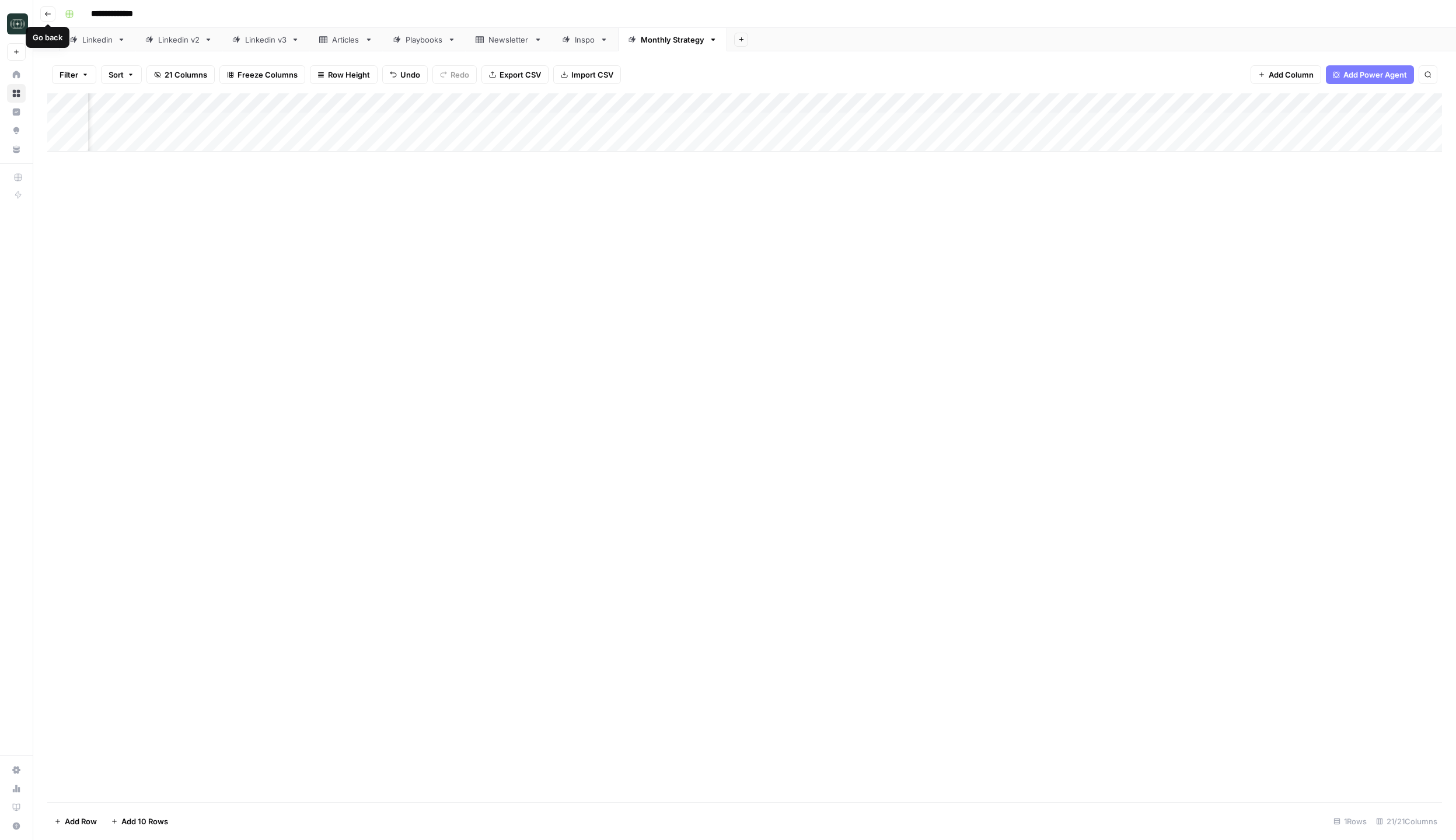
click at [52, 17] on button "Go back" at bounding box center [48, 14] width 15 height 15
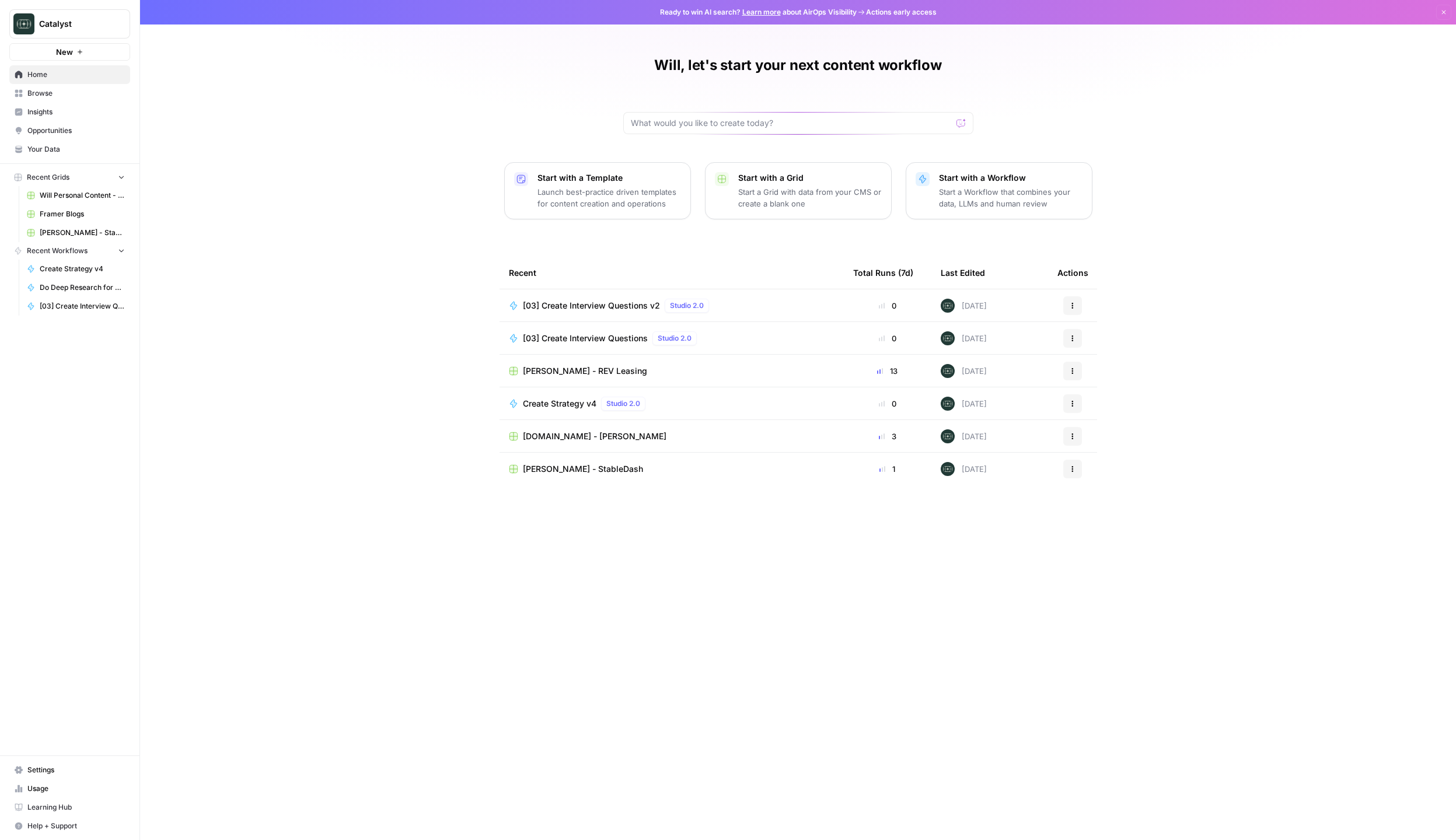
click at [601, 372] on span "[PERSON_NAME] - REV Leasing" at bounding box center [585, 371] width 124 height 12
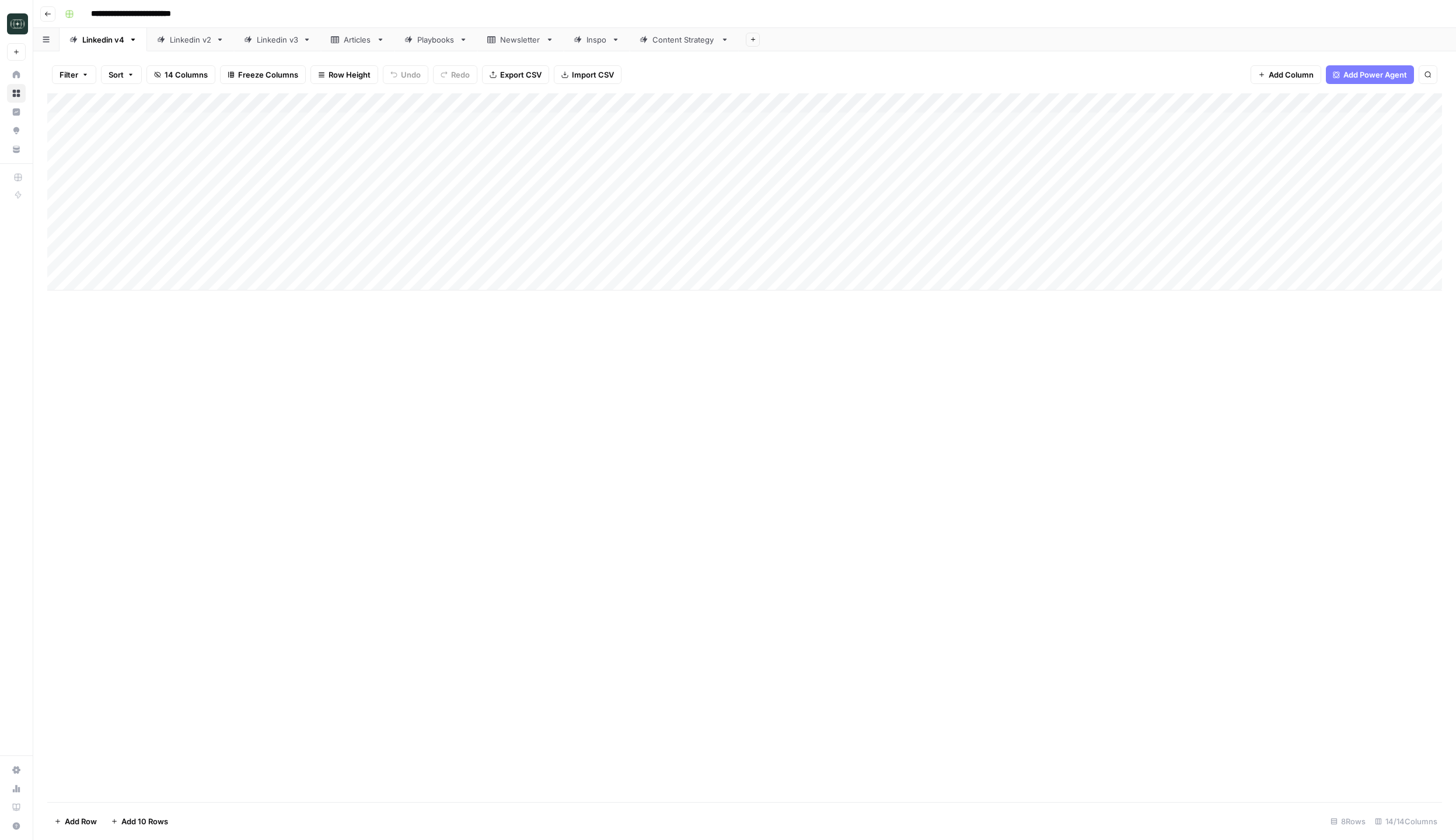
click at [691, 38] on div "Content Strategy" at bounding box center [684, 39] width 64 height 12
click at [1335, 123] on div "Add Column" at bounding box center [744, 172] width 1394 height 157
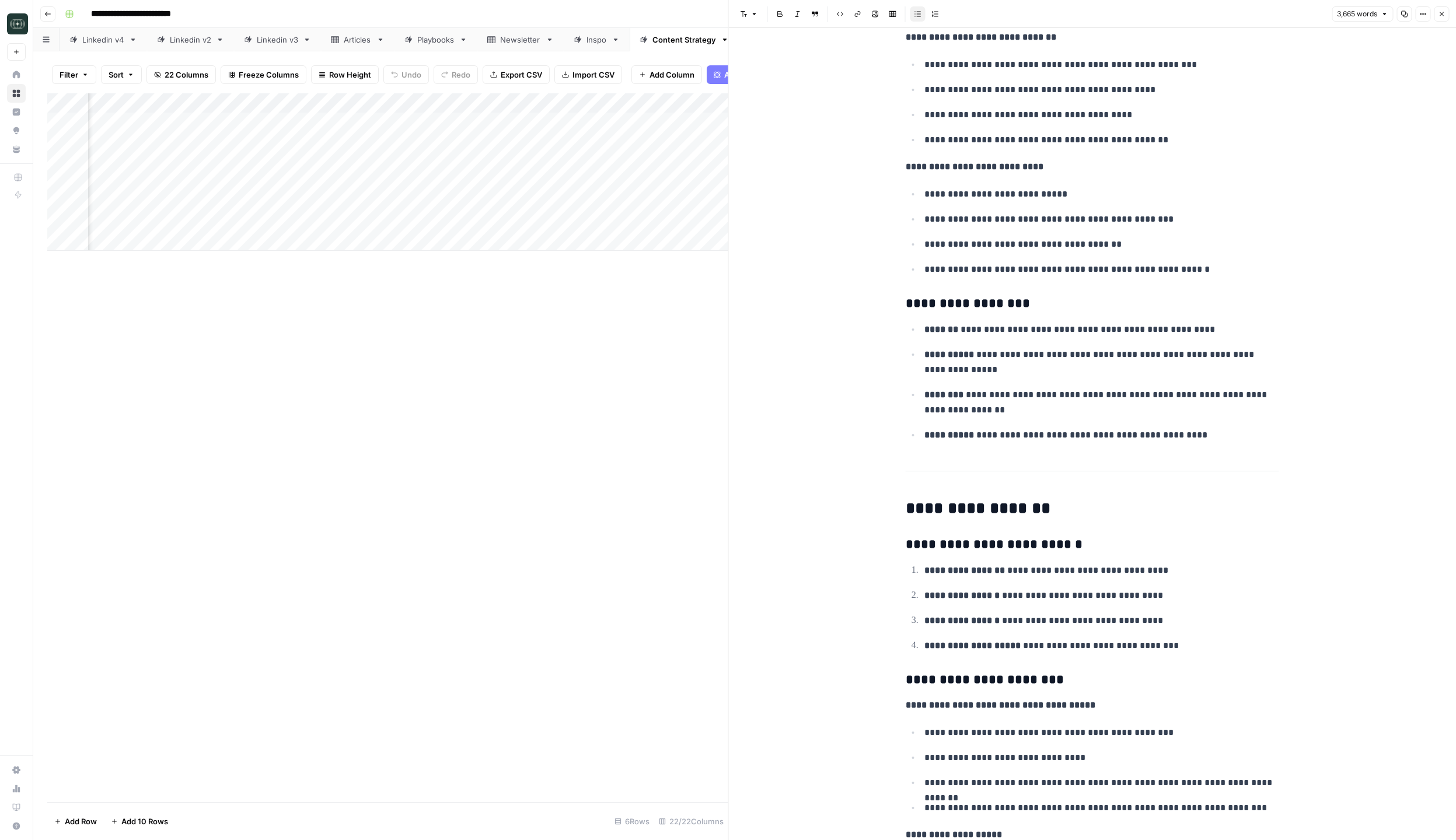
scroll to position [13174, 0]
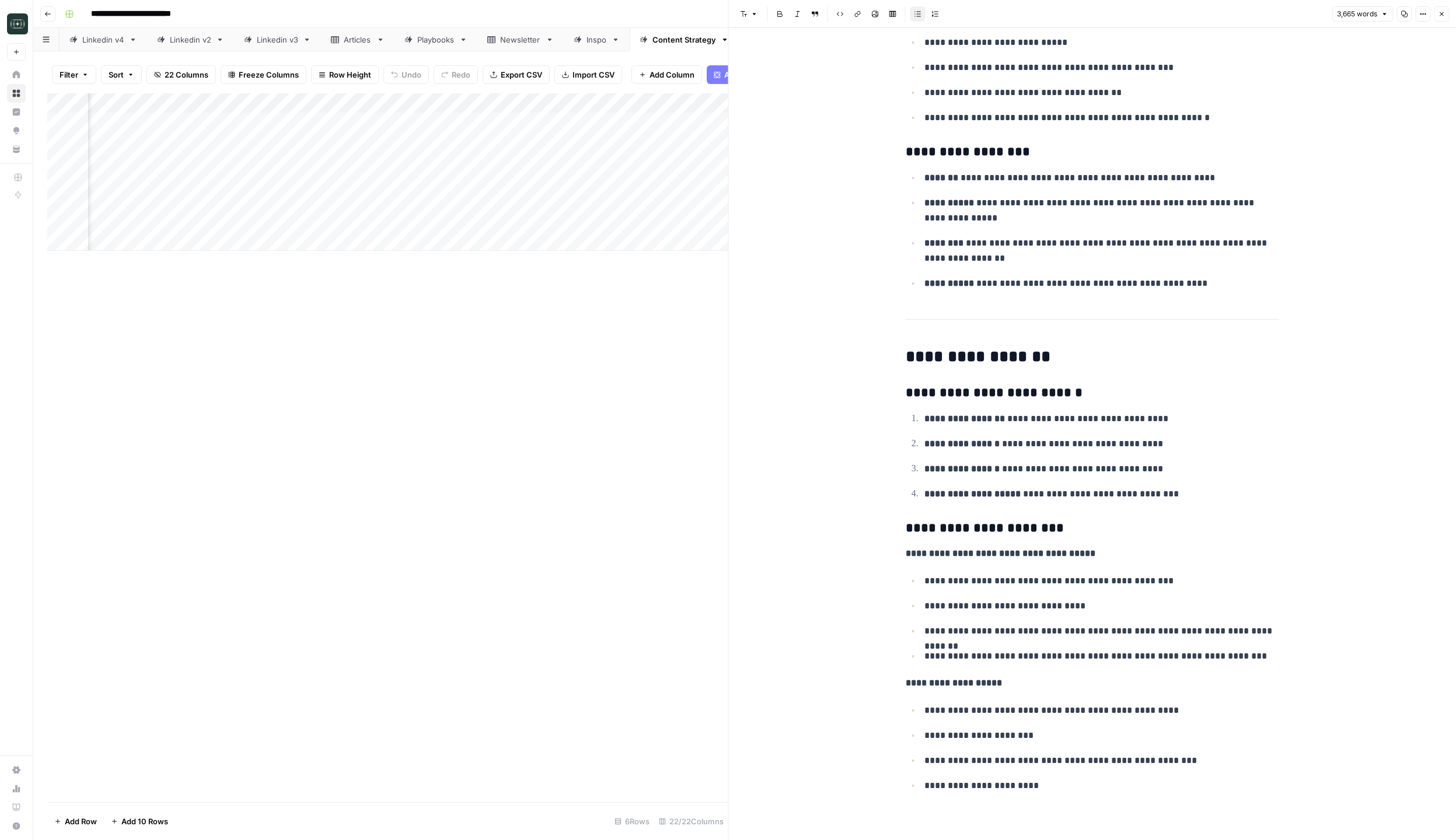
click at [1444, 12] on icon "button" at bounding box center [1441, 14] width 7 height 7
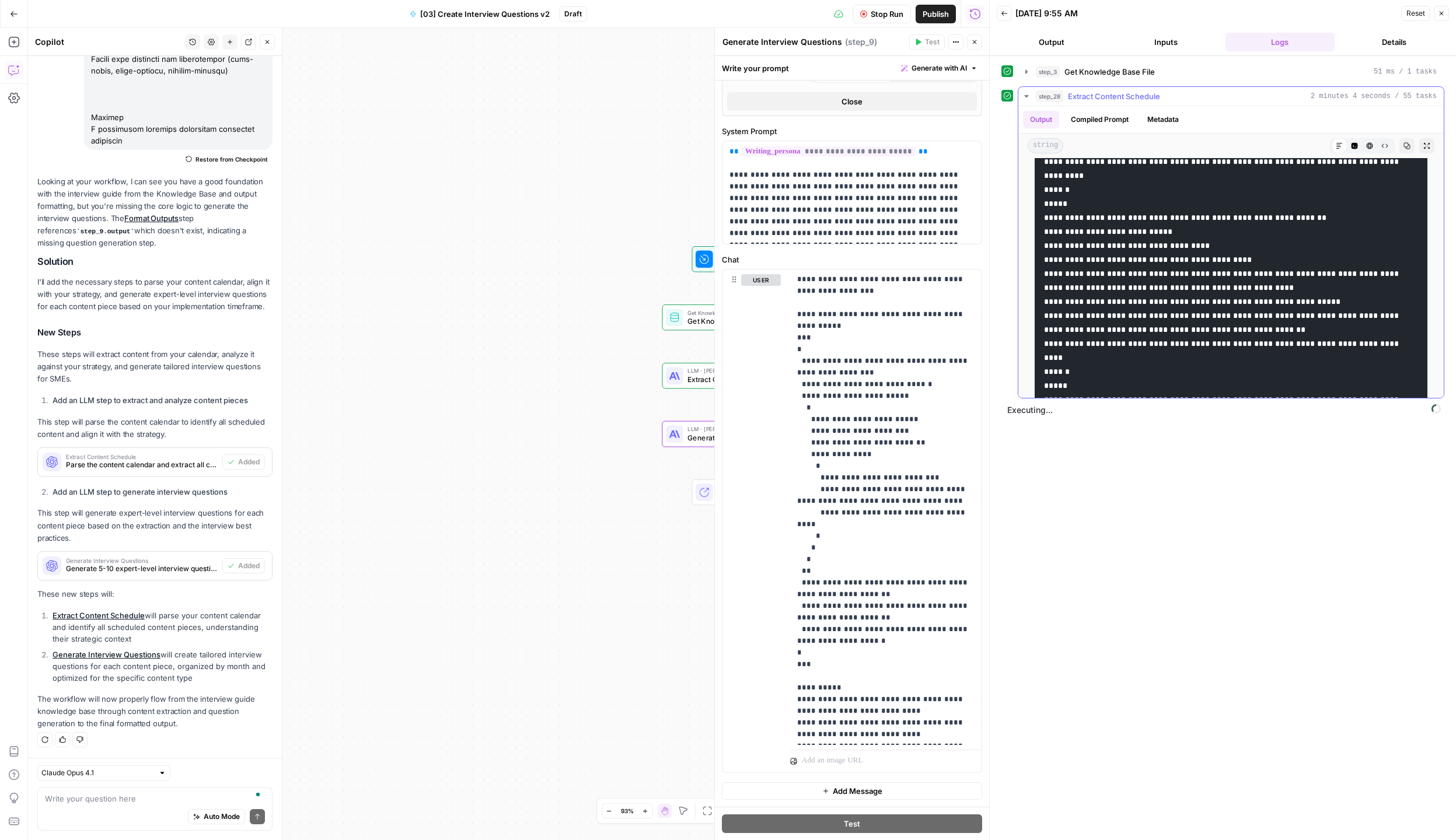
scroll to position [1185, 0]
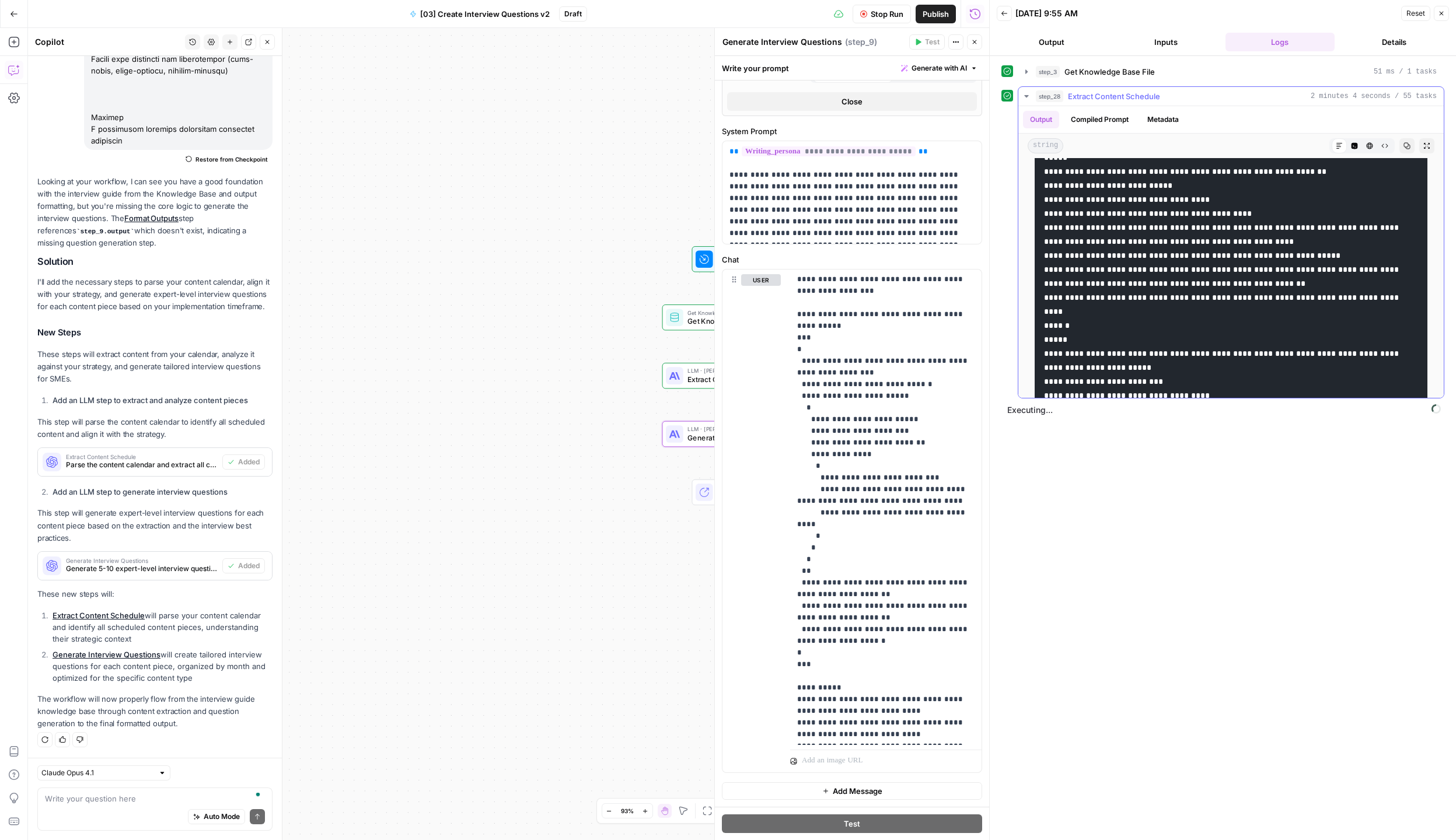
click at [1031, 98] on button "step_28 Extract Content Schedule 2 minutes 4 seconds / 55 tasks" at bounding box center [1231, 96] width 425 height 19
